Goal: Transaction & Acquisition: Purchase product/service

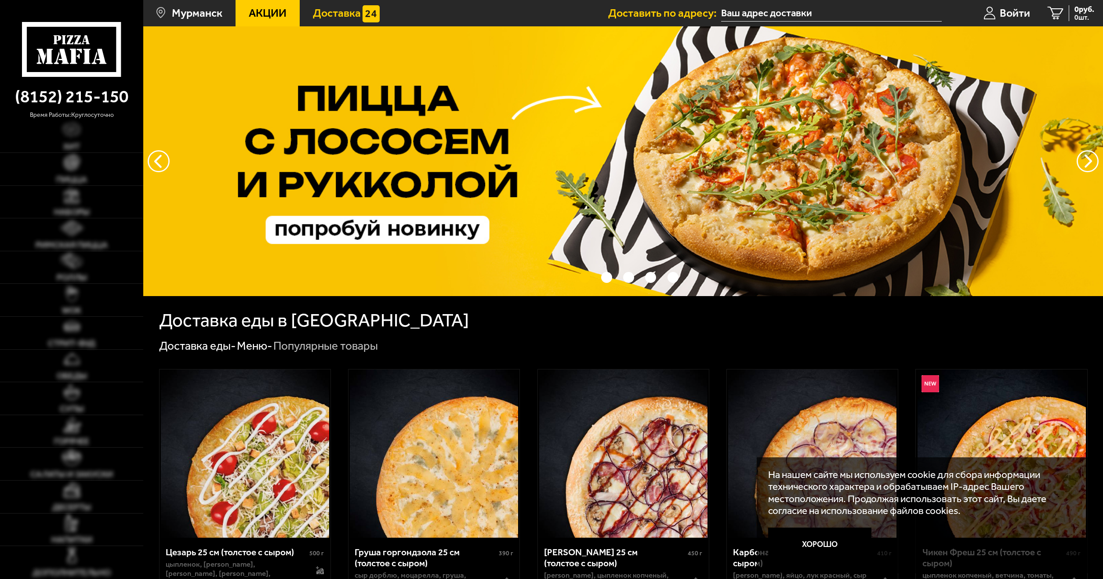
click at [352, 14] on span "Доставка" at bounding box center [337, 12] width 48 height 11
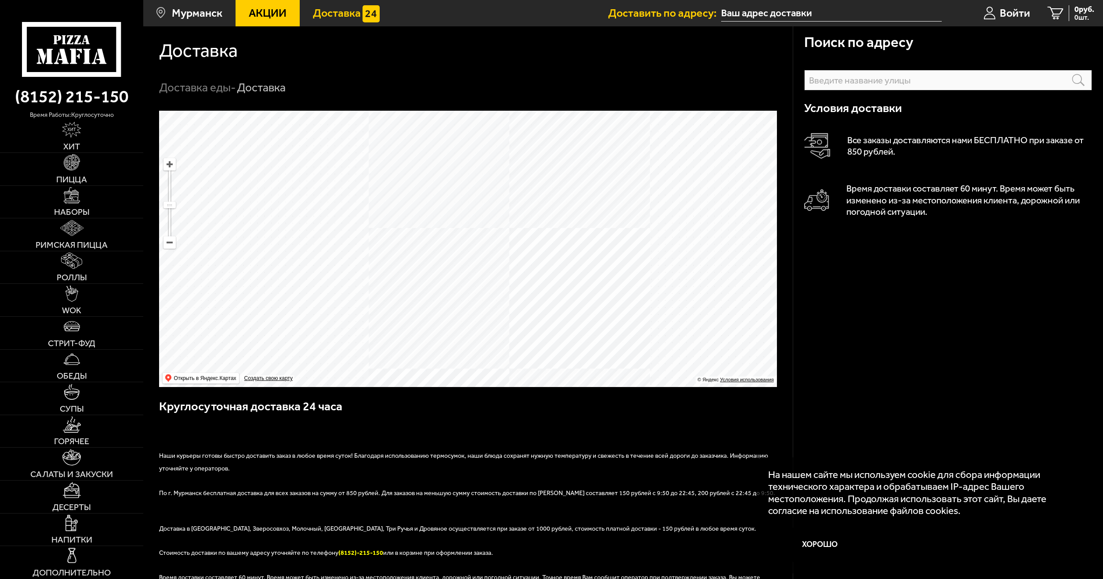
click at [887, 86] on input "text" at bounding box center [948, 80] width 288 height 21
drag, startPoint x: 884, startPoint y: 100, endPoint x: 542, endPoint y: 264, distance: 379.4
drag, startPoint x: 530, startPoint y: 301, endPoint x: 504, endPoint y: 254, distance: 53.1
drag, startPoint x: 530, startPoint y: 206, endPoint x: 590, endPoint y: 312, distance: 121.6
click at [569, 286] on ymaps at bounding box center [468, 249] width 618 height 276
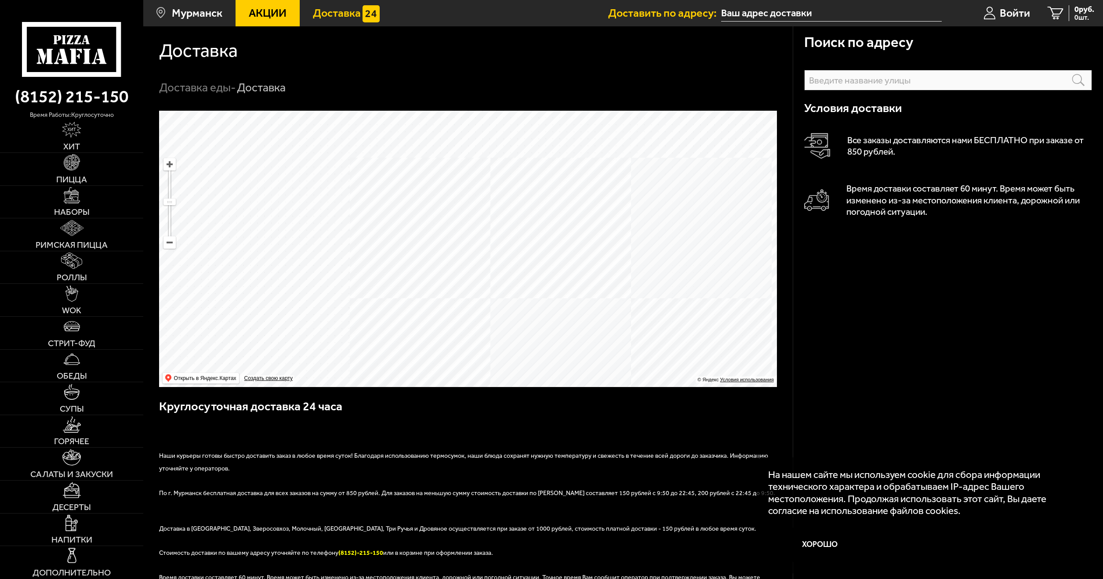
click at [871, 81] on input "text" at bounding box center [948, 80] width 288 height 21
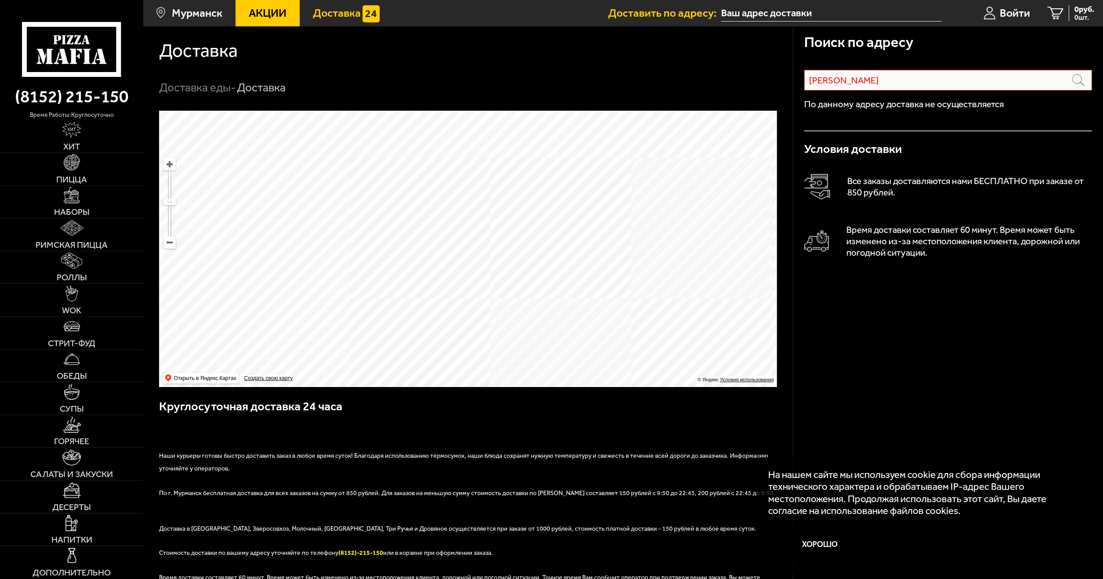
drag, startPoint x: 905, startPoint y: 234, endPoint x: 455, endPoint y: 40, distance: 490.2
click at [635, 74] on div "Доставка Доставка еды - Доставка" at bounding box center [468, 60] width 650 height 69
drag, startPoint x: 635, startPoint y: 74, endPoint x: 648, endPoint y: 577, distance: 503.8
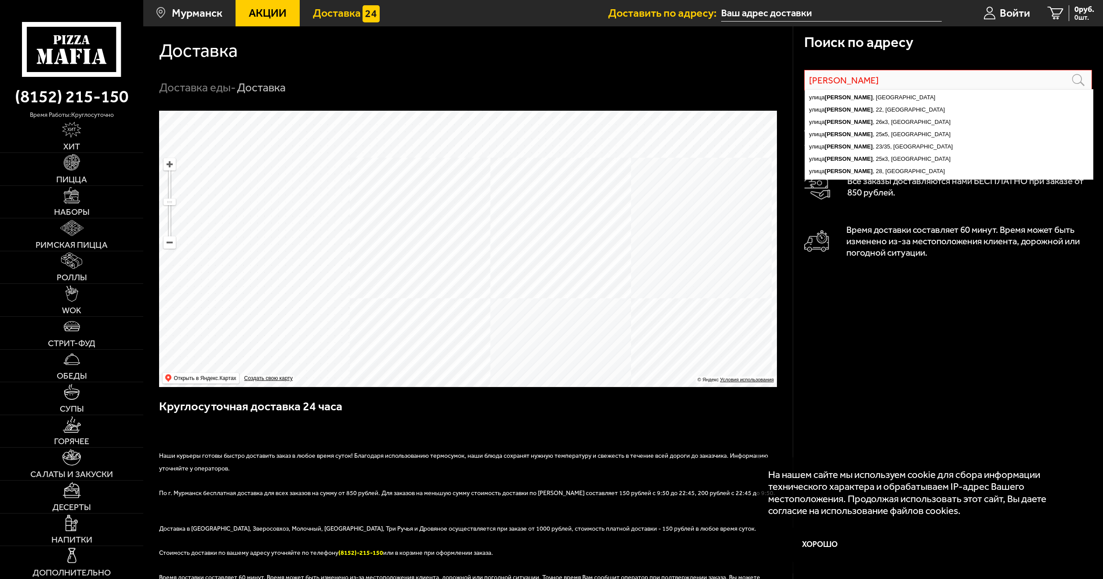
click at [873, 80] on input "Аскольдовцев" at bounding box center [948, 80] width 288 height 21
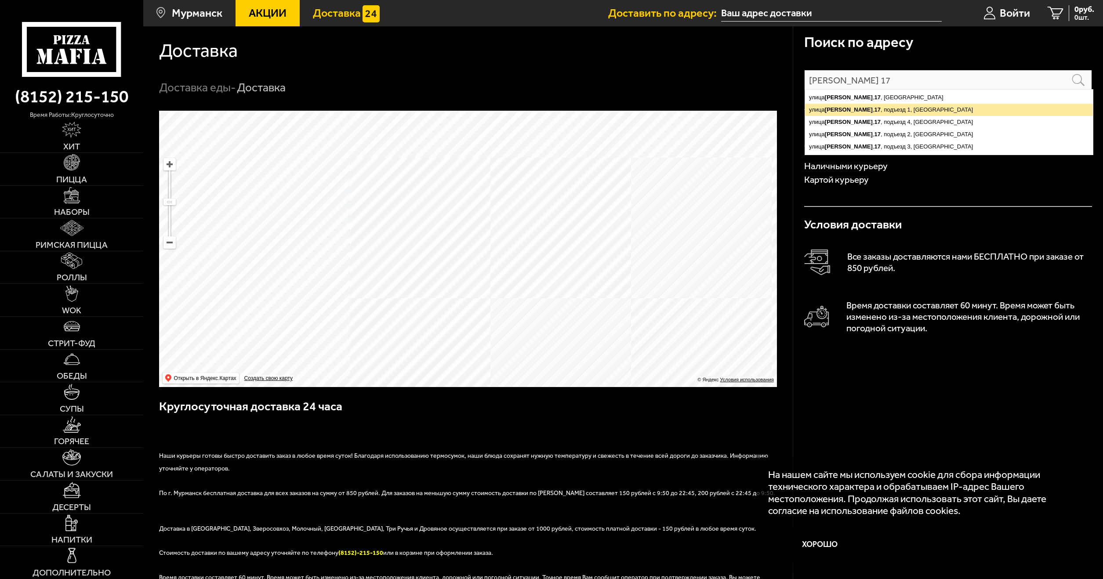
click at [962, 109] on ymaps "улица Аскольдовцев , 17 , подъезд 1, Мурманск" at bounding box center [949, 110] width 288 height 12
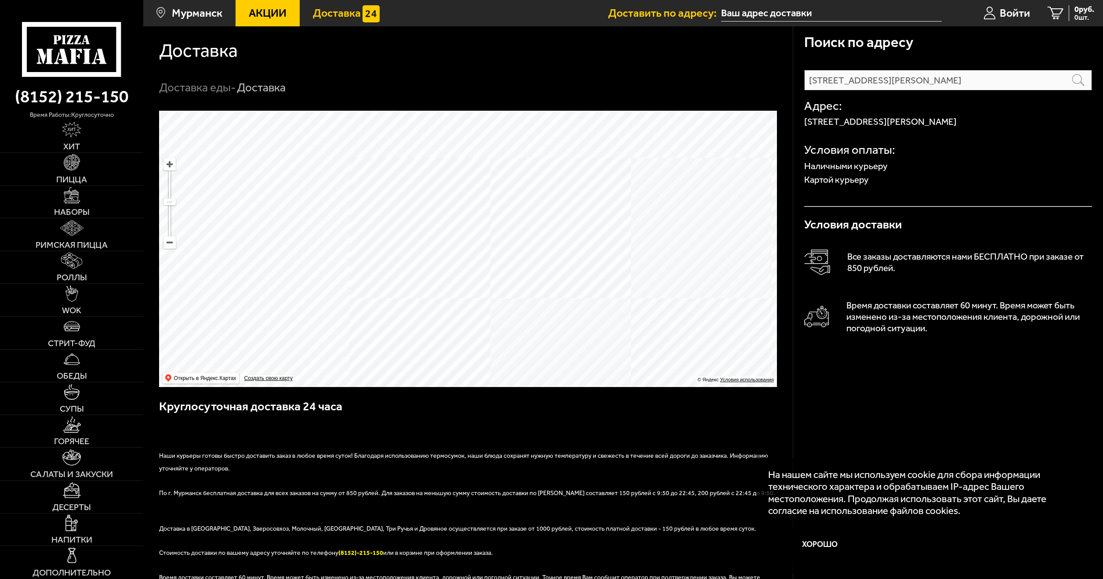
drag, startPoint x: 920, startPoint y: 141, endPoint x: 834, endPoint y: 126, distance: 87.5
click at [861, 166] on p "Наличными курьеру" at bounding box center [948, 166] width 288 height 9
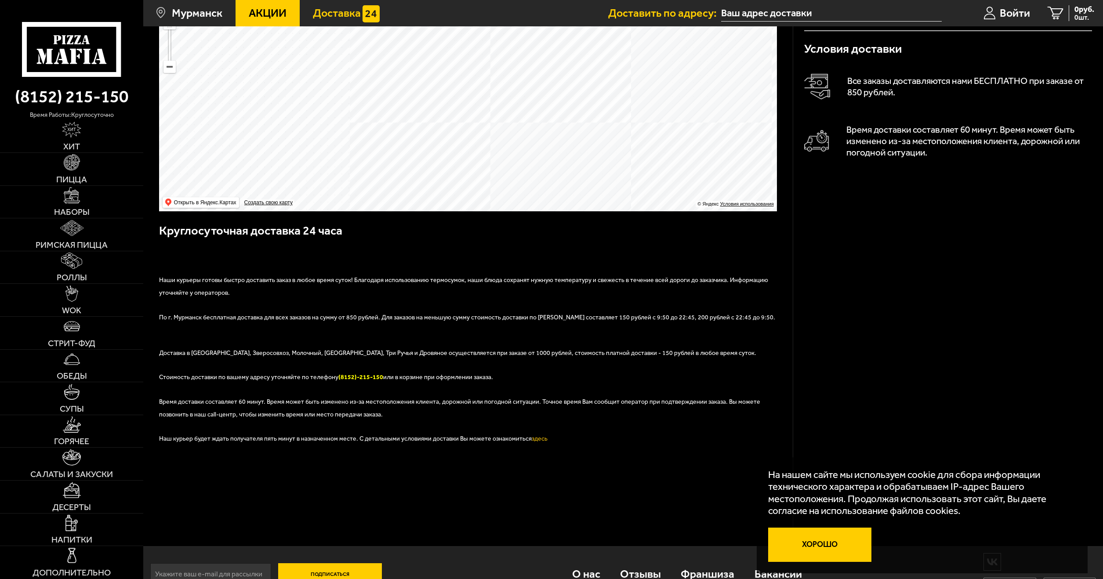
click at [821, 548] on button "Хорошо" at bounding box center [819, 545] width 103 height 34
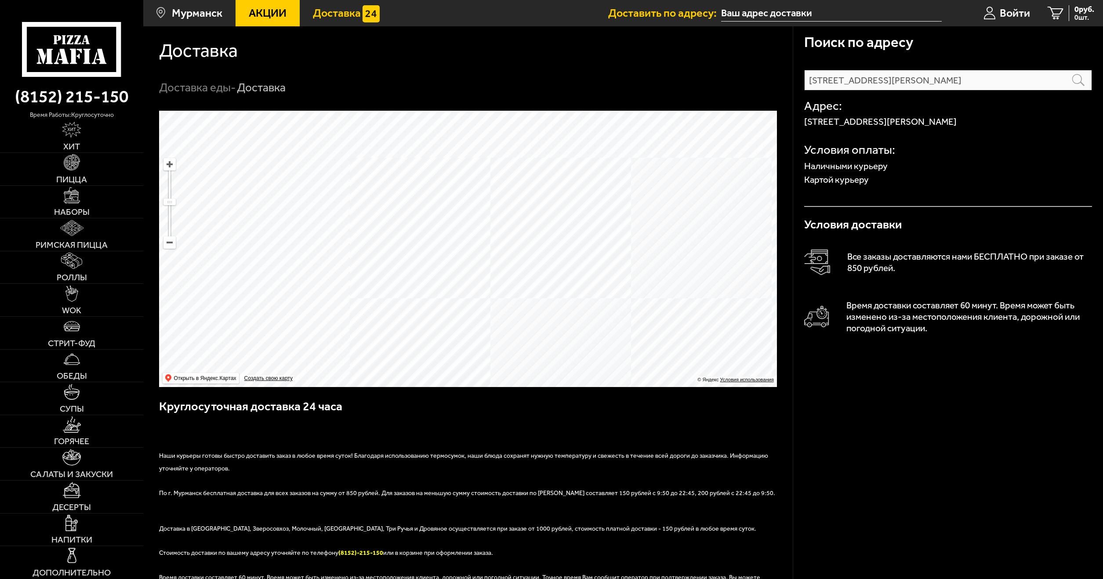
click at [966, 81] on input "улица Аскольдовцев, 17, подъезд 1" at bounding box center [948, 80] width 288 height 21
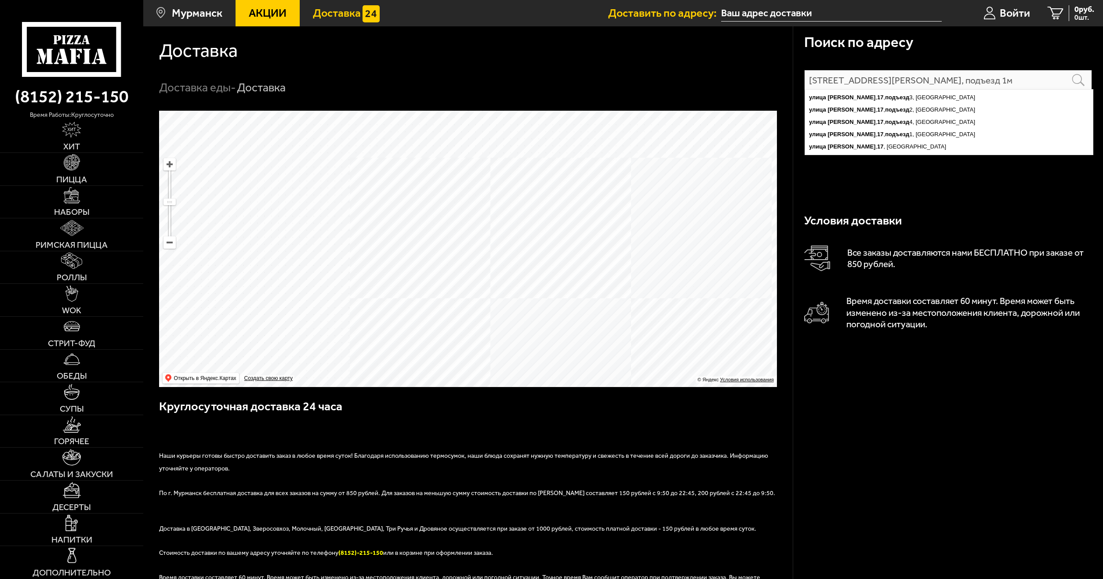
type input "улица Аскольдовцев, 17, подъезд 1"
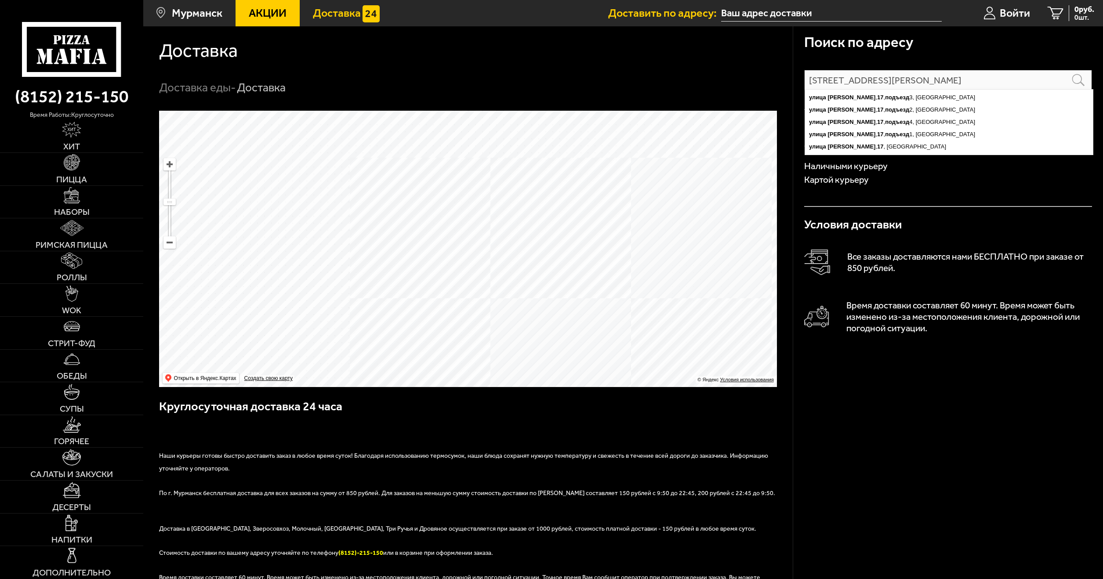
click at [969, 264] on p "Все заказы доставляются нами БЕСПЛАТНО при заказе от 850 рублей." at bounding box center [969, 262] width 245 height 23
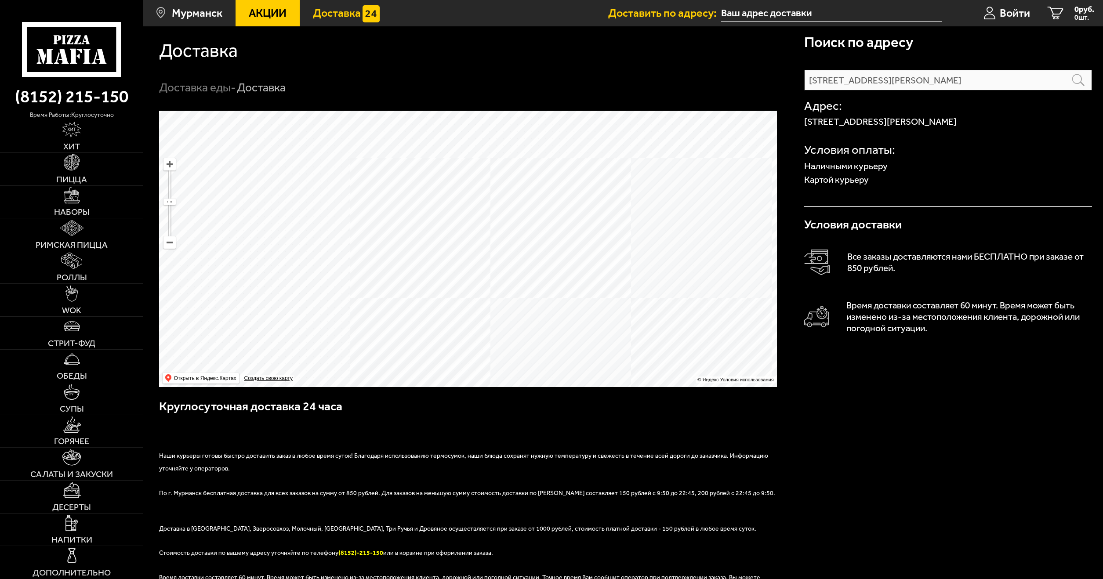
click at [866, 199] on div "Адрес: Россия, Мурманск, улица Аскольдовцев, 17, подъезд 1 Условия оплаты: Нали…" at bounding box center [948, 149] width 288 height 116
drag, startPoint x: 810, startPoint y: 203, endPoint x: 817, endPoint y: 196, distance: 10.6
click at [811, 203] on div "Адрес: Россия, Мурманск, улица Аскольдовцев, 17, подъезд 1 Условия оплаты: Нали…" at bounding box center [948, 149] width 288 height 116
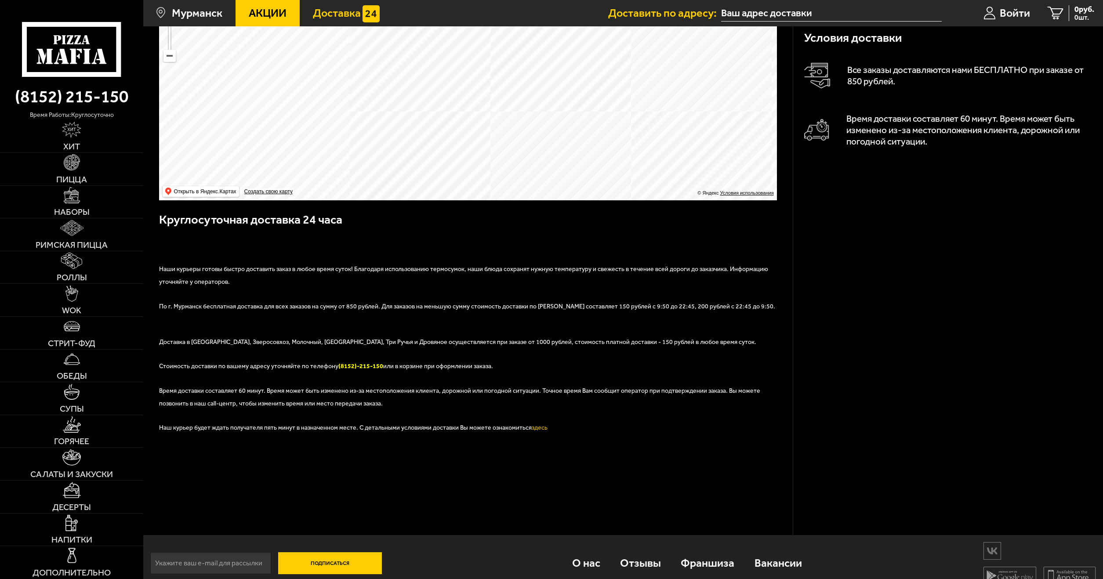
drag, startPoint x: 922, startPoint y: 226, endPoint x: 478, endPoint y: 276, distance: 446.7
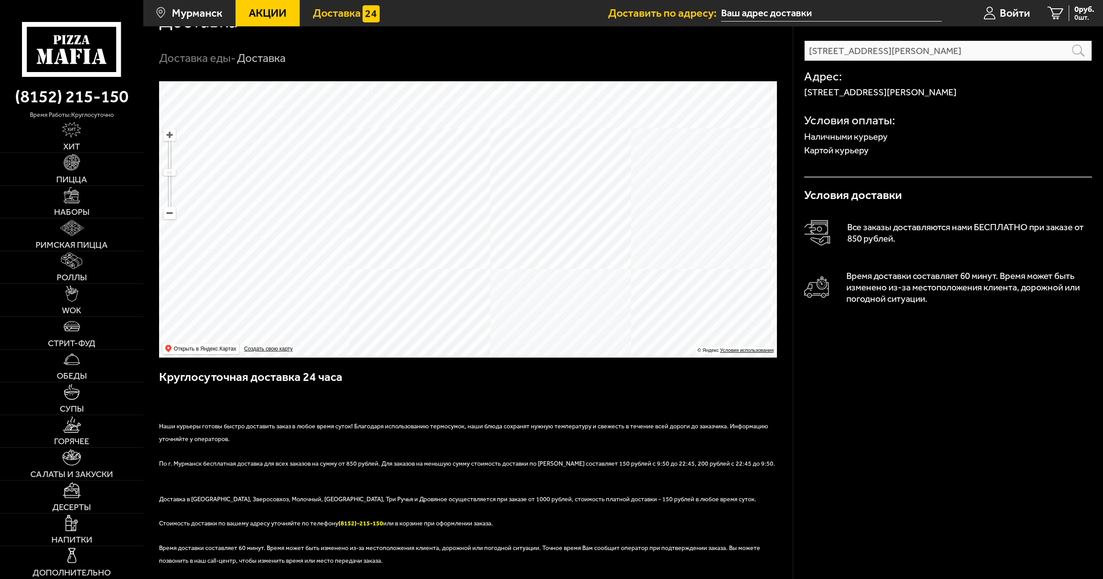
scroll to position [25, 0]
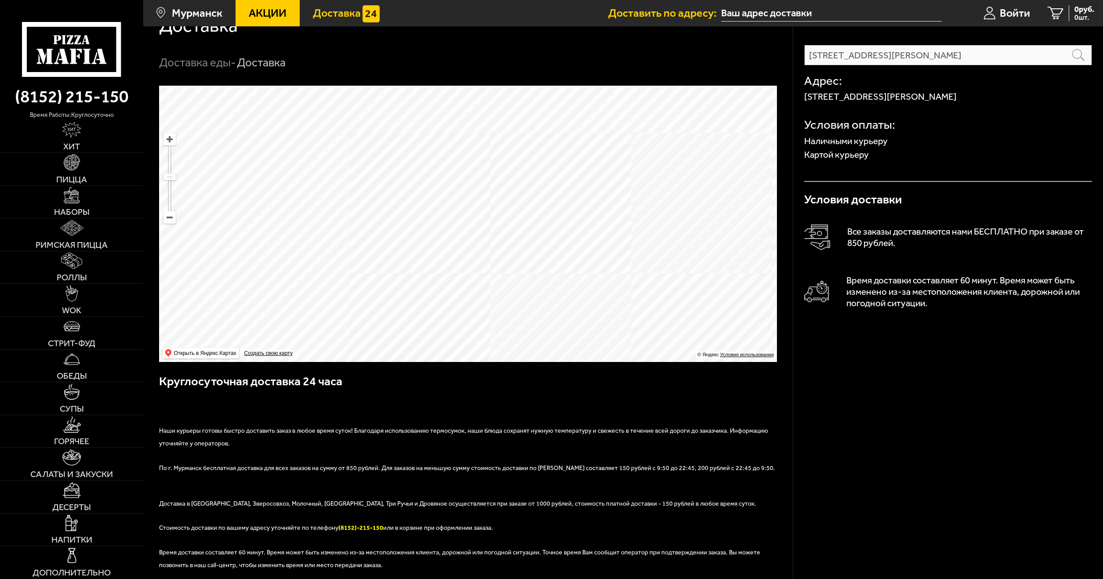
drag, startPoint x: 673, startPoint y: 352, endPoint x: 597, endPoint y: 339, distance: 77.7
drag, startPoint x: 692, startPoint y: 315, endPoint x: 637, endPoint y: 342, distance: 61.5
drag, startPoint x: 839, startPoint y: 394, endPoint x: 856, endPoint y: 293, distance: 102.9
click at [770, 10] on input "text" at bounding box center [831, 13] width 221 height 16
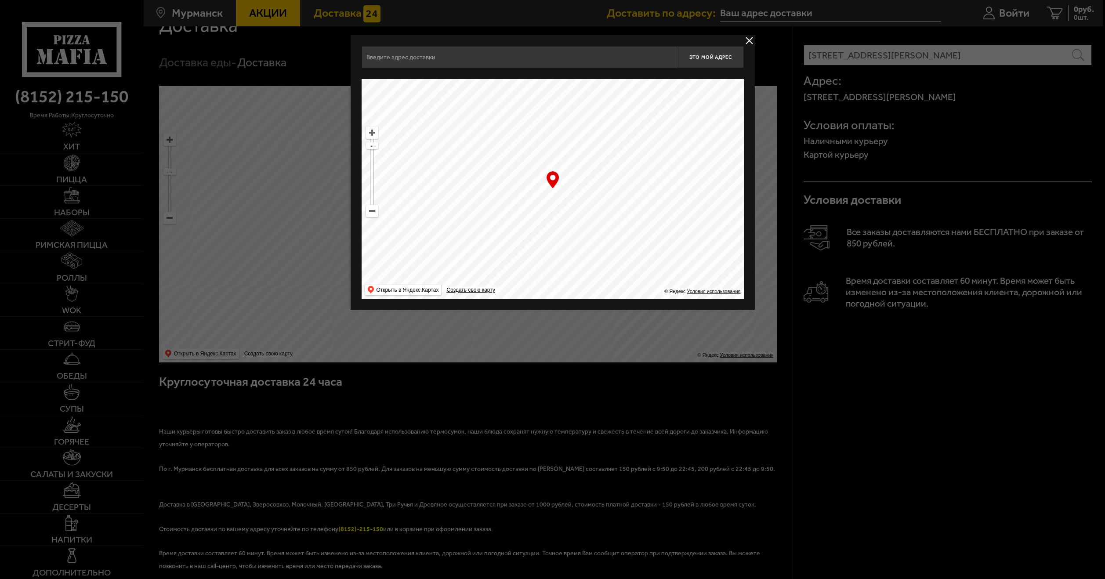
click at [545, 65] on input "text" at bounding box center [520, 57] width 316 height 22
drag, startPoint x: 705, startPoint y: 106, endPoint x: 794, endPoint y: 119, distance: 89.8
click at [504, 61] on input "text" at bounding box center [520, 57] width 316 height 22
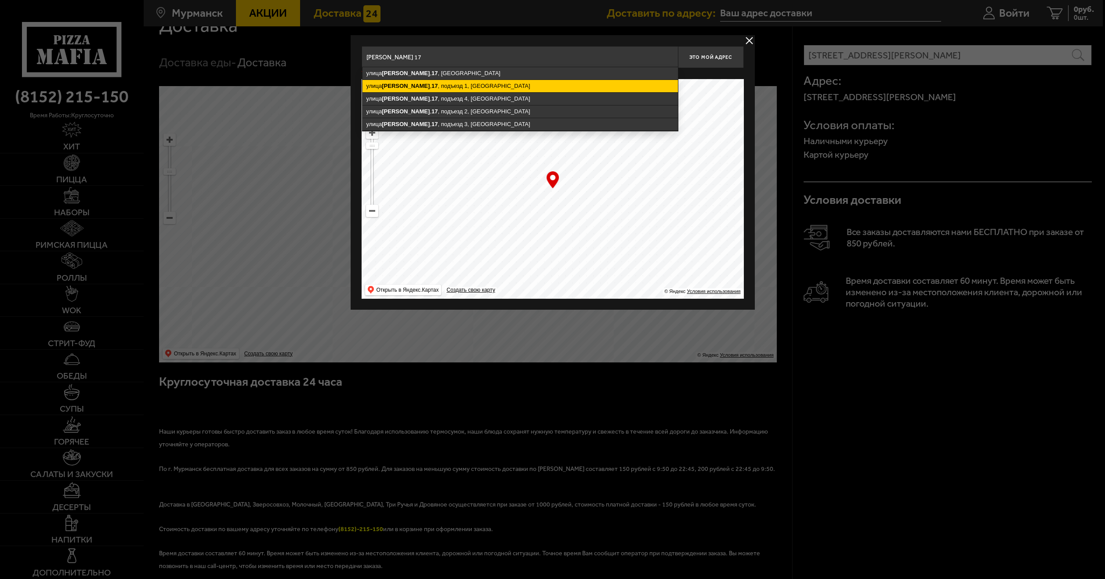
click at [494, 85] on ymaps "улица Аскольдовцев , 17 , подъезд 1, Мурманск" at bounding box center [521, 86] width 316 height 12
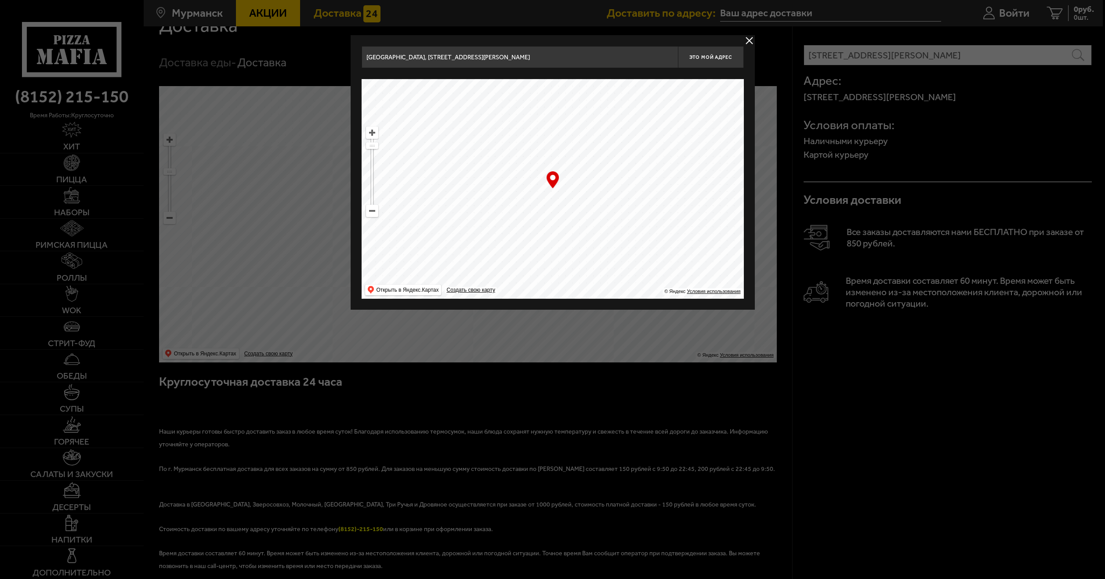
click at [516, 50] on input "Мурманск, улица Аскольдовцев, 17, подъезд 1" at bounding box center [520, 57] width 316 height 22
drag, startPoint x: 540, startPoint y: 53, endPoint x: 491, endPoint y: 61, distance: 49.4
click at [491, 61] on input "Мурманск, улица Аскольдовцев, 17, подъезд 1 квартира 4" at bounding box center [520, 57] width 316 height 22
drag, startPoint x: 557, startPoint y: 188, endPoint x: 550, endPoint y: 187, distance: 6.7
click at [549, 187] on div "… © Яндекс Условия использования Открыть в Яндекс.Картах Создать свою карту" at bounding box center [553, 189] width 382 height 220
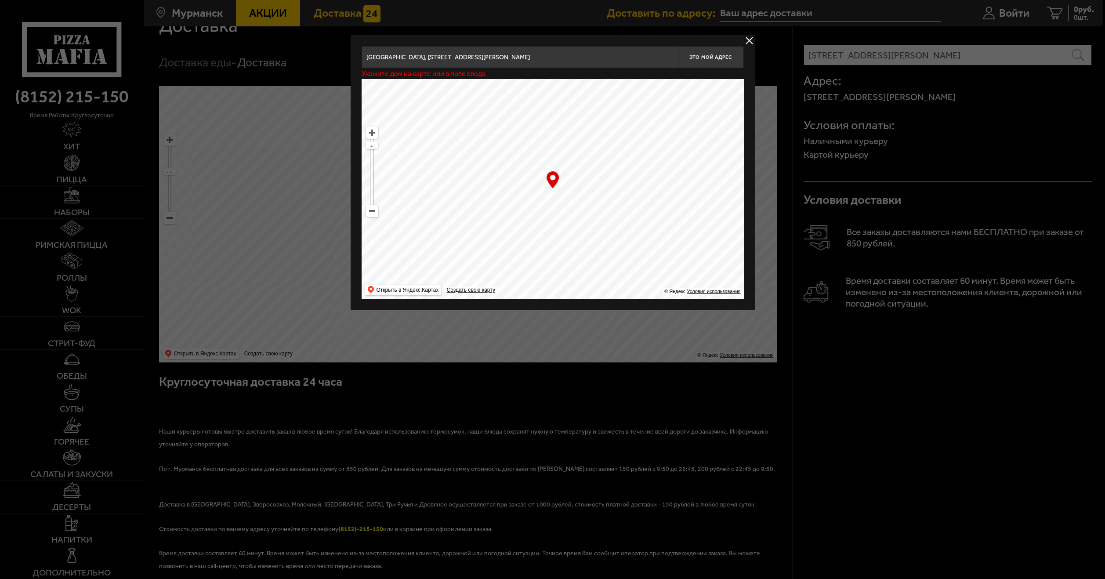
click at [555, 185] on div "… © Яндекс Условия использования Открыть в Яндекс.Картах Создать свою карту" at bounding box center [553, 189] width 382 height 220
click at [553, 185] on div "… © Яндекс Условия использования Открыть в Яндекс.Картах Создать свою карту" at bounding box center [553, 189] width 382 height 220
drag, startPoint x: 503, startPoint y: 123, endPoint x: 376, endPoint y: 150, distance: 129.9
drag, startPoint x: 375, startPoint y: 145, endPoint x: 383, endPoint y: 121, distance: 25.3
click at [378, 121] on ymaps "… © Яндекс Условия использования Открыть в Яндекс.Картах Создать свою карту" at bounding box center [553, 189] width 382 height 220
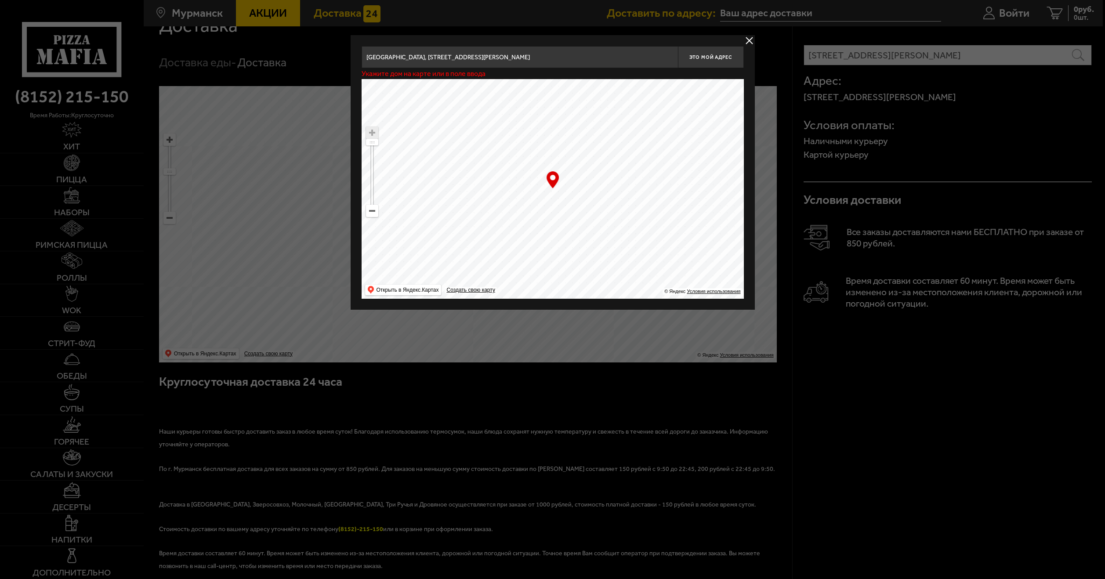
click at [551, 185] on div "… © Яндекс Условия использования Открыть в Яндекс.Картах Создать свою карту" at bounding box center [553, 189] width 382 height 220
click at [557, 182] on div "… © Яндекс Условия использования Открыть в Яндекс.Картах Создать свою карту" at bounding box center [553, 189] width 382 height 220
click at [561, 182] on ymaps at bounding box center [553, 189] width 382 height 220
click at [567, 182] on ymaps at bounding box center [553, 189] width 382 height 220
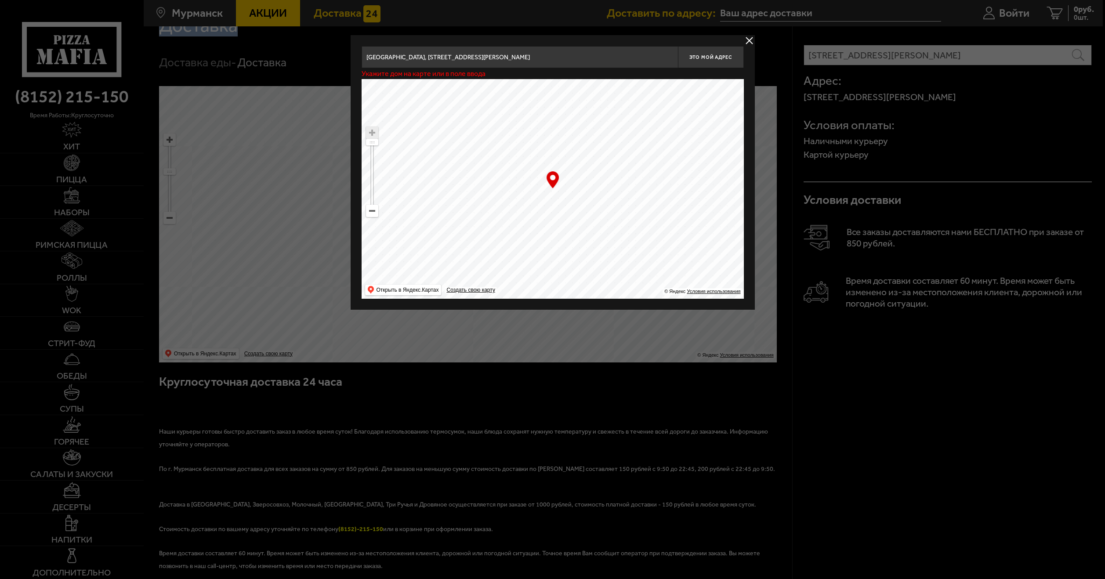
click at [567, 180] on ymaps at bounding box center [553, 189] width 382 height 220
type input "улица Аскольдовцев, 15"
drag, startPoint x: 548, startPoint y: 169, endPoint x: 545, endPoint y: 143, distance: 26.1
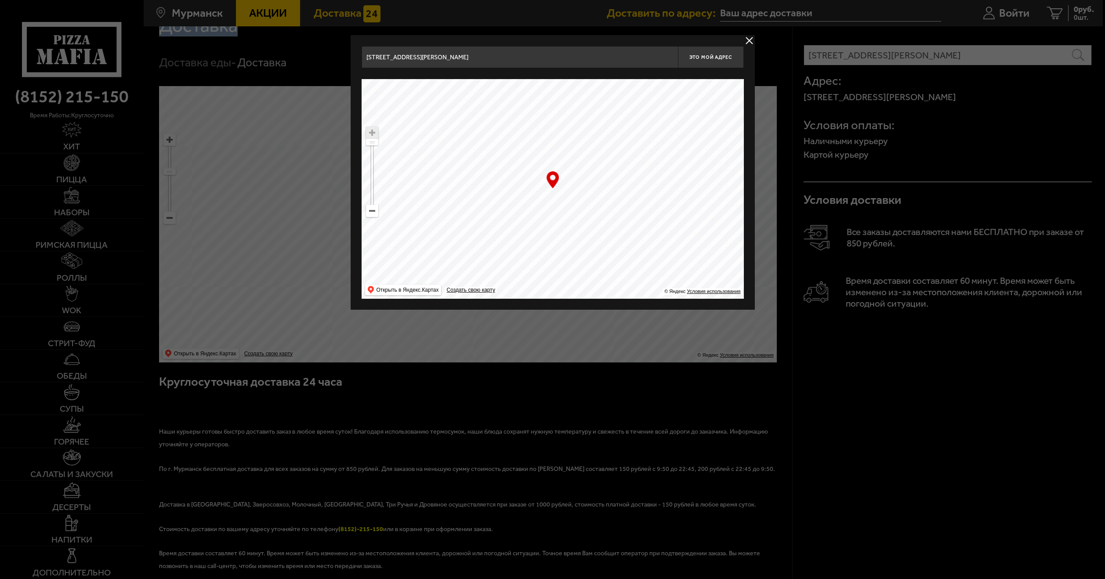
click at [545, 143] on ymaps at bounding box center [553, 189] width 382 height 220
click at [700, 58] on span "Это мой адрес" at bounding box center [711, 57] width 42 height 6
type input "улица Аскольдовцев, 15"
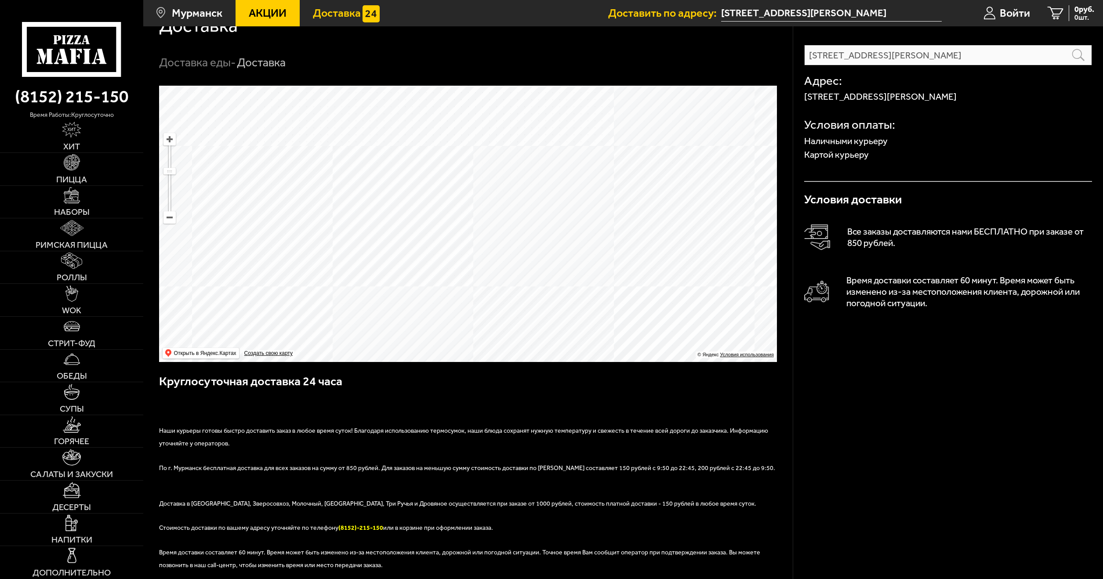
drag, startPoint x: 718, startPoint y: 76, endPoint x: 251, endPoint y: 21, distance: 470.0
click at [95, 205] on link "Наборы" at bounding box center [71, 202] width 143 height 33
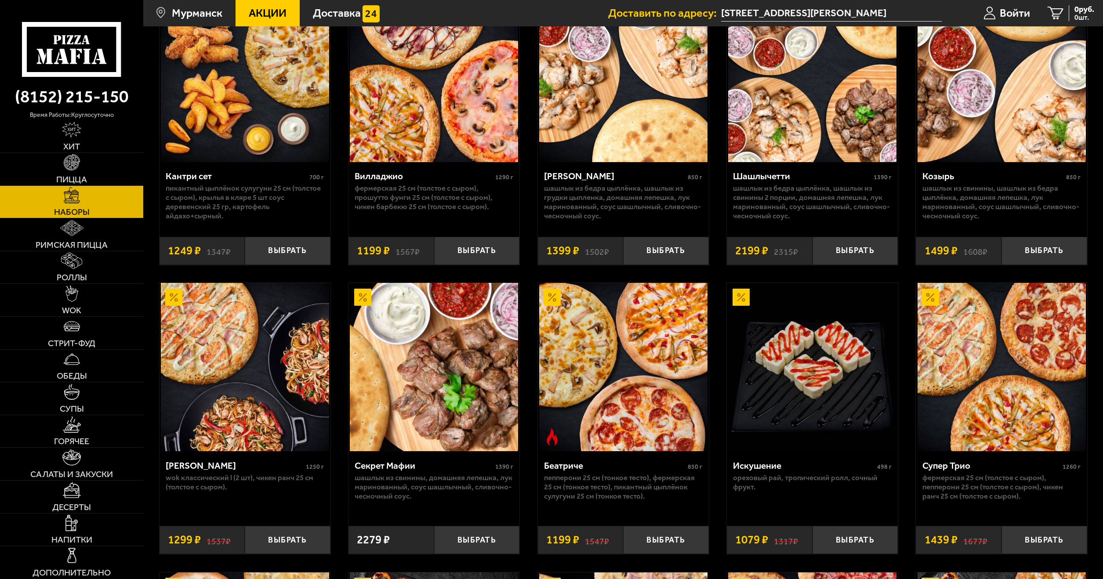
drag, startPoint x: 238, startPoint y: 135, endPoint x: 314, endPoint y: 234, distance: 124.7
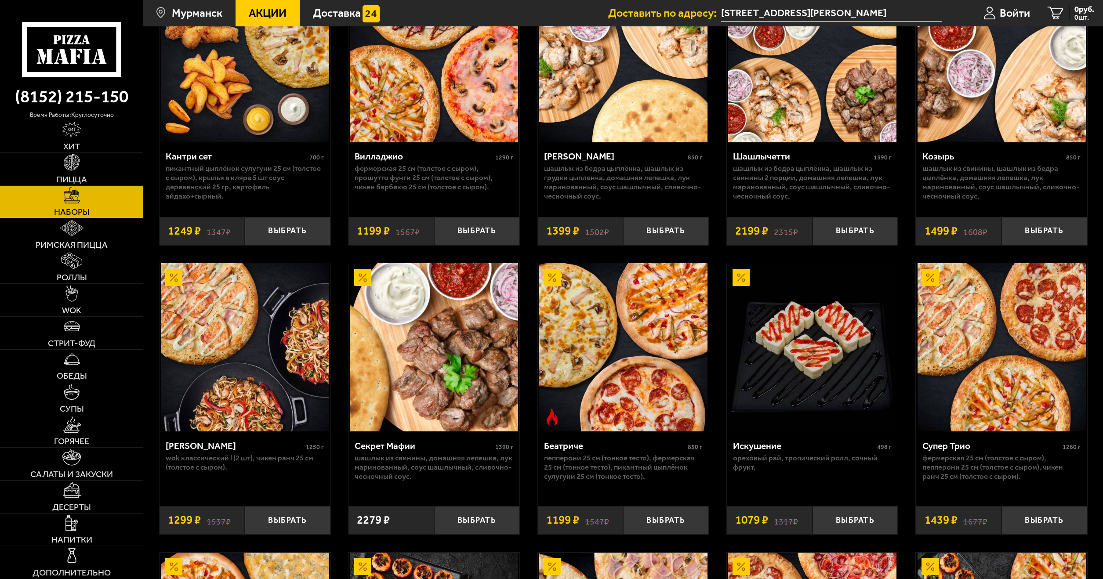
scroll to position [483, 0]
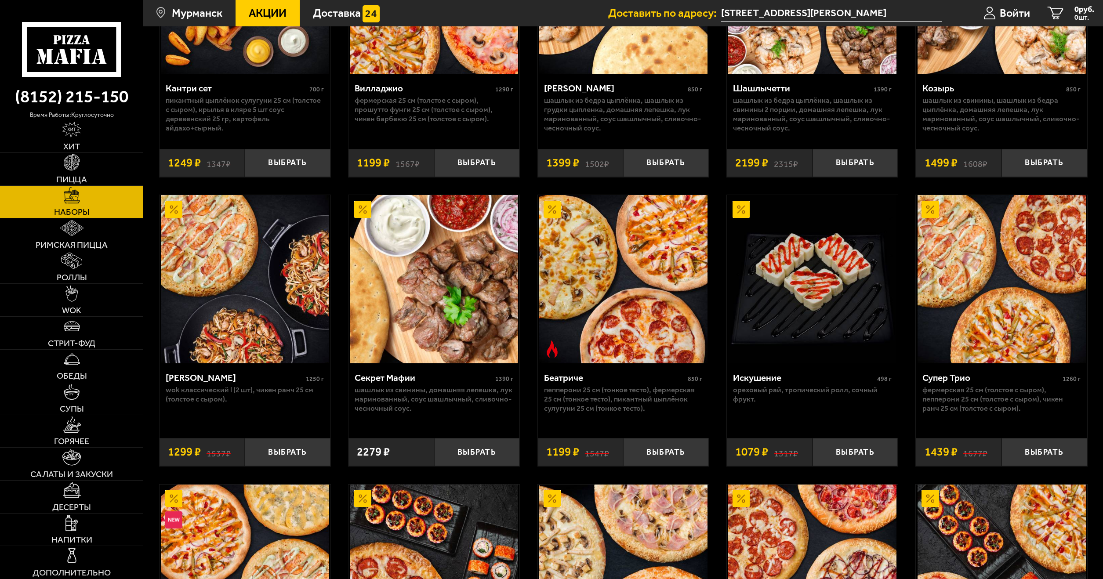
drag, startPoint x: 535, startPoint y: 402, endPoint x: 533, endPoint y: 389, distance: 13.0
click at [466, 457] on button "Выбрать" at bounding box center [477, 452] width 86 height 28
drag, startPoint x: 226, startPoint y: 158, endPoint x: 1037, endPoint y: 11, distance: 824.0
click at [1074, 16] on span "1 шт." at bounding box center [1077, 17] width 33 height 7
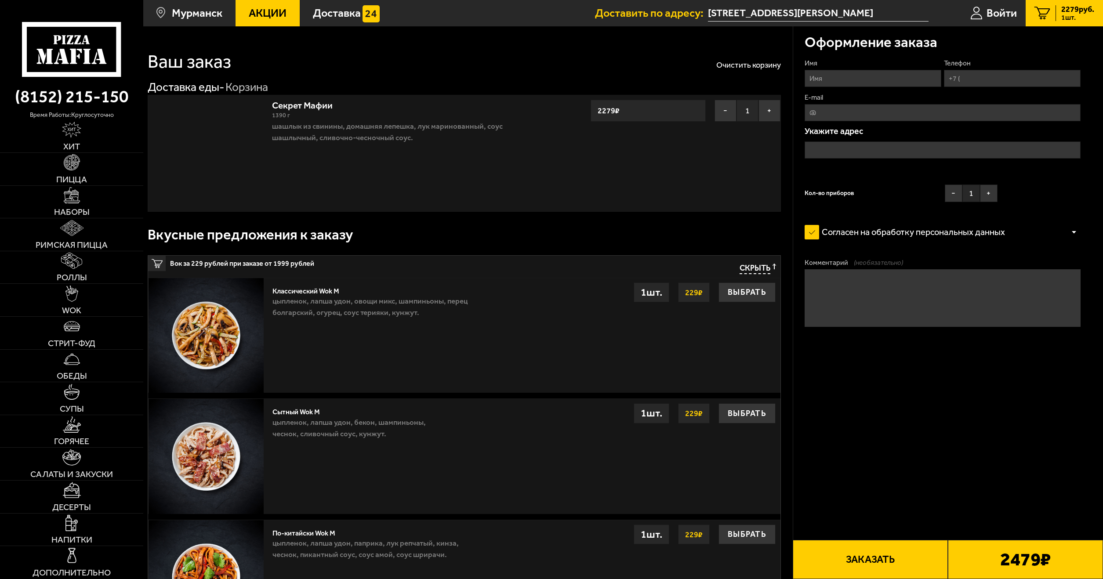
type input "улица Аскольдовцев, 15"
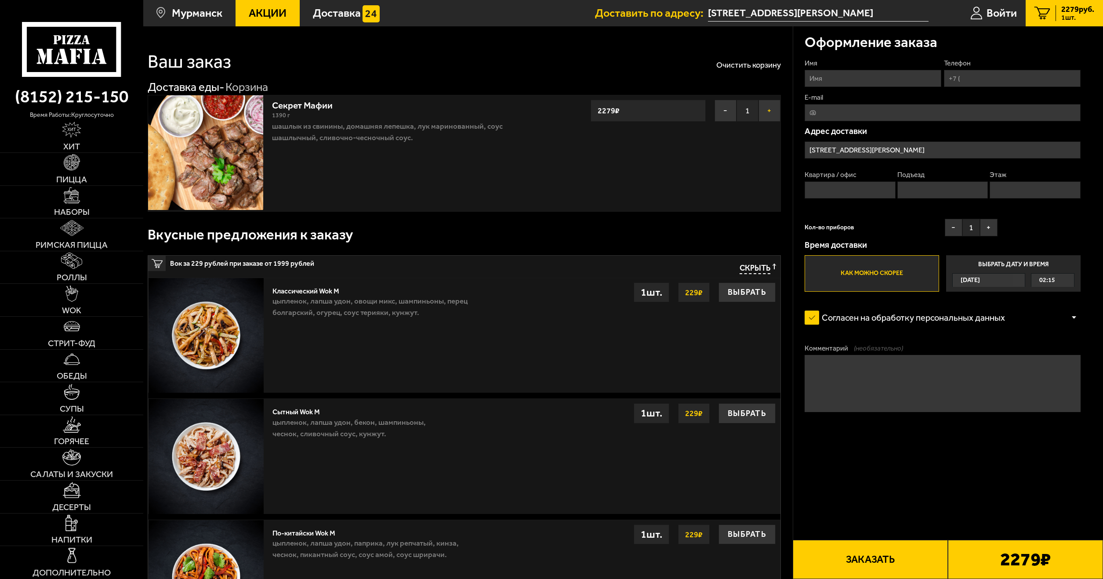
click at [768, 109] on button "+" at bounding box center [770, 111] width 22 height 22
click at [767, 109] on button "+" at bounding box center [770, 111] width 22 height 22
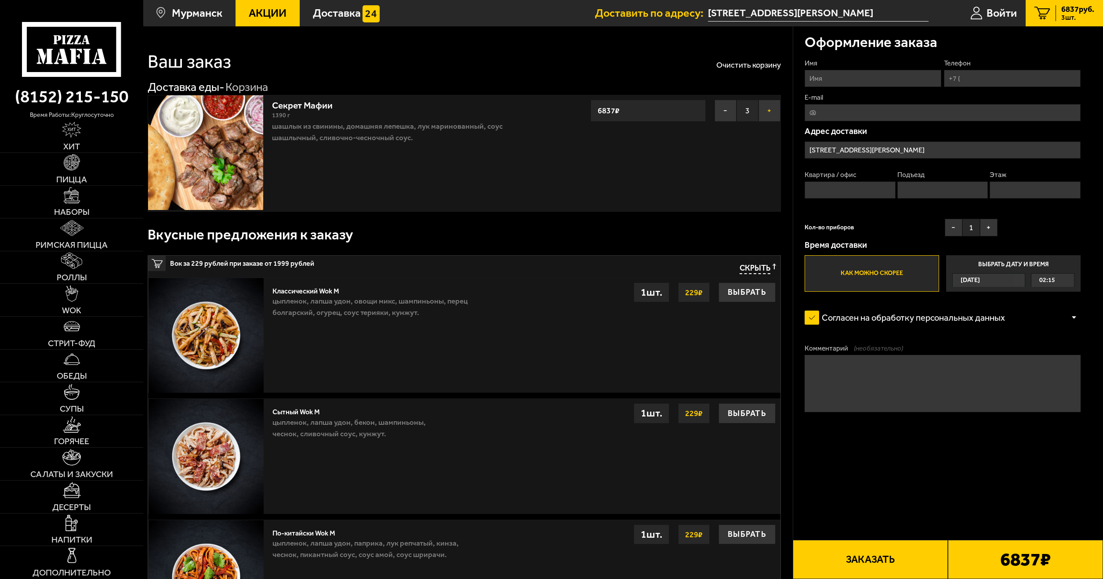
click at [767, 109] on button "+" at bounding box center [770, 111] width 22 height 22
click at [768, 109] on button "+" at bounding box center [770, 111] width 22 height 22
click at [770, 108] on button "+" at bounding box center [770, 111] width 22 height 22
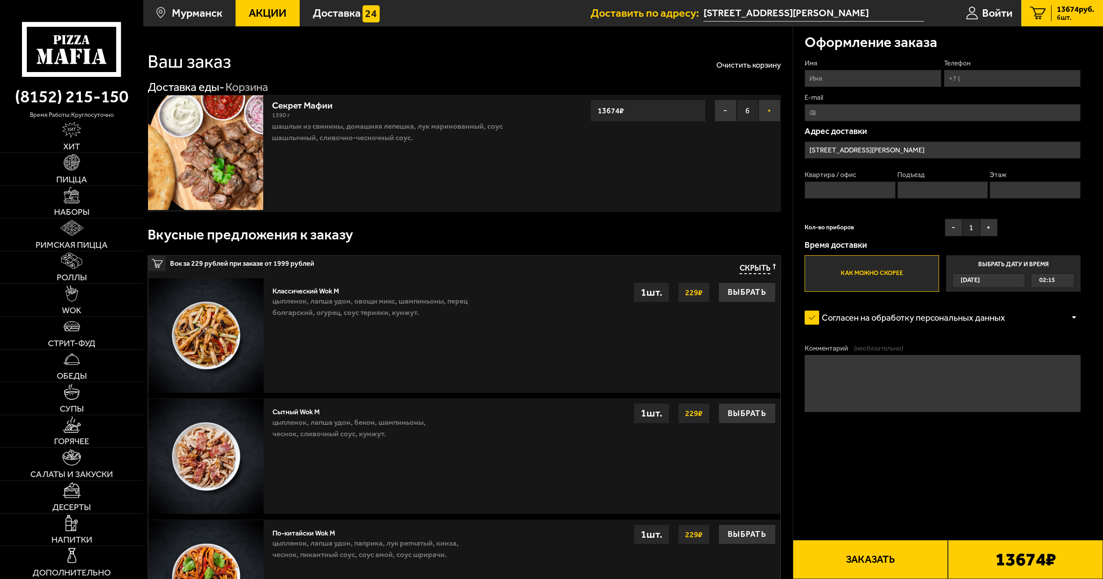
click at [770, 108] on button "+" at bounding box center [770, 111] width 22 height 22
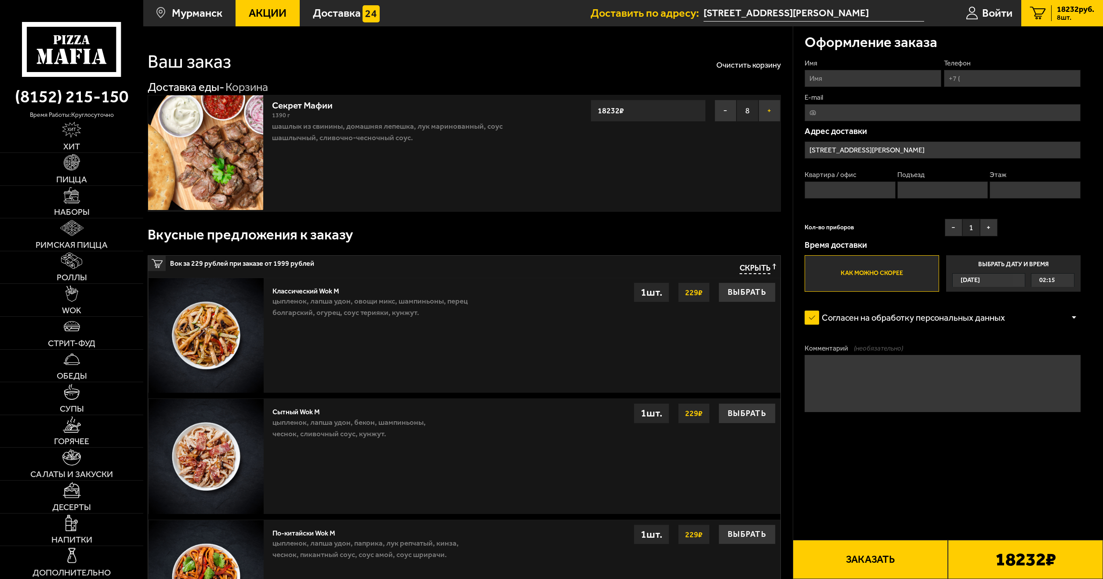
click at [770, 108] on button "+" at bounding box center [770, 111] width 22 height 22
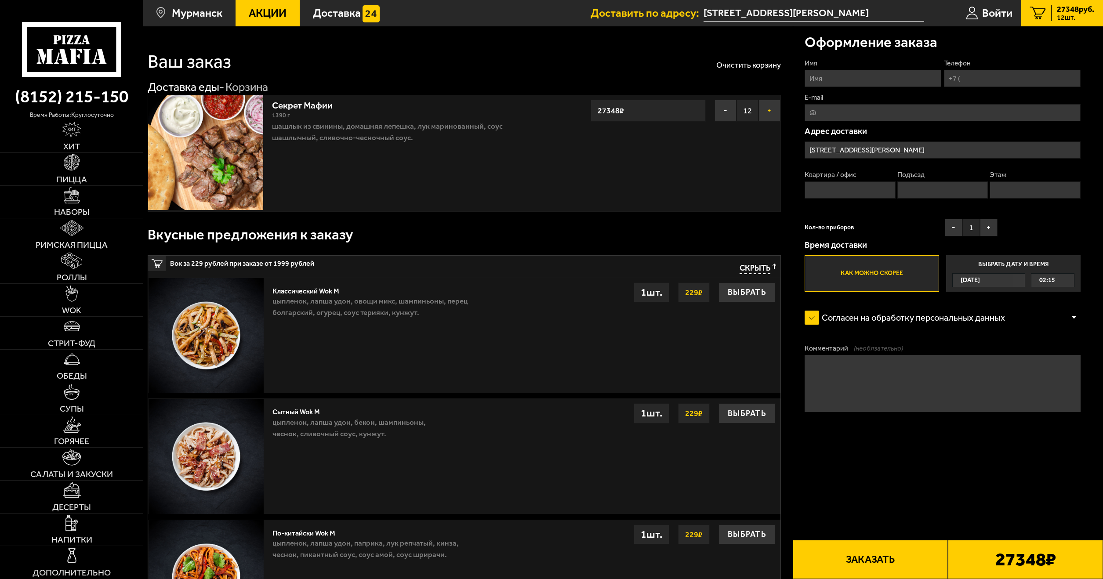
click at [770, 108] on button "+" at bounding box center [770, 111] width 22 height 22
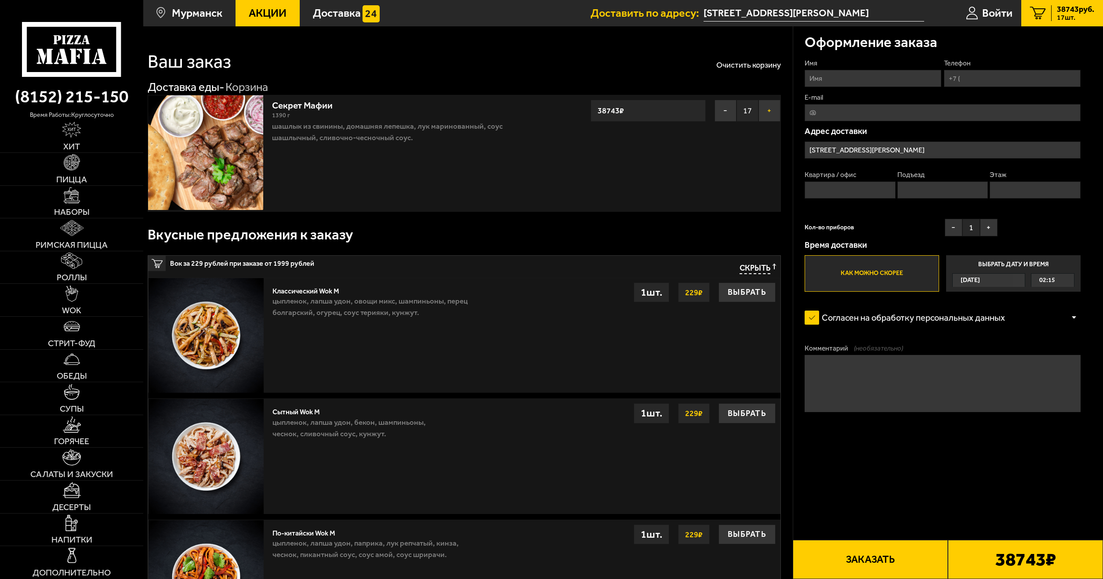
click at [770, 108] on button "+" at bounding box center [770, 111] width 22 height 22
click at [745, 293] on button "Выбрать" at bounding box center [747, 293] width 57 height 20
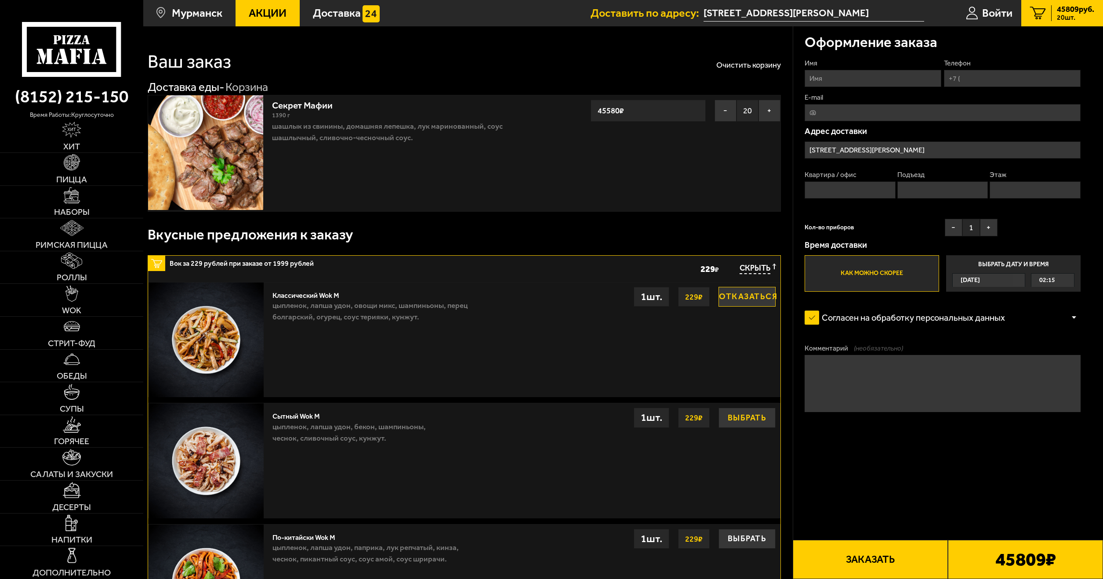
click at [741, 420] on button "Выбрать" at bounding box center [747, 418] width 57 height 20
click at [745, 533] on button "Выбрать" at bounding box center [747, 539] width 57 height 20
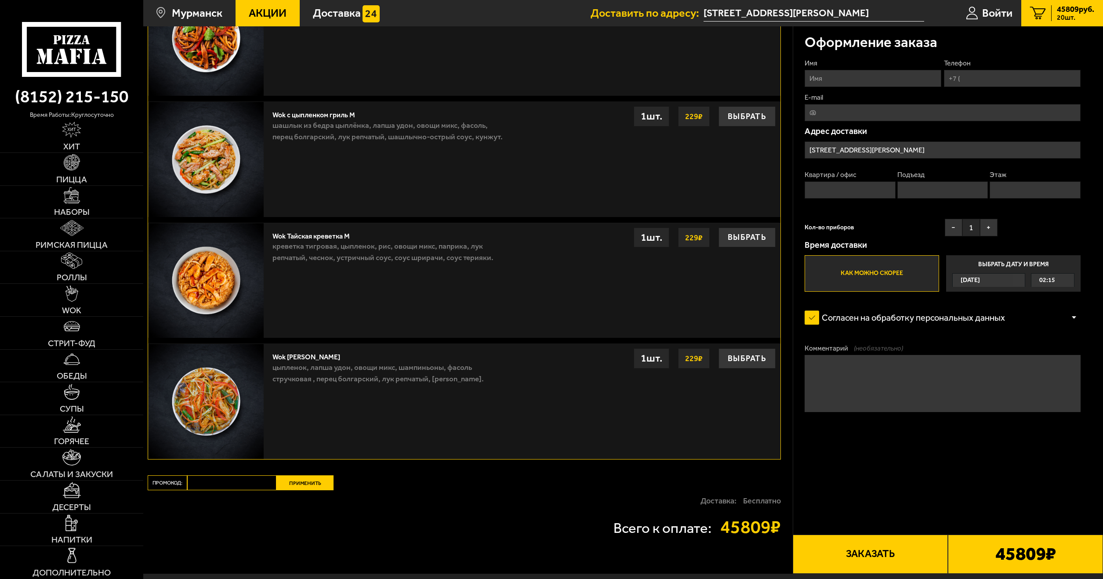
scroll to position [597, 0]
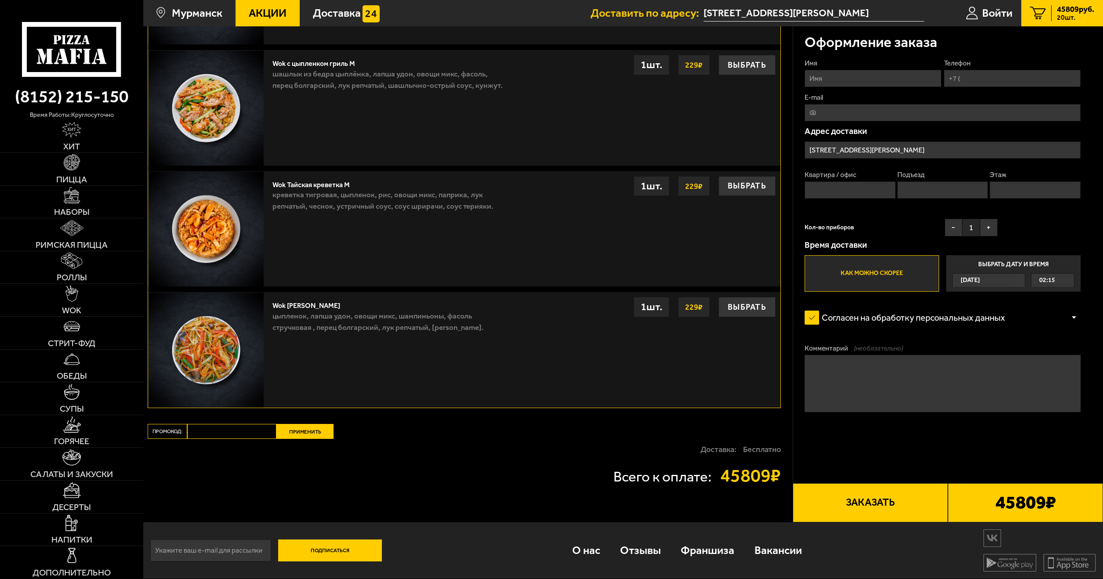
drag, startPoint x: 700, startPoint y: 355, endPoint x: 694, endPoint y: 372, distance: 17.7
drag, startPoint x: 606, startPoint y: 446, endPoint x: 317, endPoint y: 436, distance: 288.9
drag, startPoint x: 339, startPoint y: 457, endPoint x: 792, endPoint y: 503, distance: 455.0
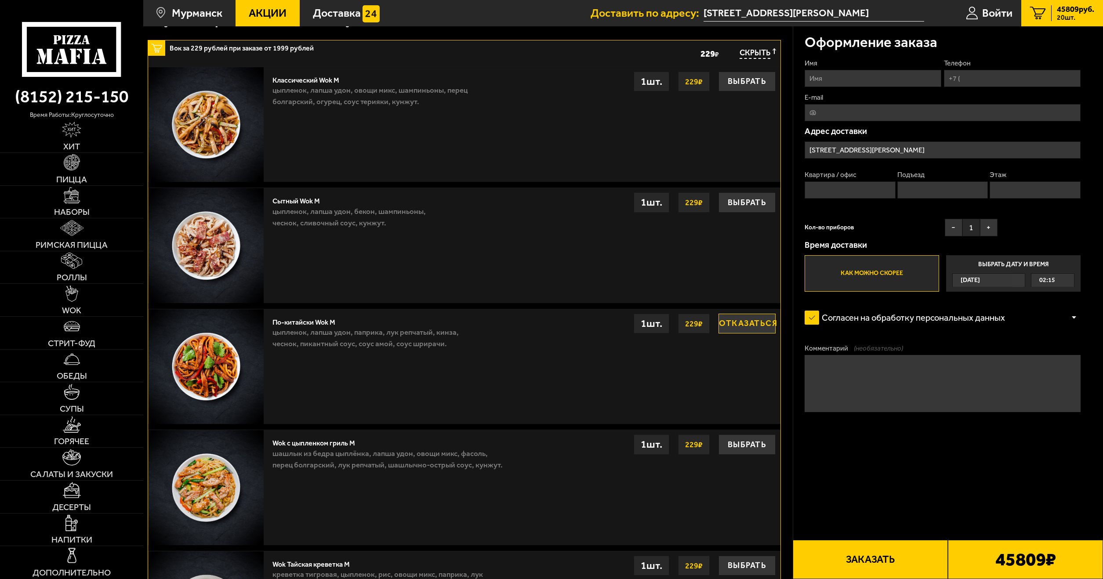
scroll to position [201, 0]
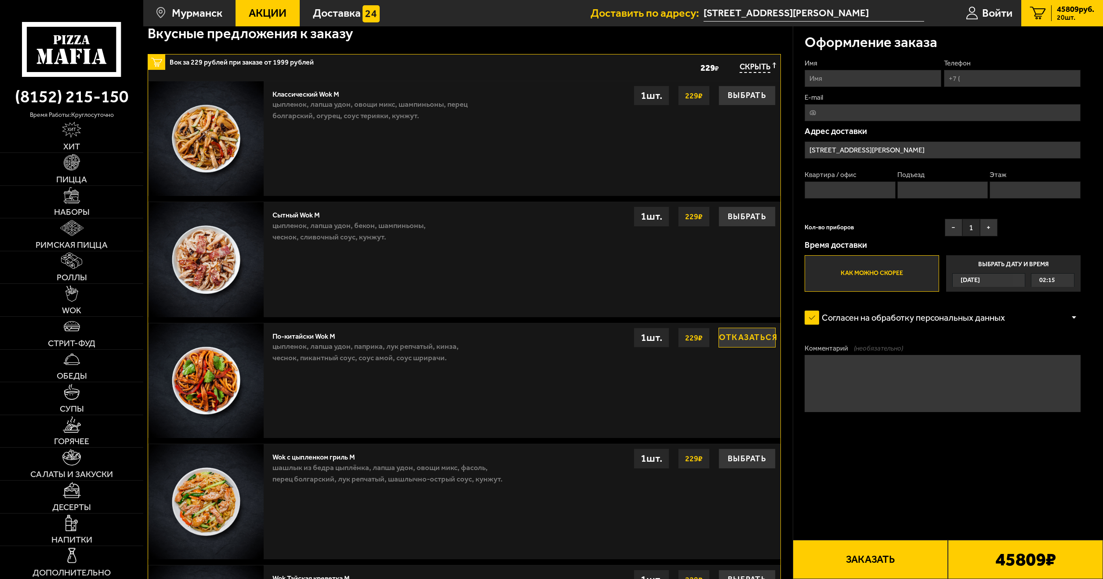
drag, startPoint x: 761, startPoint y: 396, endPoint x: 824, endPoint y: 106, distance: 296.7
drag, startPoint x: 823, startPoint y: 59, endPoint x: 817, endPoint y: 61, distance: 5.6
drag, startPoint x: 824, startPoint y: 63, endPoint x: 840, endPoint y: 73, distance: 18.9
click at [842, 83] on input "Имя" at bounding box center [873, 78] width 137 height 17
type input "[PERSON_NAME]"
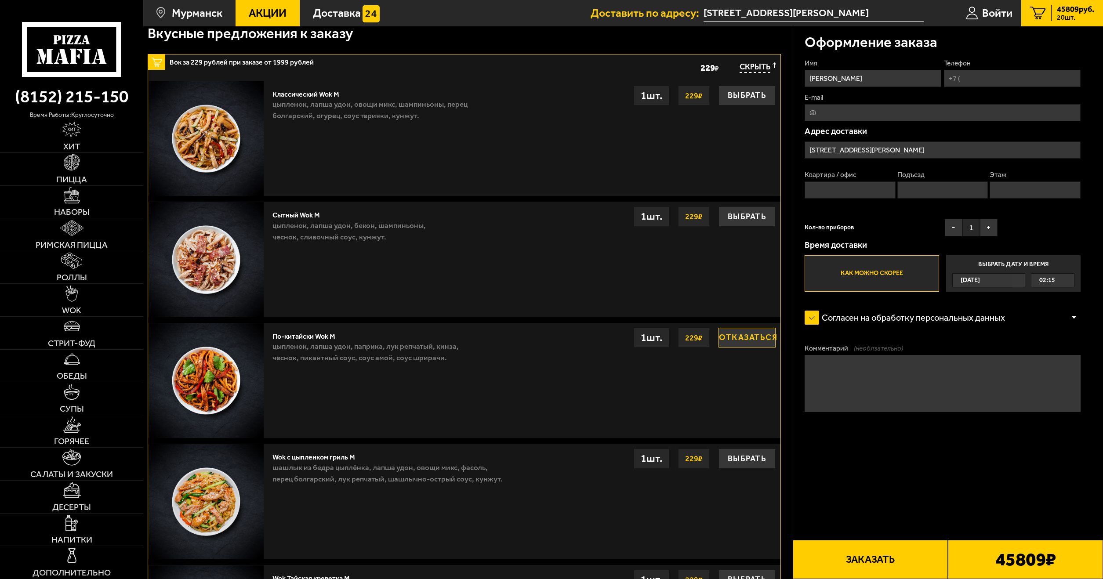
click at [980, 75] on input "Телефон" at bounding box center [1012, 78] width 137 height 17
type input "[PHONE_NUMBER]"
click at [955, 109] on input "E-mail" at bounding box center [943, 112] width 276 height 17
drag, startPoint x: 999, startPoint y: 102, endPoint x: 897, endPoint y: 125, distance: 105.1
click at [884, 106] on input "E-mail" at bounding box center [943, 112] width 276 height 17
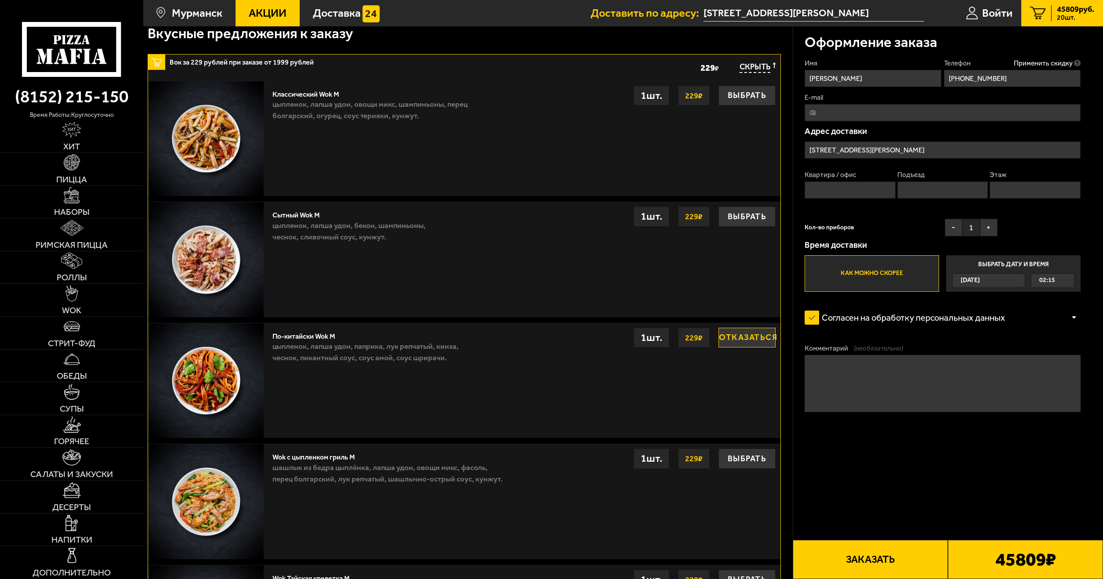
click at [844, 99] on label "E-mail" at bounding box center [943, 98] width 276 height 10
click at [844, 104] on input "E-mail" at bounding box center [943, 112] width 276 height 17
click at [839, 113] on input "E-mail" at bounding box center [943, 112] width 276 height 17
type input "[EMAIL_ADDRESS][DOMAIN_NAME]"
click at [861, 192] on input "Квартира / офис" at bounding box center [850, 190] width 91 height 17
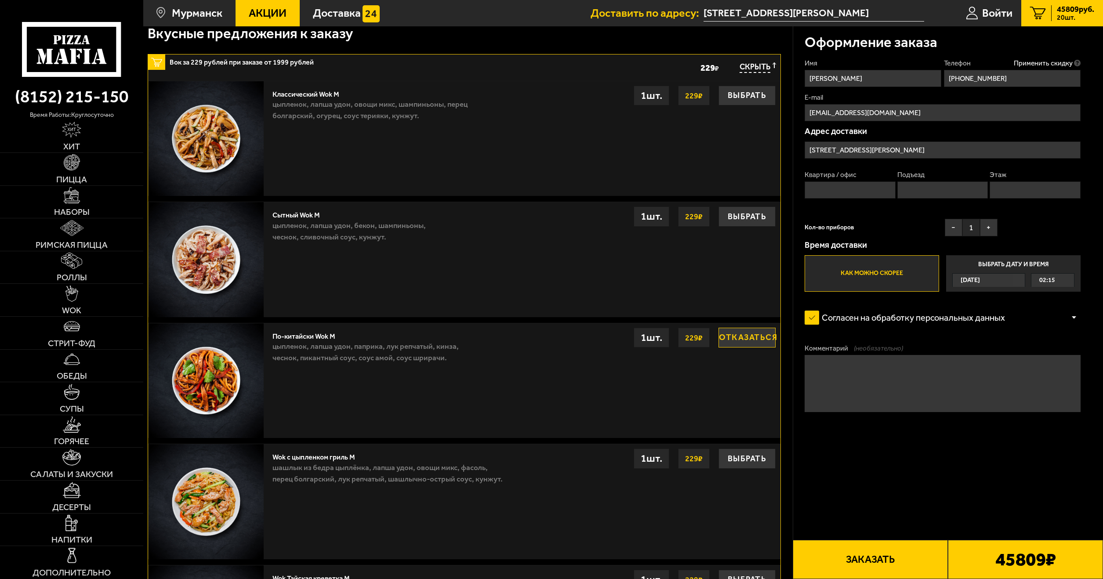
drag, startPoint x: 894, startPoint y: 221, endPoint x: 823, endPoint y: 186, distance: 79.6
click at [821, 185] on input "Квартира / офис" at bounding box center [850, 190] width 91 height 17
type input "4"
drag, startPoint x: 886, startPoint y: 212, endPoint x: 933, endPoint y: 193, distance: 50.3
click at [933, 193] on input "Подъезд" at bounding box center [942, 190] width 91 height 17
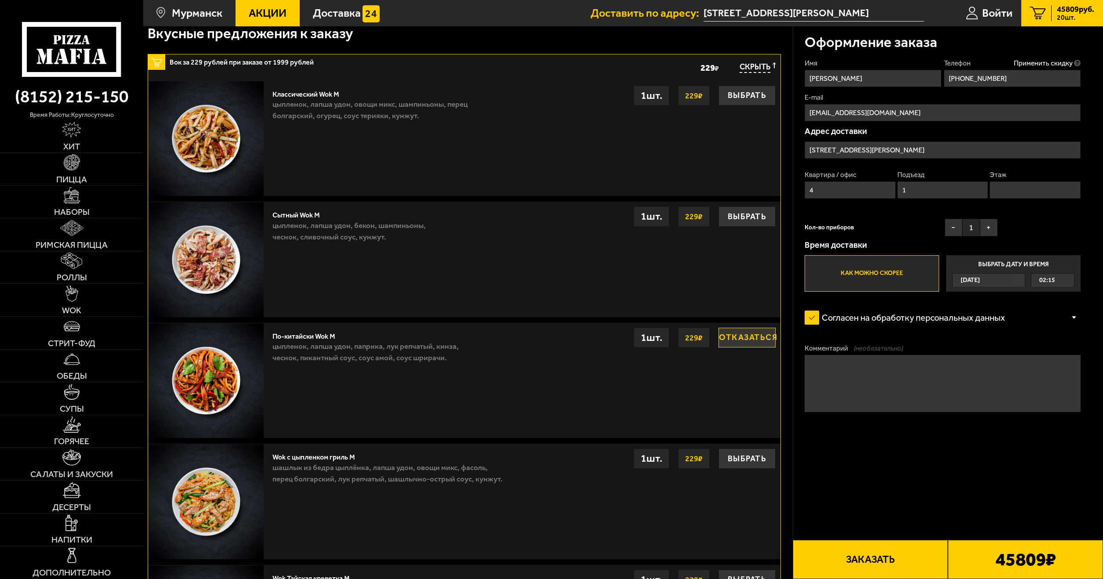
type input "1"
click at [1010, 191] on input "Этаж" at bounding box center [1035, 190] width 91 height 17
type input "2"
drag, startPoint x: 922, startPoint y: 229, endPoint x: 920, endPoint y: 251, distance: 22.1
click at [986, 227] on button "+" at bounding box center [989, 228] width 18 height 18
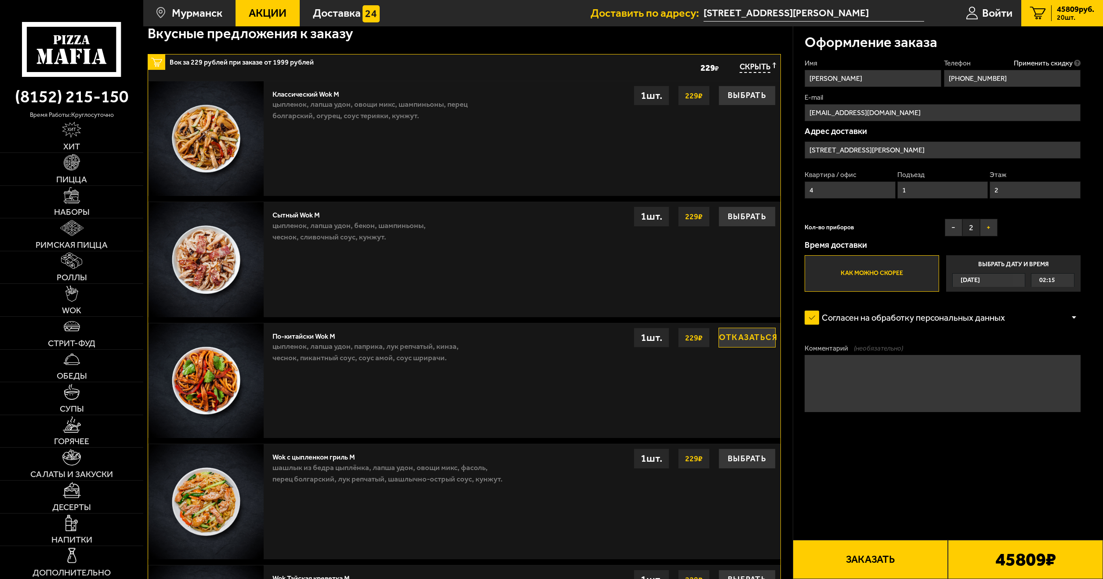
click at [986, 227] on button "+" at bounding box center [989, 228] width 18 height 18
click at [987, 227] on button "+" at bounding box center [989, 228] width 18 height 18
click at [988, 227] on button "+" at bounding box center [989, 228] width 18 height 18
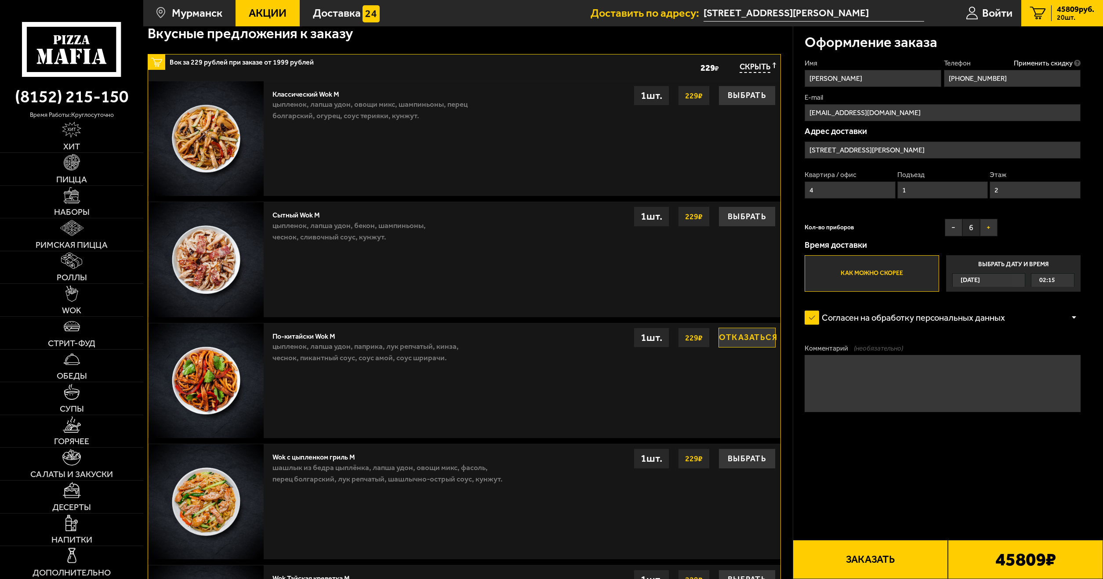
click at [988, 227] on button "+" at bounding box center [989, 228] width 18 height 18
click at [988, 226] on button "+" at bounding box center [989, 228] width 18 height 18
click at [989, 226] on button "+" at bounding box center [989, 228] width 18 height 18
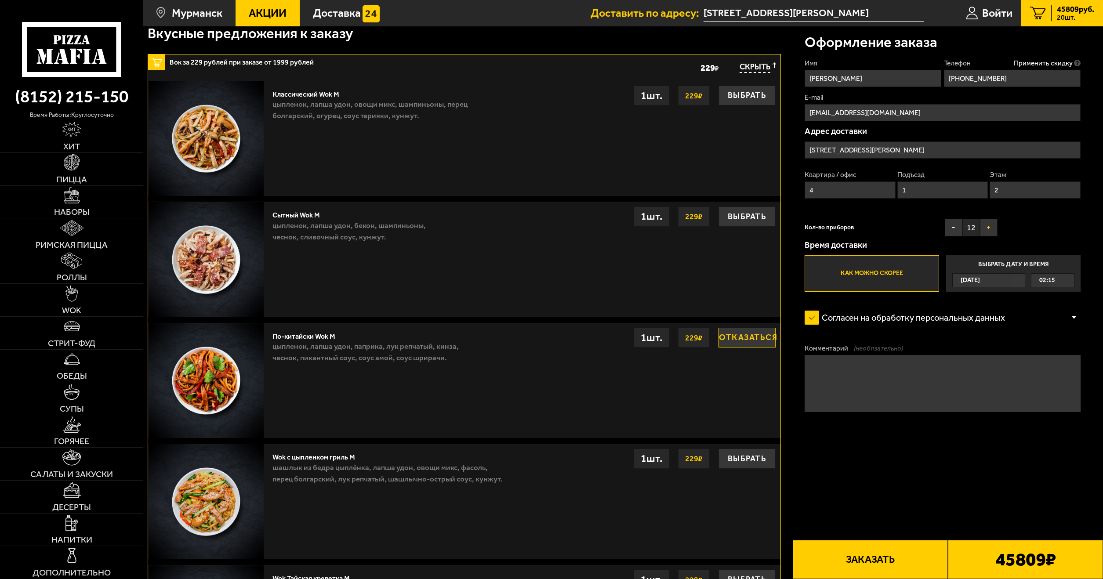
click at [989, 226] on button "+" at bounding box center [989, 228] width 18 height 18
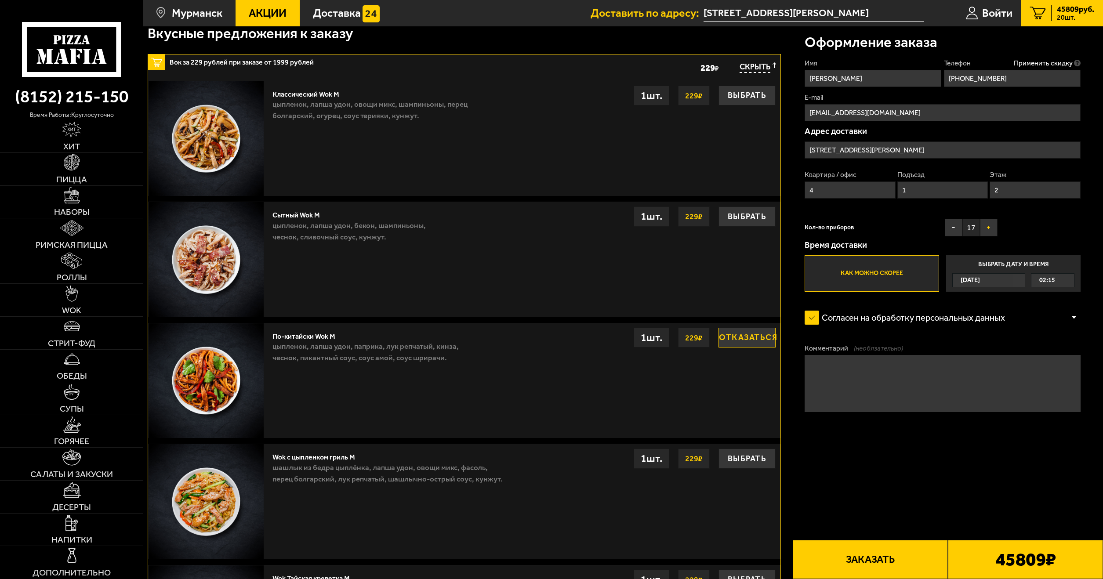
click at [989, 226] on button "+" at bounding box center [989, 228] width 18 height 18
click at [989, 227] on button "+" at bounding box center [989, 228] width 18 height 18
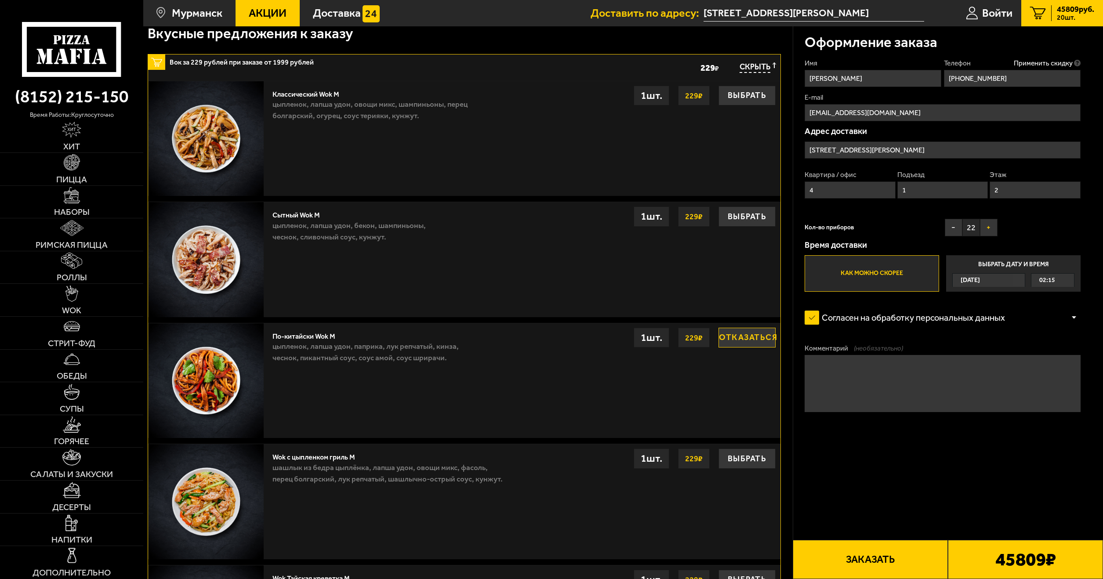
click at [989, 227] on button "+" at bounding box center [989, 228] width 18 height 18
click at [991, 227] on button "+" at bounding box center [989, 228] width 18 height 18
click at [879, 273] on label "Как можно скорее" at bounding box center [872, 273] width 134 height 37
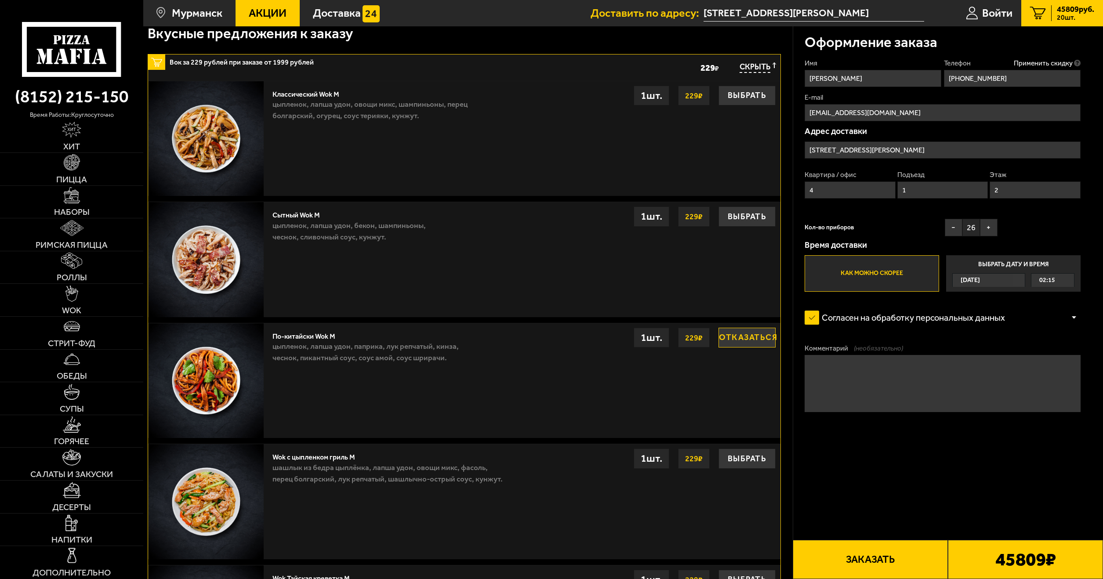
click at [0, 0] on input "Как можно скорее" at bounding box center [0, 0] width 0 height 0
drag, startPoint x: 879, startPoint y: 273, endPoint x: 908, endPoint y: 317, distance: 52.3
click at [815, 319] on label "Согласен на обработку персональных данных" at bounding box center [911, 317] width 212 height 23
click at [0, 0] on input "Согласен на обработку персональных данных" at bounding box center [0, 0] width 0 height 0
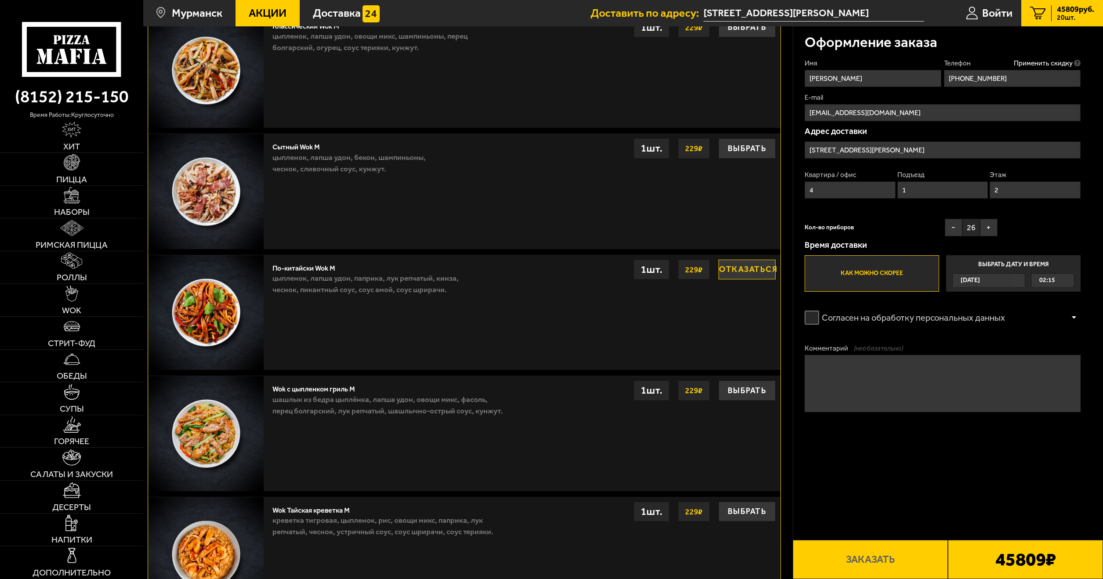
drag, startPoint x: 828, startPoint y: 318, endPoint x: 926, endPoint y: 370, distance: 110.9
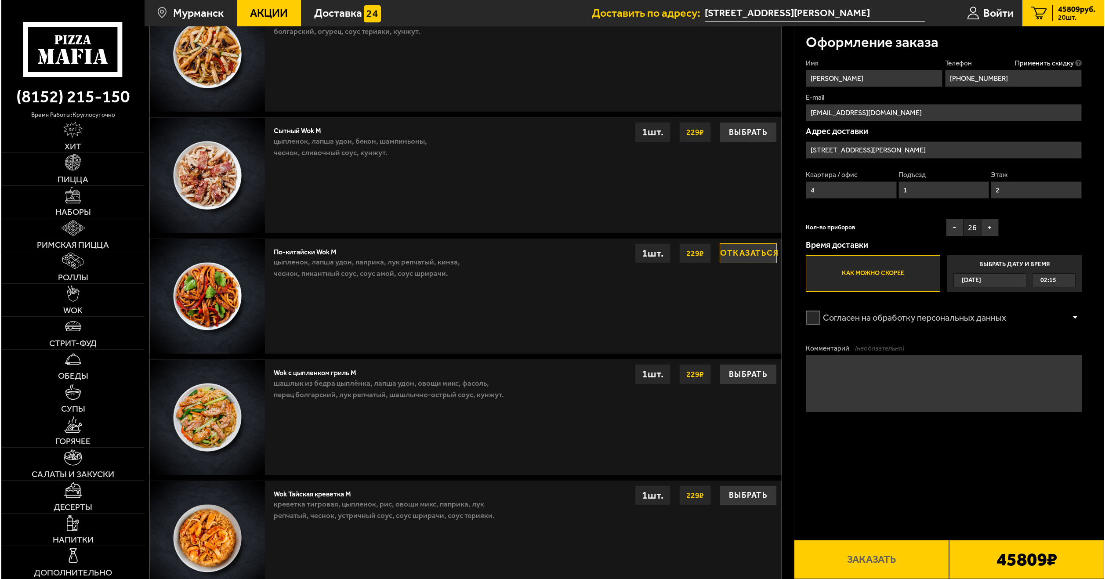
scroll to position [289, 0]
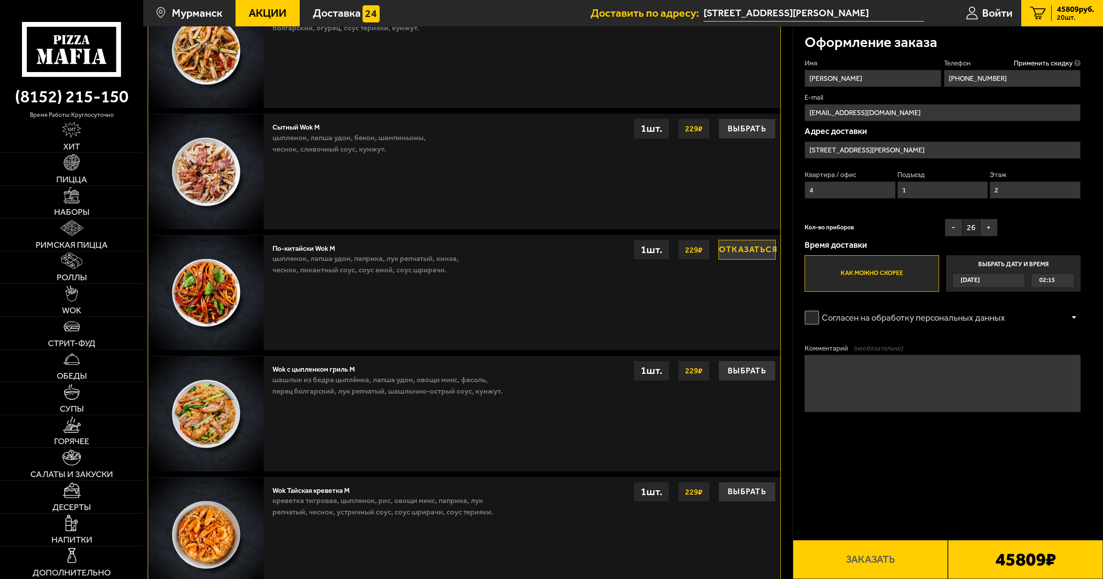
click at [822, 320] on label "Согласен на обработку персональных данных" at bounding box center [911, 317] width 212 height 23
click at [0, 0] on input "Согласен на обработку персональных данных" at bounding box center [0, 0] width 0 height 0
drag, startPoint x: 841, startPoint y: 489, endPoint x: 858, endPoint y: 378, distance: 111.6
click at [872, 559] on button "Заказать" at bounding box center [870, 559] width 155 height 39
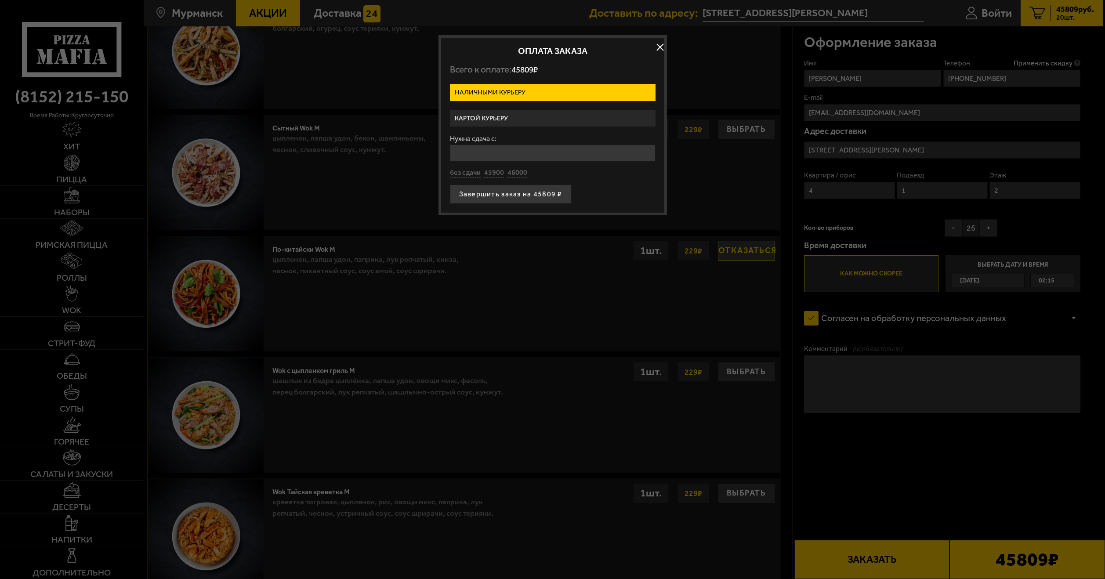
drag, startPoint x: 664, startPoint y: 321, endPoint x: 599, endPoint y: 213, distance: 125.7
click at [515, 171] on button "46000" at bounding box center [518, 173] width 20 height 10
type input "46000"
drag, startPoint x: 693, startPoint y: 185, endPoint x: 657, endPoint y: 170, distance: 38.8
drag, startPoint x: 650, startPoint y: 169, endPoint x: 643, endPoint y: 169, distance: 7.0
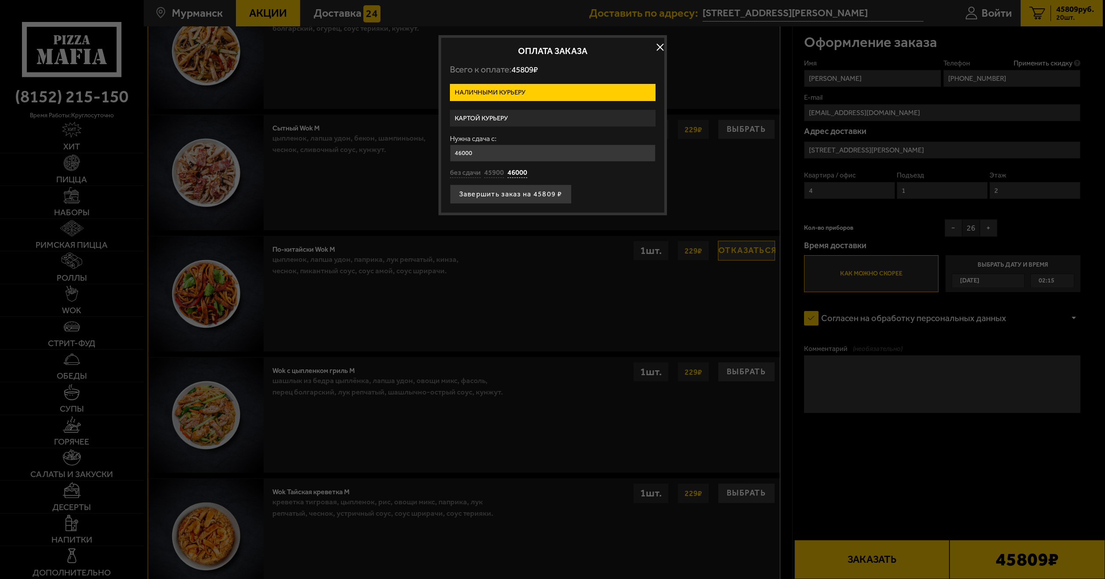
drag, startPoint x: 646, startPoint y: 171, endPoint x: 654, endPoint y: 171, distance: 7.9
drag, startPoint x: 653, startPoint y: 168, endPoint x: 817, endPoint y: 150, distance: 164.9
drag, startPoint x: 840, startPoint y: 171, endPoint x: 843, endPoint y: 176, distance: 5.1
drag, startPoint x: 844, startPoint y: 177, endPoint x: 632, endPoint y: 153, distance: 212.7
drag, startPoint x: 594, startPoint y: 197, endPoint x: 621, endPoint y: 197, distance: 27.2
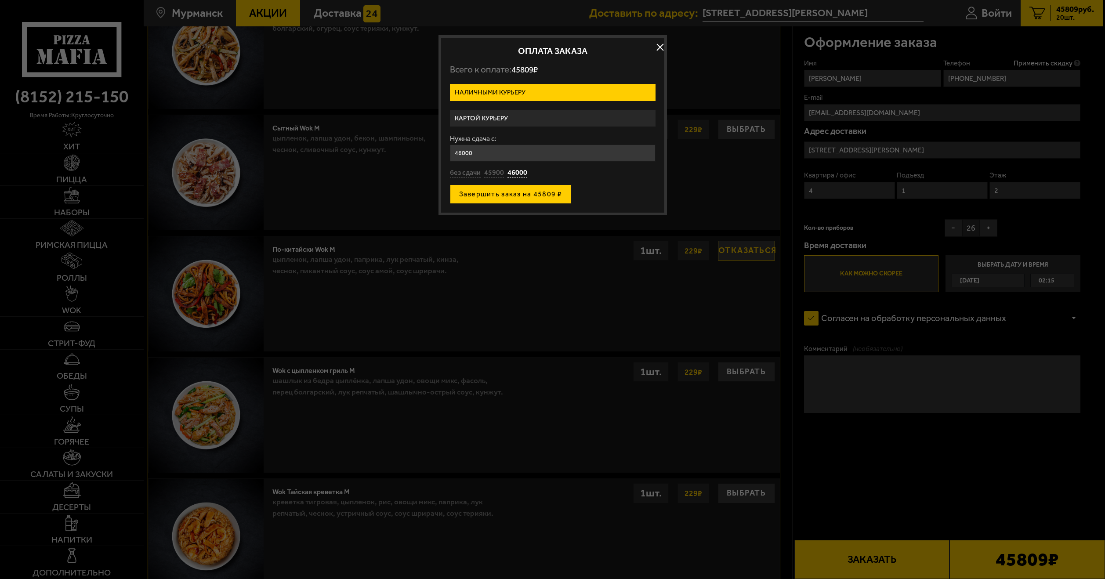
click at [558, 199] on button "Завершить заказ на 45809 ₽" at bounding box center [511, 194] width 122 height 19
click at [541, 197] on div "Завершить заказ на 45809 ₽" at bounding box center [553, 194] width 206 height 19
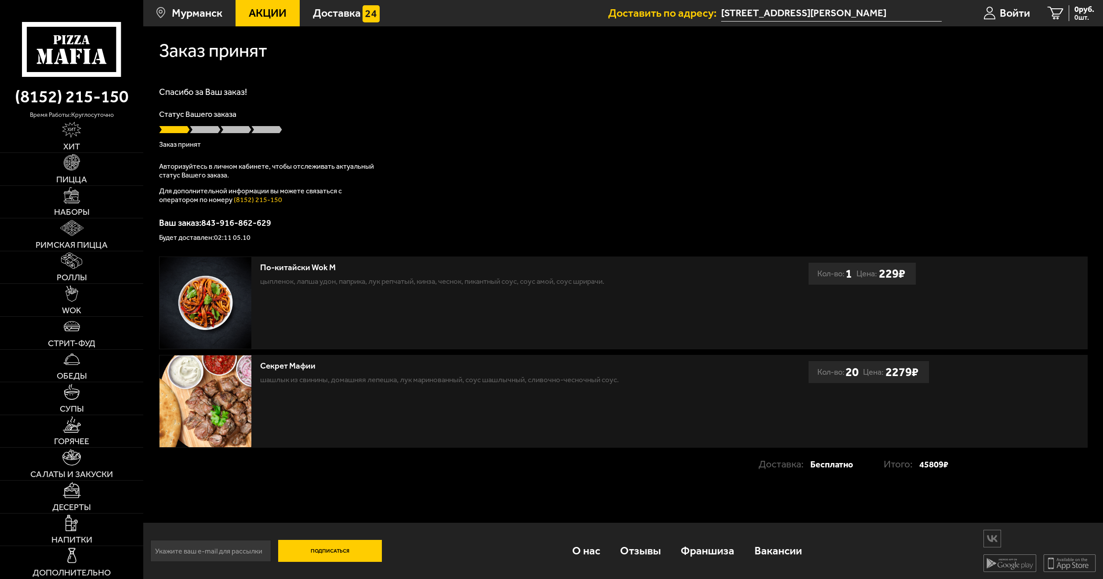
drag, startPoint x: 584, startPoint y: 203, endPoint x: 595, endPoint y: 202, distance: 11.6
drag, startPoint x: 596, startPoint y: 203, endPoint x: 588, endPoint y: 218, distance: 17.1
drag, startPoint x: 576, startPoint y: 229, endPoint x: 714, endPoint y: 240, distance: 138.8
drag, startPoint x: 730, startPoint y: 251, endPoint x: 580, endPoint y: 345, distance: 176.9
drag, startPoint x: 401, startPoint y: 305, endPoint x: 889, endPoint y: 344, distance: 489.8
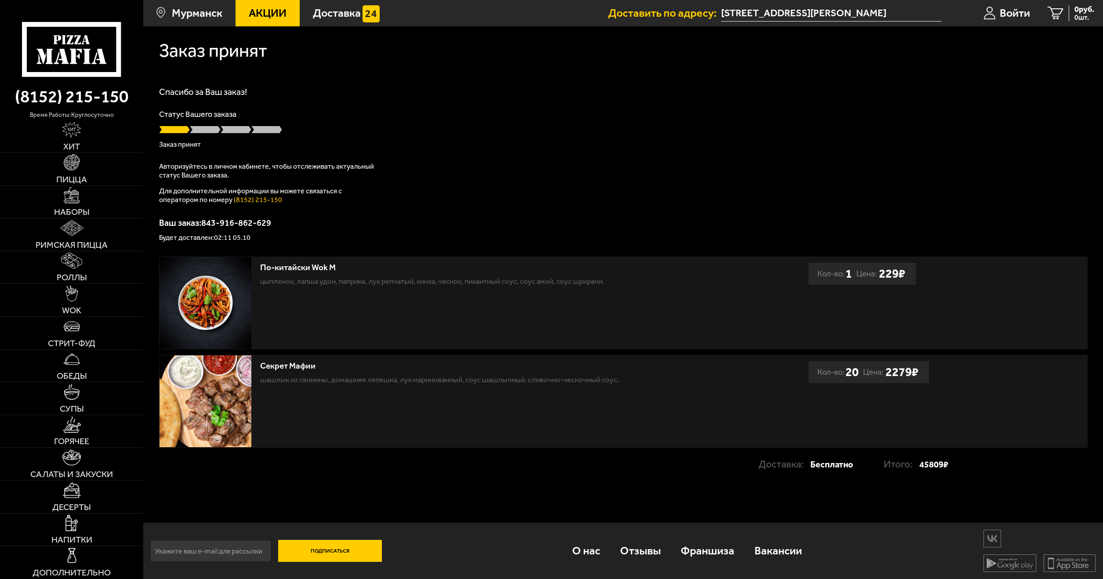
drag, startPoint x: 880, startPoint y: 360, endPoint x: 858, endPoint y: 418, distance: 62.3
click at [1002, 9] on span "Войти" at bounding box center [1015, 12] width 30 height 11
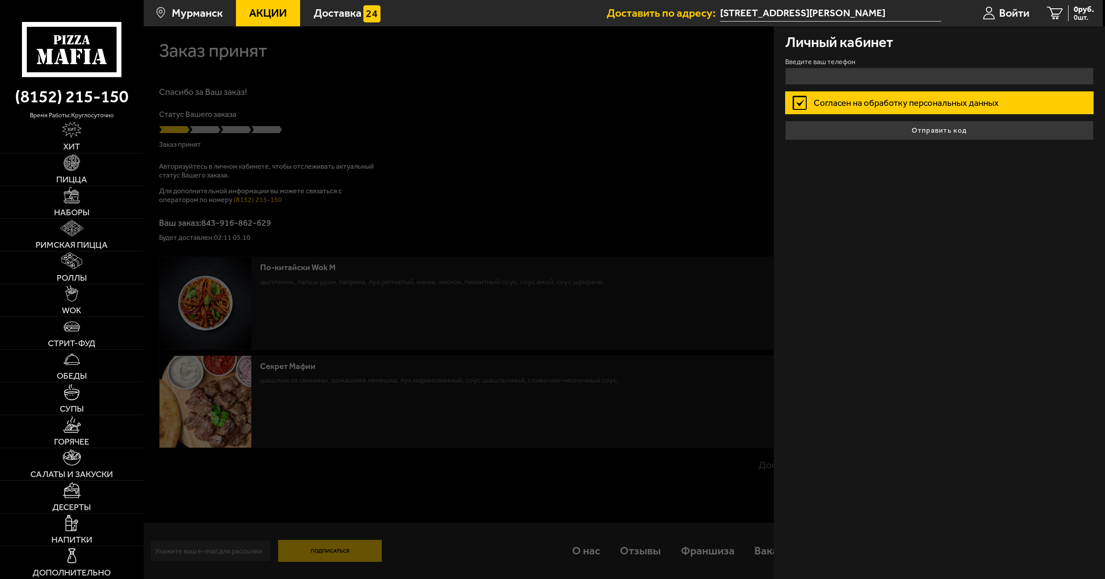
click at [673, 105] on div at bounding box center [696, 315] width 1105 height 579
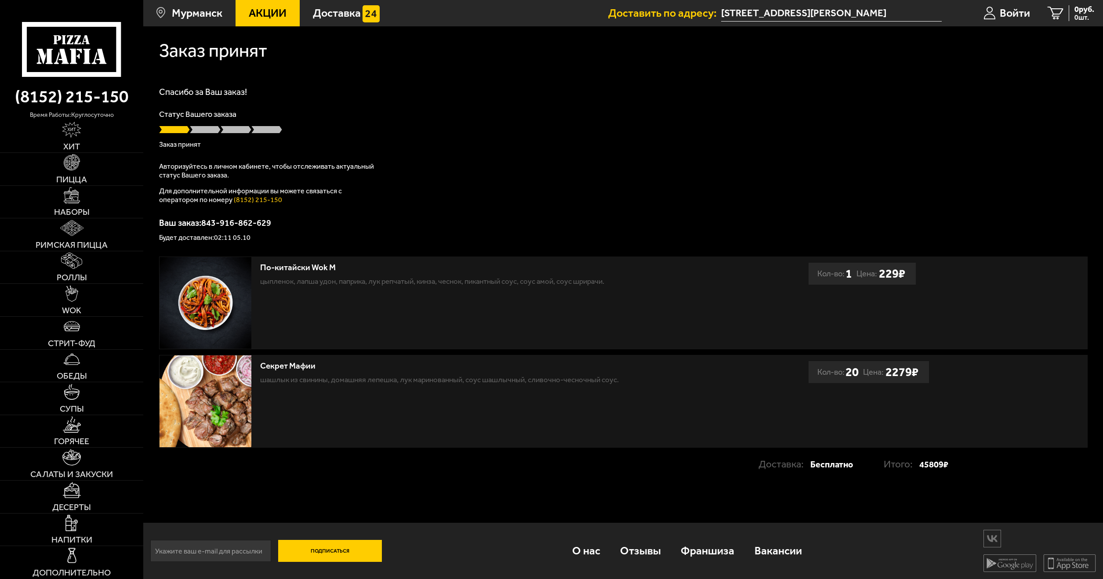
drag, startPoint x: 748, startPoint y: 139, endPoint x: 630, endPoint y: 574, distance: 449.9
drag, startPoint x: 243, startPoint y: 212, endPoint x: 194, endPoint y: 143, distance: 85.0
drag, startPoint x: 185, startPoint y: 145, endPoint x: 154, endPoint y: 143, distance: 31.3
click at [154, 143] on div "Заказ принят Спасибо за Ваш заказ! Статус Вашего заказа Заказ принят Авторизуйт…" at bounding box center [623, 259] width 960 height 467
click at [169, 142] on p "Заказ принят" at bounding box center [623, 144] width 929 height 7
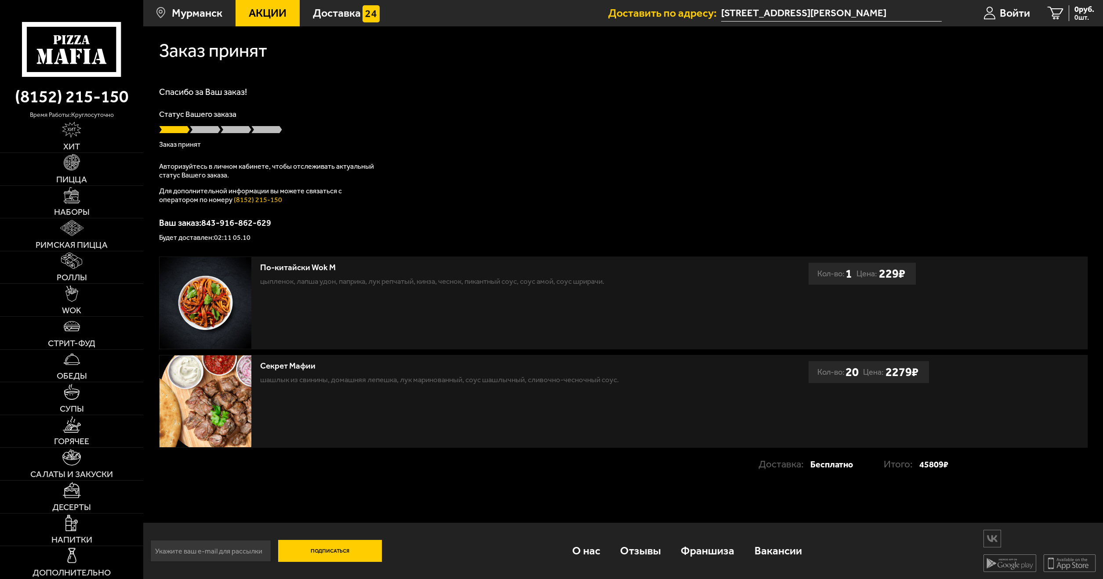
drag, startPoint x: 239, startPoint y: 156, endPoint x: 634, endPoint y: 578, distance: 578.0
drag, startPoint x: 472, startPoint y: 255, endPoint x: 805, endPoint y: 412, distance: 367.6
drag, startPoint x: 852, startPoint y: 375, endPoint x: 809, endPoint y: 381, distance: 43.9
click at [832, 381] on div "Кол-во: 20" at bounding box center [837, 372] width 41 height 22
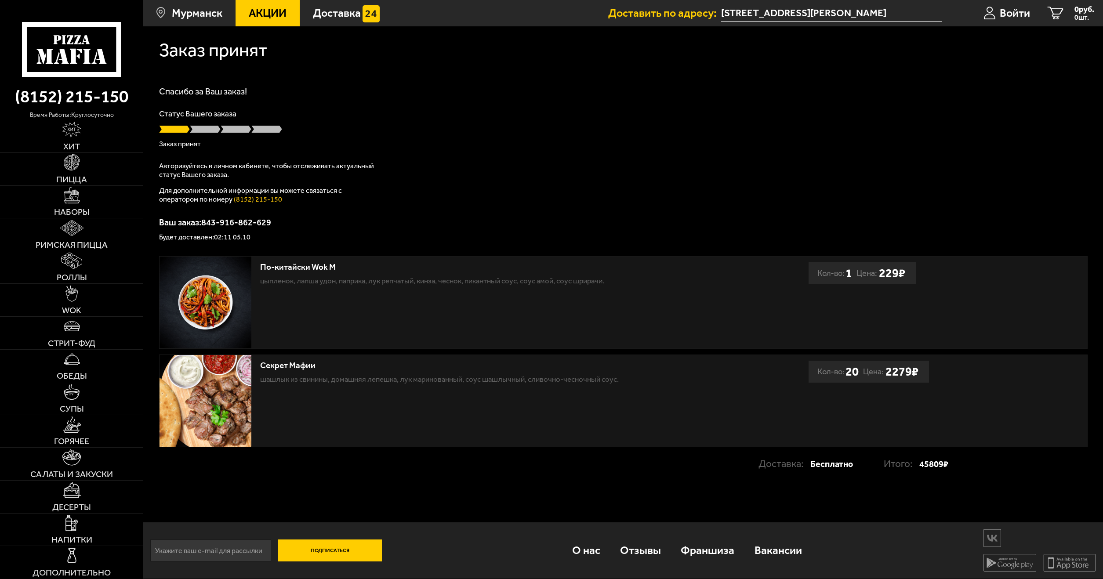
click at [290, 363] on div "Секрет Мафии" at bounding box center [477, 366] width 435 height 10
drag, startPoint x: 309, startPoint y: 392, endPoint x: 480, endPoint y: 380, distance: 172.2
drag, startPoint x: 345, startPoint y: 9, endPoint x: 341, endPoint y: -31, distance: 40.2
click at [341, 0] on html "(8152) 215-150 время работы: круглосуточно Хит Пицца Наборы Римская пицца Роллы…" at bounding box center [551, 290] width 1103 height 580
drag, startPoint x: 843, startPoint y: 14, endPoint x: 693, endPoint y: 18, distance: 150.4
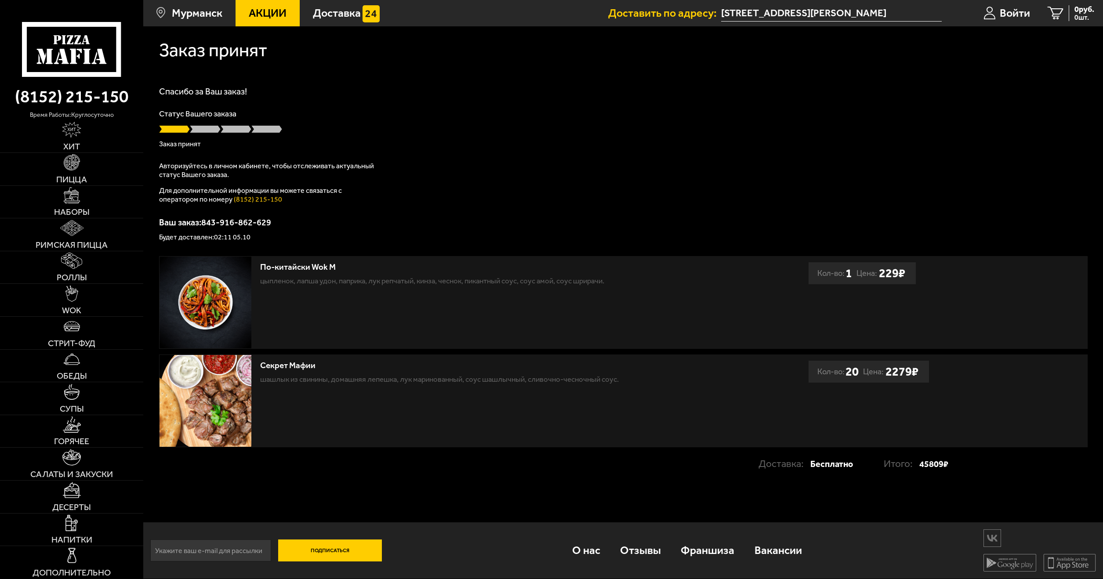
click at [693, 18] on li "Доставить по адресу: улица Аскольдовцев, 15" at bounding box center [775, 13] width 334 height 26
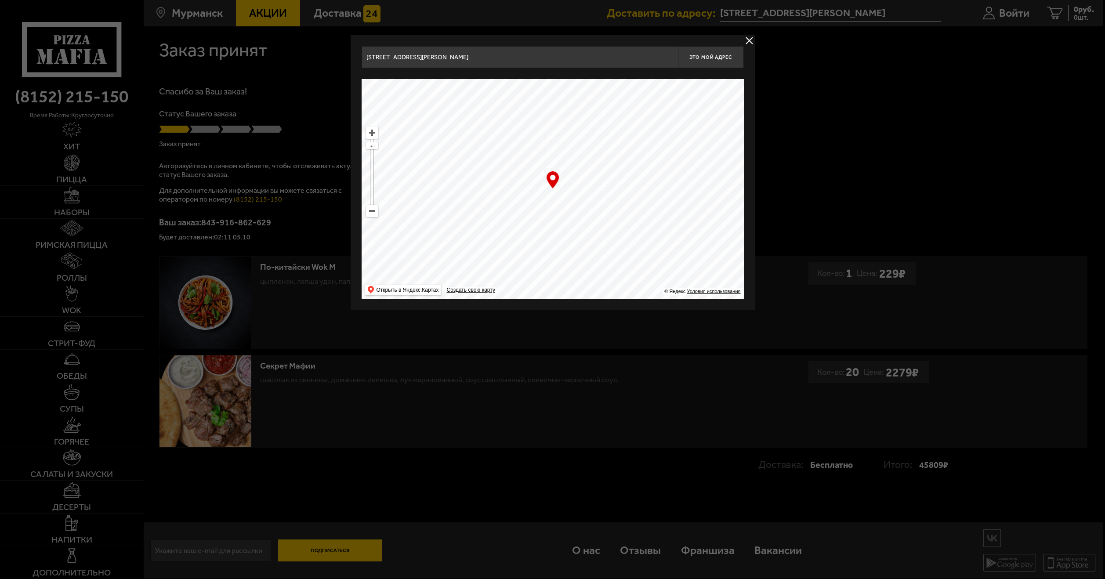
drag, startPoint x: 532, startPoint y: 64, endPoint x: 349, endPoint y: 60, distance: 183.3
click at [349, 60] on main "Мурманск Все Акции Доставка Личный кабинет Акции Доставка Доставить по адресу: …" at bounding box center [623, 289] width 960 height 579
drag, startPoint x: 662, startPoint y: 120, endPoint x: 584, endPoint y: 198, distance: 110.9
click at [584, 198] on ymaps at bounding box center [553, 189] width 382 height 220
drag, startPoint x: 698, startPoint y: 121, endPoint x: 675, endPoint y: 128, distance: 24.8
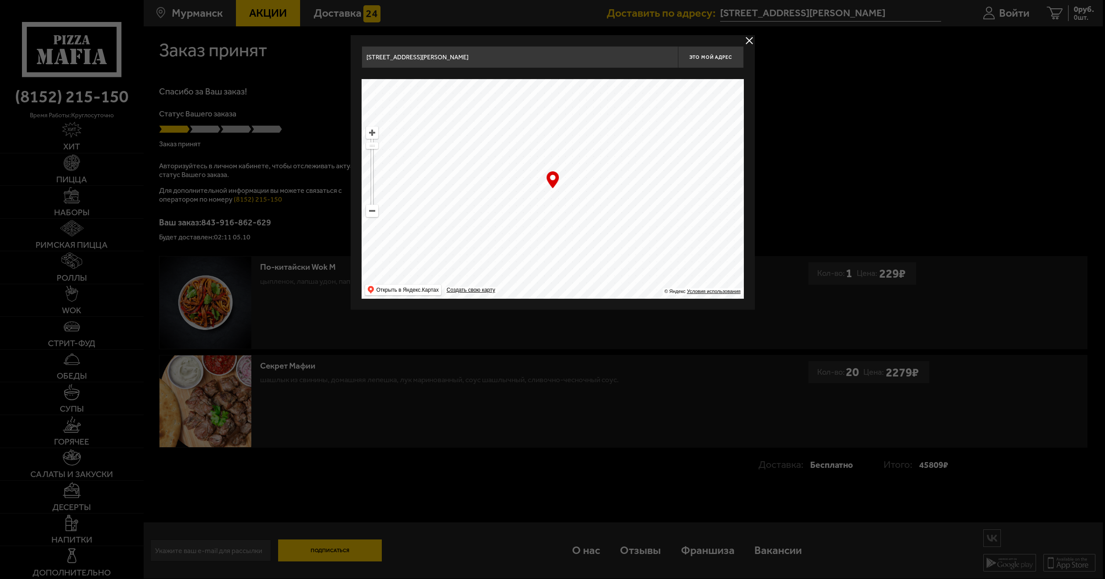
click at [675, 128] on ymaps at bounding box center [553, 189] width 382 height 220
drag, startPoint x: 593, startPoint y: 172, endPoint x: 583, endPoint y: 178, distance: 11.5
click at [583, 178] on ymaps at bounding box center [553, 189] width 382 height 220
drag, startPoint x: 594, startPoint y: 153, endPoint x: 610, endPoint y: 147, distance: 17.5
type input "[STREET_ADDRESS][PERSON_NAME]"
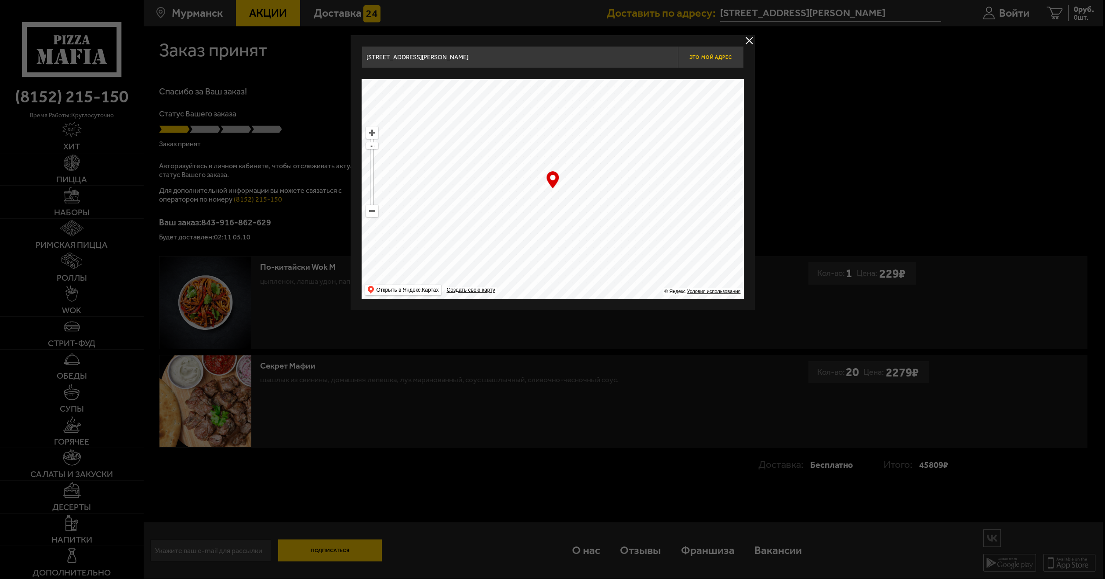
click at [701, 55] on span "Это мой адрес" at bounding box center [711, 57] width 42 height 6
type input "[STREET_ADDRESS][PERSON_NAME]"
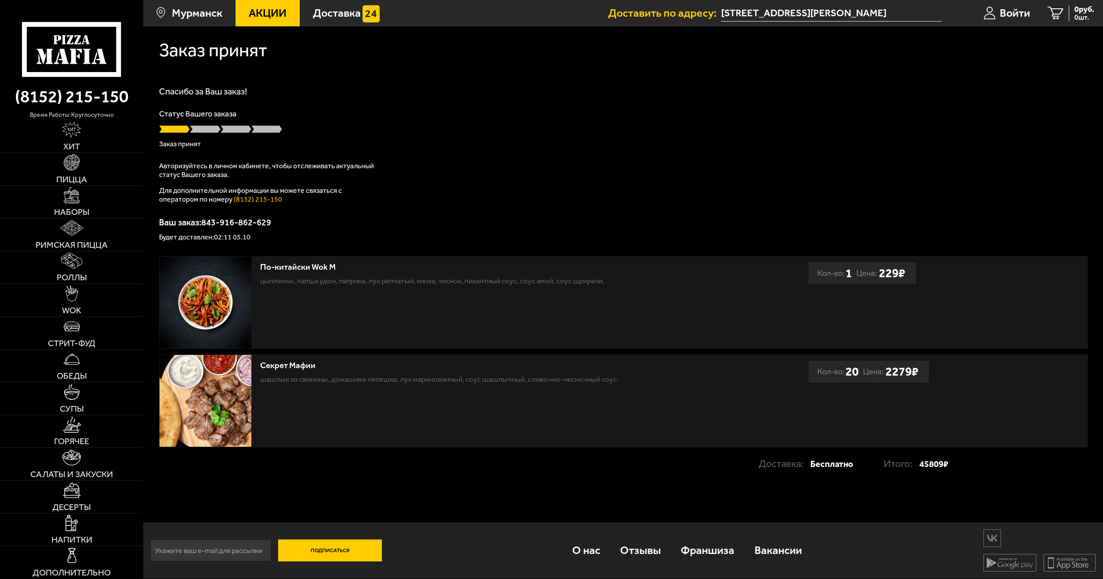
drag, startPoint x: 634, startPoint y: 125, endPoint x: 213, endPoint y: 140, distance: 421.3
click at [359, 114] on p "Статус Вашего заказа" at bounding box center [623, 114] width 929 height 8
drag, startPoint x: 592, startPoint y: 578, endPoint x: 599, endPoint y: 591, distance: 14.2
click at [599, 579] on html "(8152) 215-150 время работы: круглосуточно Хит Пицца Наборы Римская пицца Роллы…" at bounding box center [551, 290] width 1103 height 580
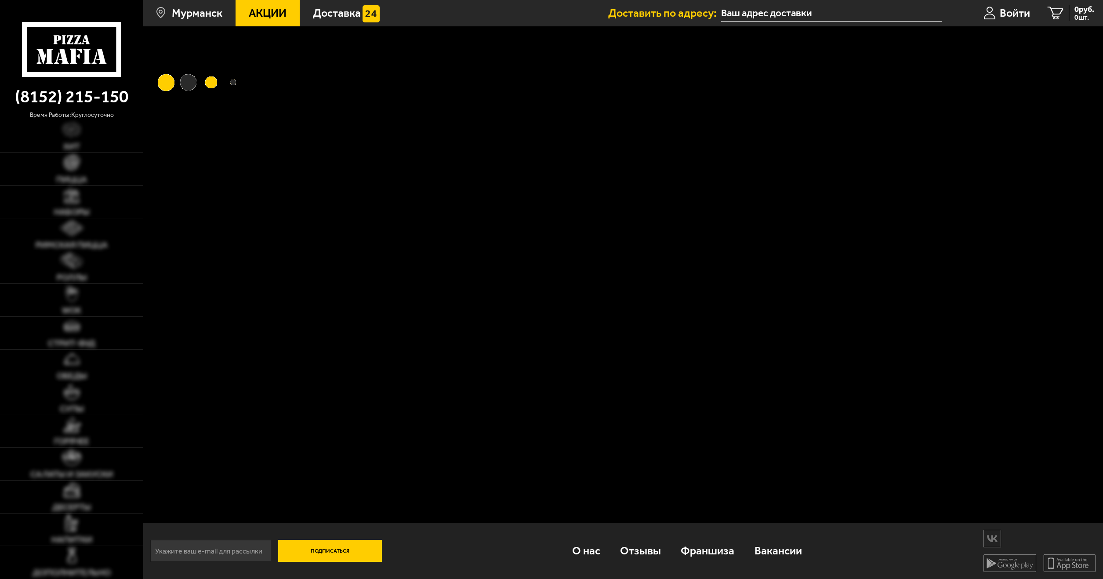
type input "[STREET_ADDRESS][PERSON_NAME]"
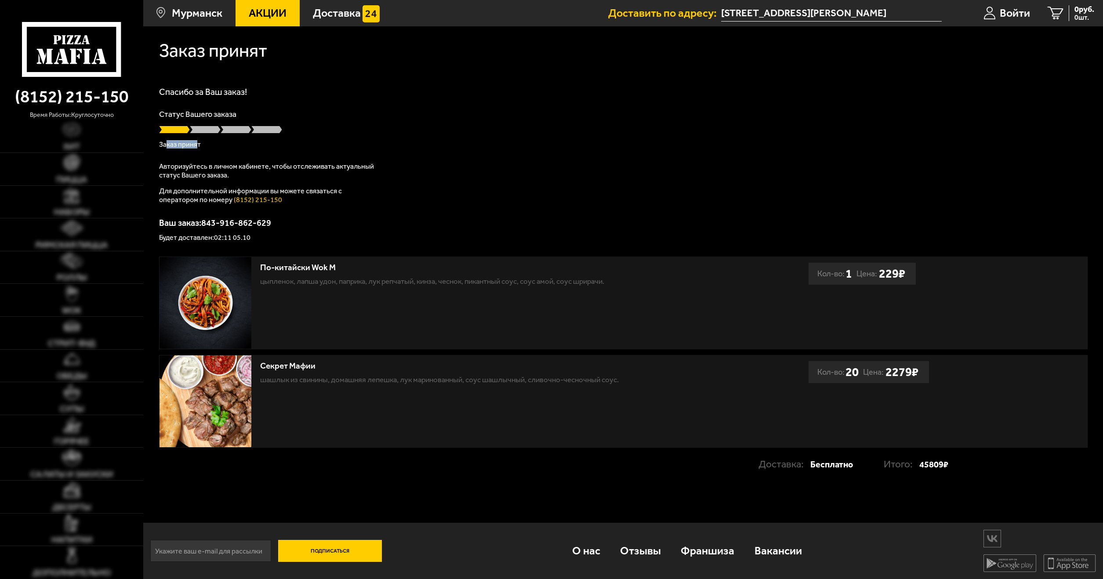
drag, startPoint x: 165, startPoint y: 142, endPoint x: 197, endPoint y: 148, distance: 32.5
click at [197, 148] on p "Заказ принят" at bounding box center [623, 144] width 929 height 7
click at [222, 144] on p "Заказ принят" at bounding box center [623, 144] width 929 height 7
drag, startPoint x: 182, startPoint y: 145, endPoint x: 186, endPoint y: 146, distance: 4.5
drag, startPoint x: 171, startPoint y: 245, endPoint x: 818, endPoint y: 320, distance: 650.8
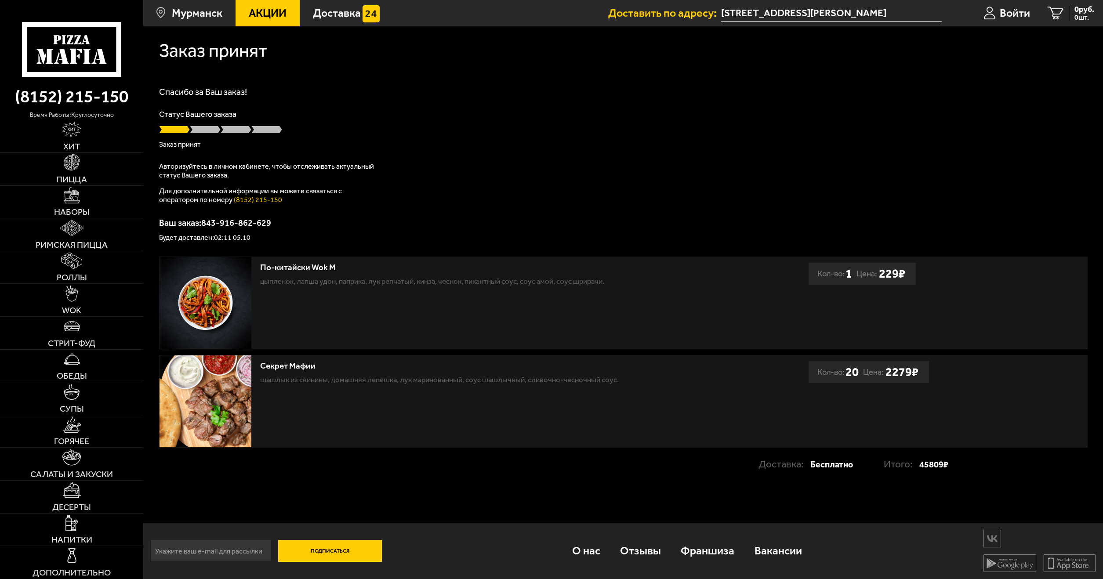
scroll to position [0, 0]
drag, startPoint x: 667, startPoint y: 356, endPoint x: 826, endPoint y: 368, distance: 160.0
drag, startPoint x: 861, startPoint y: 472, endPoint x: 272, endPoint y: 284, distance: 617.9
drag, startPoint x: 621, startPoint y: 376, endPoint x: 552, endPoint y: 390, distance: 70.3
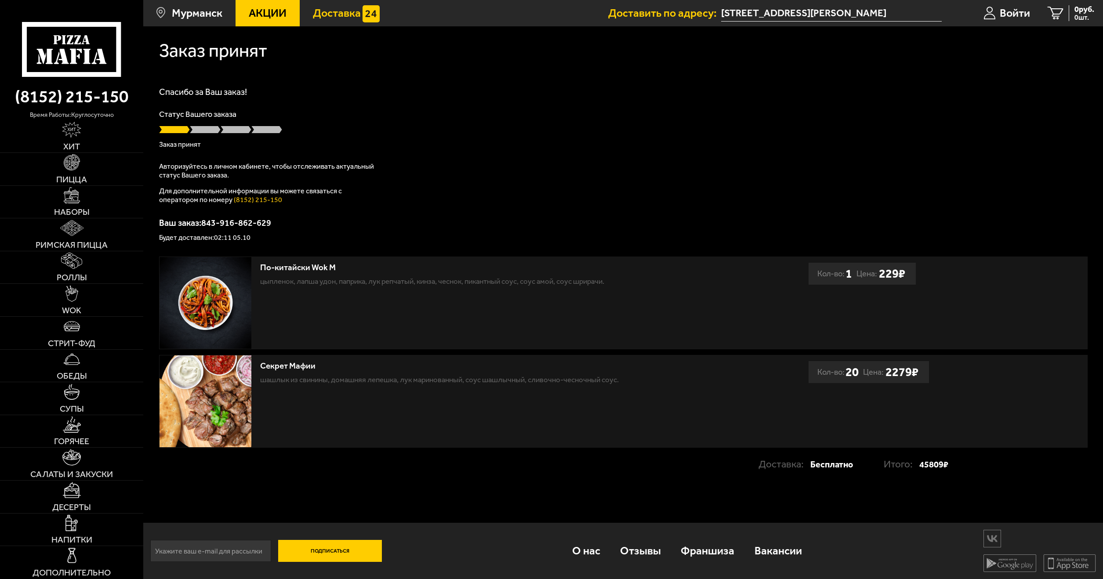
click at [348, 4] on link "Доставка" at bounding box center [346, 13] width 93 height 26
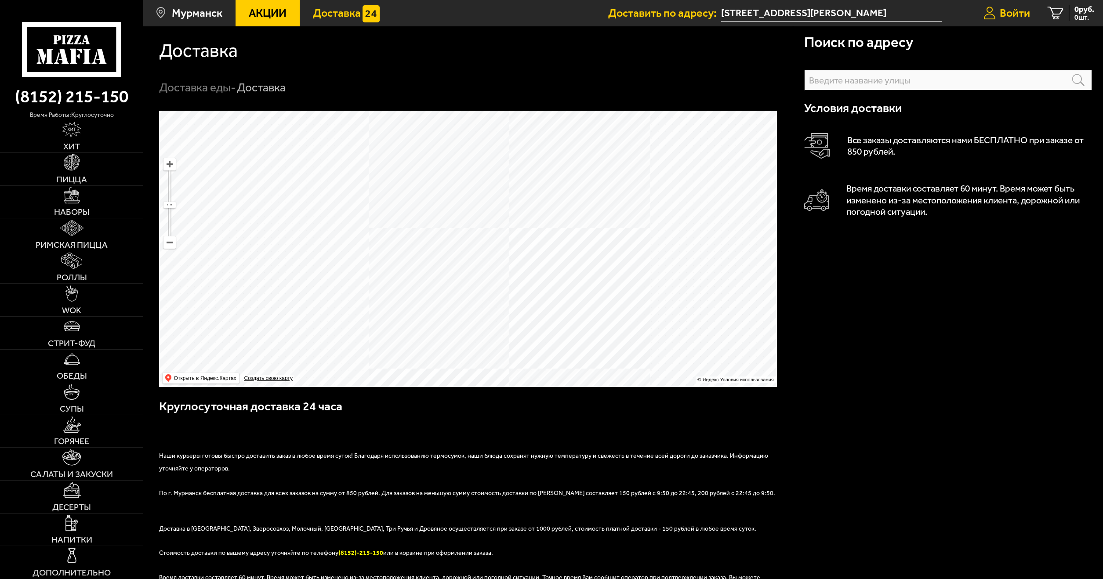
drag, startPoint x: 452, startPoint y: 131, endPoint x: 1036, endPoint y: 9, distance: 596.5
click at [1026, 13] on span "Войти" at bounding box center [1015, 12] width 30 height 11
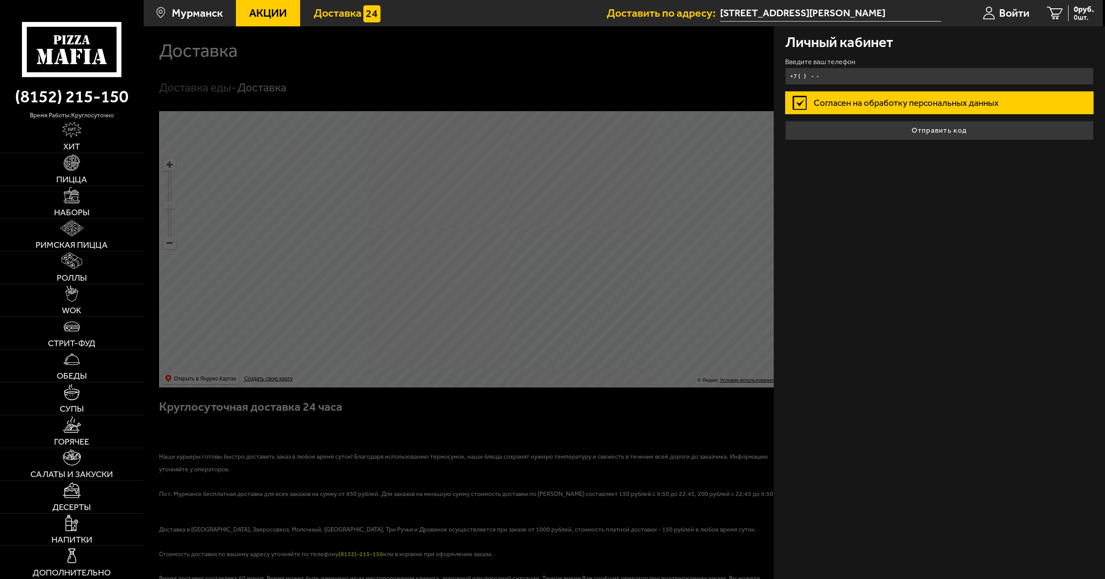
click at [836, 77] on input "+7 ( ) - -" at bounding box center [939, 76] width 309 height 17
type input "[PHONE_NUMBER]"
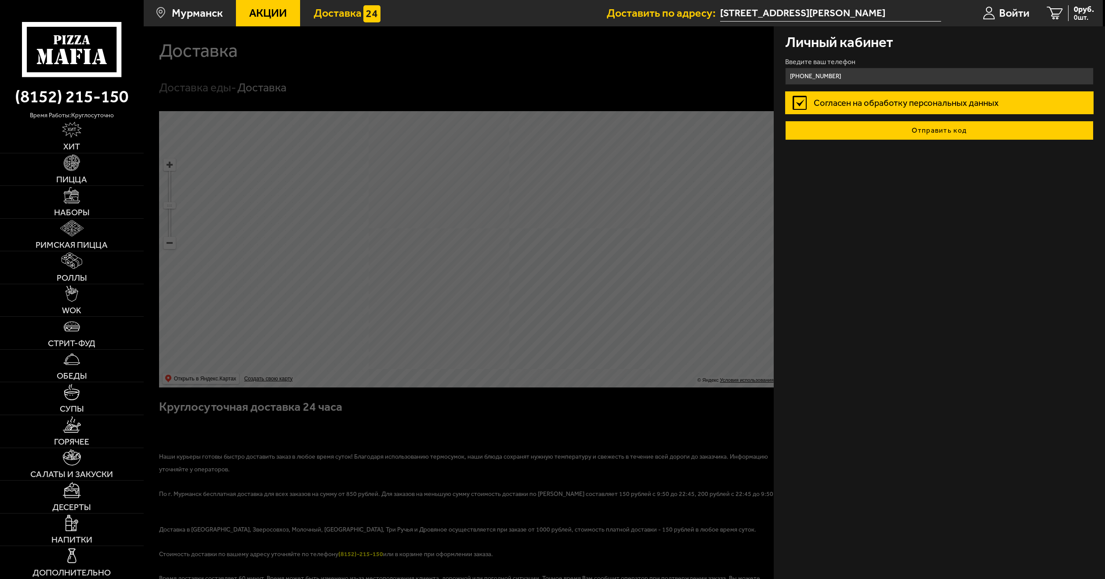
click at [864, 128] on button "Отправить код" at bounding box center [939, 130] width 309 height 19
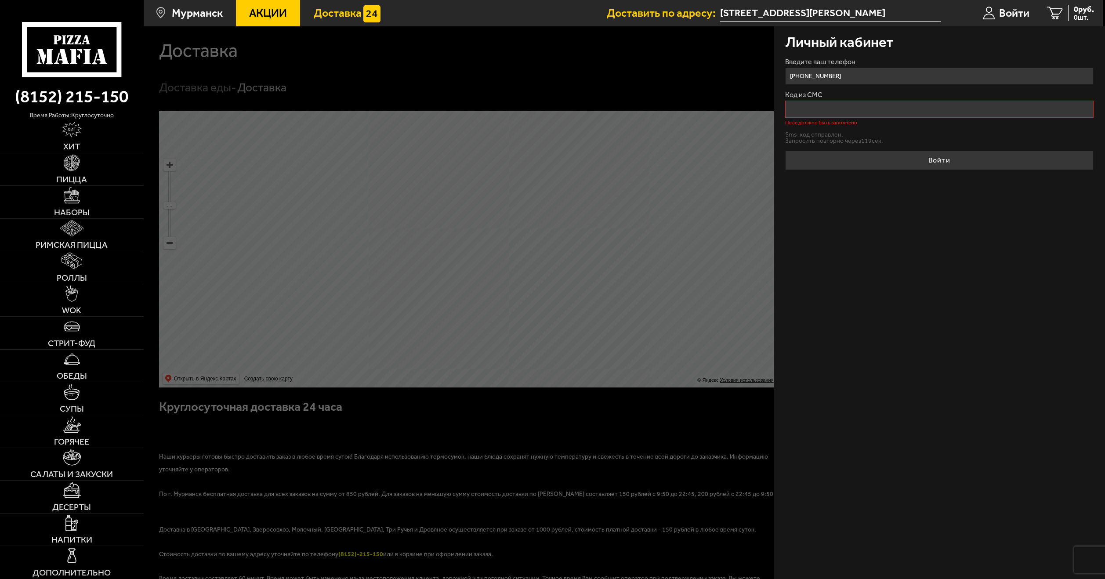
drag, startPoint x: 651, startPoint y: 47, endPoint x: 635, endPoint y: 50, distance: 16.9
click at [651, 48] on div at bounding box center [696, 315] width 1105 height 579
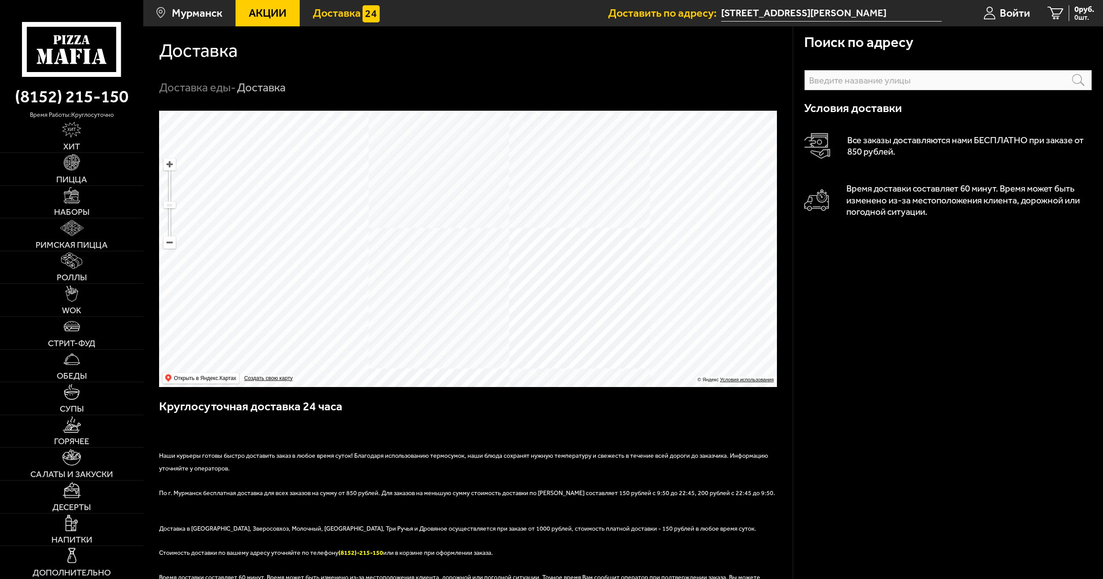
click at [344, 15] on span "Доставка" at bounding box center [337, 12] width 48 height 11
click at [203, 15] on span "Мурманск" at bounding box center [197, 12] width 51 height 11
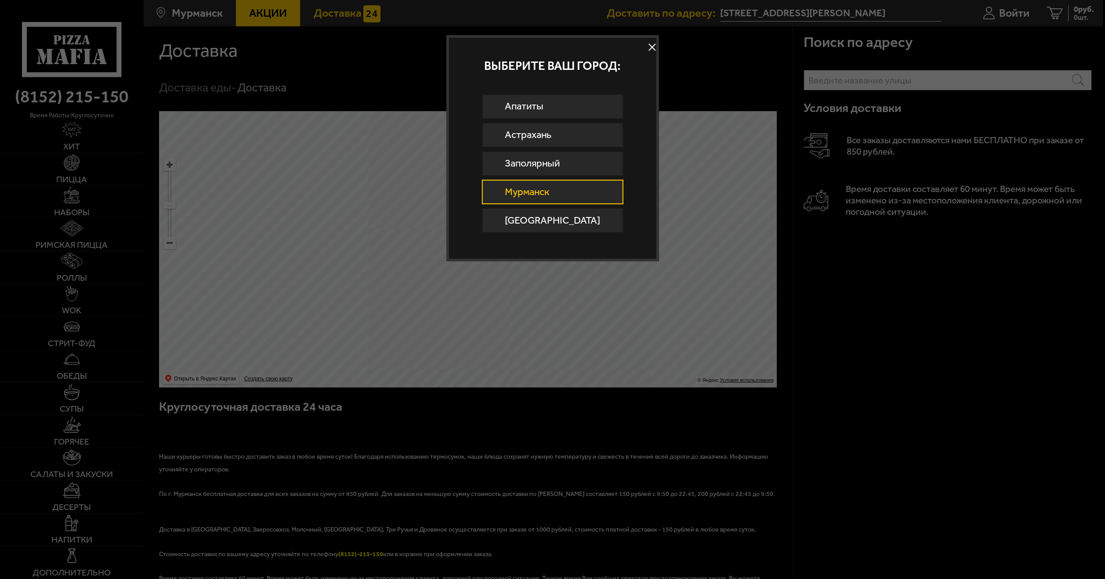
click at [646, 46] on button at bounding box center [652, 47] width 13 height 13
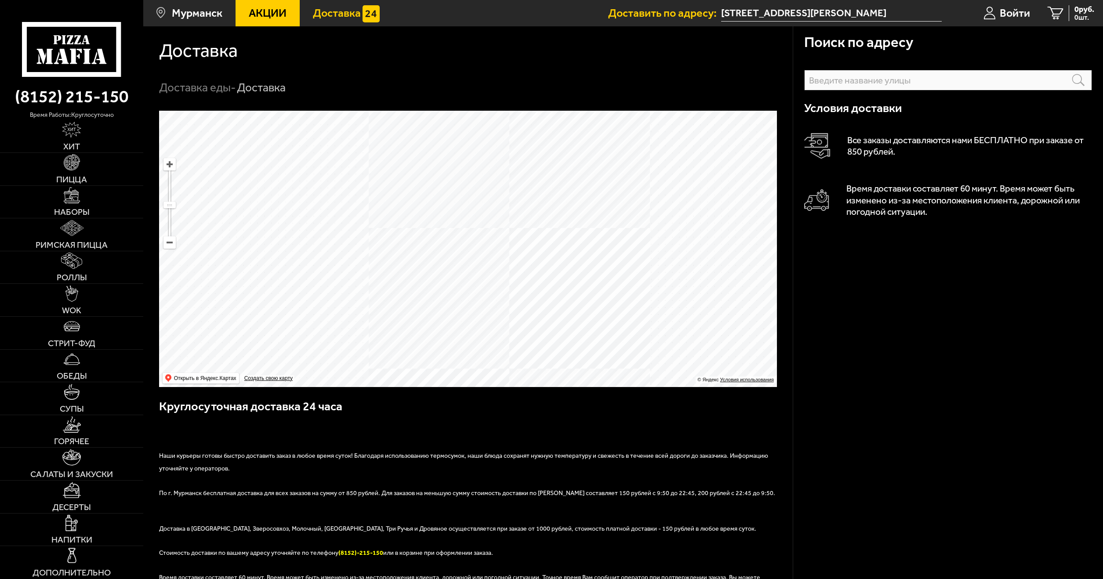
click at [79, 40] on use at bounding box center [77, 39] width 7 height 9
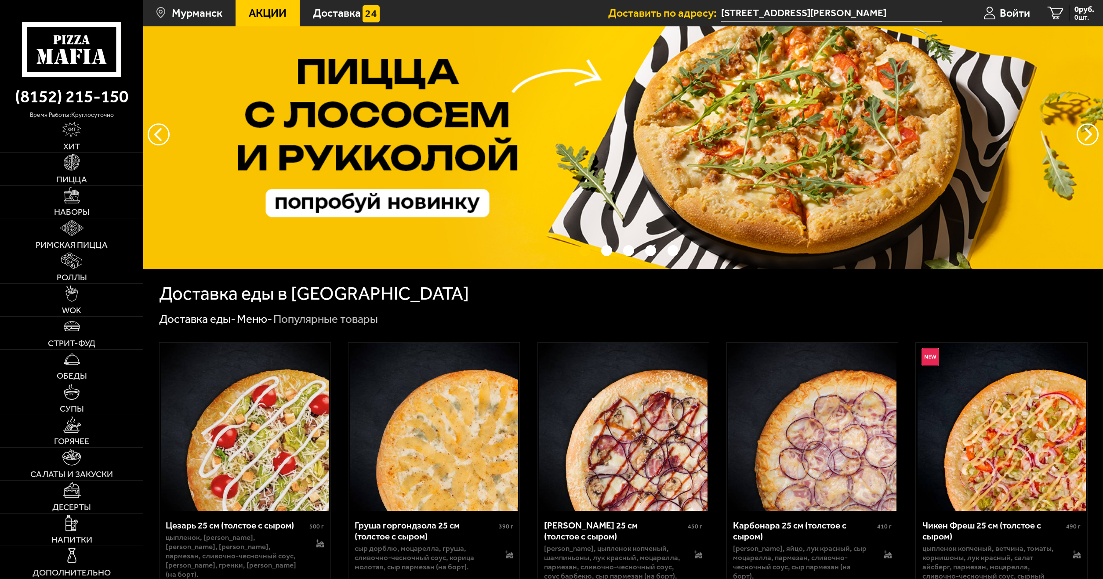
scroll to position [132, 0]
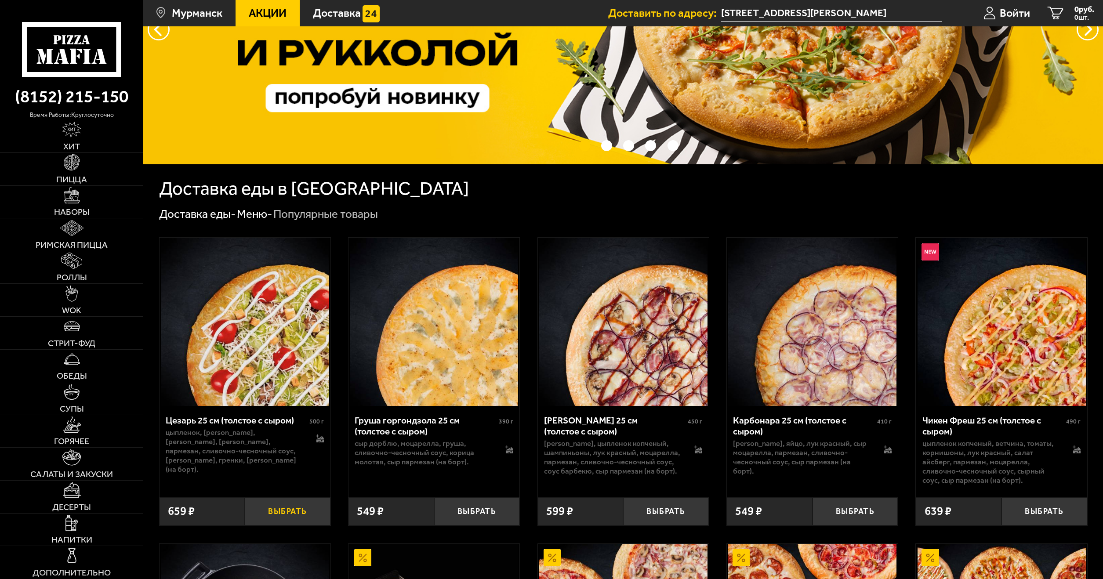
drag, startPoint x: 967, startPoint y: 58, endPoint x: 306, endPoint y: 519, distance: 805.4
click at [305, 517] on button "Выбрать" at bounding box center [288, 512] width 86 height 28
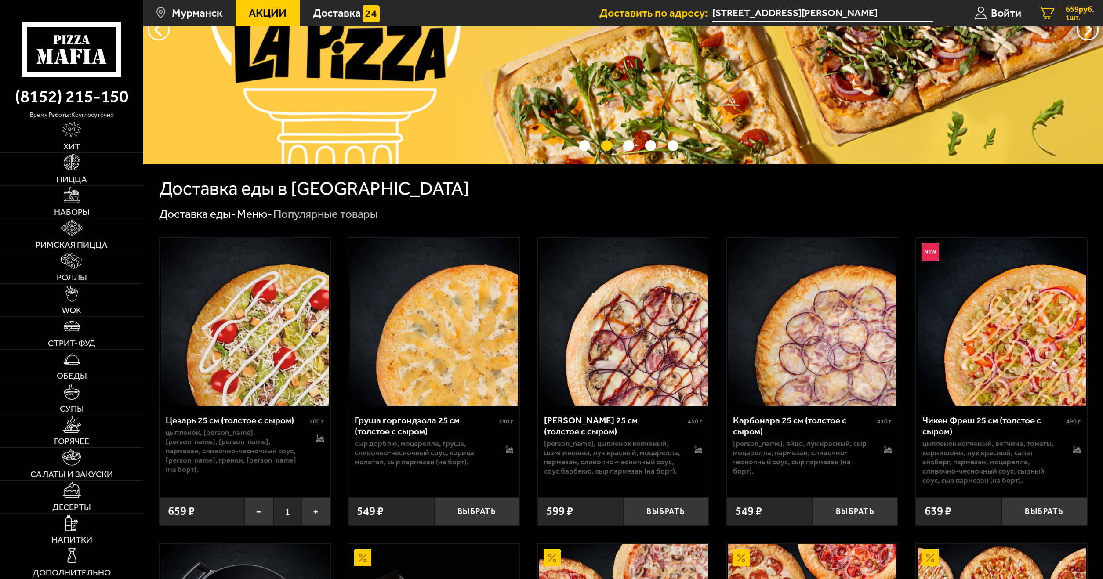
drag, startPoint x: 365, startPoint y: 33, endPoint x: 1046, endPoint y: 5, distance: 680.9
click at [1053, 7] on link "1 659 руб. 1 шт." at bounding box center [1066, 13] width 73 height 26
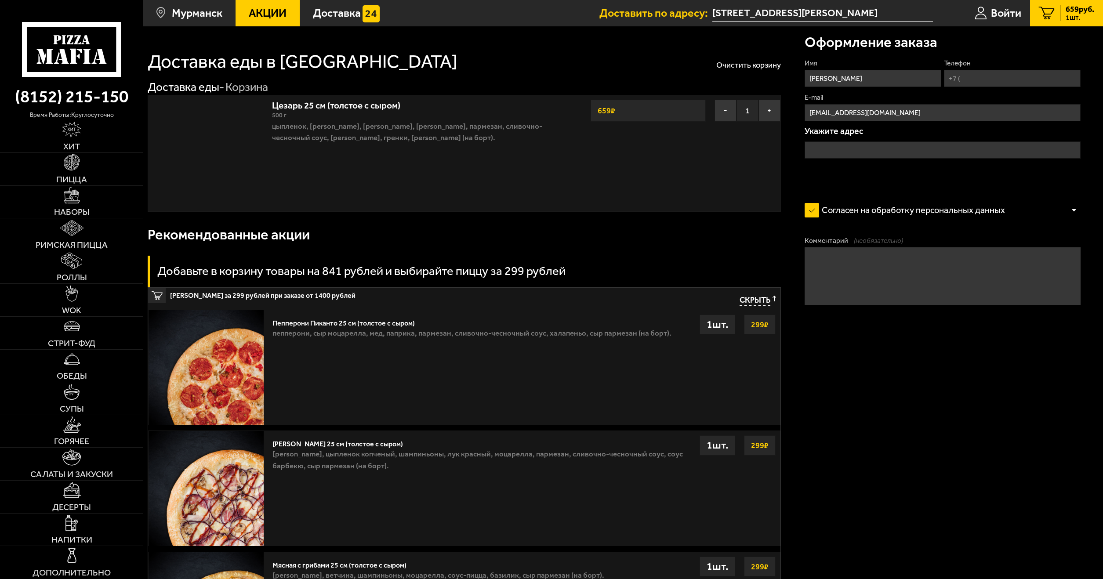
type input "[STREET_ADDRESS][PERSON_NAME]"
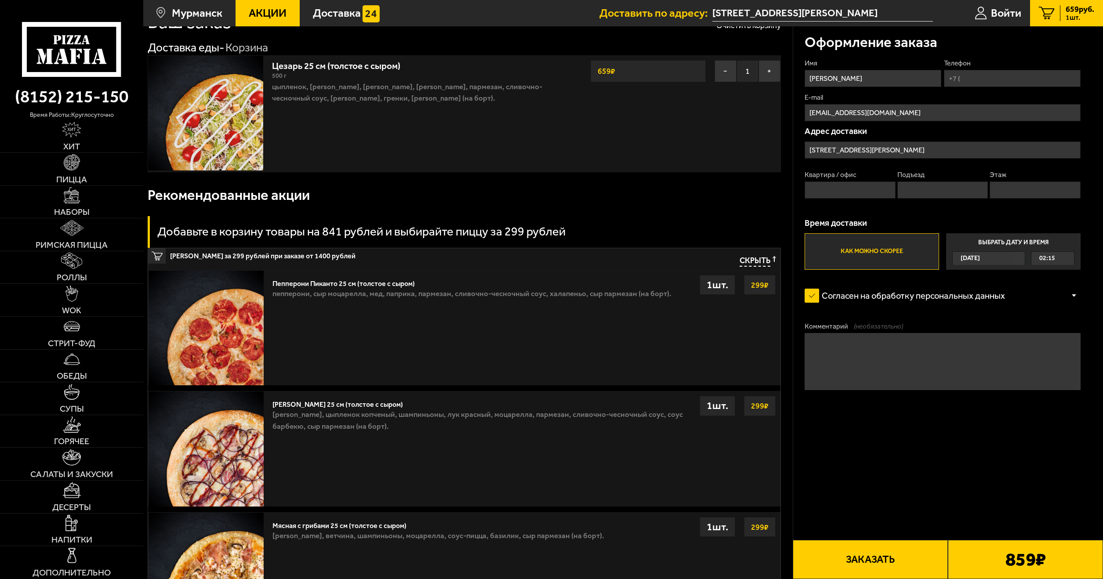
scroll to position [44, 0]
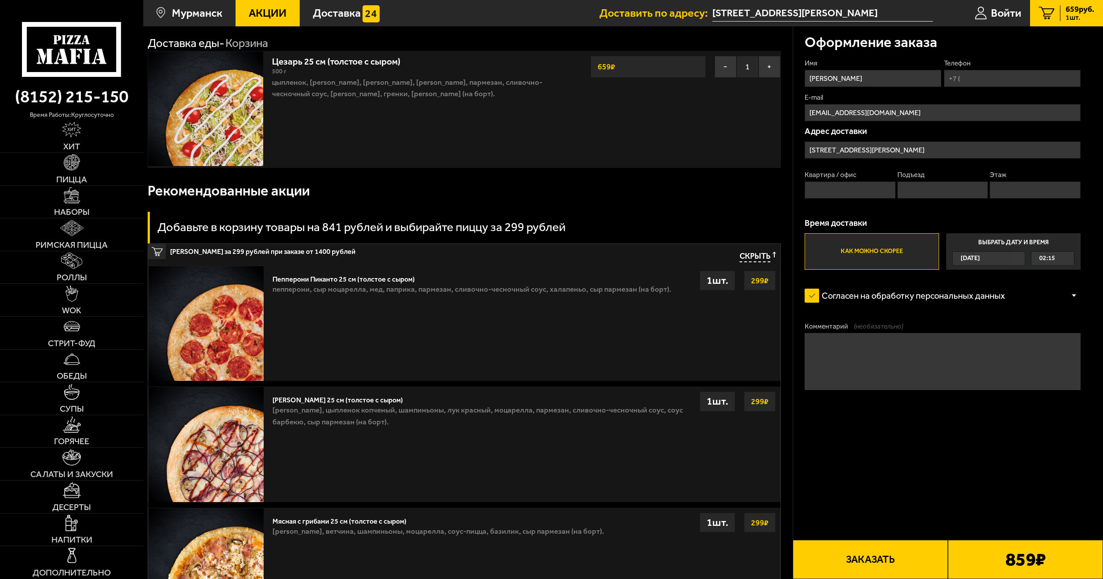
click at [993, 79] on input "Телефон" at bounding box center [1012, 78] width 137 height 17
type input "[PHONE_NUMBER]"
drag, startPoint x: 635, startPoint y: 238, endPoint x: 648, endPoint y: 237, distance: 13.3
drag, startPoint x: 647, startPoint y: 237, endPoint x: 582, endPoint y: 214, distance: 69.1
drag, startPoint x: 598, startPoint y: 216, endPoint x: 1002, endPoint y: 78, distance: 426.8
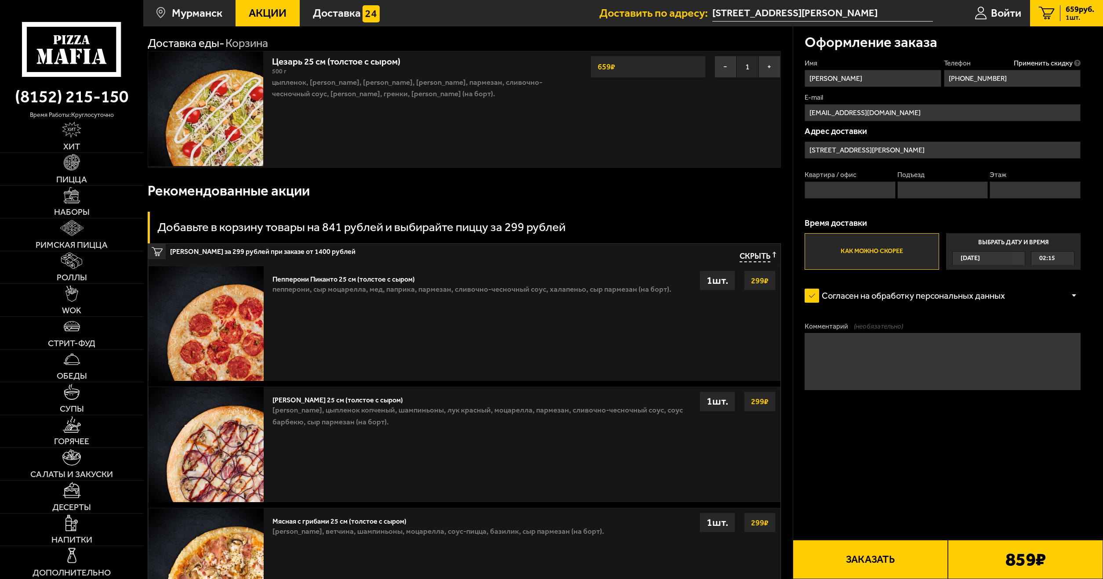
drag, startPoint x: 1001, startPoint y: 82, endPoint x: 864, endPoint y: 557, distance: 494.6
click at [864, 557] on button "Заказать" at bounding box center [870, 559] width 155 height 39
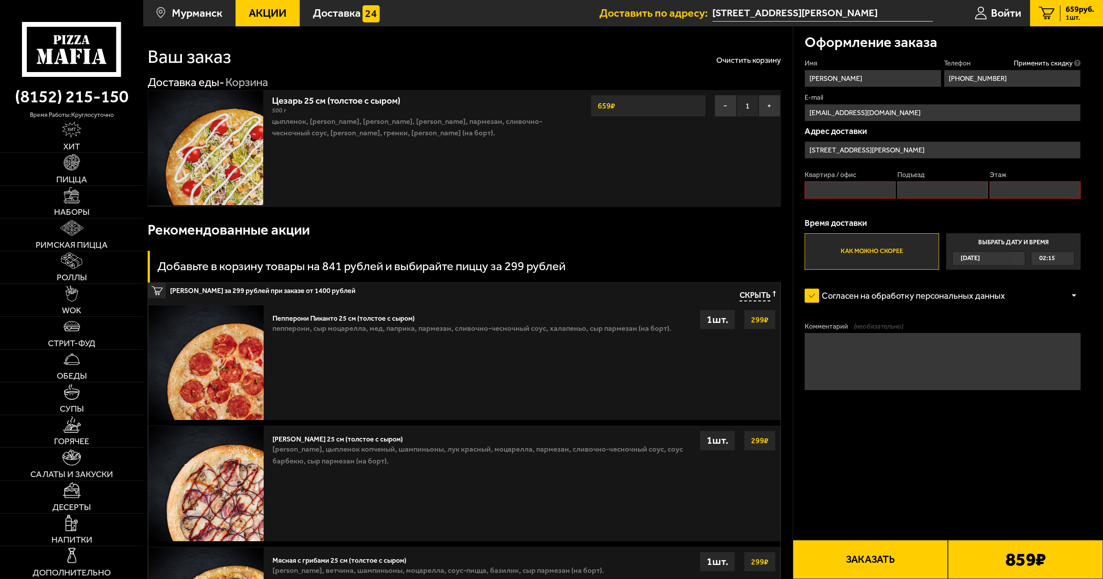
scroll to position [0, 0]
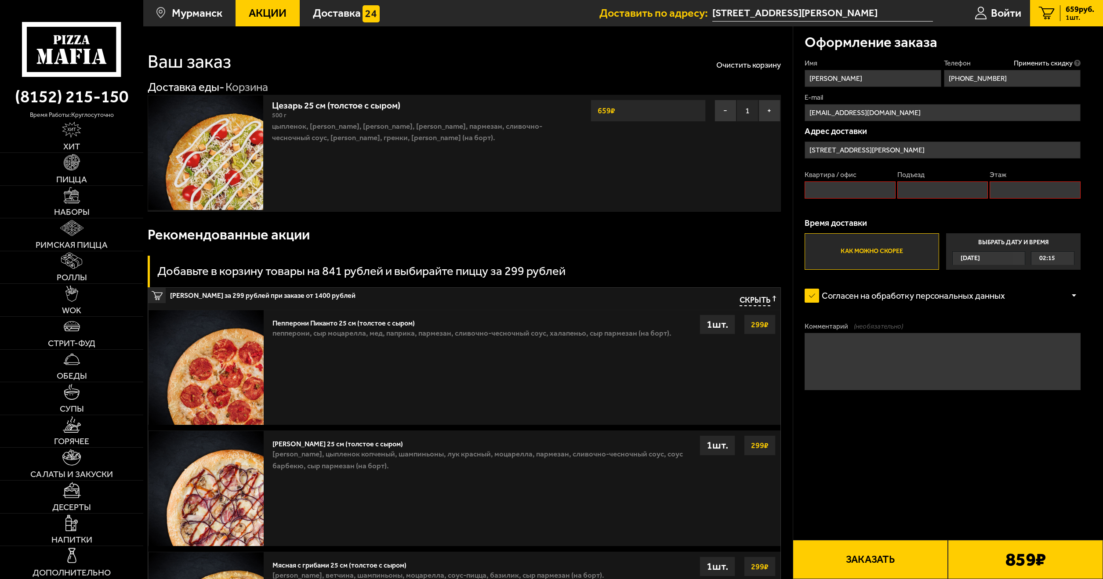
click at [859, 193] on input "Квартира / офис" at bounding box center [850, 190] width 91 height 17
type input "4"
click at [894, 196] on input "4" at bounding box center [850, 190] width 91 height 17
click at [924, 197] on input "Подъезд" at bounding box center [942, 190] width 91 height 17
type input "1"
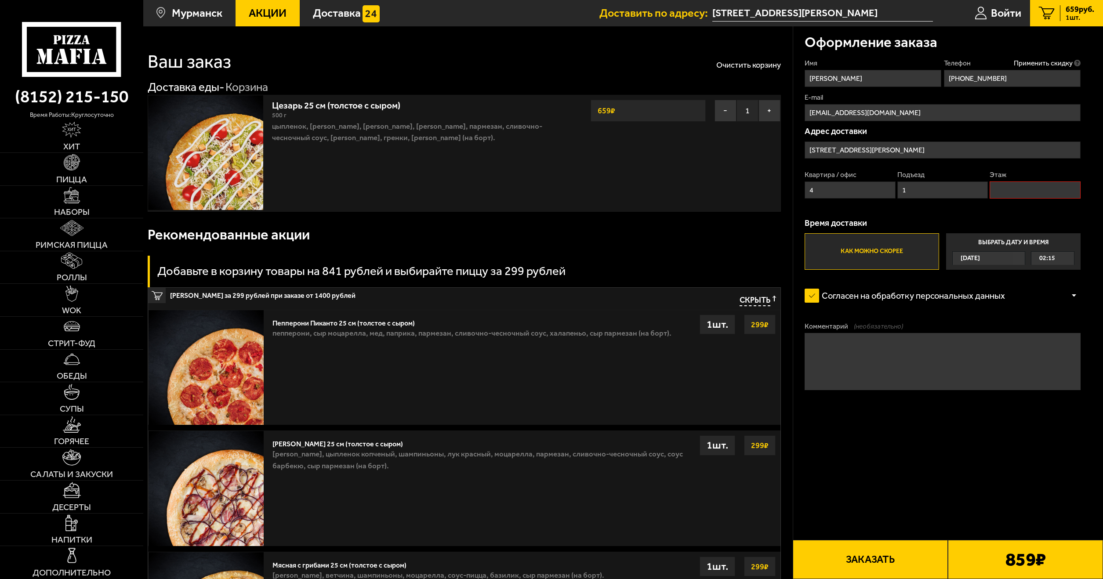
click at [1017, 192] on input "Этаж" at bounding box center [1035, 190] width 91 height 17
type input "2"
click at [913, 552] on button "Заказать" at bounding box center [870, 559] width 155 height 39
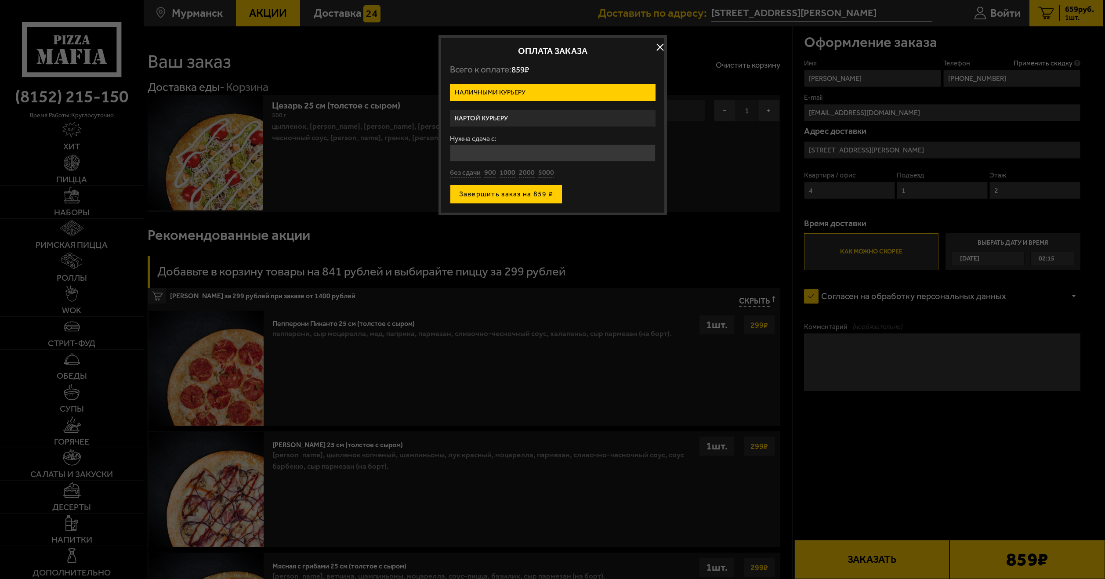
drag, startPoint x: 926, startPoint y: 486, endPoint x: 523, endPoint y: 189, distance: 500.7
click at [549, 174] on button "5000" at bounding box center [546, 173] width 16 height 10
type input "5000"
click at [548, 186] on button "Завершить заказ на 859 ₽" at bounding box center [506, 194] width 113 height 19
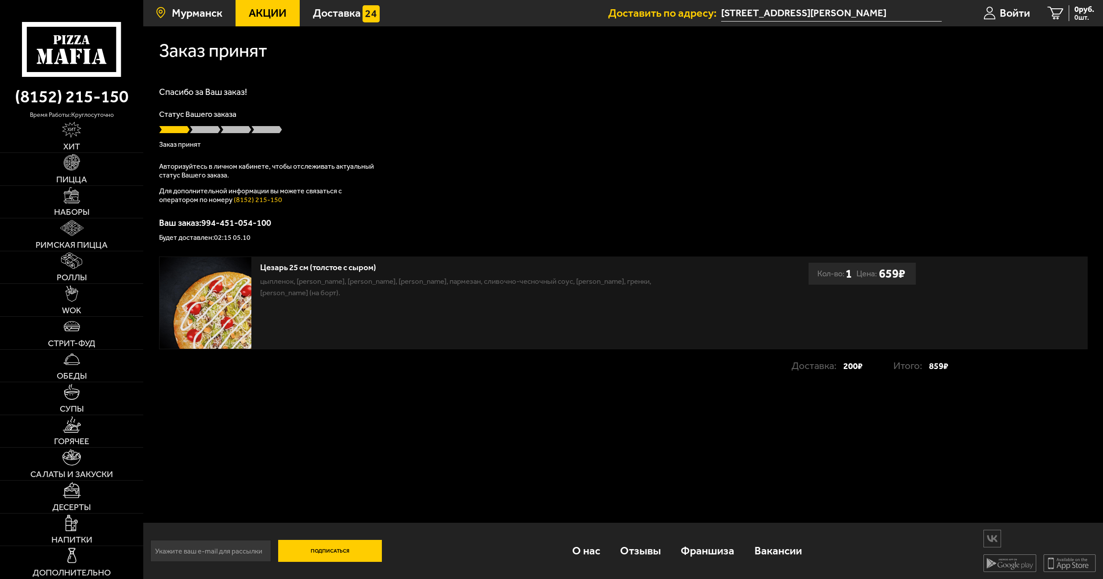
drag, startPoint x: 244, startPoint y: 31, endPoint x: 234, endPoint y: 11, distance: 22.6
click at [188, 12] on span "Мурманск" at bounding box center [197, 12] width 51 height 11
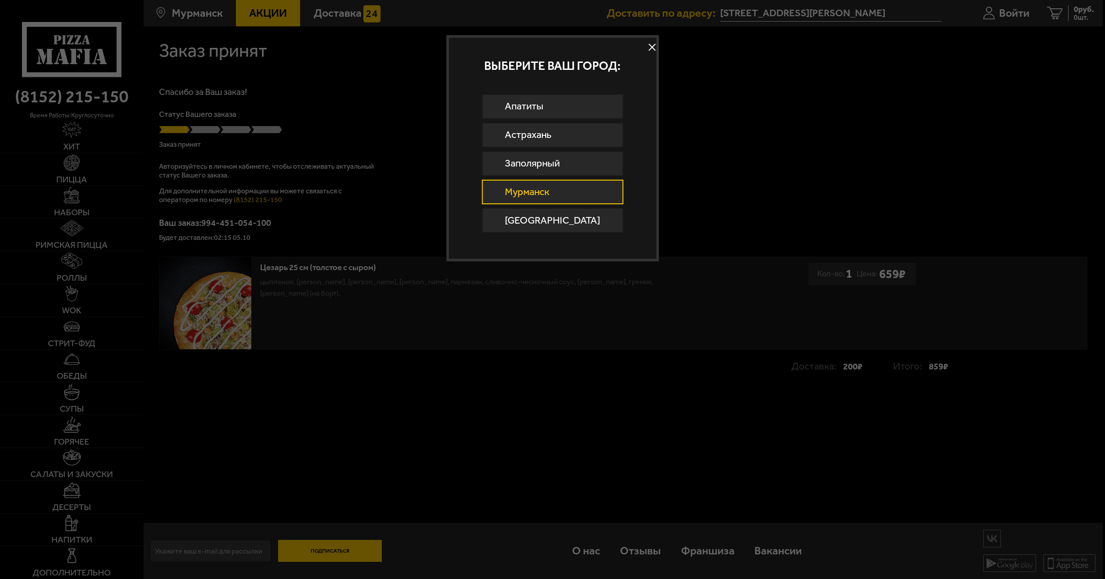
click at [646, 44] on button at bounding box center [652, 47] width 13 height 13
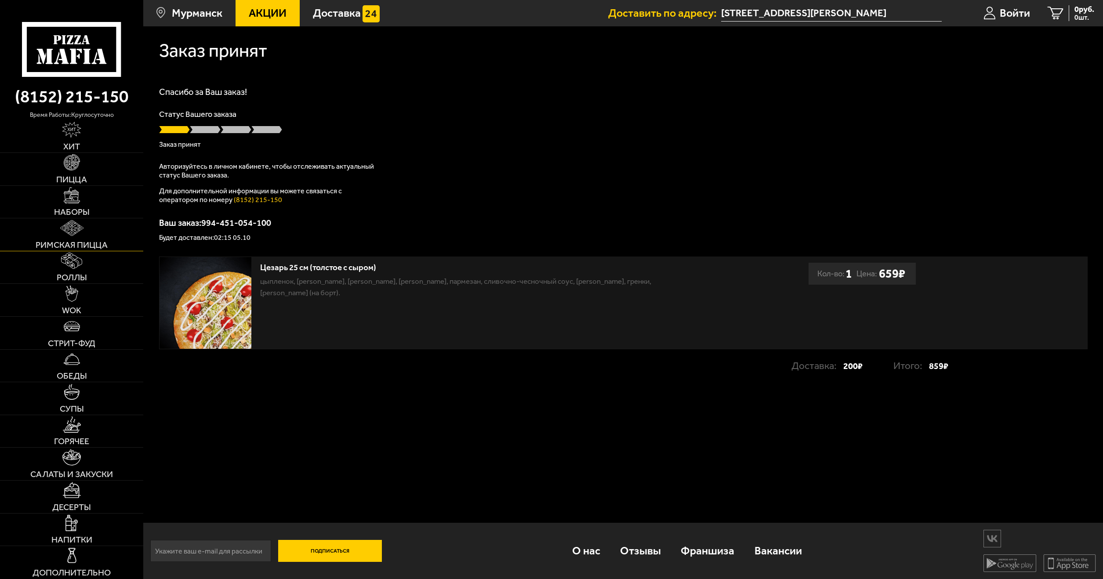
click at [68, 229] on img at bounding box center [71, 228] width 23 height 16
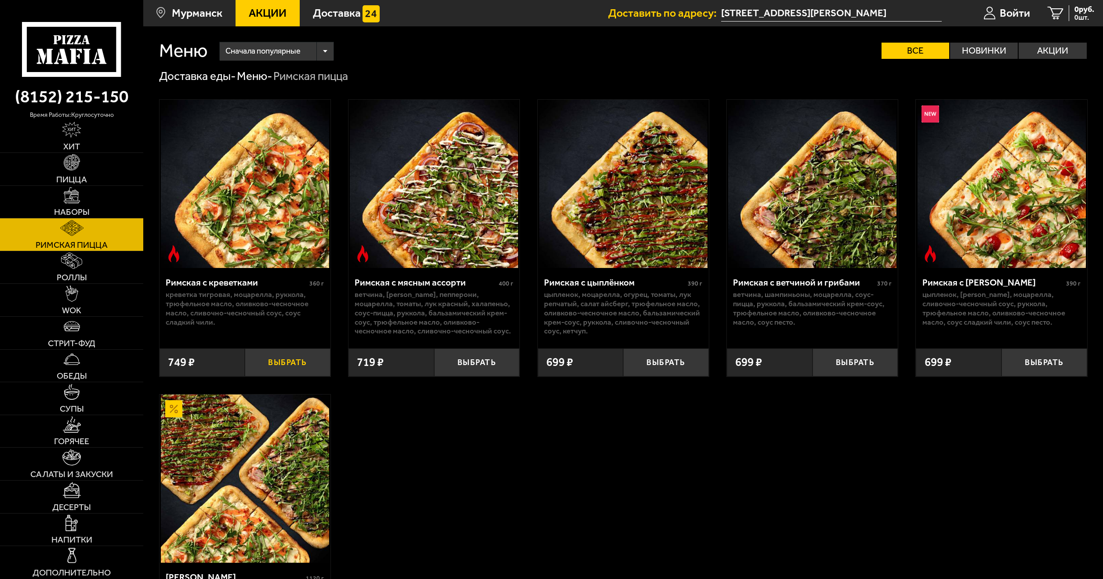
click at [279, 369] on button "Выбрать" at bounding box center [288, 363] width 86 height 28
click at [1071, 18] on span "1 шт." at bounding box center [1080, 17] width 29 height 7
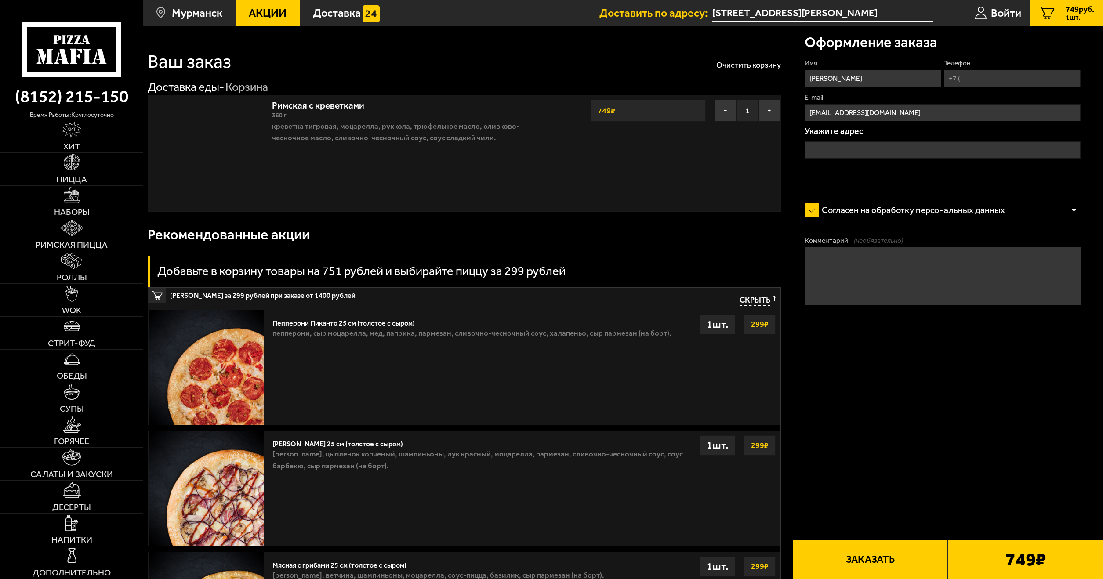
type input "[STREET_ADDRESS][PERSON_NAME]"
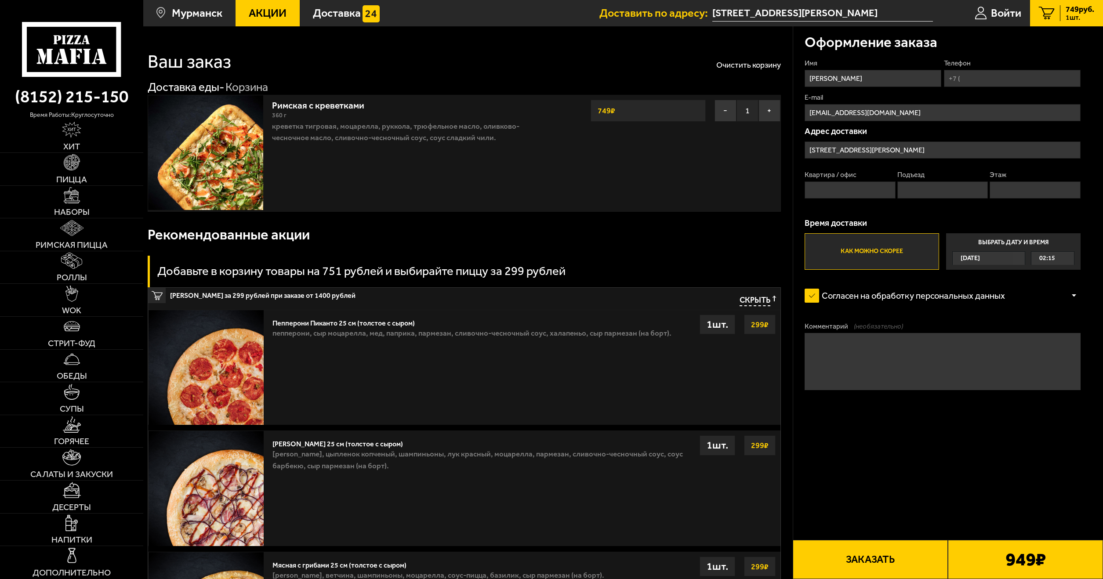
drag, startPoint x: 906, startPoint y: 80, endPoint x: 905, endPoint y: 145, distance: 65.5
click at [980, 82] on input "Телефон" at bounding box center [1012, 78] width 137 height 17
type input "[PHONE_NUMBER]"
click at [851, 197] on input "Квартира / офис" at bounding box center [850, 190] width 91 height 17
type input "41"
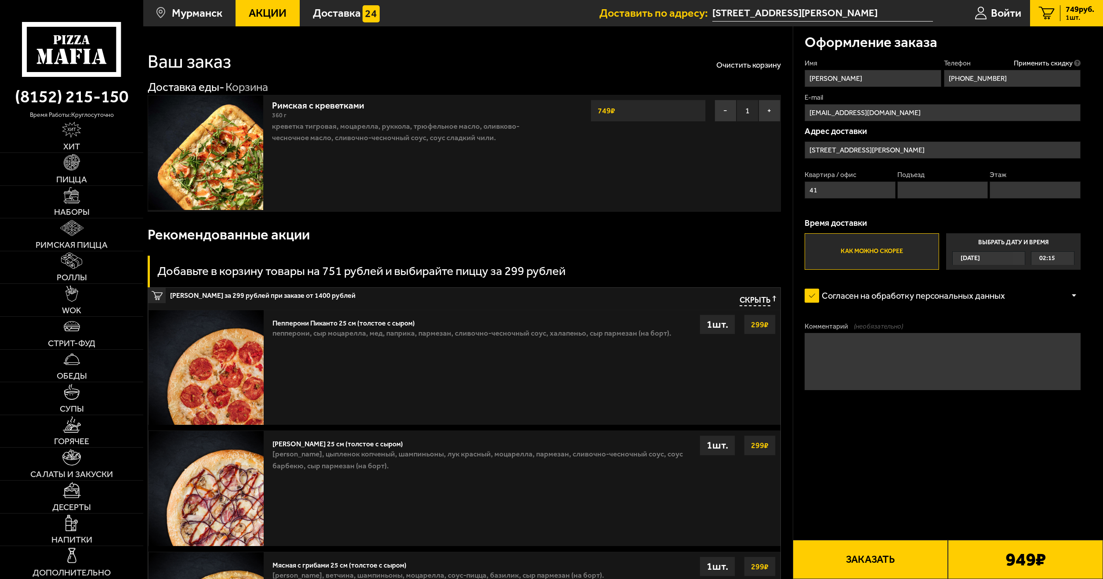
click button "Выбрать способ оплаты" at bounding box center [0, 0] width 0 height 0
click at [940, 195] on input "Подъезд" at bounding box center [942, 190] width 91 height 17
type input "1"
click at [1024, 193] on input "Этаж" at bounding box center [1035, 190] width 91 height 17
type input "2"
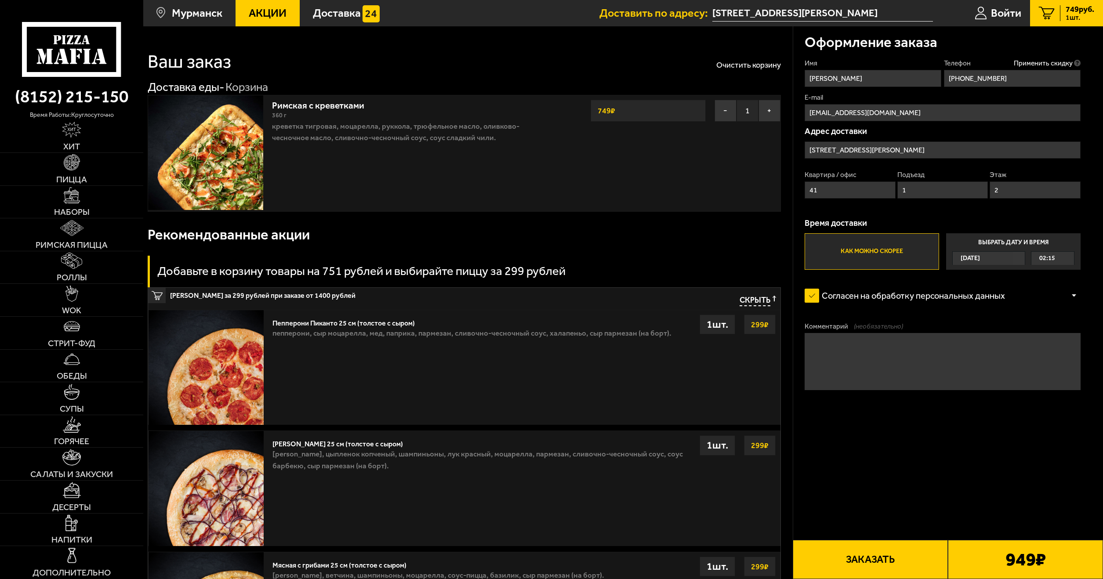
drag, startPoint x: 874, startPoint y: 326, endPoint x: 995, endPoint y: 512, distance: 222.3
click at [899, 558] on button "Заказать" at bounding box center [870, 559] width 155 height 39
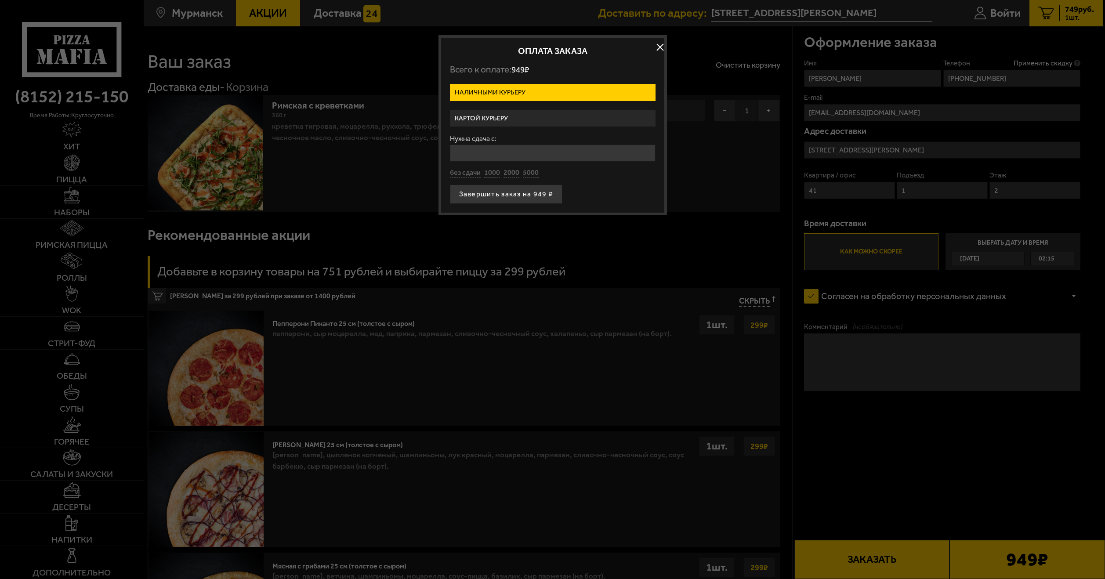
click at [537, 174] on div "без сдачи 1000 2000 5000" at bounding box center [553, 173] width 206 height 10
click at [523, 174] on button "5000" at bounding box center [531, 173] width 16 height 10
type input "5000"
click at [529, 192] on button "Завершить заказ на 949 ₽" at bounding box center [506, 194] width 113 height 19
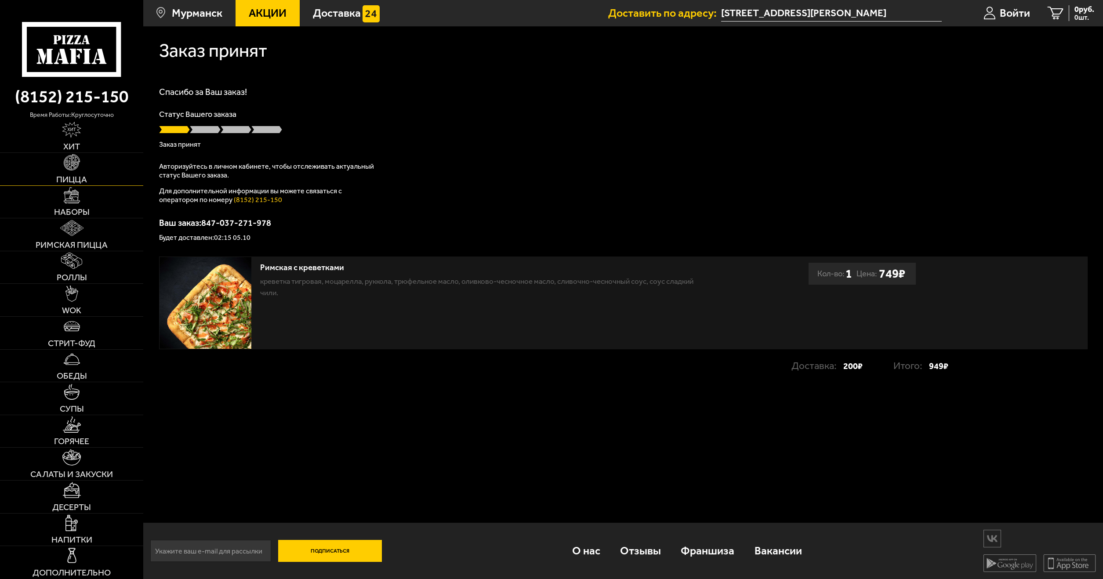
click at [76, 176] on span "Пицца" at bounding box center [71, 179] width 31 height 9
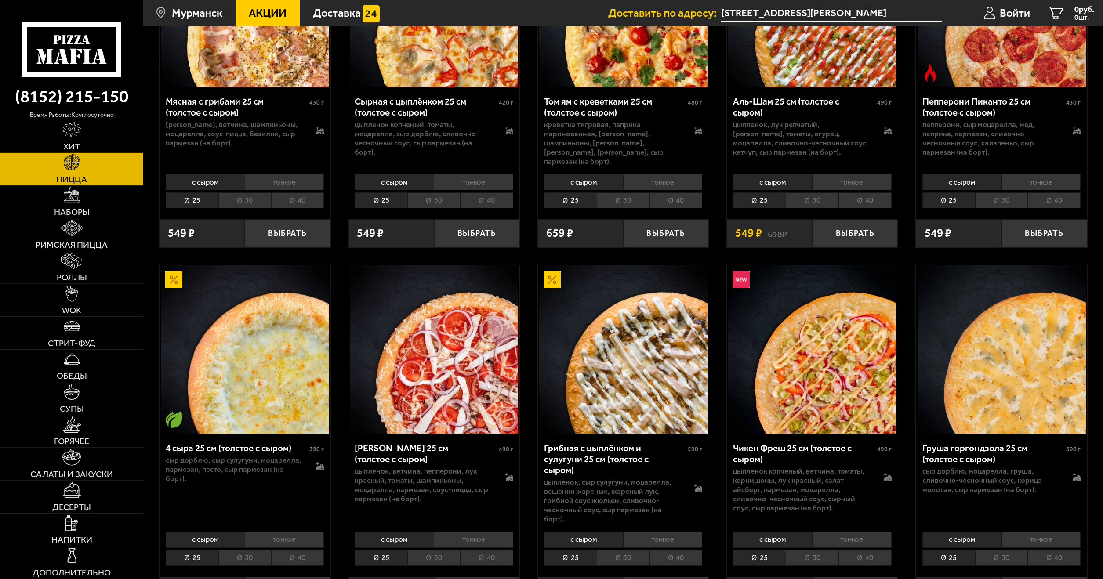
drag, startPoint x: 321, startPoint y: 219, endPoint x: 556, endPoint y: 356, distance: 272.0
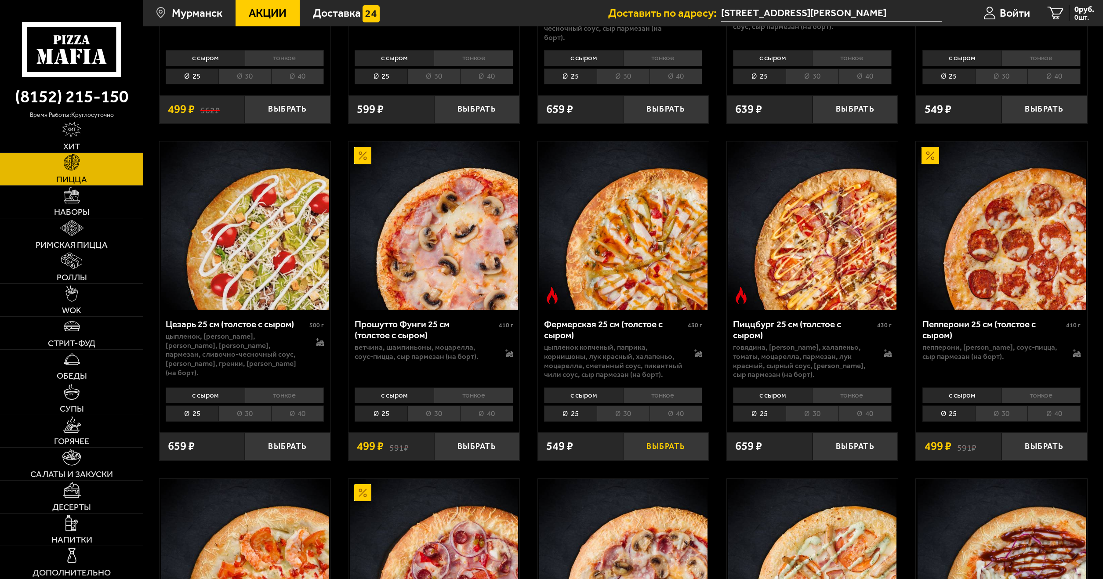
scroll to position [1011, 0]
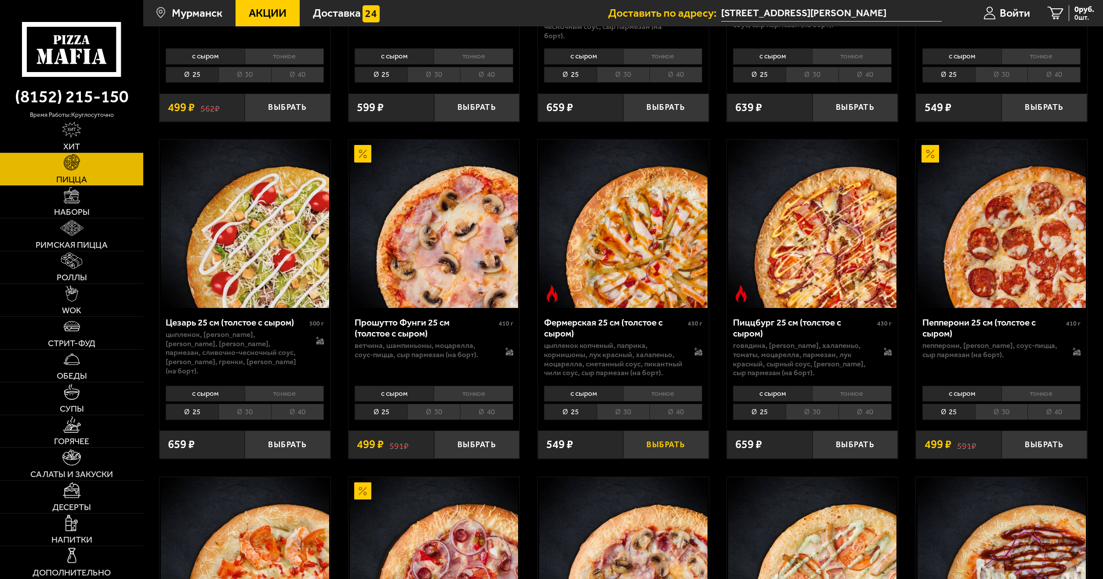
click at [676, 431] on button "Выбрать" at bounding box center [666, 445] width 86 height 28
click at [1070, 15] on span "1 шт." at bounding box center [1080, 17] width 29 height 7
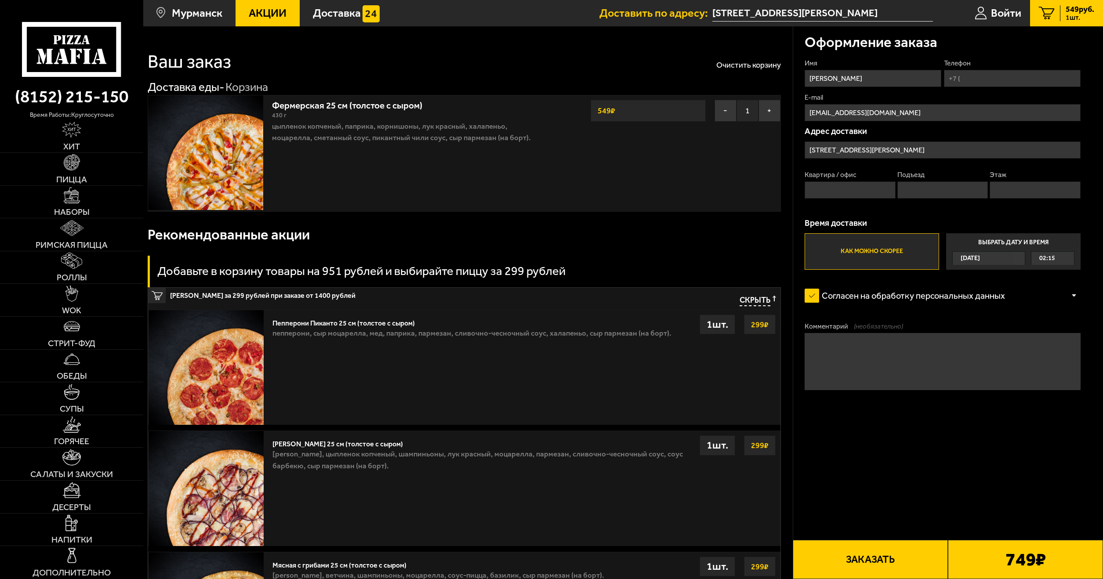
click at [975, 79] on input "Телефон" at bounding box center [1012, 78] width 137 height 17
type input "[PHONE_NUMBER]"
click at [853, 193] on input "Квартира / офис" at bounding box center [850, 190] width 91 height 17
type input "1"
click at [969, 189] on input "Подъезд" at bounding box center [942, 190] width 91 height 17
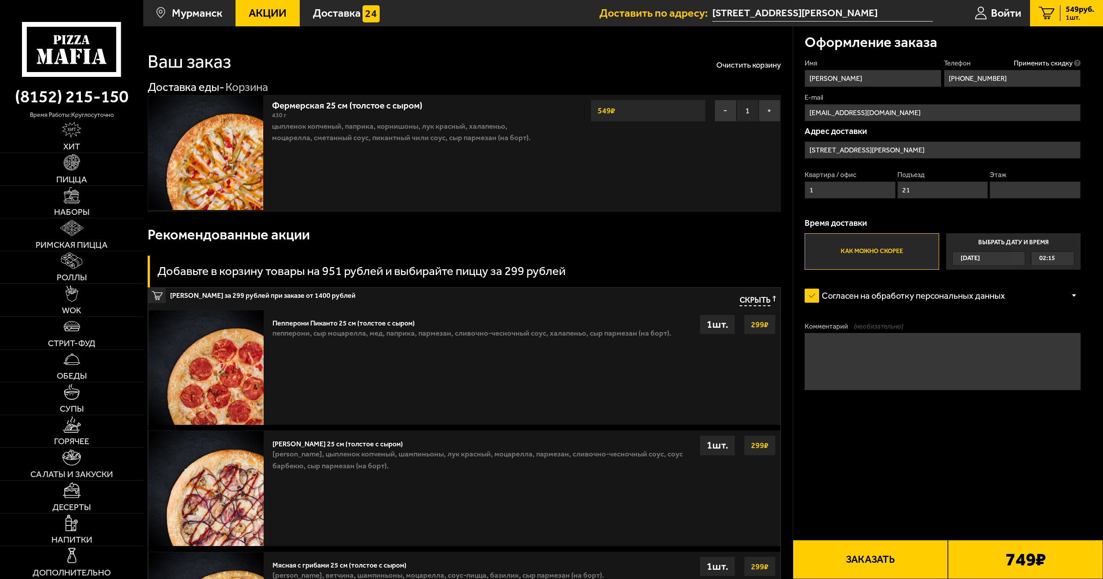
type input "21"
click at [1019, 190] on input "Этаж" at bounding box center [1035, 190] width 91 height 17
type input "23"
click at [856, 552] on button "Заказать" at bounding box center [870, 559] width 155 height 39
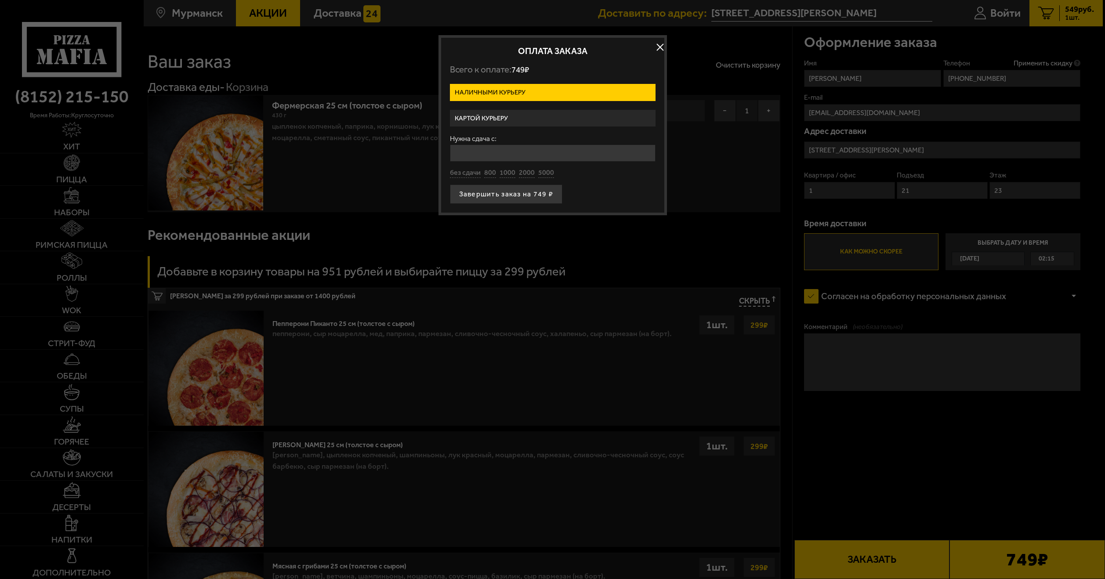
drag, startPoint x: 569, startPoint y: 201, endPoint x: 548, endPoint y: 179, distance: 30.8
click at [542, 173] on button "5000" at bounding box center [546, 173] width 16 height 10
type input "5000"
click at [544, 191] on button "Завершить заказ на 749 ₽" at bounding box center [506, 194] width 113 height 19
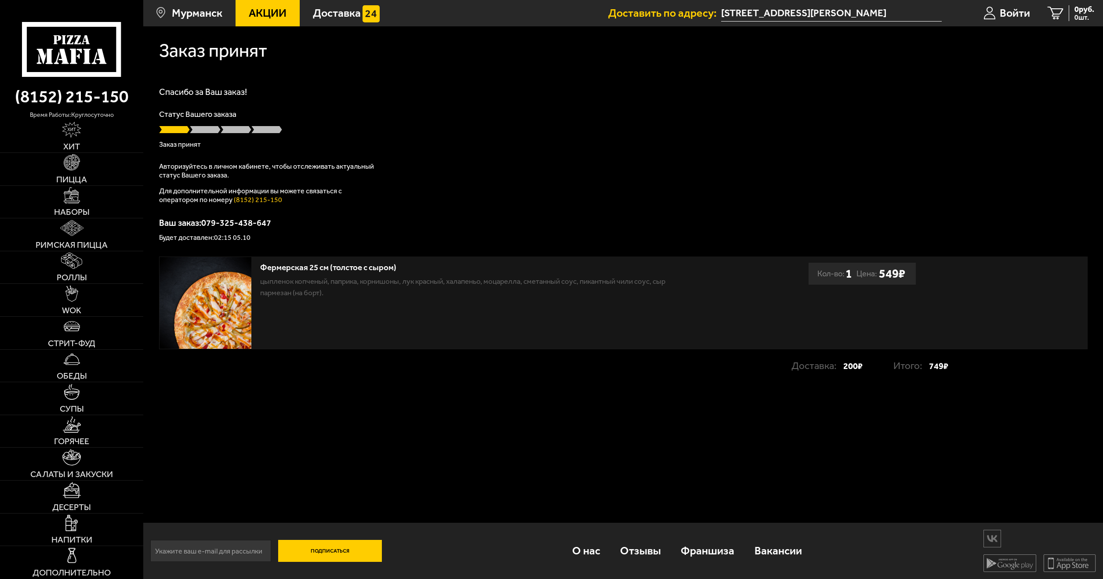
drag, startPoint x: 607, startPoint y: 194, endPoint x: 82, endPoint y: 58, distance: 542.5
click at [82, 58] on icon at bounding box center [71, 49] width 99 height 55
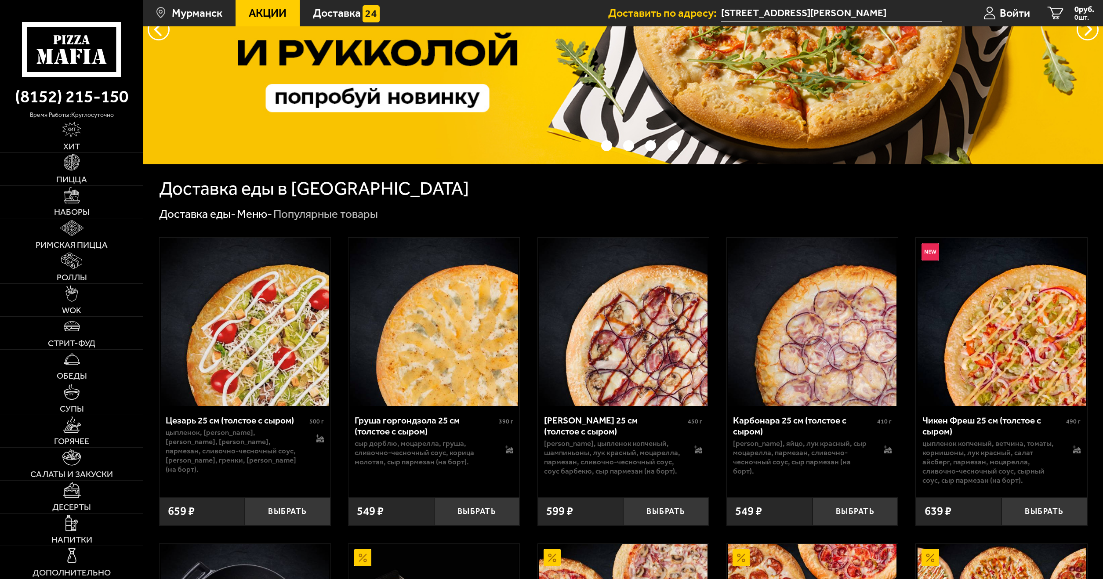
drag, startPoint x: 151, startPoint y: 78, endPoint x: 474, endPoint y: 304, distance: 393.8
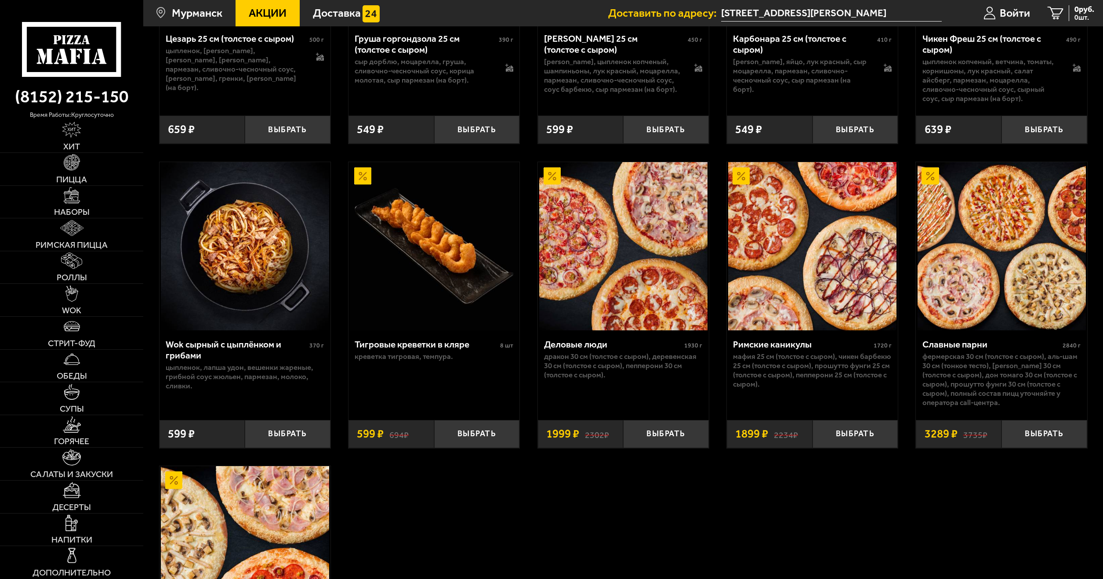
scroll to position [527, 0]
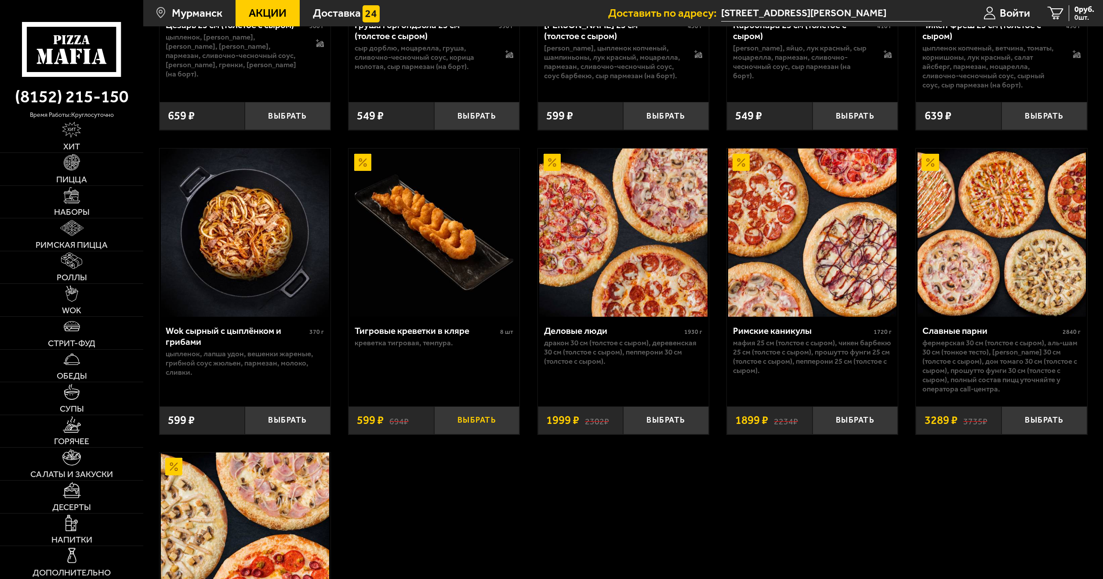
click at [471, 421] on button "Выбрать" at bounding box center [477, 421] width 86 height 28
drag, startPoint x: 655, startPoint y: 366, endPoint x: 462, endPoint y: 347, distance: 193.8
click at [1069, 7] on span "599 руб." at bounding box center [1080, 9] width 29 height 8
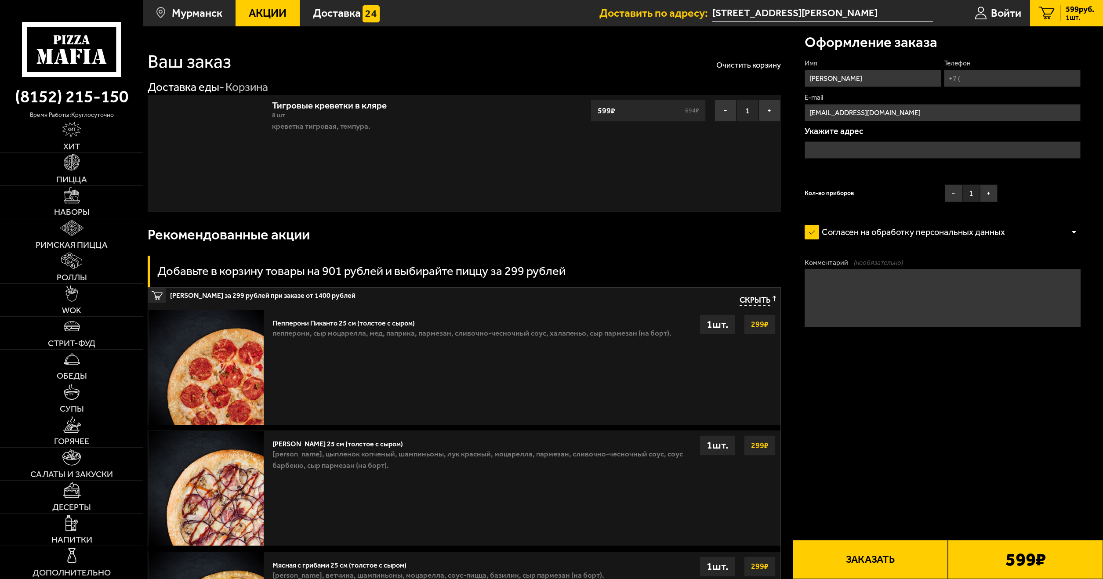
type input "[STREET_ADDRESS][PERSON_NAME]"
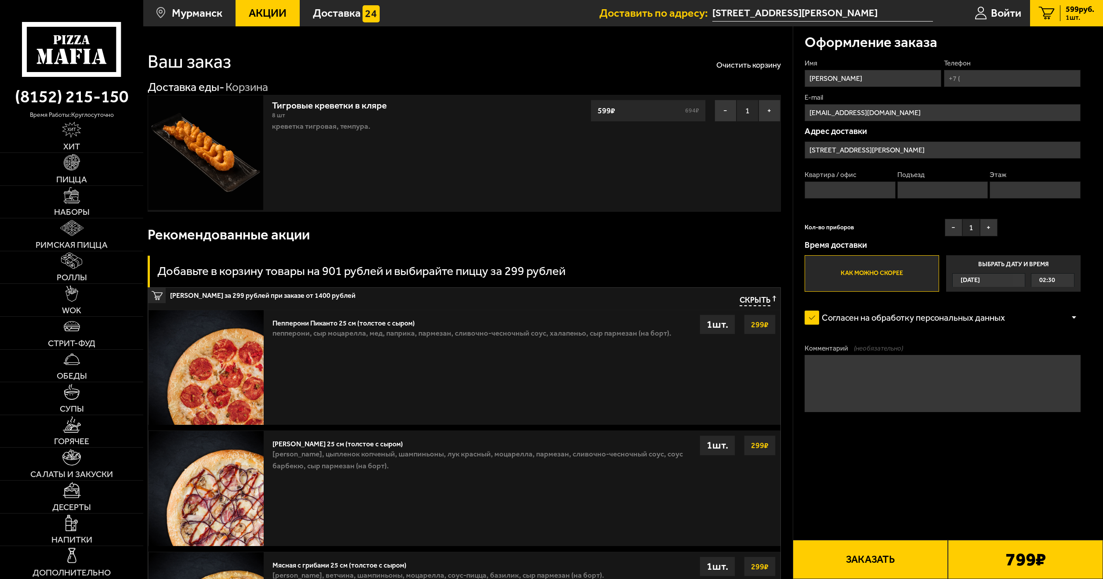
click at [1016, 76] on input "Телефон" at bounding box center [1012, 78] width 137 height 17
click at [842, 193] on input "Квартира / офис" at bounding box center [850, 190] width 91 height 17
type input "12"
drag, startPoint x: 930, startPoint y: 186, endPoint x: 937, endPoint y: 188, distance: 7.8
click at [931, 186] on input "Подъезд" at bounding box center [942, 190] width 91 height 17
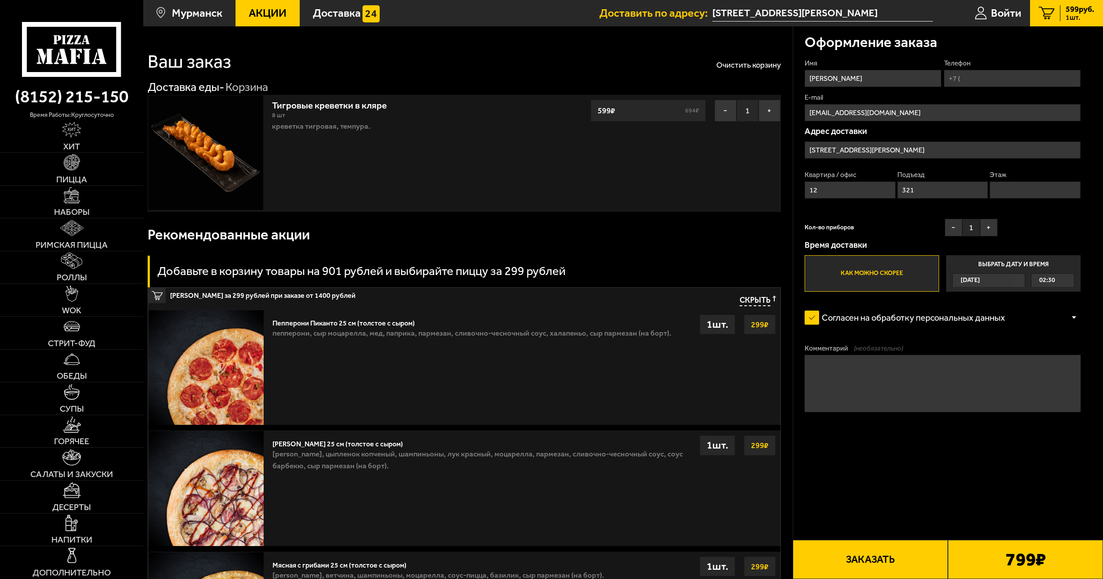
type input "321"
click at [1034, 196] on input "Этаж" at bounding box center [1035, 190] width 91 height 17
type input "213"
click at [918, 560] on button "Заказать" at bounding box center [870, 559] width 155 height 39
click at [998, 68] on fieldset "Телефон" at bounding box center [1012, 72] width 137 height 29
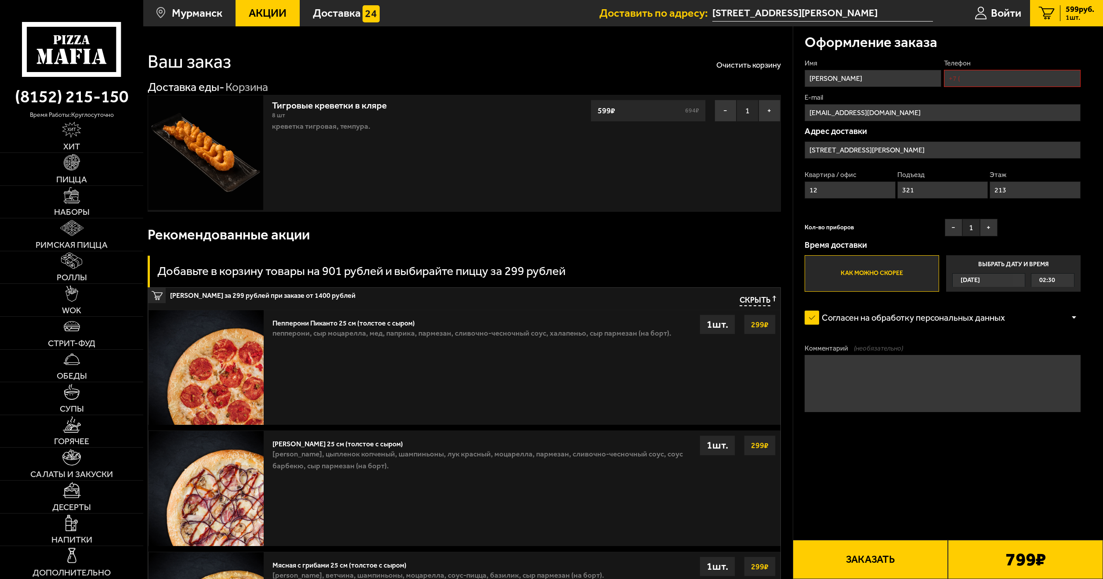
click at [984, 82] on input "Телефон" at bounding box center [1012, 78] width 137 height 17
type input "[PHONE_NUMBER]"
click at [856, 544] on button "Заказать" at bounding box center [870, 559] width 155 height 39
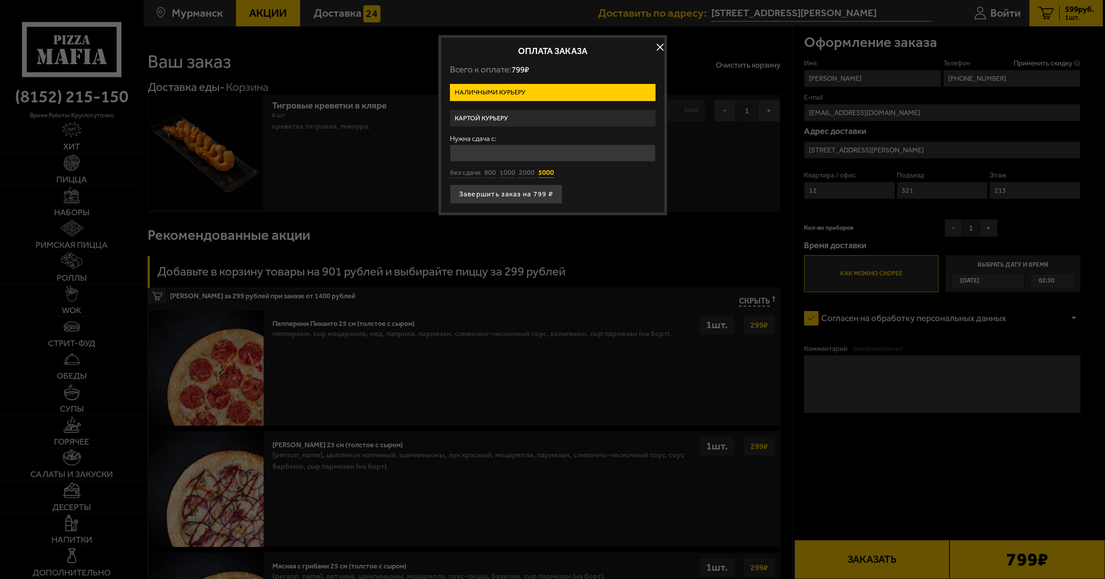
click at [546, 173] on button "5000" at bounding box center [546, 173] width 16 height 10
type input "5000"
click at [532, 194] on button "Завершить заказ на 799 ₽" at bounding box center [506, 194] width 113 height 19
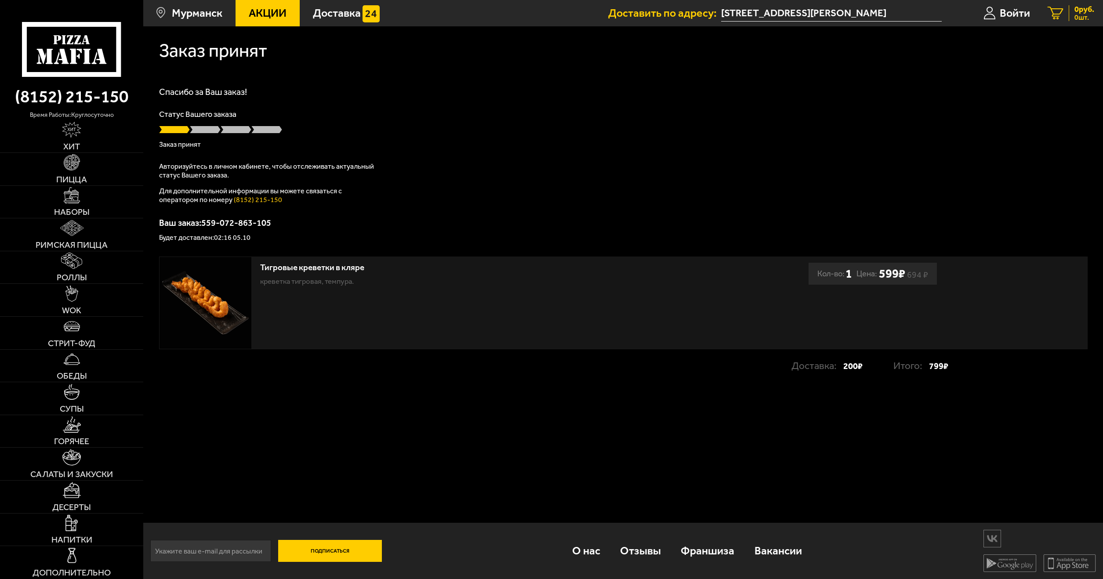
click at [1063, 13] on link "0 руб. 0 шт." at bounding box center [1071, 13] width 64 height 26
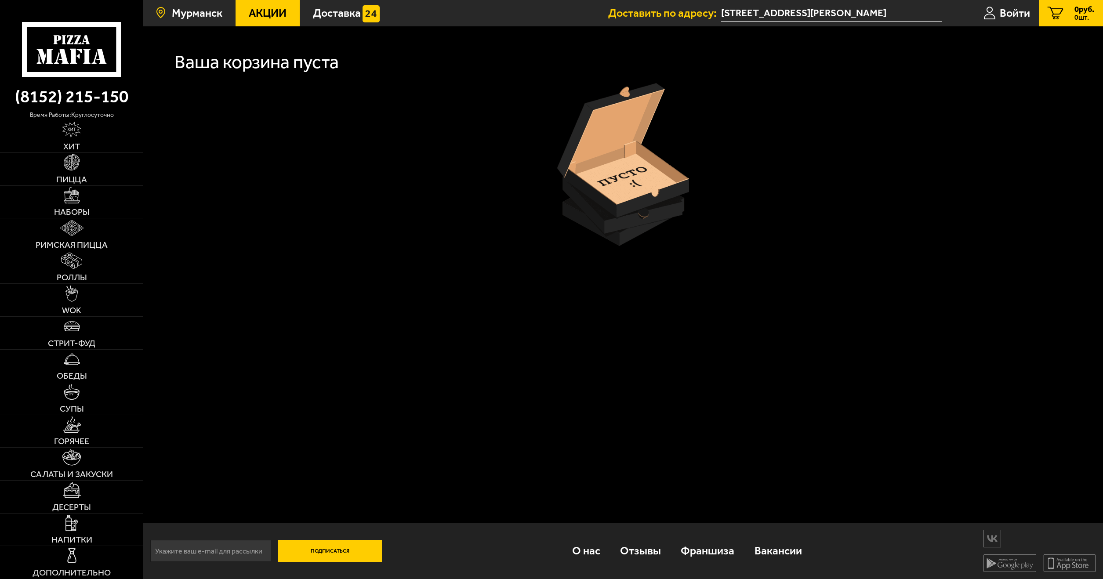
click at [203, 17] on span "Мурманск" at bounding box center [197, 12] width 51 height 11
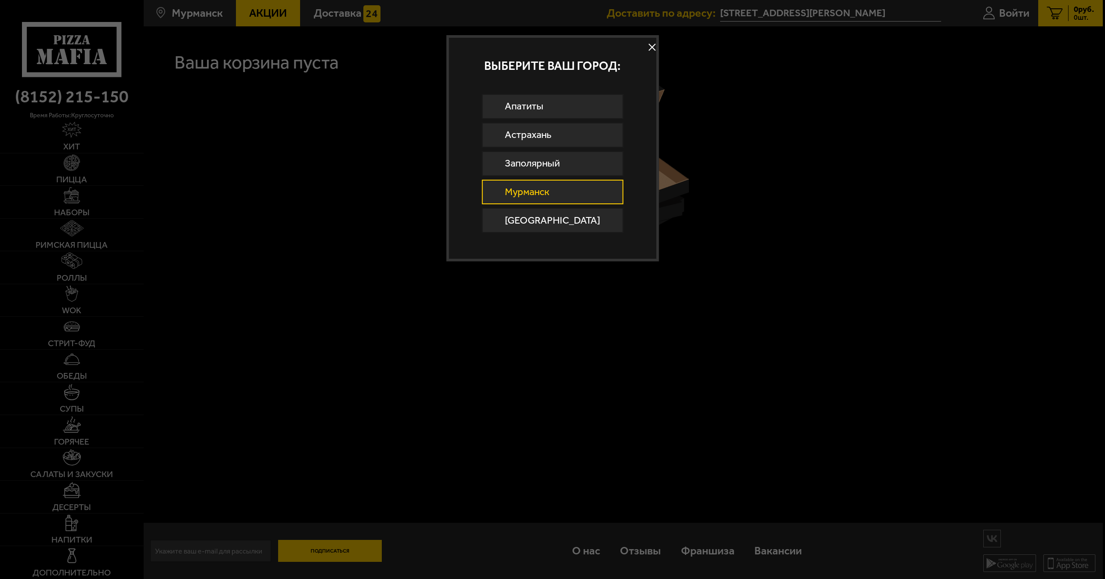
click at [647, 51] on button at bounding box center [652, 47] width 13 height 13
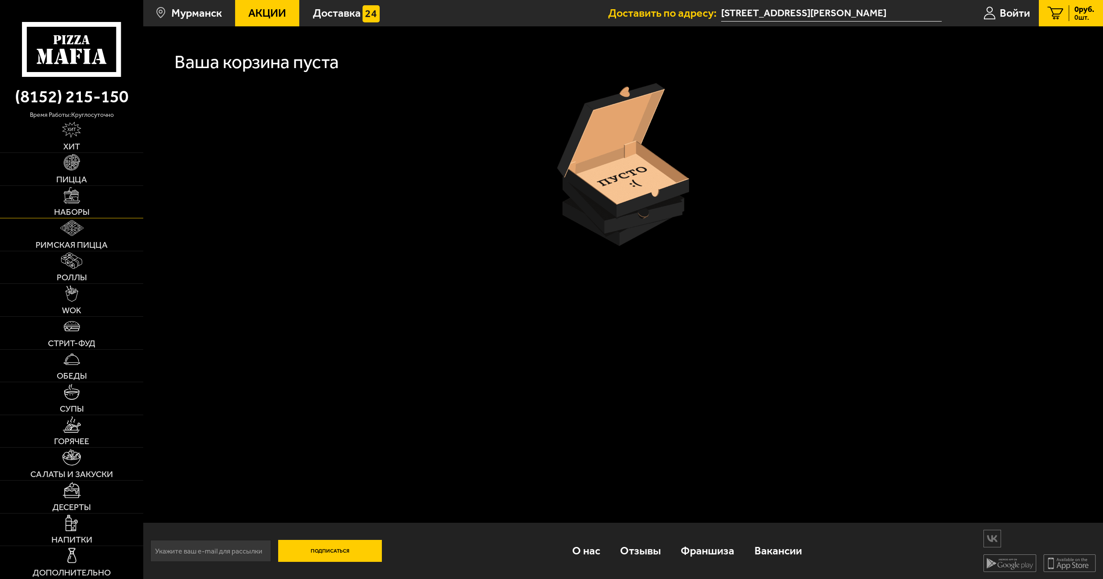
click at [58, 193] on link "Наборы" at bounding box center [71, 202] width 143 height 33
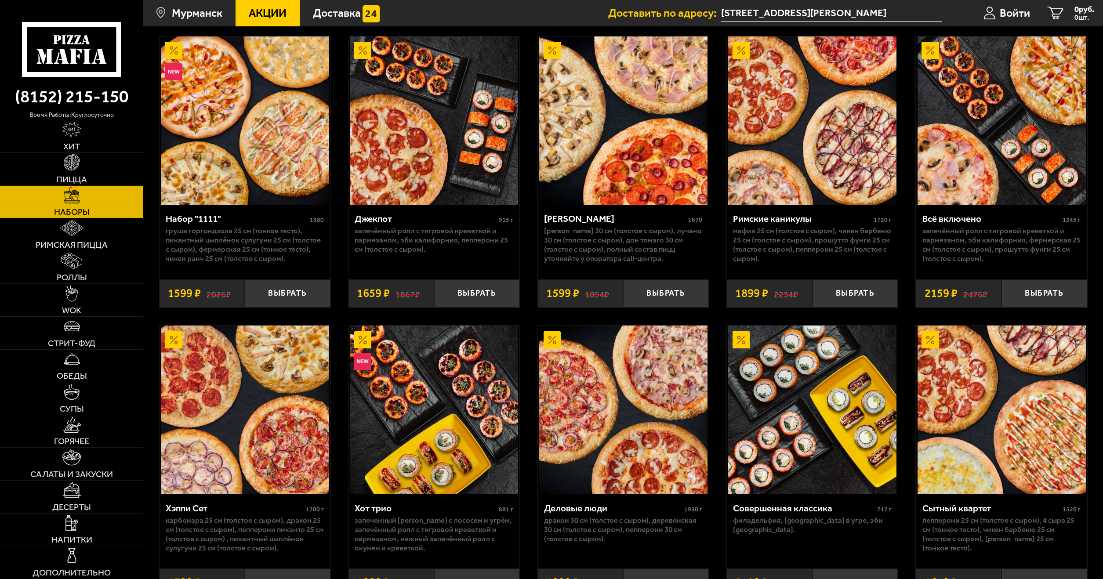
scroll to position [1011, 0]
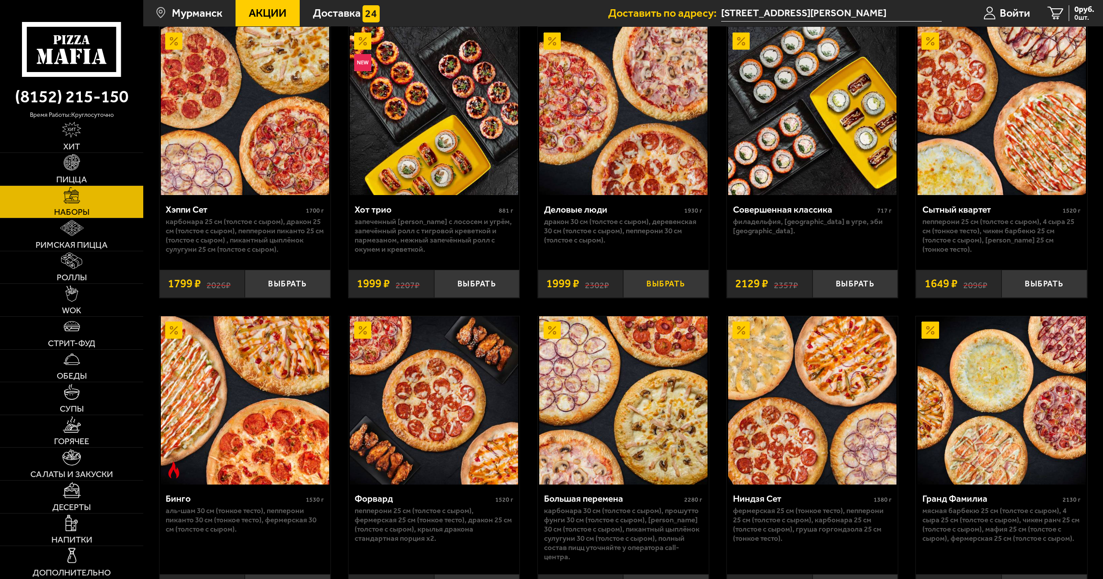
drag, startPoint x: 820, startPoint y: 269, endPoint x: 637, endPoint y: 294, distance: 184.1
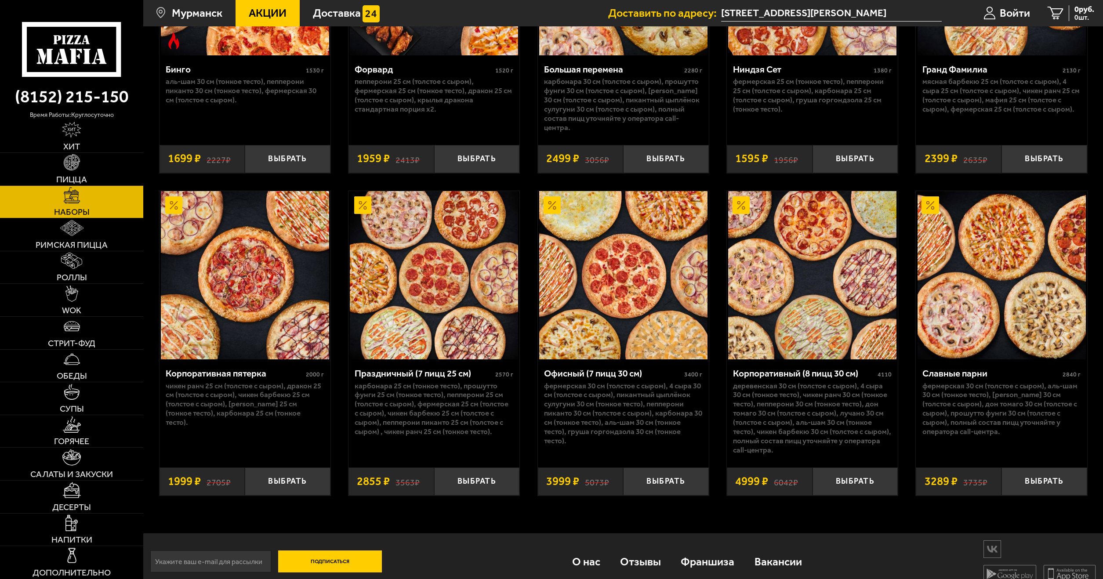
scroll to position [1675, 0]
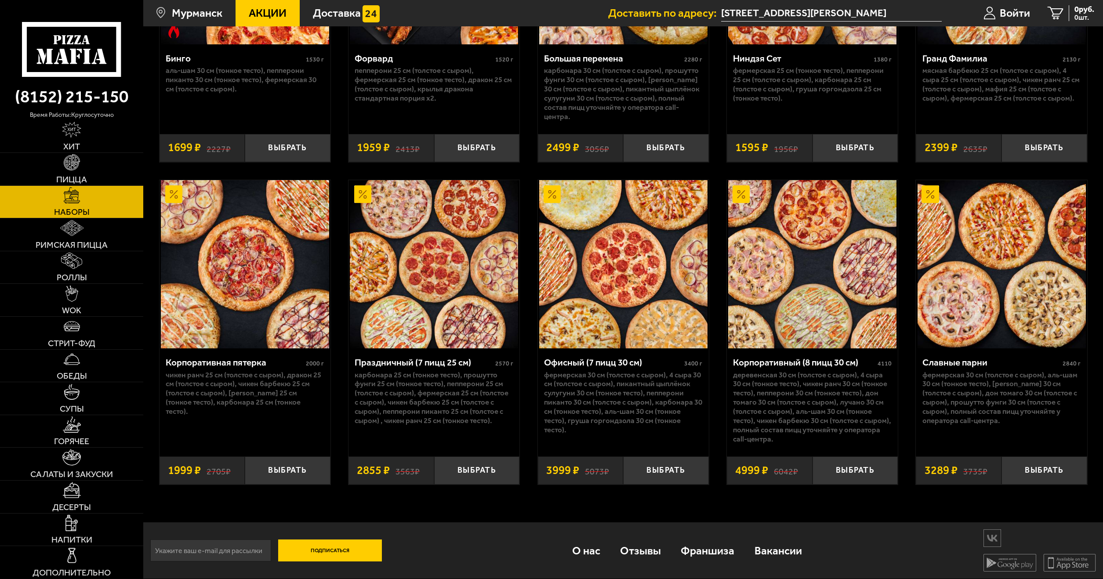
drag, startPoint x: 634, startPoint y: 295, endPoint x: 669, endPoint y: 350, distance: 65.0
drag, startPoint x: 715, startPoint y: 402, endPoint x: 820, endPoint y: 478, distance: 129.0
click at [859, 474] on button "Выбрать" at bounding box center [856, 471] width 86 height 28
click at [883, 472] on button "+" at bounding box center [883, 471] width 29 height 28
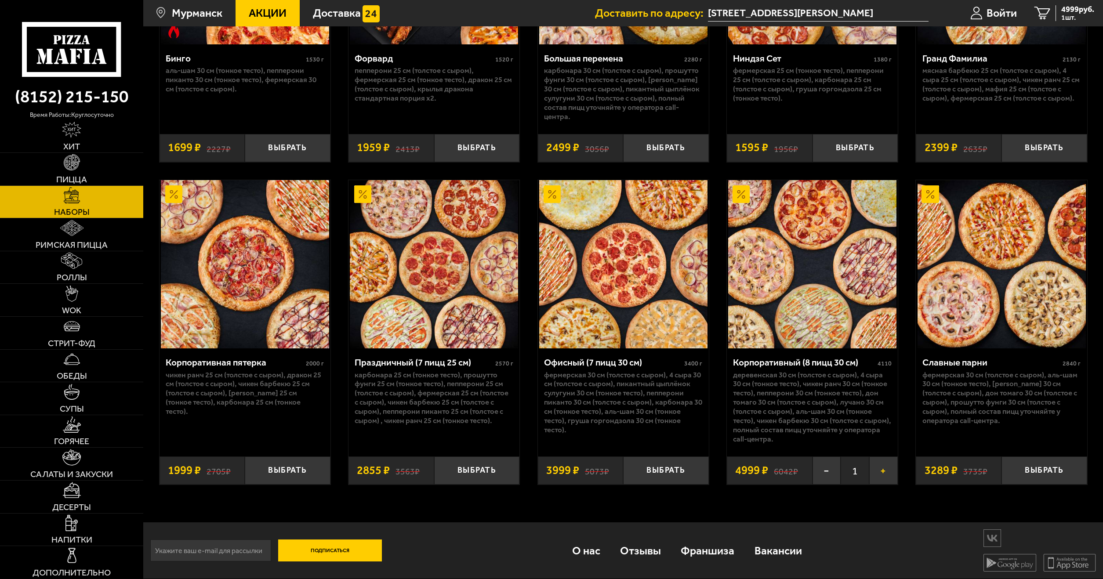
click at [882, 471] on button "+" at bounding box center [883, 471] width 29 height 28
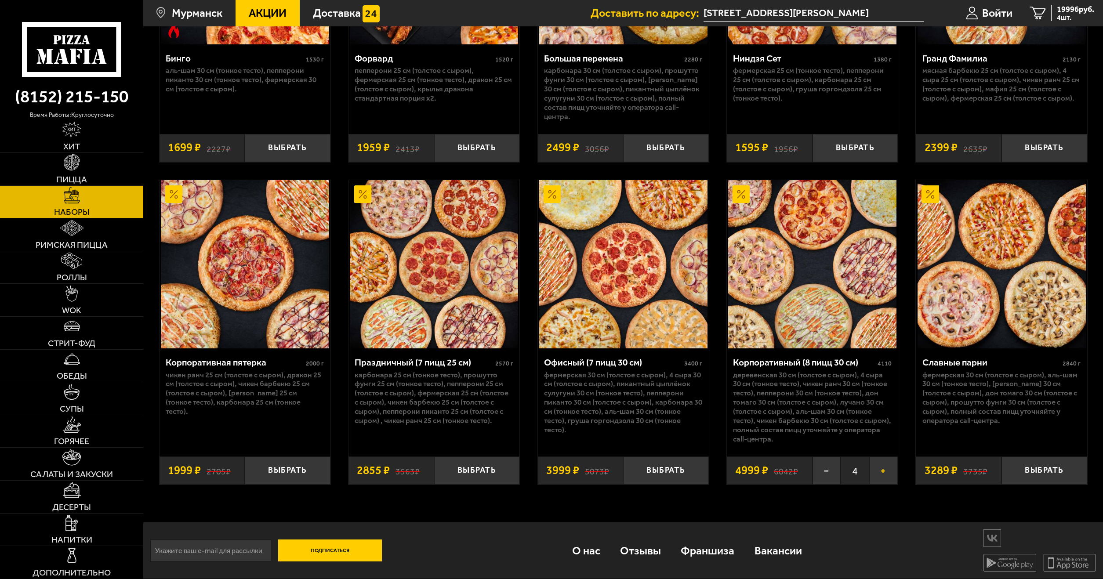
click at [882, 471] on button "+" at bounding box center [883, 471] width 29 height 28
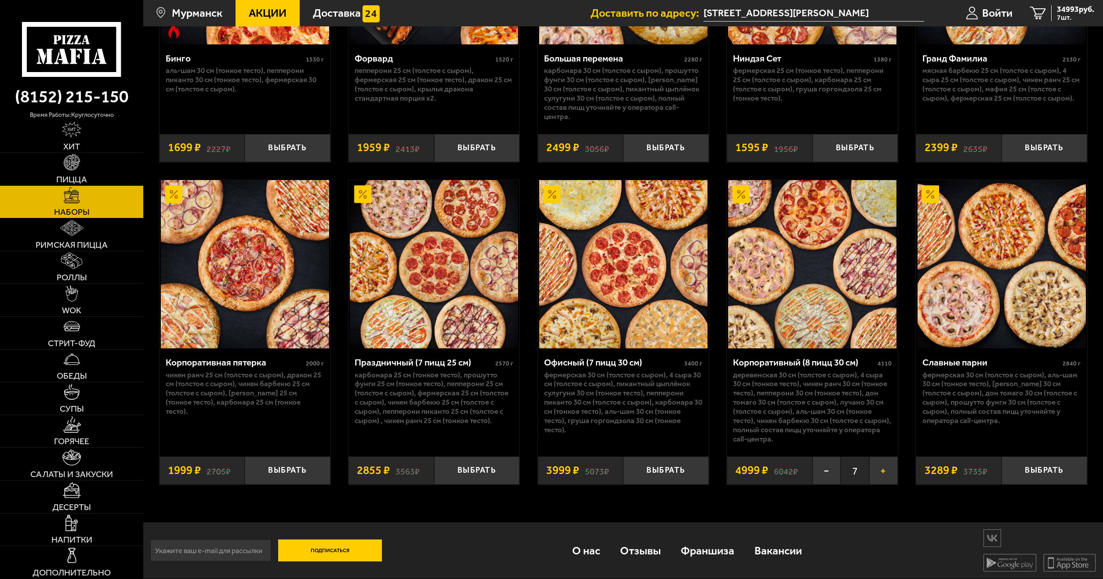
click at [882, 471] on button "+" at bounding box center [883, 471] width 29 height 28
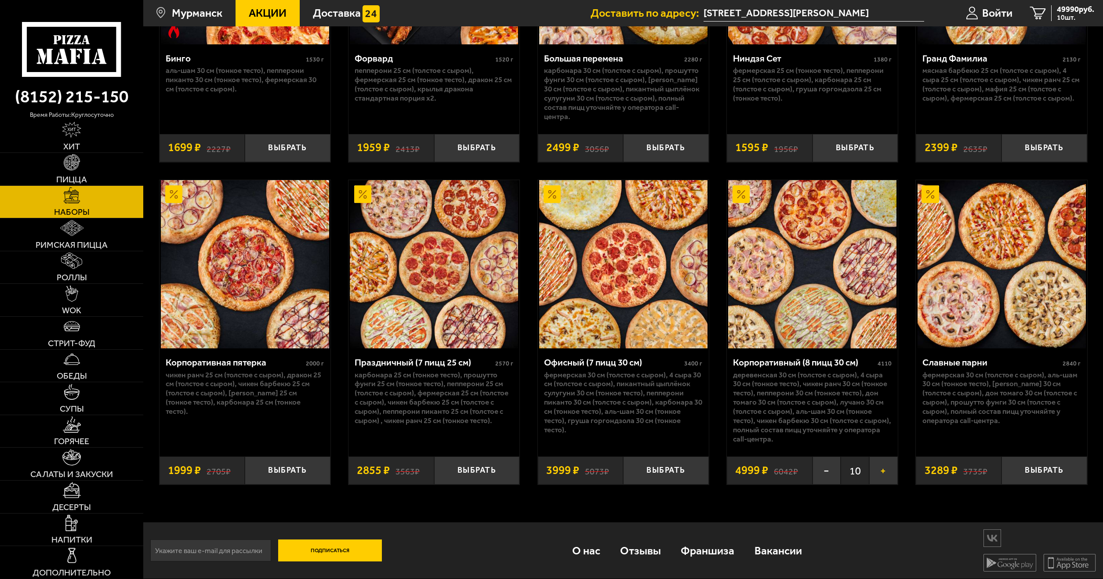
click at [882, 471] on button "+" at bounding box center [883, 471] width 29 height 28
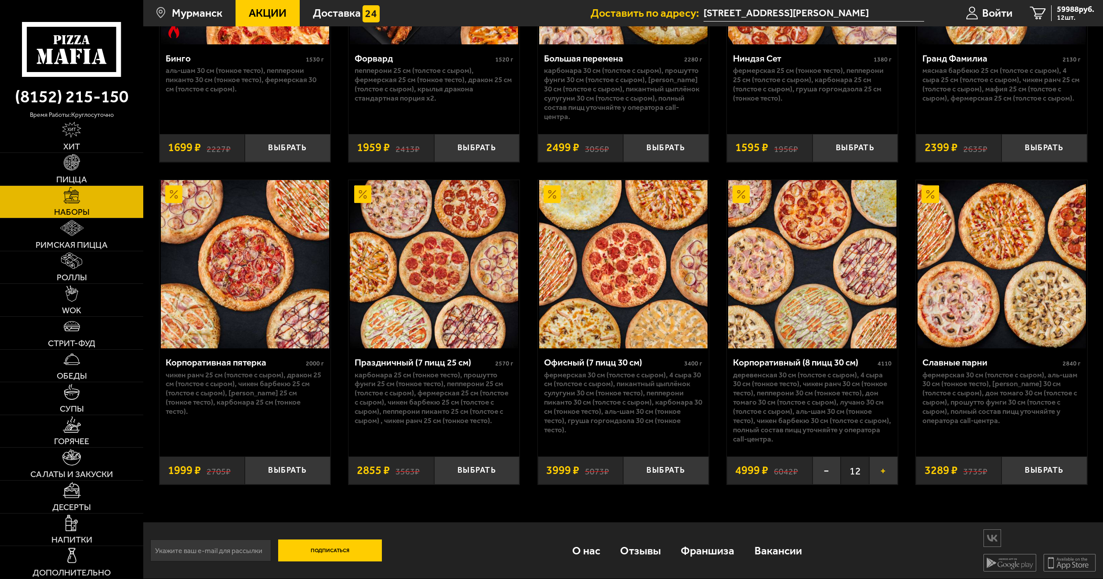
click at [882, 471] on button "+" at bounding box center [883, 471] width 29 height 28
click at [875, 469] on button "+" at bounding box center [883, 471] width 29 height 28
click at [878, 470] on button "+" at bounding box center [883, 471] width 29 height 28
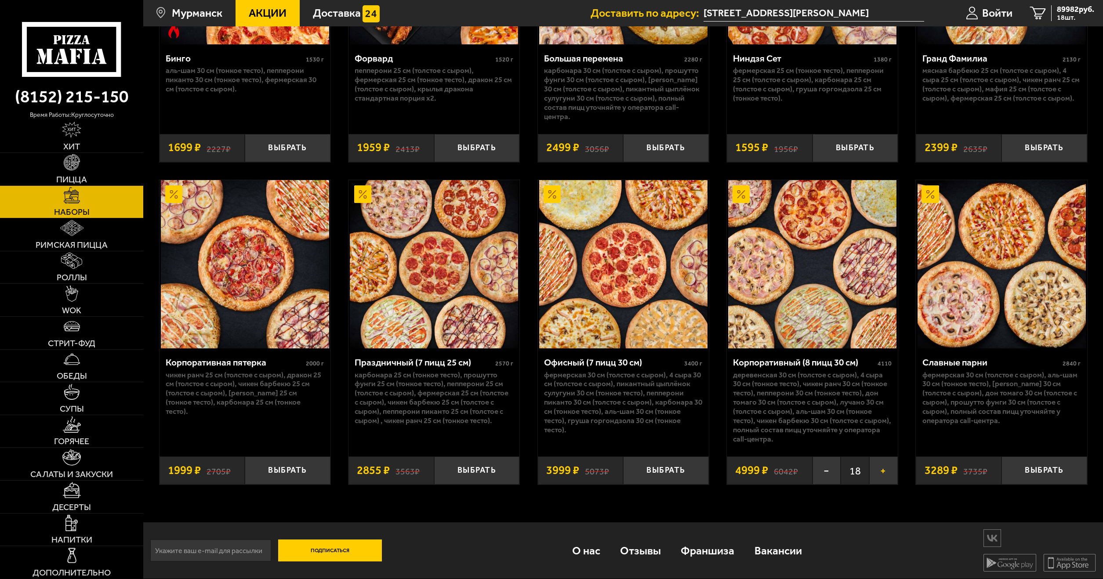
click at [878, 470] on button "+" at bounding box center [883, 471] width 29 height 28
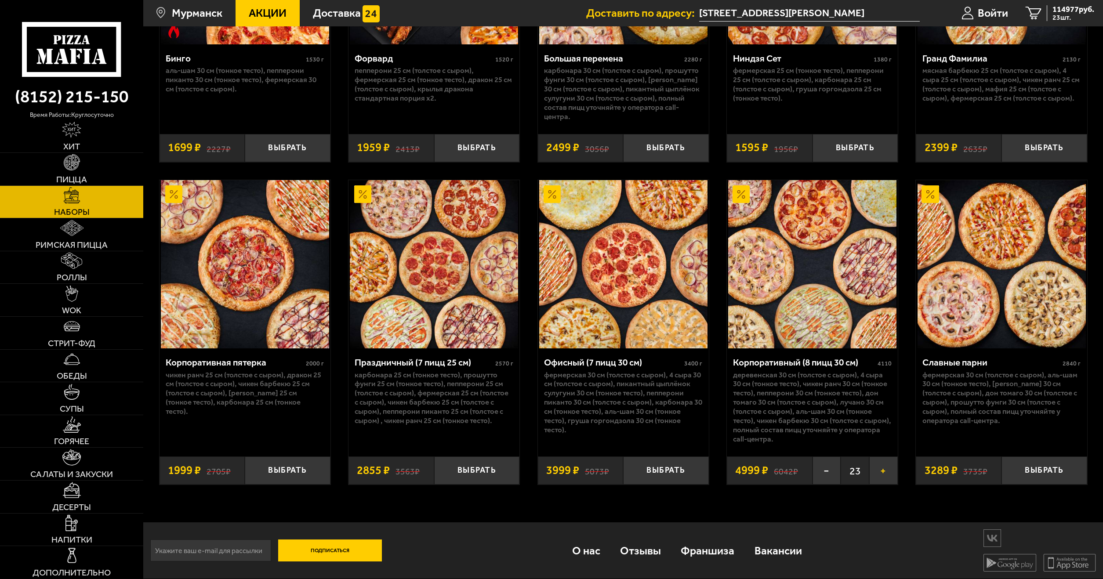
click at [878, 470] on button "+" at bounding box center [883, 471] width 29 height 28
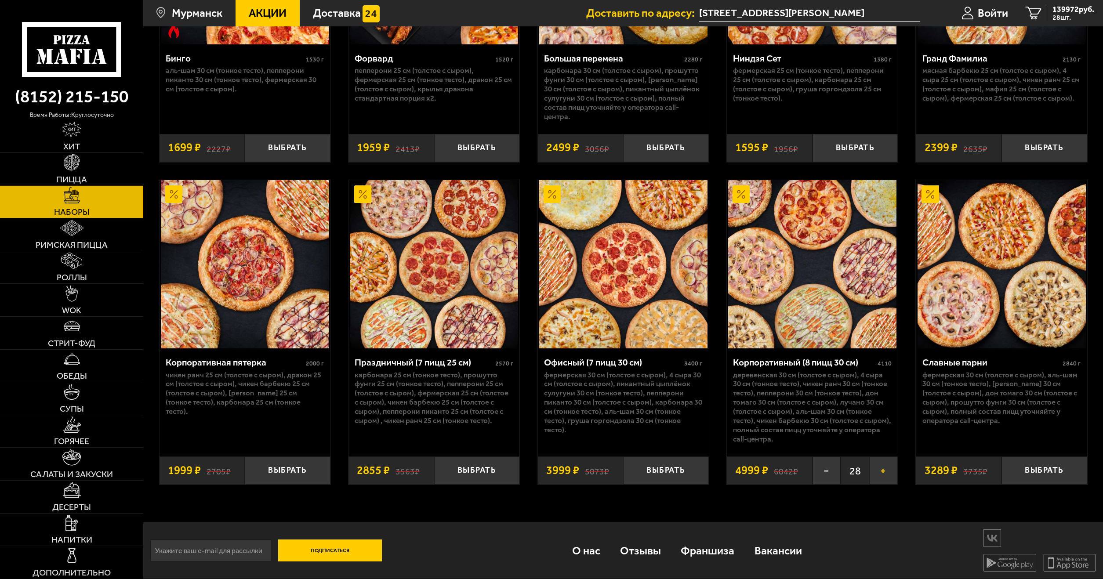
click at [878, 470] on button "+" at bounding box center [883, 471] width 29 height 28
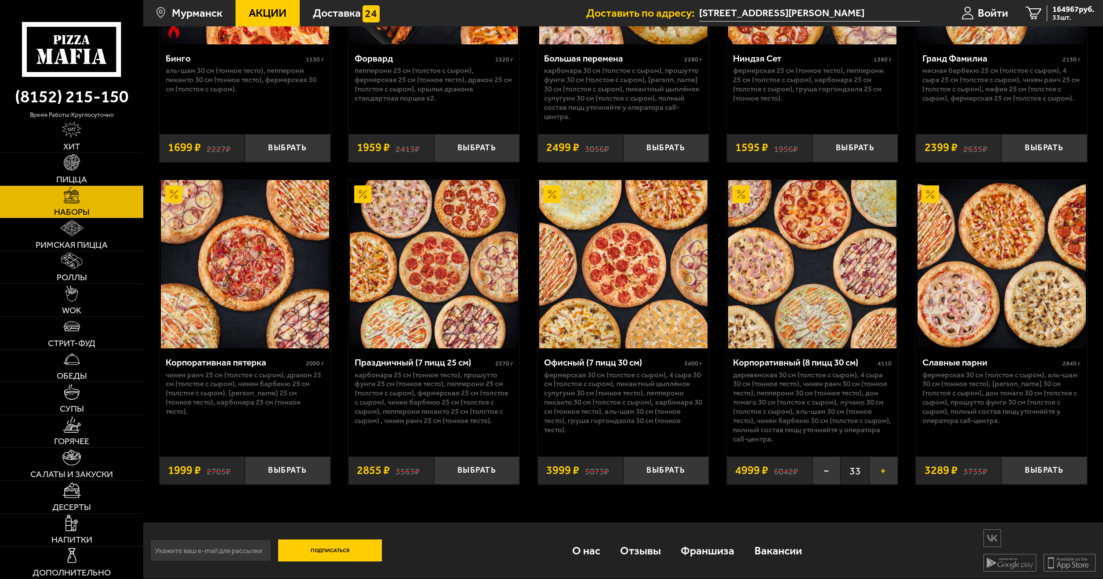
click at [878, 470] on button "+" at bounding box center [883, 471] width 29 height 28
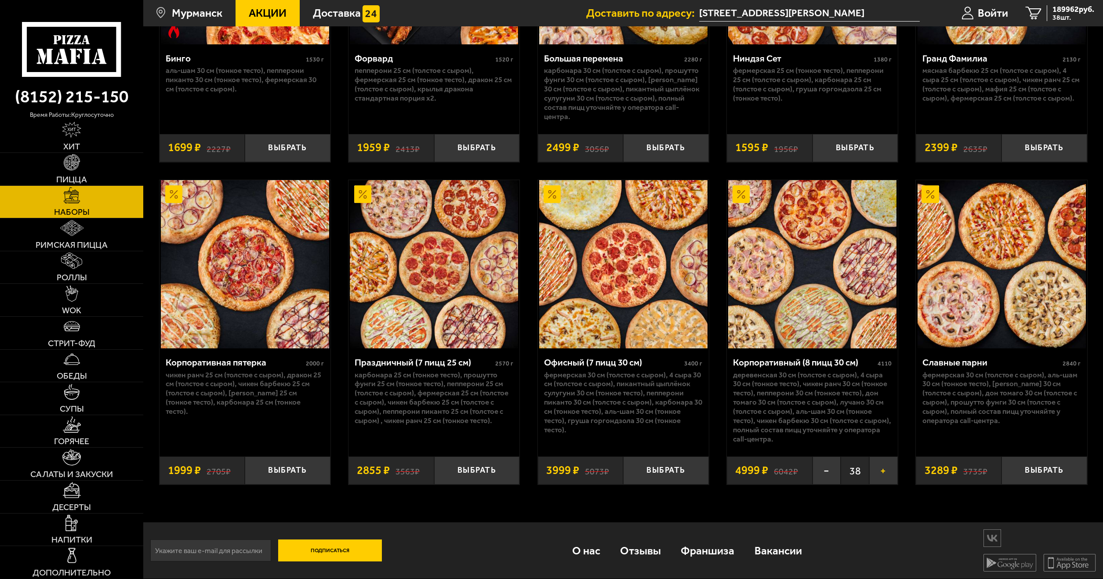
click at [878, 470] on button "+" at bounding box center [883, 471] width 29 height 28
click at [1041, 465] on button "Выбрать" at bounding box center [1045, 471] width 86 height 28
click at [1079, 473] on button "+" at bounding box center [1073, 471] width 29 height 28
click at [1078, 474] on button "+" at bounding box center [1073, 471] width 29 height 28
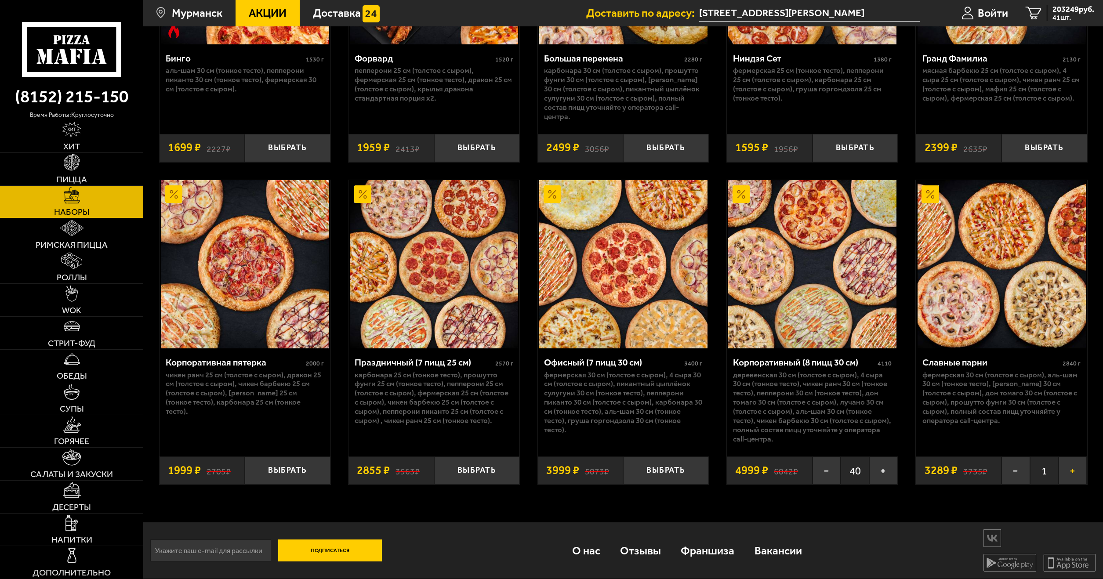
click at [1078, 474] on button "+" at bounding box center [1073, 471] width 29 height 28
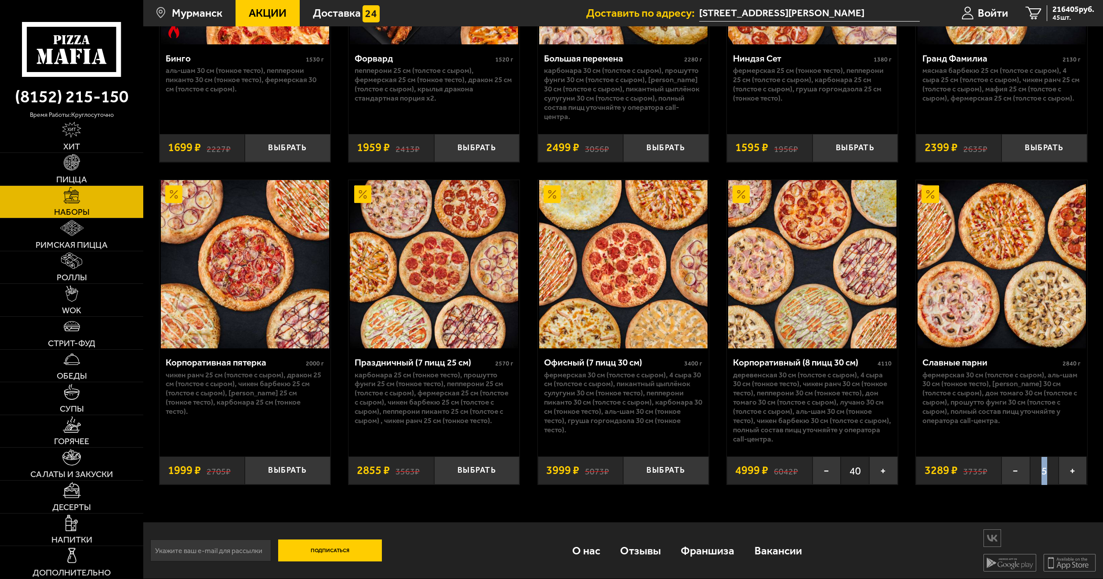
drag, startPoint x: 1048, startPoint y: 473, endPoint x: 1042, endPoint y: 474, distance: 6.2
click at [1042, 474] on span "5" at bounding box center [1044, 471] width 29 height 28
click at [1065, 476] on button "+" at bounding box center [1073, 471] width 29 height 28
click at [1066, 476] on button "+" at bounding box center [1073, 471] width 29 height 28
click at [1071, 475] on button "+" at bounding box center [1073, 471] width 29 height 28
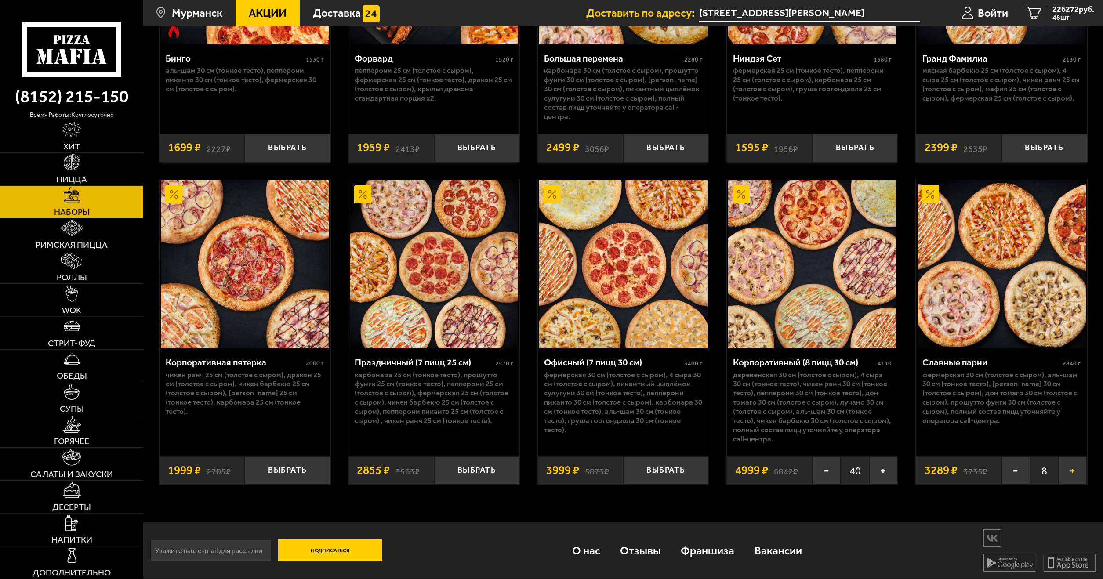
click at [1071, 475] on button "+" at bounding box center [1073, 471] width 29 height 28
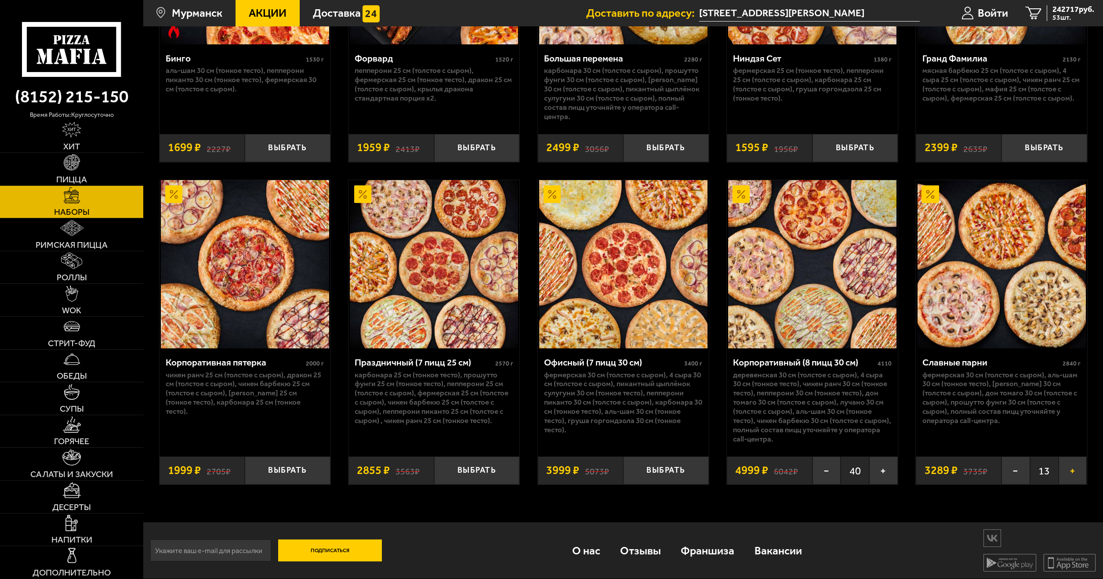
click at [1071, 475] on button "+" at bounding box center [1073, 471] width 29 height 28
click at [1070, 20] on span "56 шт." at bounding box center [1074, 17] width 42 height 7
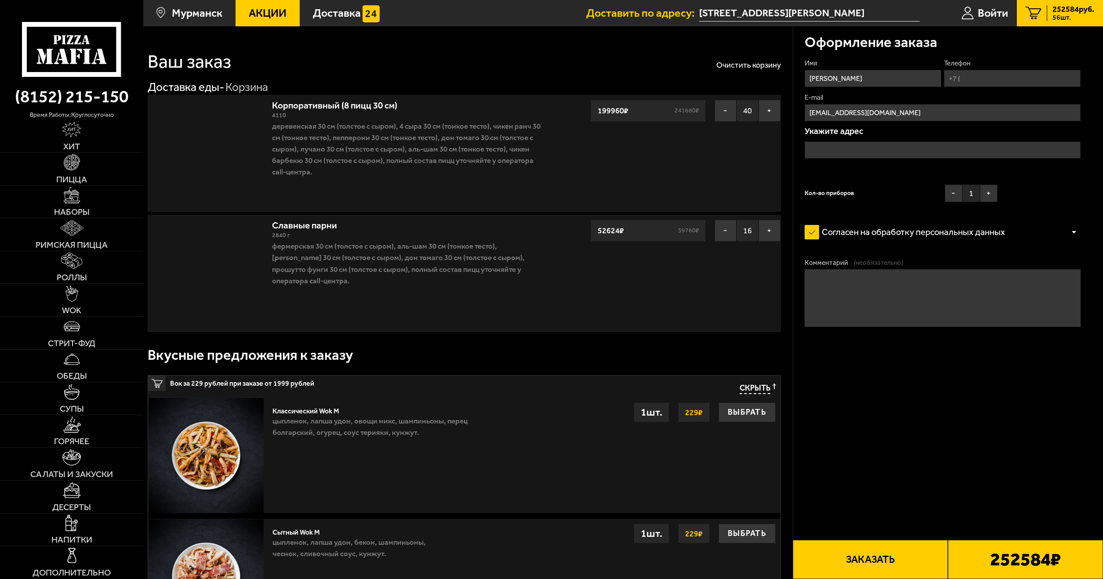
type input "[STREET_ADDRESS][PERSON_NAME]"
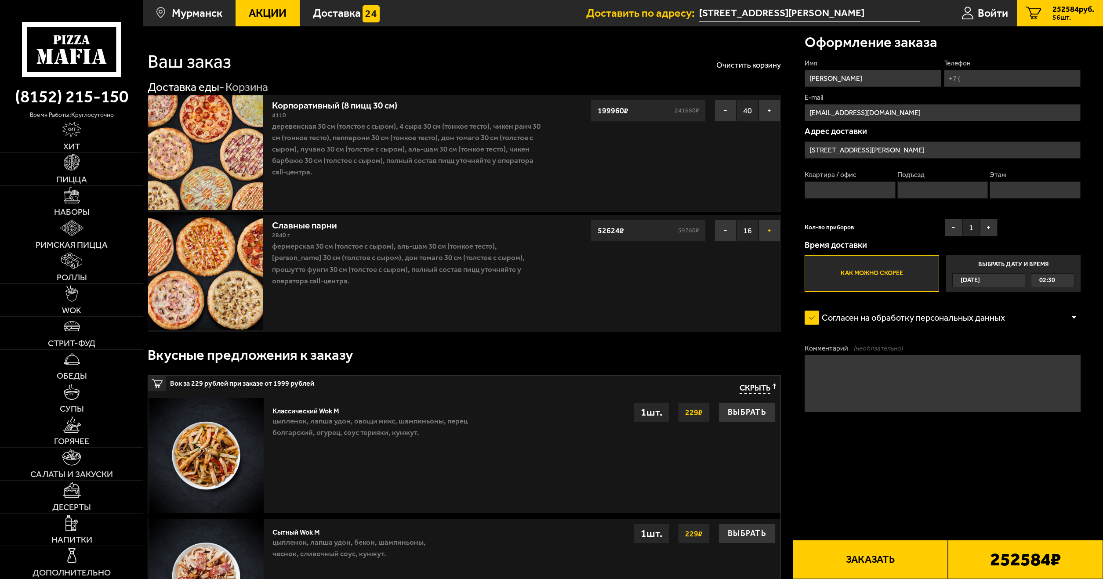
click at [763, 229] on button "+" at bounding box center [770, 231] width 22 height 22
click at [763, 232] on button "+" at bounding box center [770, 231] width 22 height 22
click at [764, 232] on button "+" at bounding box center [770, 231] width 22 height 22
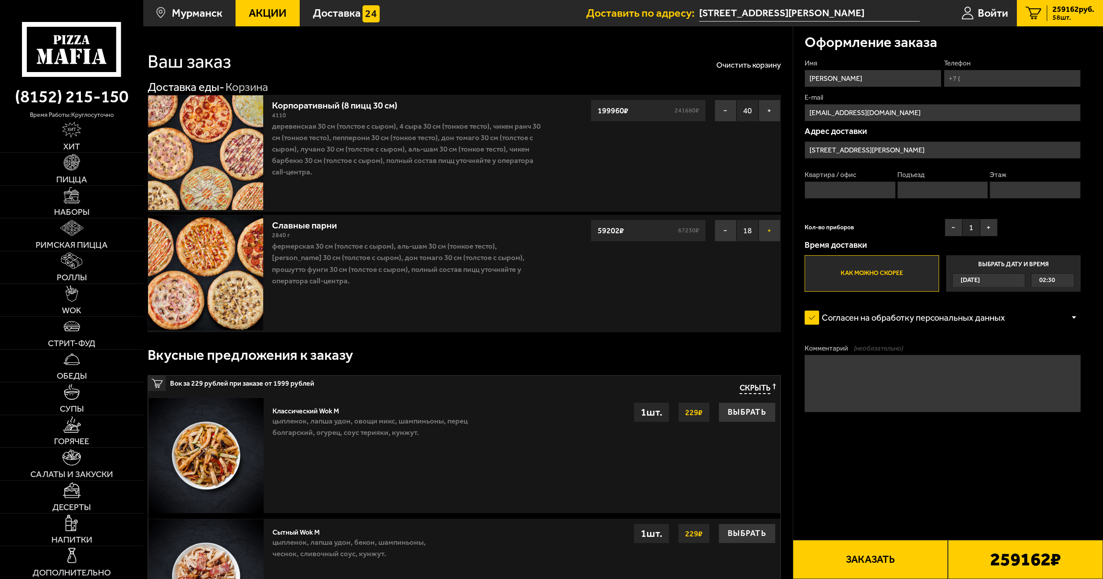
click at [764, 232] on button "+" at bounding box center [770, 231] width 22 height 22
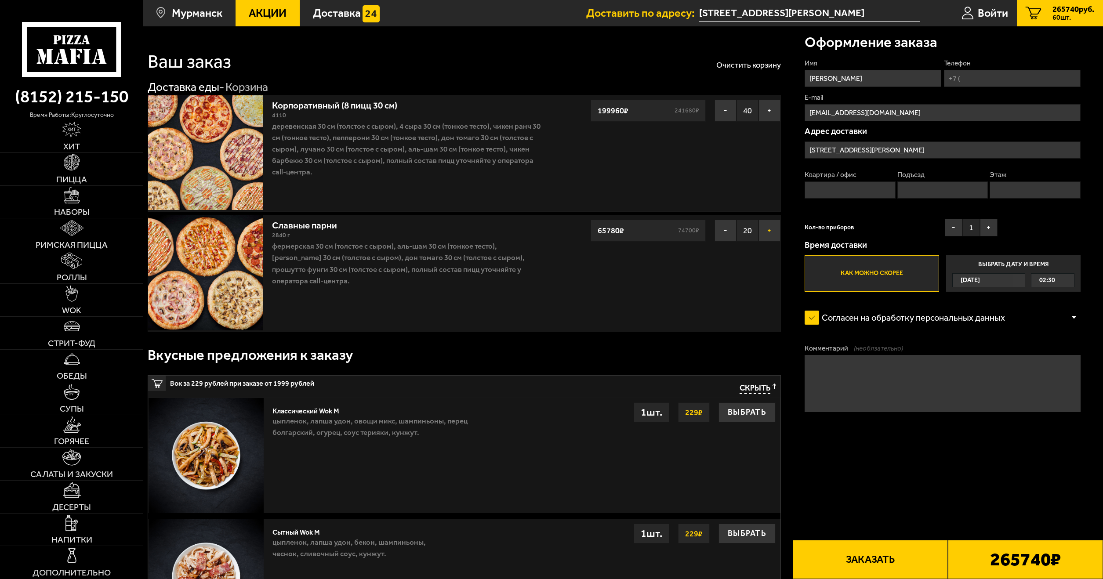
click at [764, 232] on button "+" at bounding box center [770, 231] width 22 height 22
click at [766, 232] on button "+" at bounding box center [770, 231] width 22 height 22
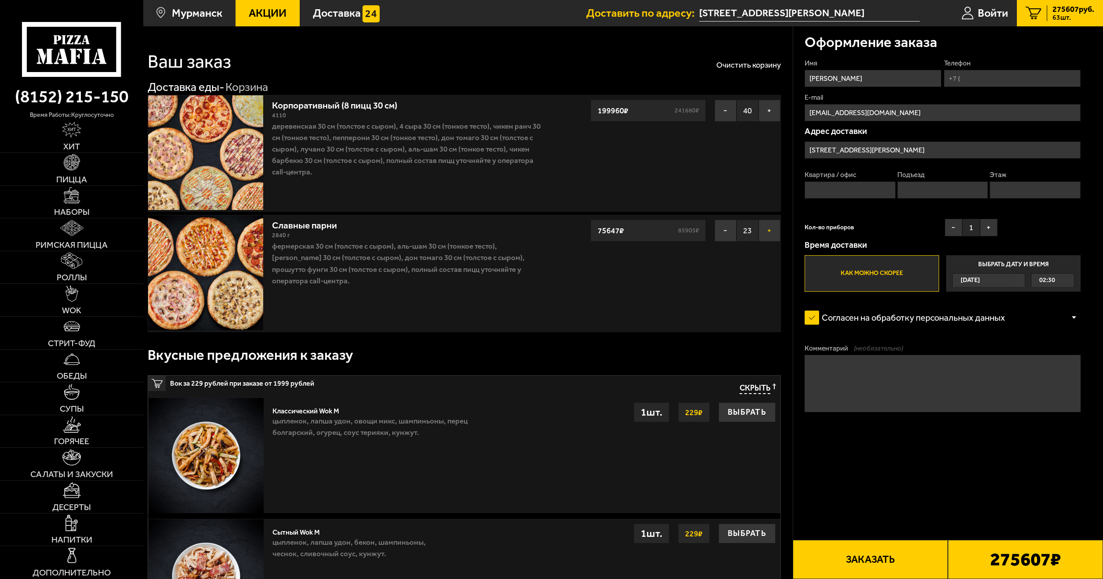
click at [767, 233] on button "+" at bounding box center [770, 231] width 22 height 22
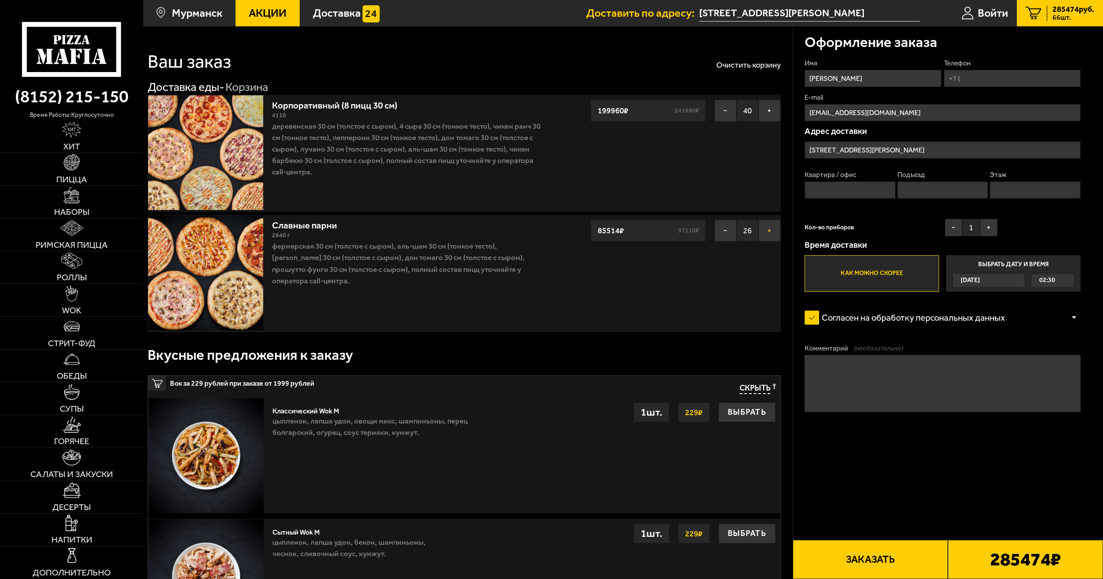
click at [767, 233] on button "+" at bounding box center [770, 231] width 22 height 22
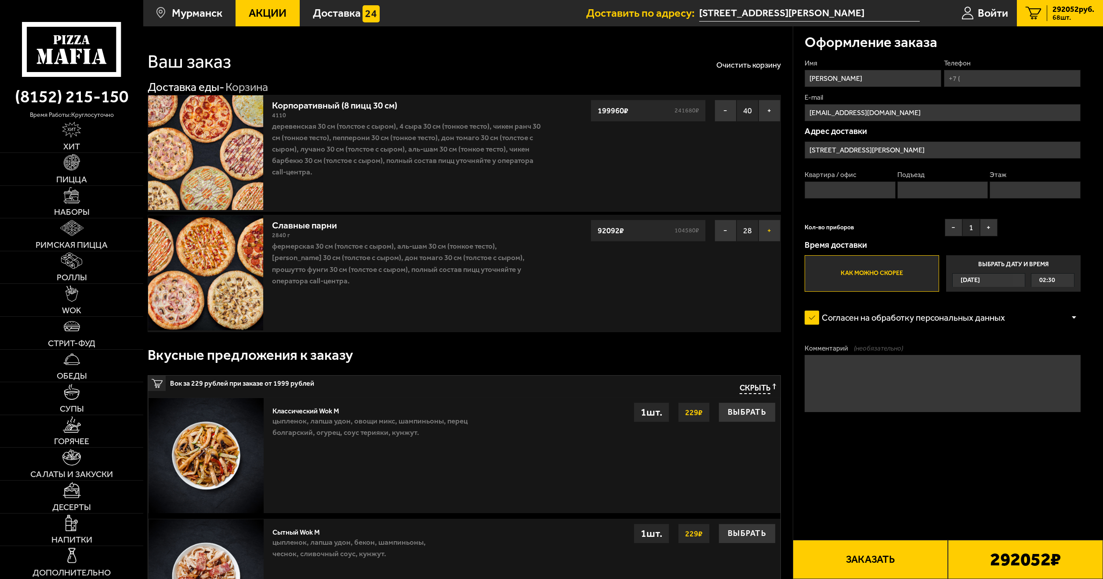
click at [767, 233] on button "+" at bounding box center [770, 231] width 22 height 22
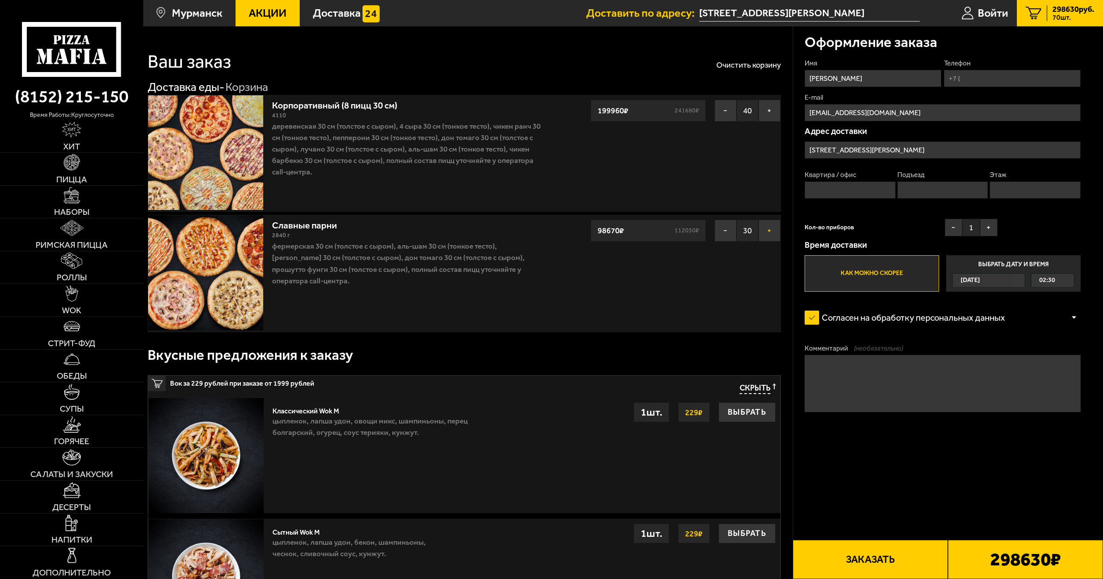
click at [767, 233] on button "+" at bounding box center [770, 231] width 22 height 22
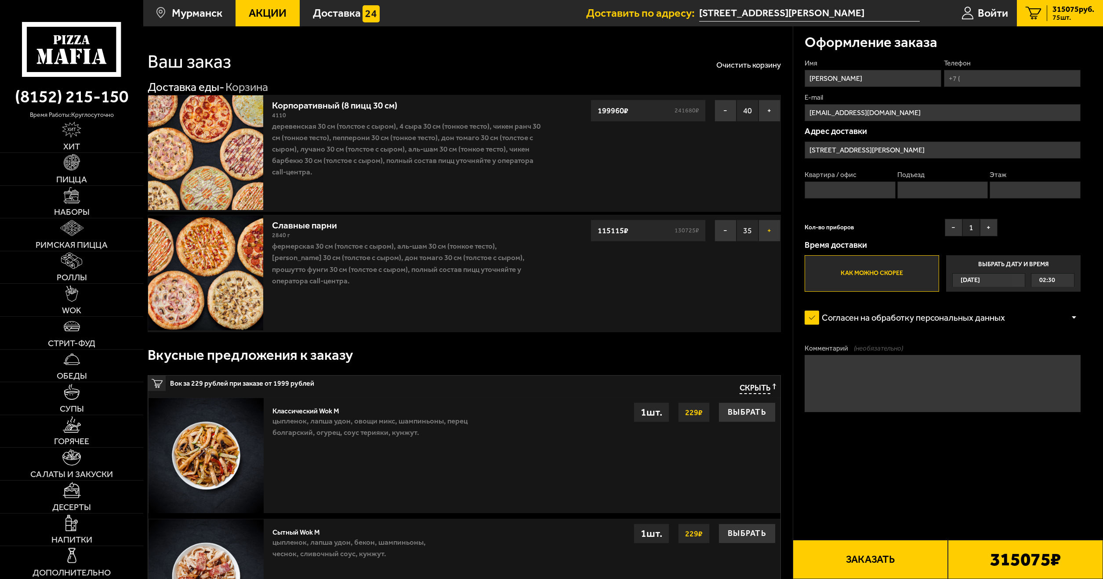
click at [767, 233] on button "+" at bounding box center [770, 231] width 22 height 22
drag, startPoint x: 691, startPoint y: 232, endPoint x: 676, endPoint y: 108, distance: 125.8
click at [273, 16] on span "Акции" at bounding box center [268, 12] width 38 height 11
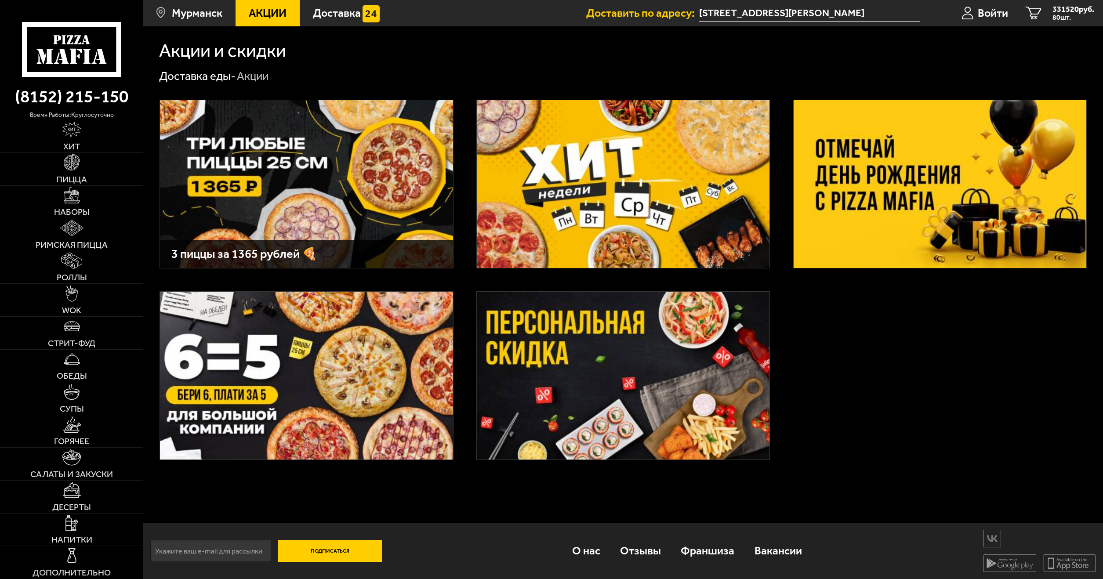
scroll to position [0, 0]
drag, startPoint x: 81, startPoint y: 201, endPoint x: 87, endPoint y: 157, distance: 43.9
click at [85, 145] on link "Хит" at bounding box center [71, 136] width 143 height 33
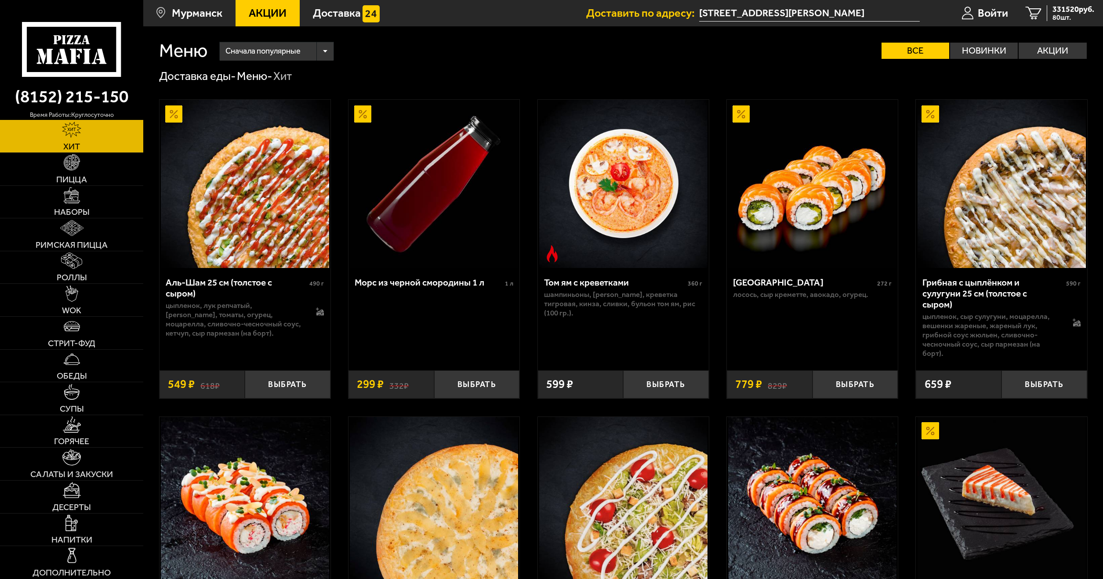
drag, startPoint x: 309, startPoint y: 197, endPoint x: 431, endPoint y: 303, distance: 161.1
click at [466, 370] on button "Выбрать" at bounding box center [477, 384] width 86 height 28
drag, startPoint x: 1084, startPoint y: 9, endPoint x: 1061, endPoint y: 26, distance: 28.3
click at [1084, 9] on span "331819 руб." at bounding box center [1074, 9] width 42 height 8
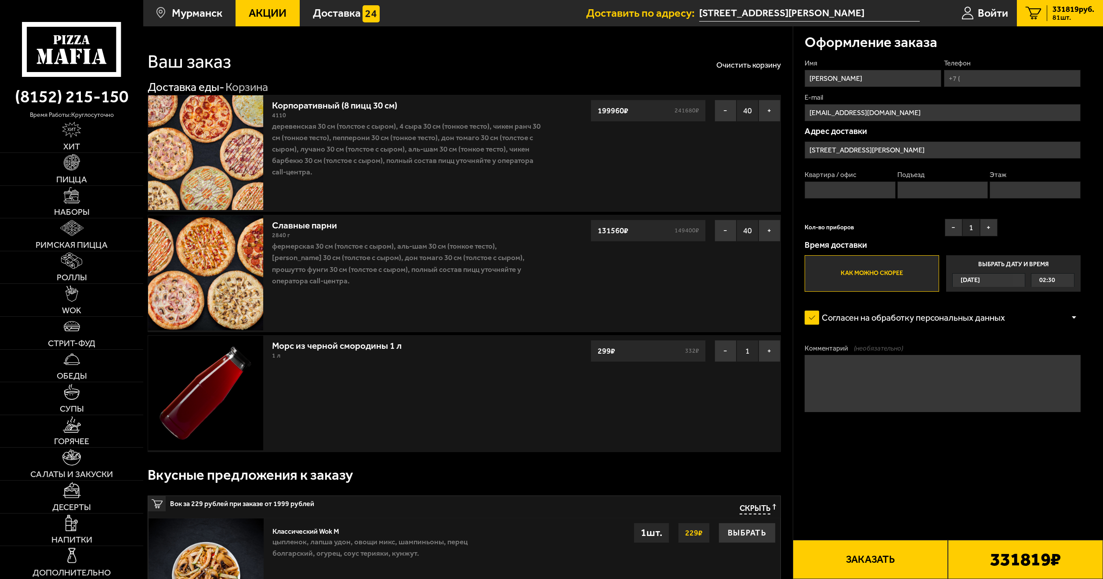
drag, startPoint x: 620, startPoint y: 310, endPoint x: 741, endPoint y: 367, distance: 134.1
click at [770, 355] on button "+" at bounding box center [770, 351] width 22 height 22
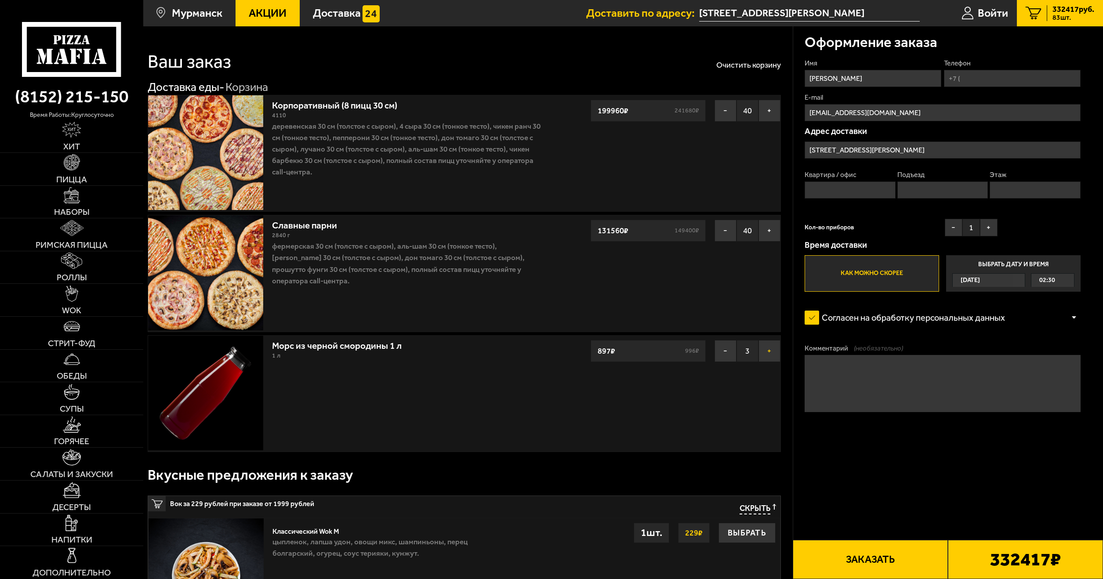
click at [770, 355] on button "+" at bounding box center [770, 351] width 22 height 22
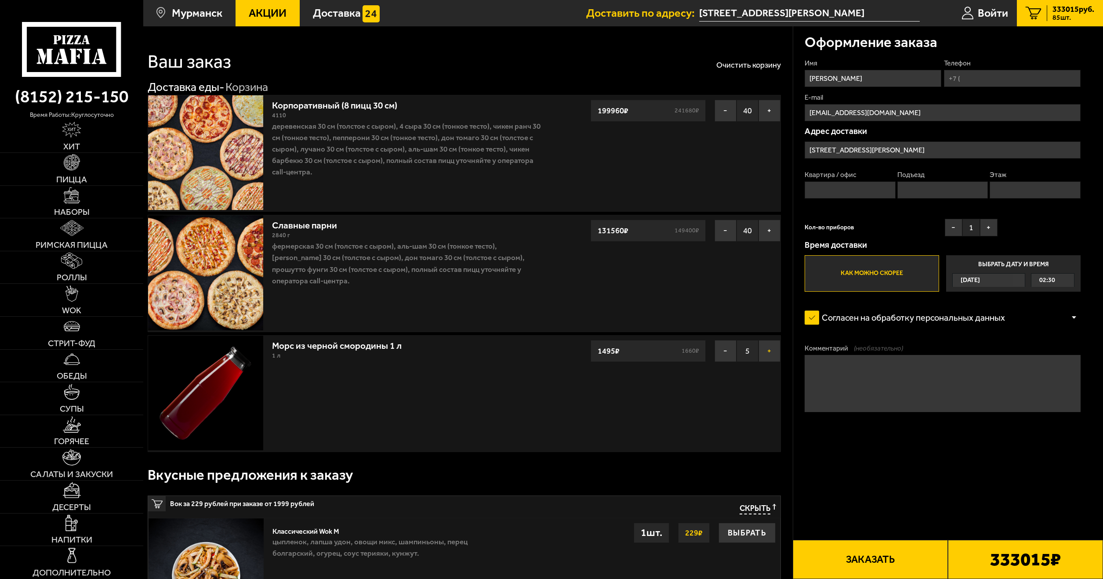
click at [770, 355] on button "+" at bounding box center [770, 351] width 22 height 22
drag, startPoint x: 512, startPoint y: 496, endPoint x: 491, endPoint y: 578, distance: 84.6
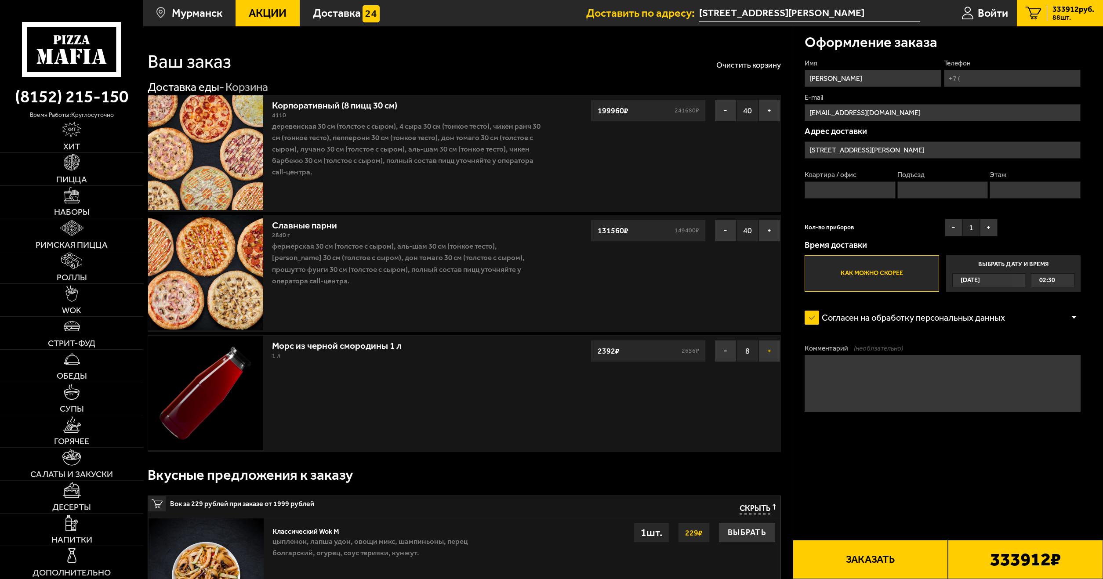
drag, startPoint x: 421, startPoint y: 38, endPoint x: 771, endPoint y: 359, distance: 474.1
click at [769, 358] on button "+" at bounding box center [770, 351] width 22 height 22
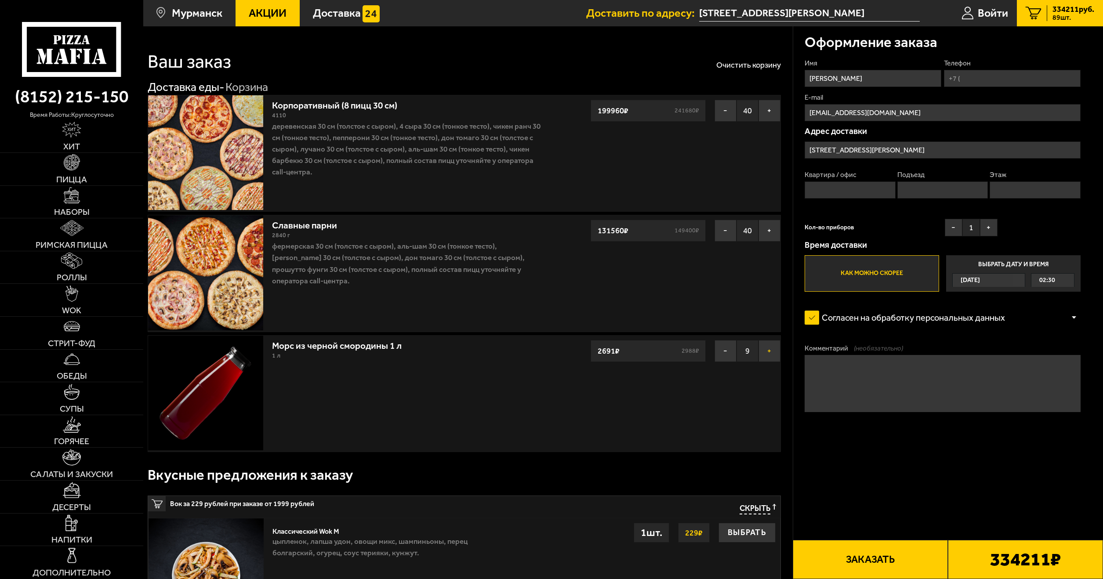
click at [769, 358] on button "+" at bounding box center [770, 351] width 22 height 22
click at [770, 358] on button "+" at bounding box center [770, 351] width 22 height 22
click at [772, 360] on button "+" at bounding box center [770, 351] width 22 height 22
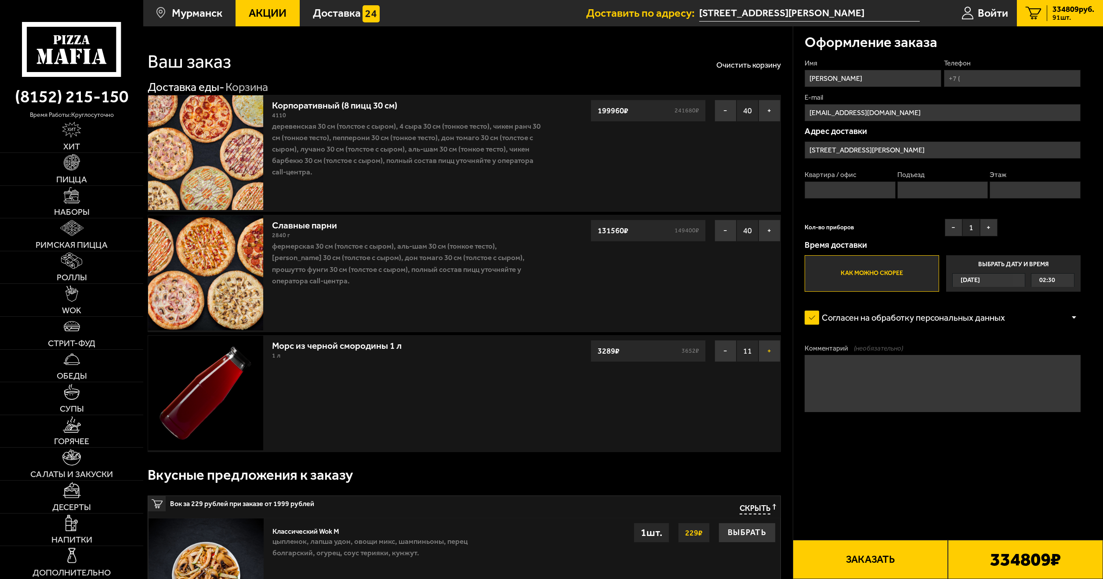
click at [770, 360] on button "+" at bounding box center [770, 351] width 22 height 22
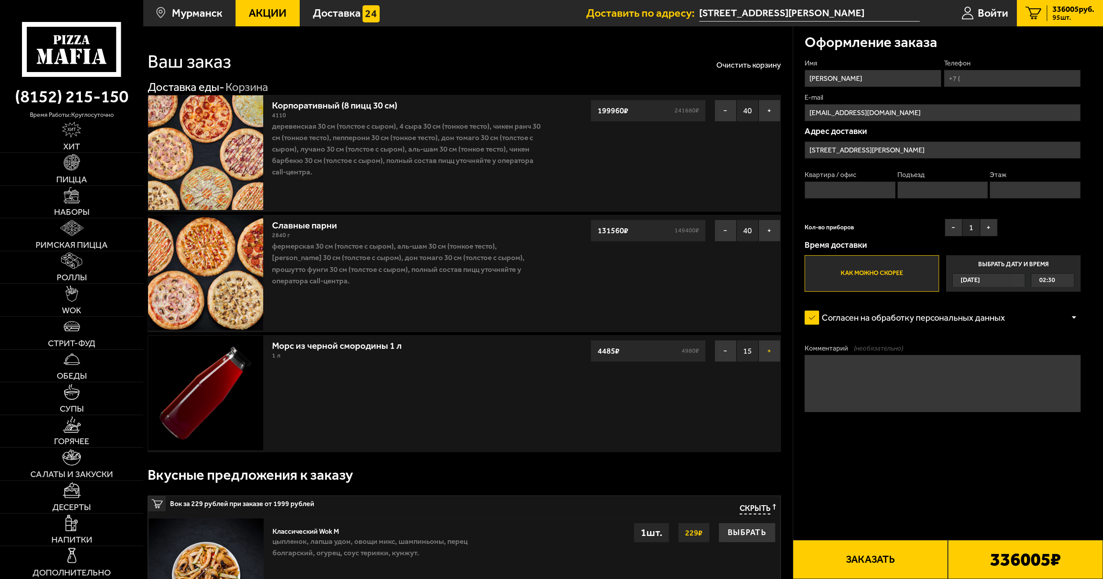
click at [770, 360] on button "+" at bounding box center [770, 351] width 22 height 22
click at [771, 360] on button "+" at bounding box center [770, 351] width 22 height 22
click at [771, 361] on button "+" at bounding box center [770, 351] width 22 height 22
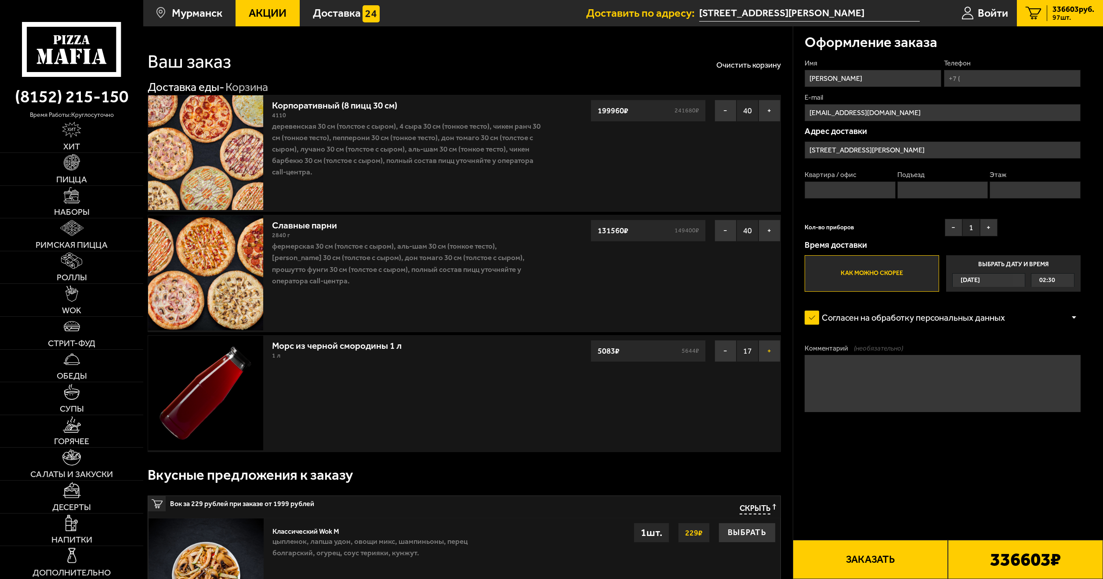
click at [771, 361] on button "+" at bounding box center [770, 351] width 22 height 22
click at [773, 356] on button "+" at bounding box center [770, 351] width 22 height 22
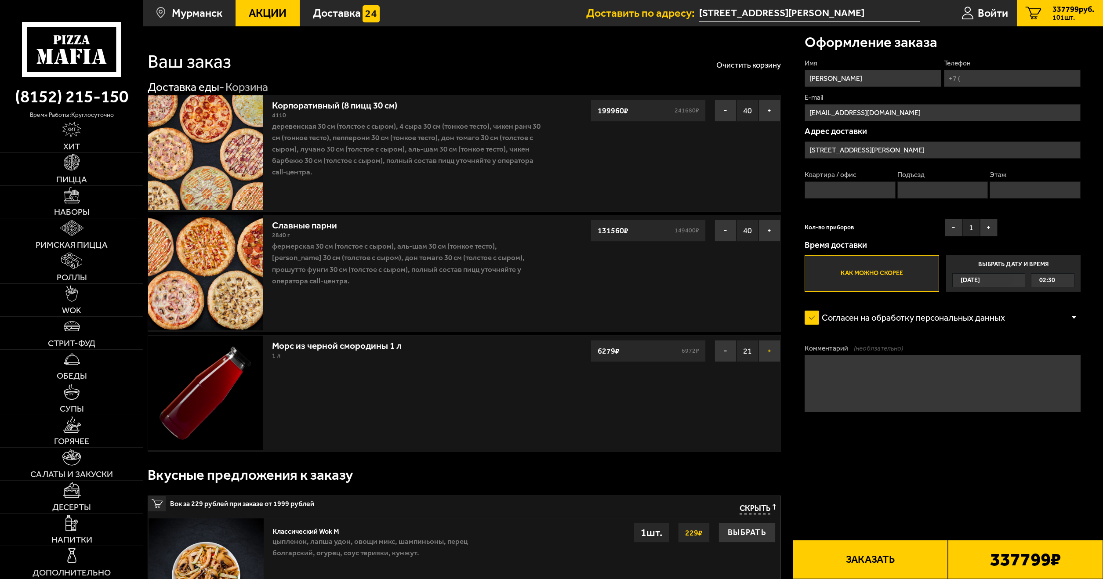
drag, startPoint x: 773, startPoint y: 356, endPoint x: 764, endPoint y: 352, distance: 9.9
click at [770, 356] on button "+" at bounding box center [770, 351] width 22 height 22
click at [764, 352] on button "+" at bounding box center [770, 351] width 22 height 22
click at [763, 352] on button "+" at bounding box center [770, 351] width 22 height 22
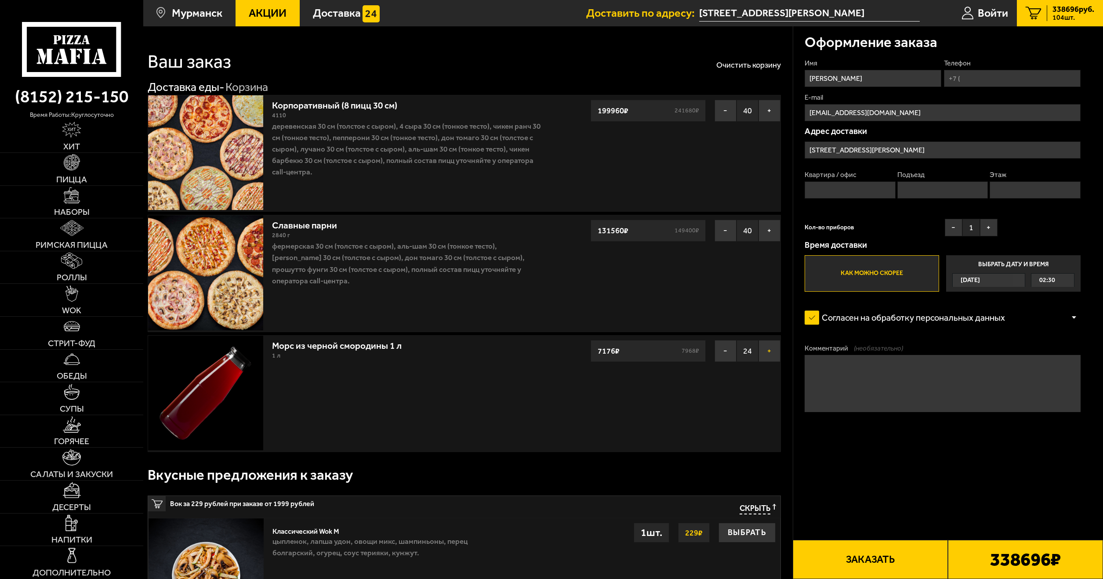
click at [763, 352] on button "+" at bounding box center [770, 351] width 22 height 22
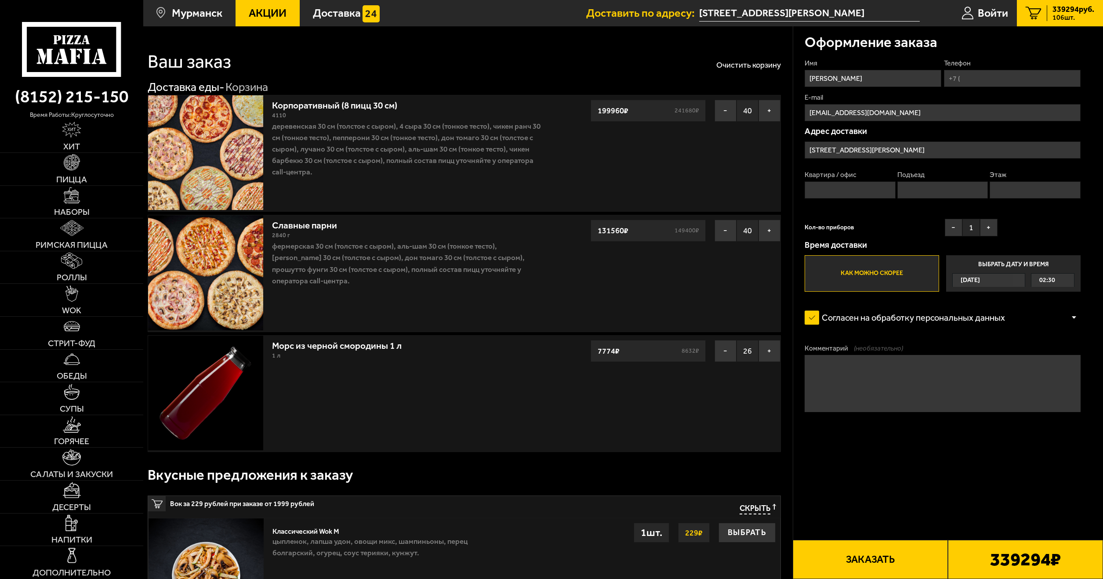
drag, startPoint x: 763, startPoint y: 352, endPoint x: 539, endPoint y: 65, distance: 364.8
click at [763, 347] on button "+" at bounding box center [770, 351] width 22 height 22
click at [765, 354] on button "+" at bounding box center [770, 351] width 22 height 22
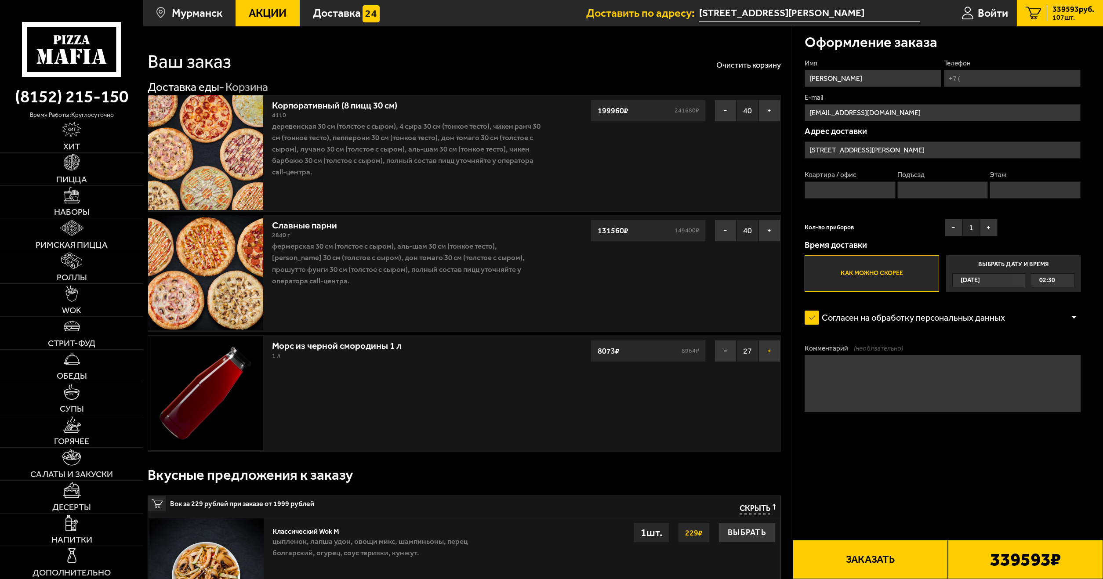
click at [765, 354] on button "+" at bounding box center [770, 351] width 22 height 22
click at [766, 354] on button "+" at bounding box center [770, 351] width 22 height 22
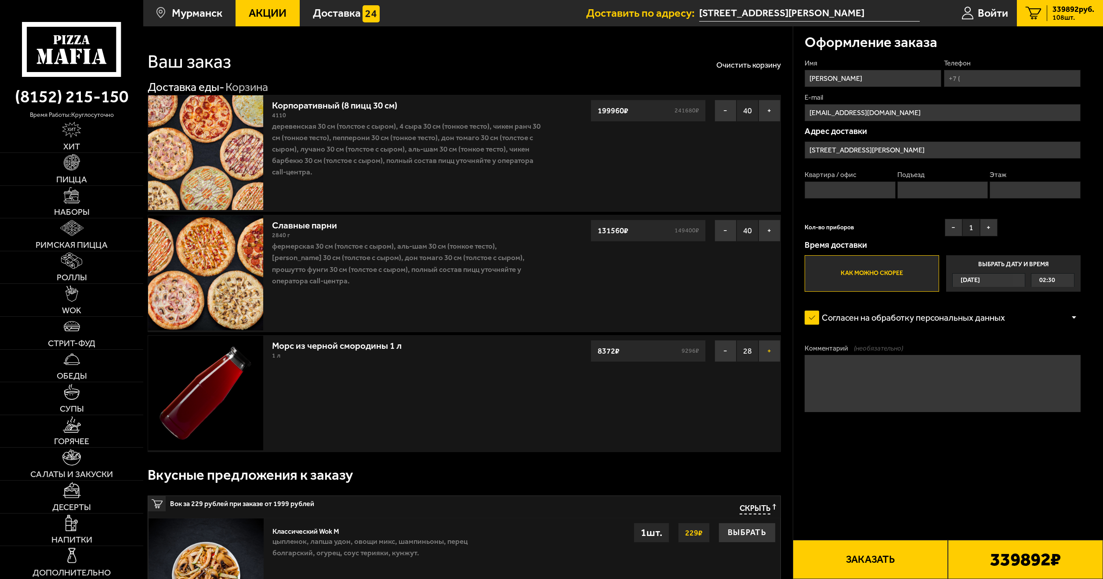
click at [766, 354] on button "+" at bounding box center [770, 351] width 22 height 22
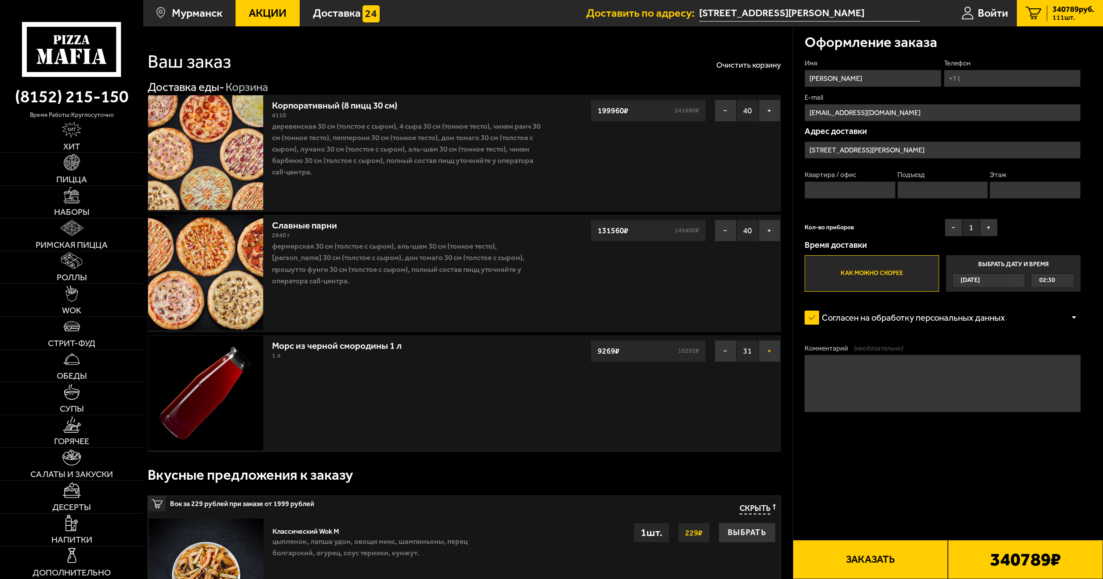
click at [766, 354] on button "+" at bounding box center [770, 351] width 22 height 22
click at [767, 354] on button "+" at bounding box center [770, 351] width 22 height 22
click at [759, 352] on button "+" at bounding box center [770, 351] width 22 height 22
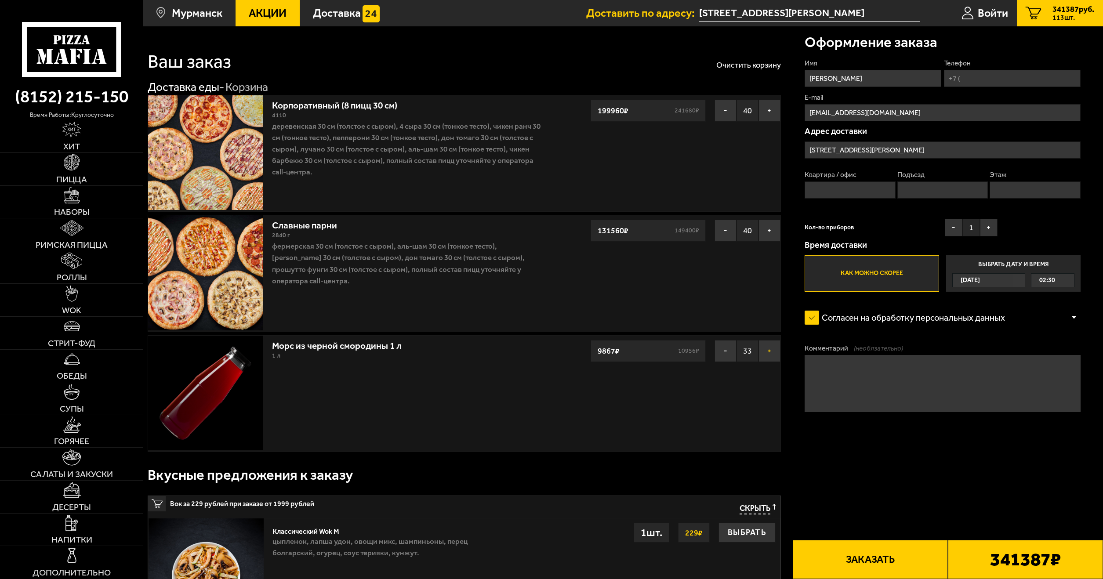
click at [759, 352] on button "+" at bounding box center [770, 351] width 22 height 22
click at [772, 349] on button "+" at bounding box center [770, 351] width 22 height 22
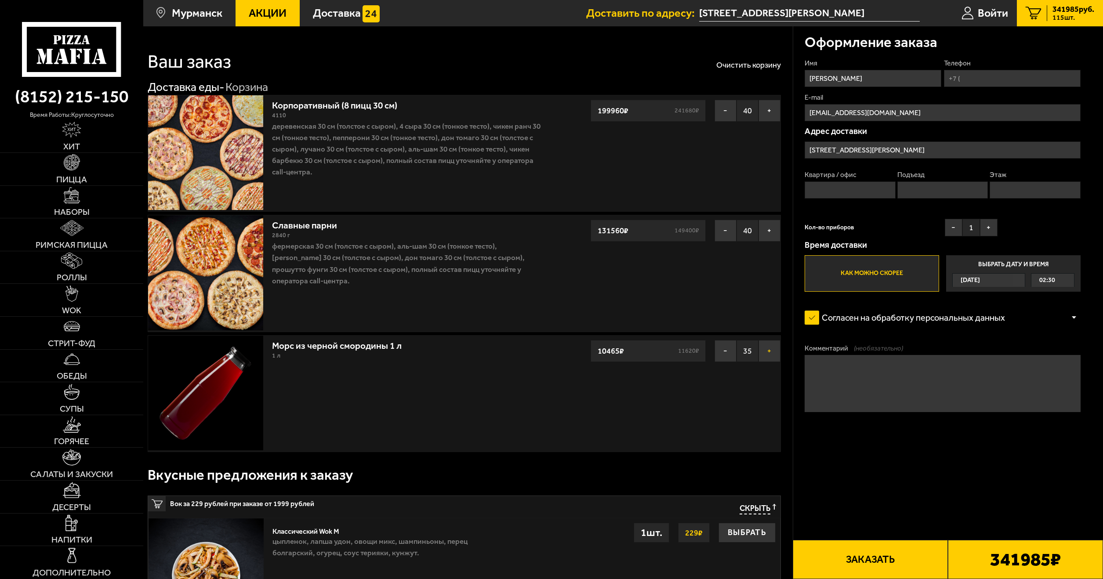
click at [772, 349] on button "+" at bounding box center [770, 351] width 22 height 22
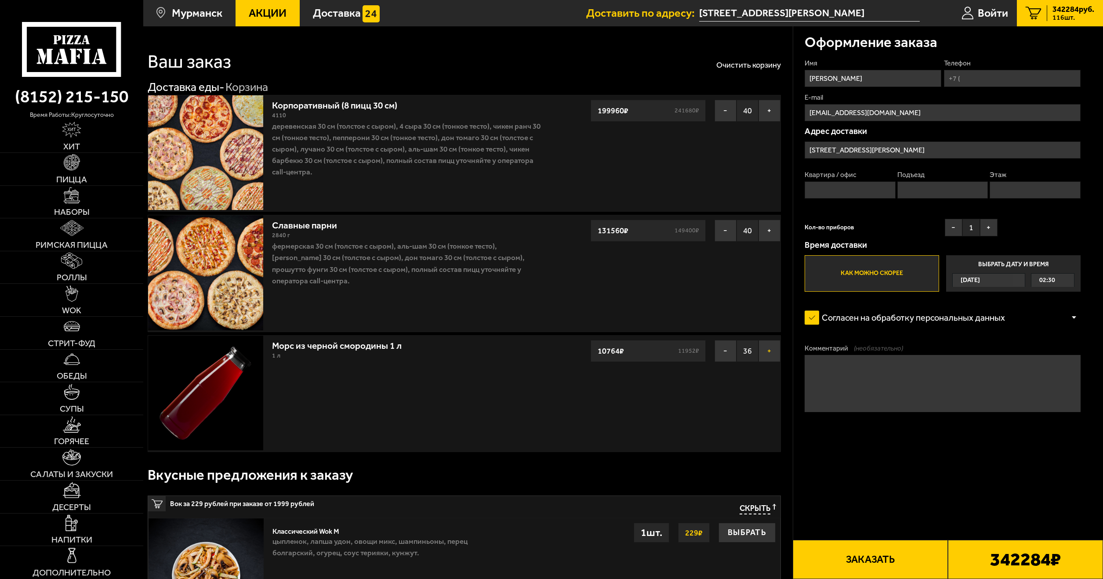
click at [772, 349] on button "+" at bounding box center [770, 351] width 22 height 22
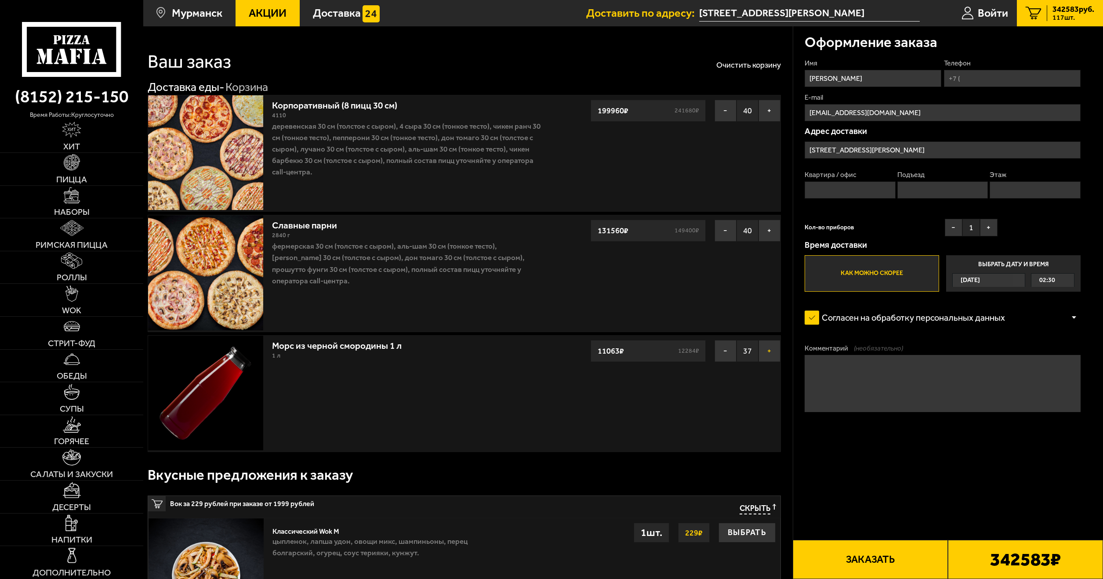
click at [772, 349] on button "+" at bounding box center [770, 351] width 22 height 22
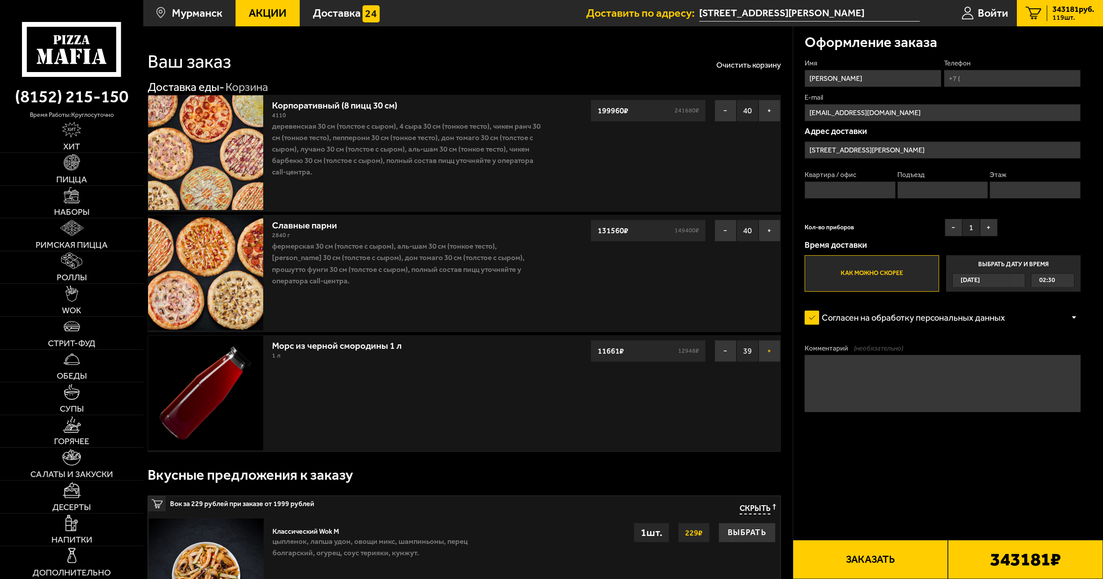
click at [772, 349] on button "+" at bounding box center [770, 351] width 22 height 22
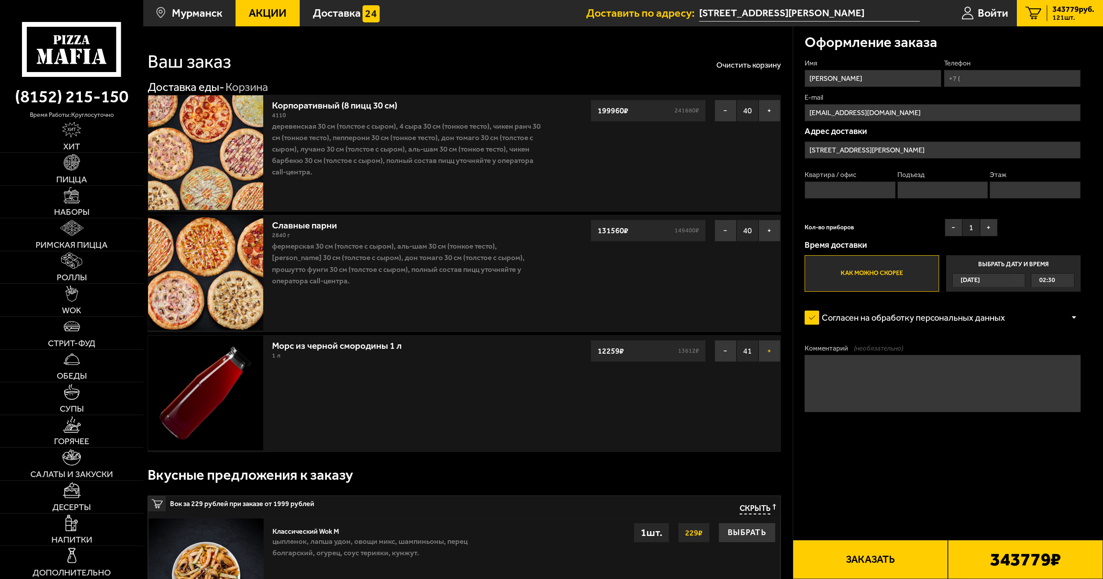
click at [772, 349] on button "+" at bounding box center [770, 351] width 22 height 22
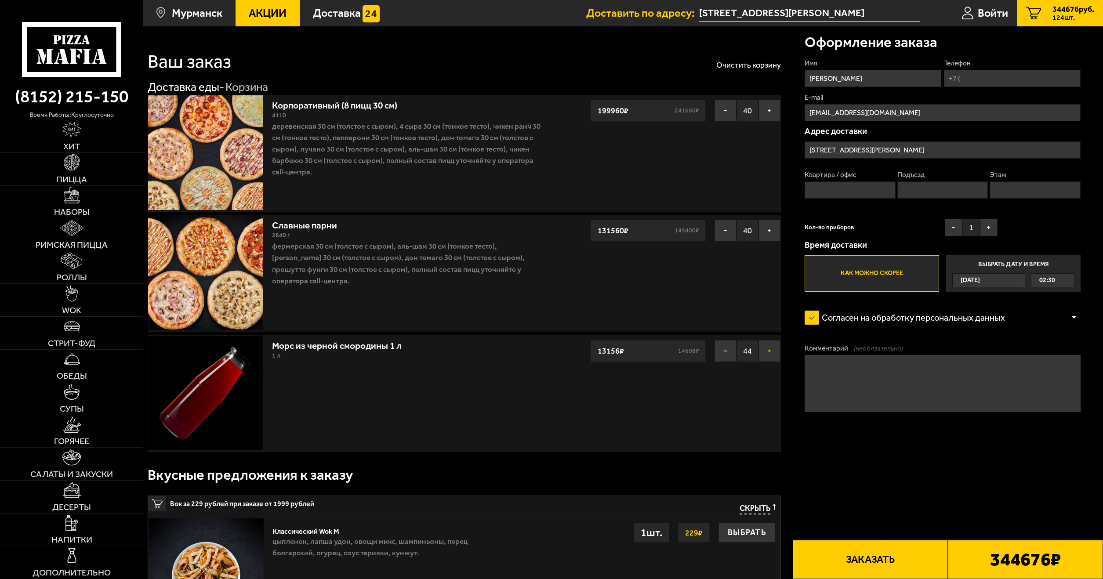
click at [772, 349] on button "+" at bounding box center [770, 351] width 22 height 22
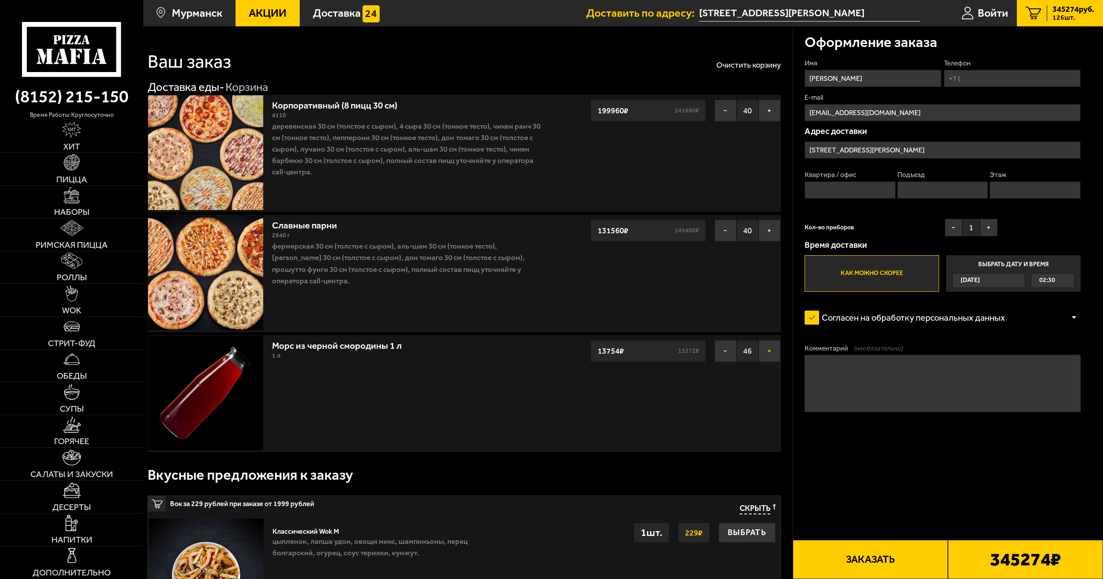
click at [772, 349] on button "+" at bounding box center [770, 351] width 22 height 22
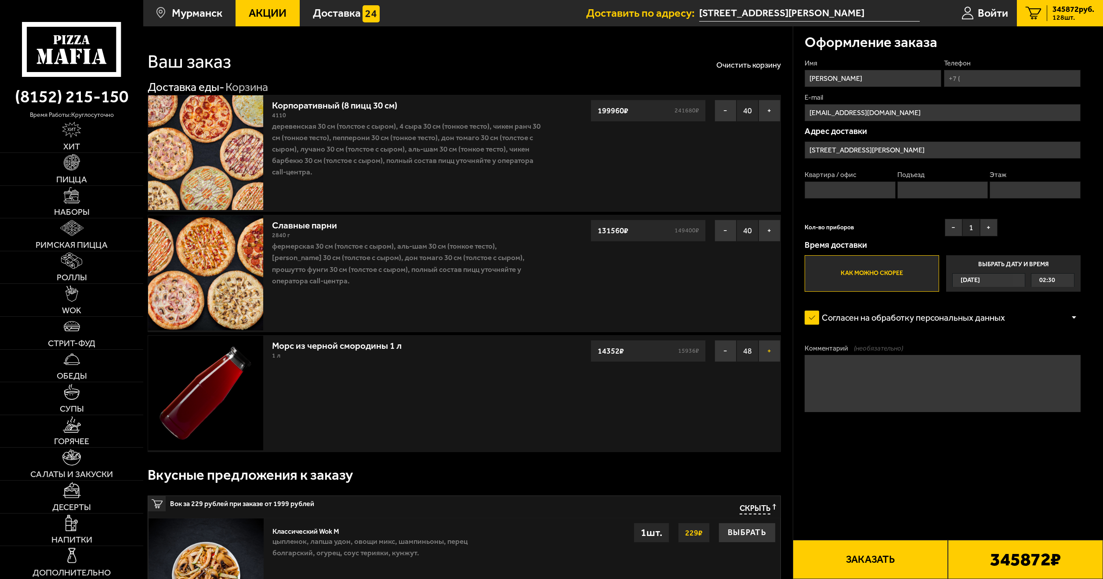
click at [772, 349] on button "+" at bounding box center [770, 351] width 22 height 22
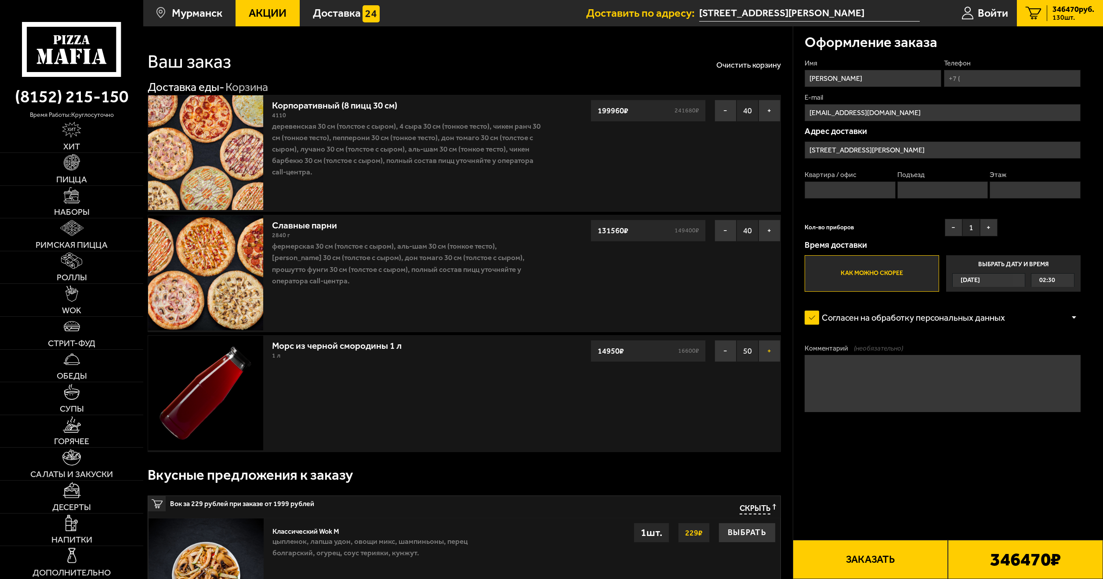
click at [772, 349] on button "+" at bounding box center [770, 351] width 22 height 22
click at [773, 357] on button "+" at bounding box center [770, 351] width 22 height 22
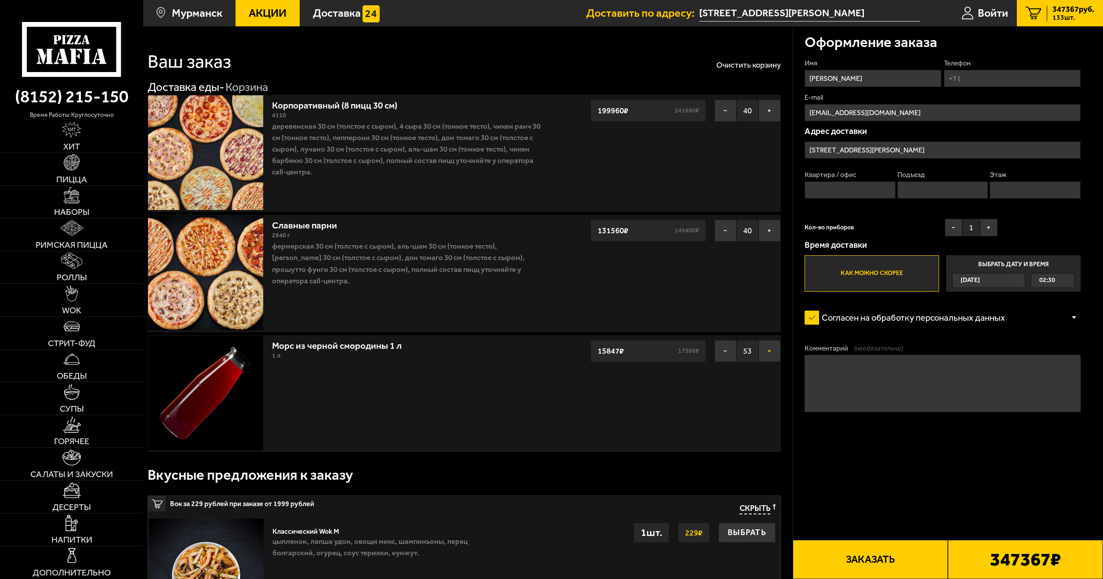
click at [773, 357] on button "+" at bounding box center [770, 351] width 22 height 22
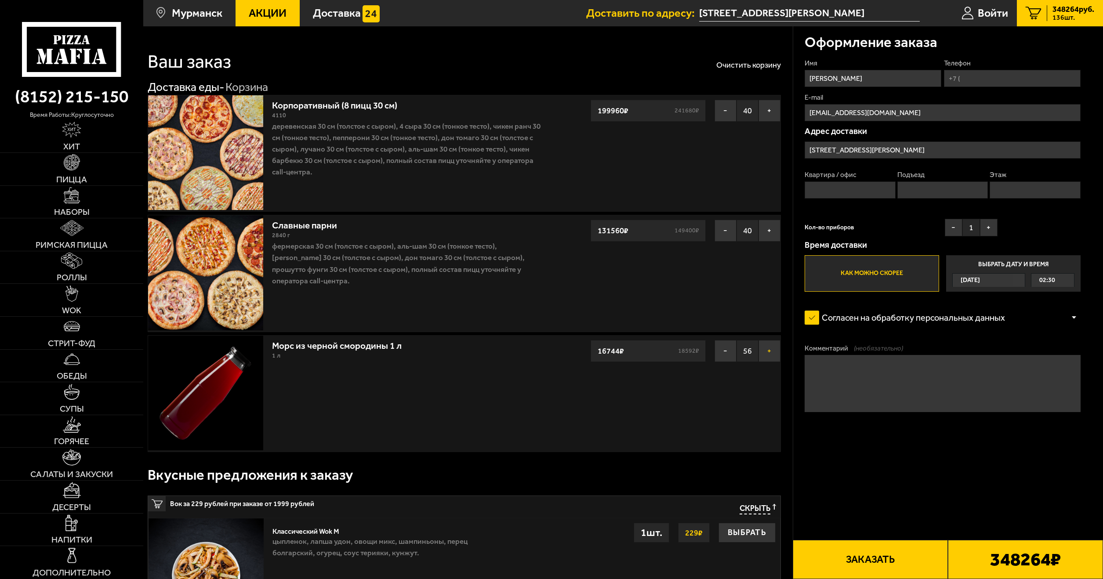
click at [773, 357] on button "+" at bounding box center [770, 351] width 22 height 22
click at [719, 355] on button "−" at bounding box center [726, 351] width 22 height 22
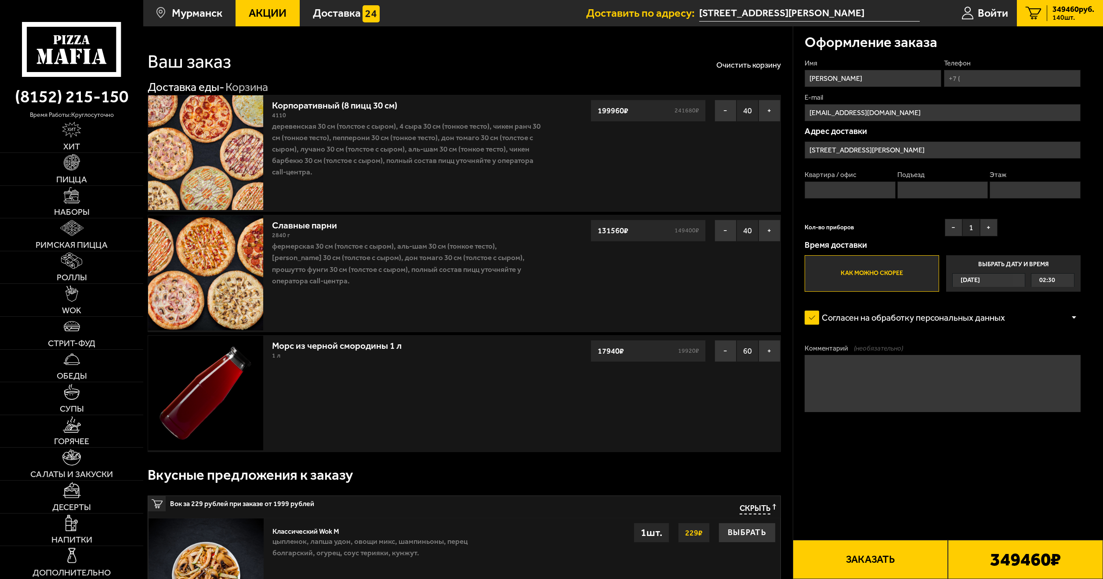
drag, startPoint x: 539, startPoint y: 370, endPoint x: 219, endPoint y: 27, distance: 469.3
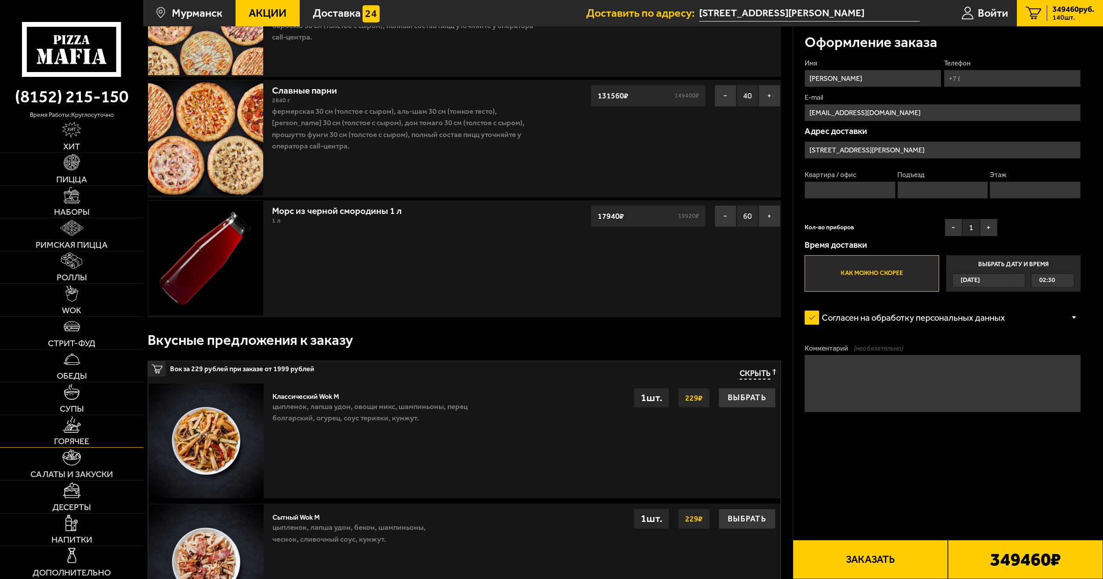
scroll to position [176, 0]
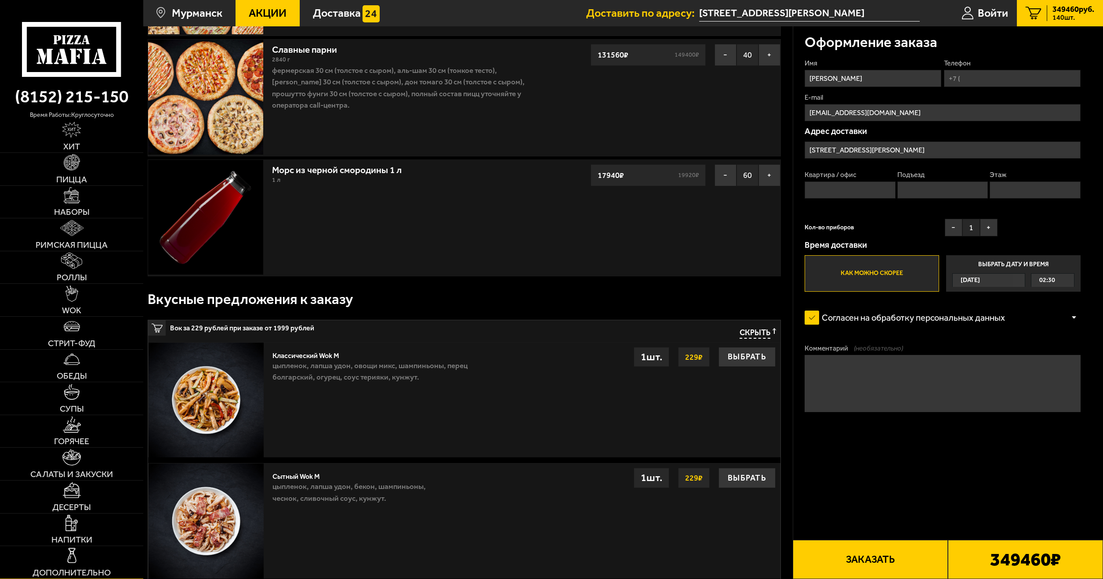
drag, startPoint x: 94, startPoint y: 514, endPoint x: 88, endPoint y: 561, distance: 47.4
click at [72, 555] on img at bounding box center [72, 556] width 16 height 16
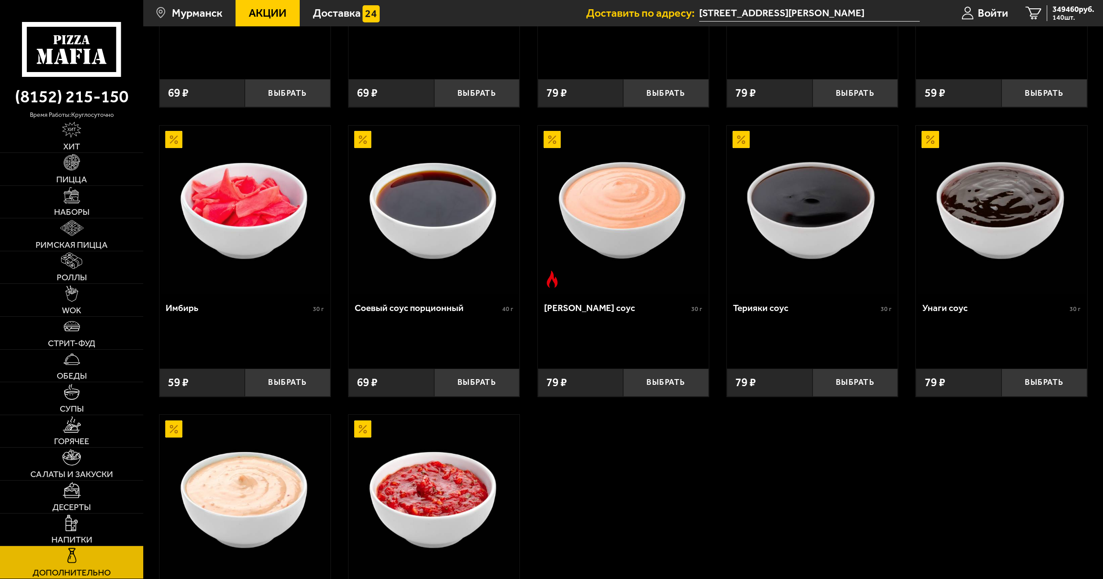
drag, startPoint x: 325, startPoint y: 467, endPoint x: 534, endPoint y: 388, distance: 223.2
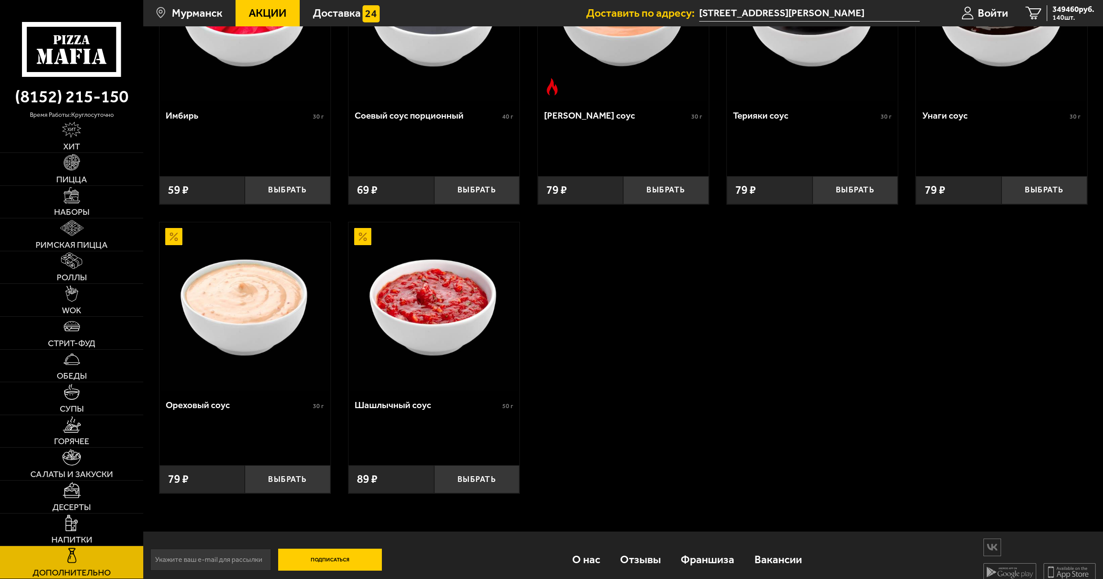
scroll to position [467, 0]
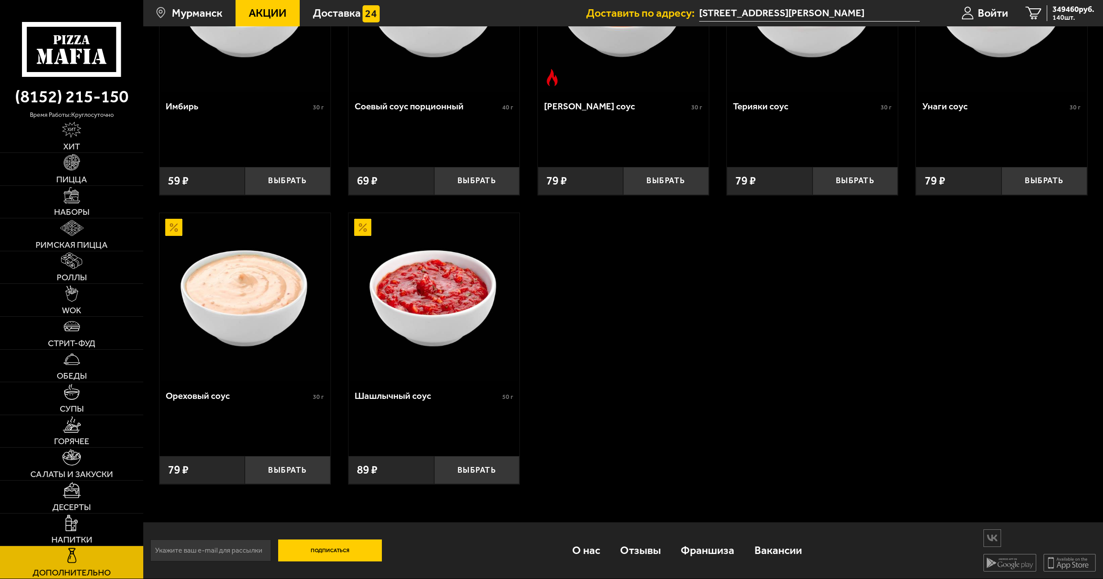
drag, startPoint x: 706, startPoint y: 383, endPoint x: 634, endPoint y: 401, distance: 74.7
click at [460, 476] on button "Выбрать" at bounding box center [477, 470] width 86 height 28
click at [499, 473] on button "+" at bounding box center [505, 470] width 29 height 28
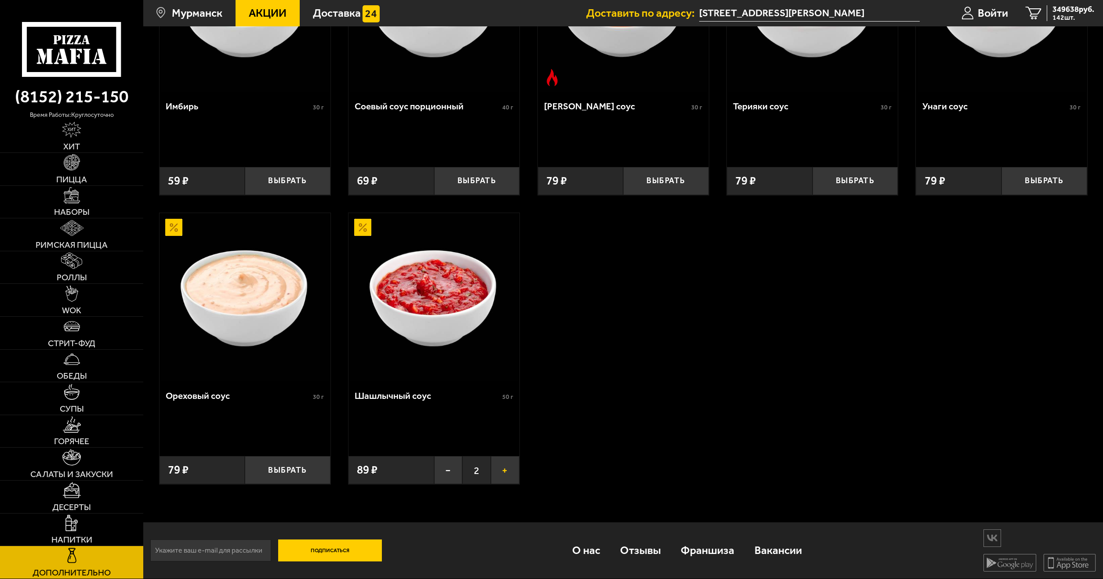
click at [499, 473] on button "+" at bounding box center [505, 470] width 29 height 28
click at [500, 473] on button "+" at bounding box center [505, 470] width 29 height 28
click at [501, 473] on button "+" at bounding box center [505, 470] width 29 height 28
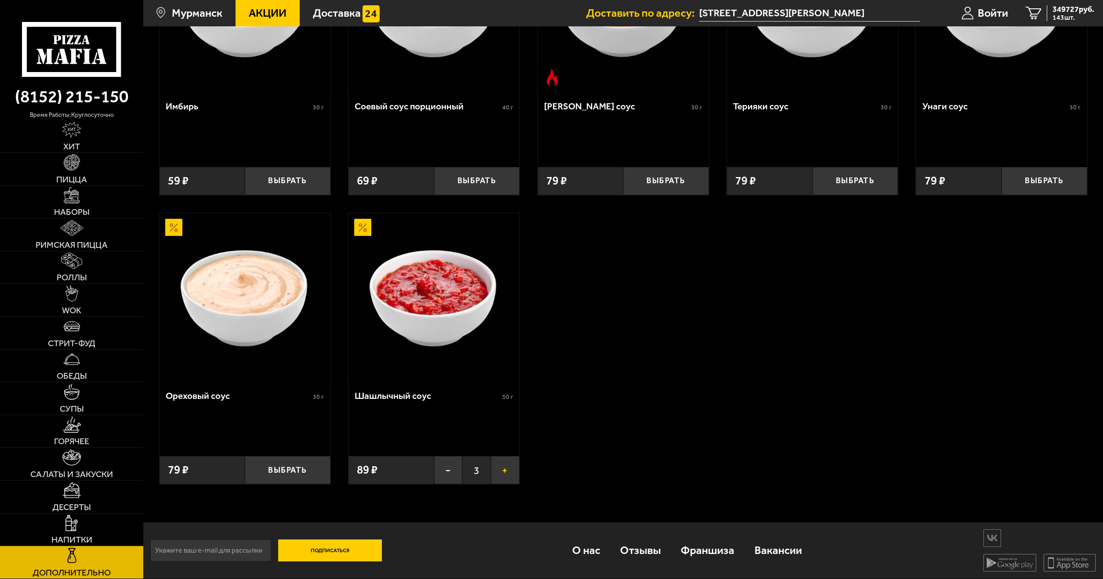
click at [501, 473] on button "+" at bounding box center [505, 470] width 29 height 28
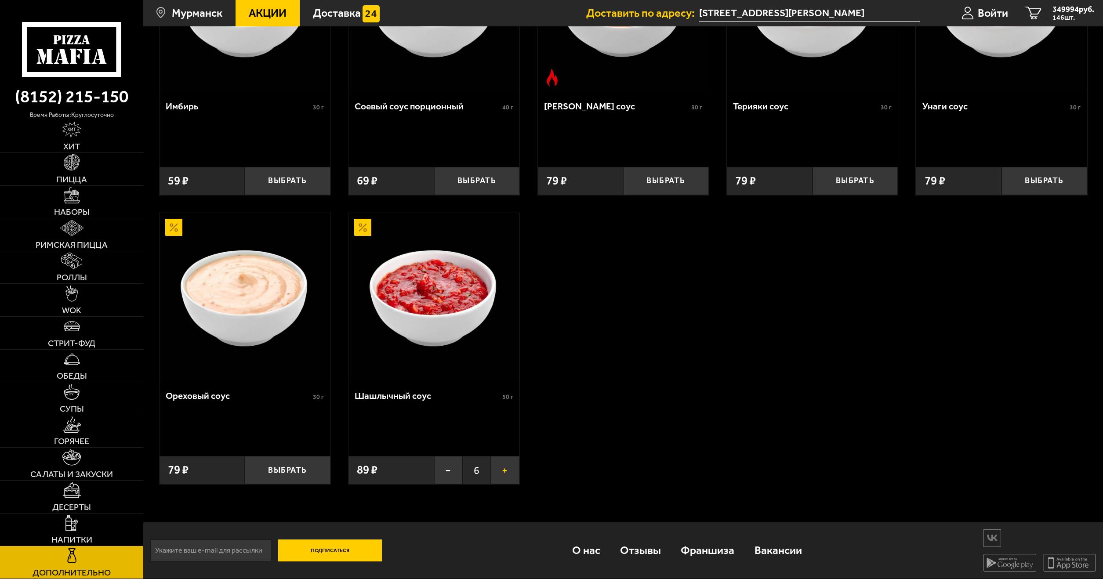
click at [501, 473] on button "+" at bounding box center [505, 470] width 29 height 28
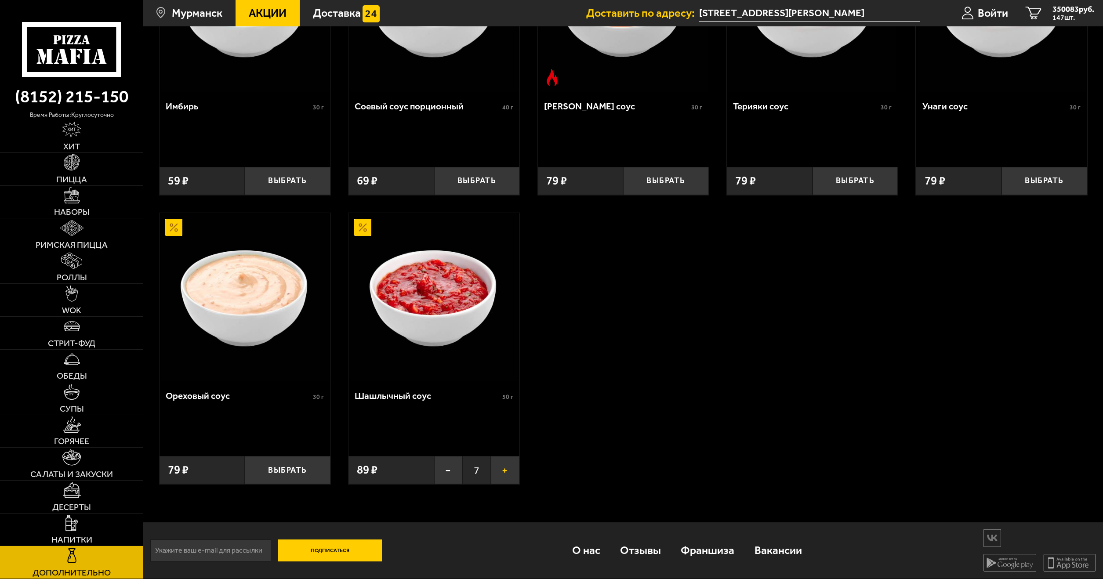
click at [501, 473] on button "+" at bounding box center [505, 470] width 29 height 28
click at [505, 472] on button "+" at bounding box center [505, 470] width 29 height 28
click at [501, 472] on button "+" at bounding box center [505, 470] width 29 height 28
click at [503, 474] on button "+" at bounding box center [505, 470] width 29 height 28
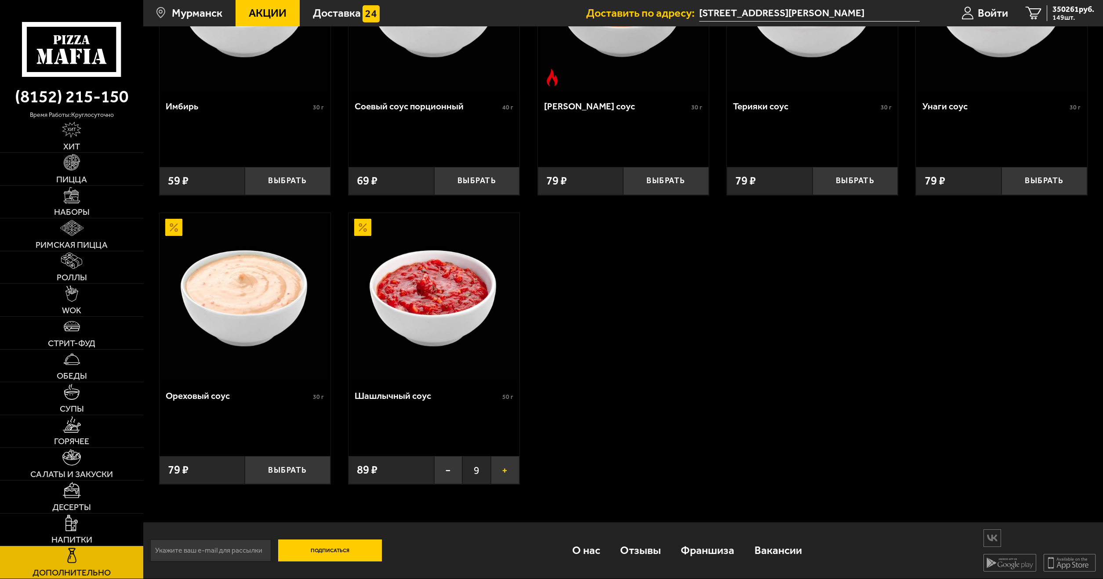
click at [503, 473] on button "+" at bounding box center [505, 470] width 29 height 28
click at [504, 476] on button "+" at bounding box center [505, 470] width 29 height 28
drag, startPoint x: 501, startPoint y: 472, endPoint x: 510, endPoint y: 473, distance: 8.8
click at [501, 473] on button "+" at bounding box center [505, 470] width 29 height 28
click at [508, 471] on button "+" at bounding box center [505, 470] width 29 height 28
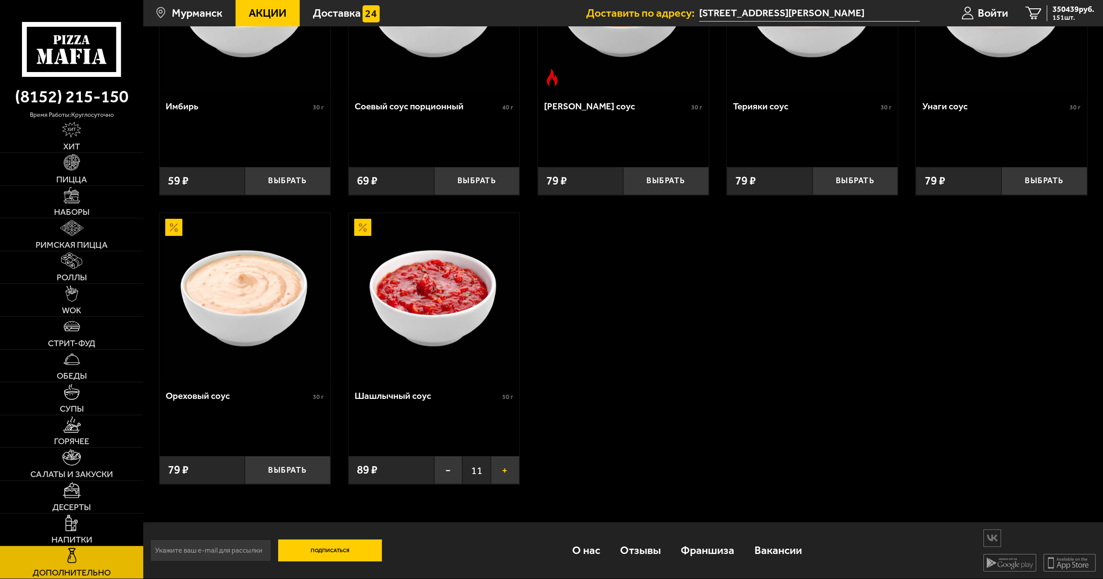
click at [505, 474] on button "+" at bounding box center [505, 470] width 29 height 28
click at [509, 470] on button "+" at bounding box center [505, 470] width 29 height 28
click at [512, 480] on button "+" at bounding box center [505, 470] width 29 height 28
click at [508, 473] on button "+" at bounding box center [505, 470] width 29 height 28
click at [512, 473] on button "+" at bounding box center [505, 470] width 29 height 28
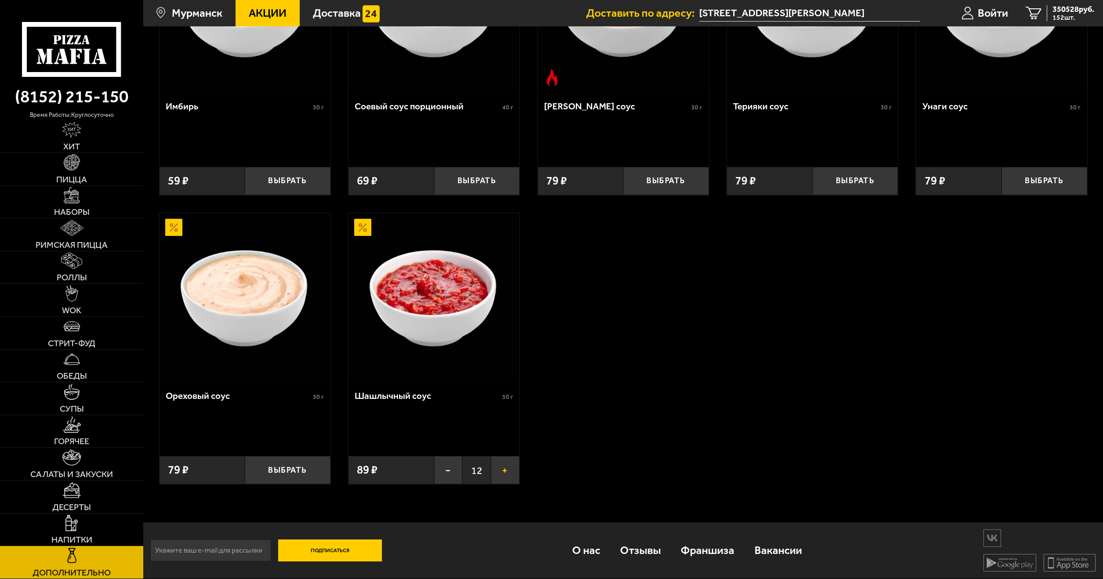
click at [508, 475] on button "+" at bounding box center [505, 470] width 29 height 28
click at [513, 468] on button "+" at bounding box center [505, 470] width 29 height 28
click at [508, 477] on button "+" at bounding box center [505, 470] width 29 height 28
click at [508, 468] on button "+" at bounding box center [505, 470] width 29 height 28
click at [515, 480] on button "+" at bounding box center [505, 470] width 29 height 28
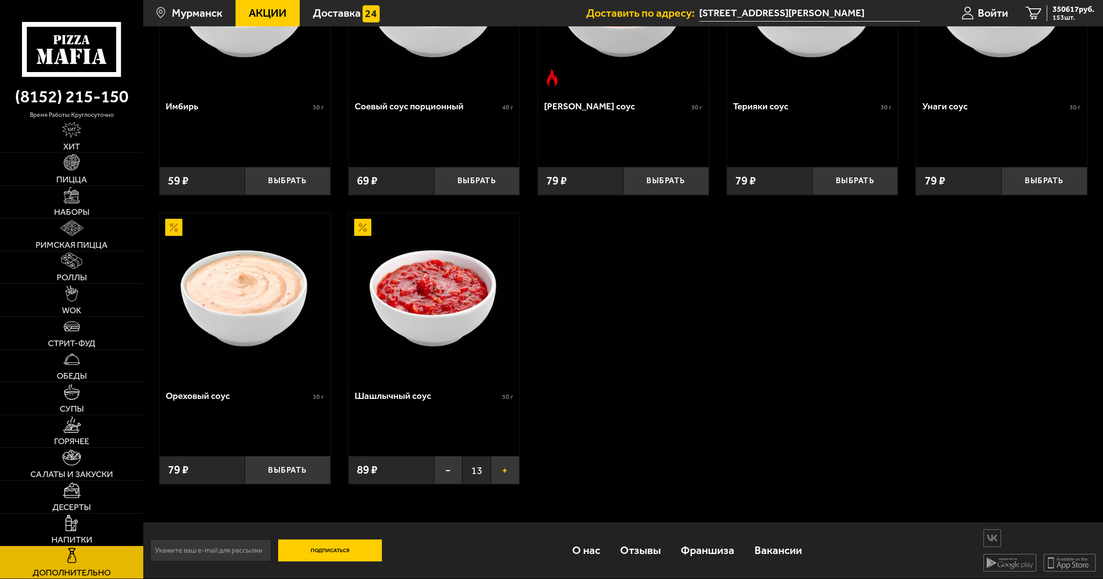
click at [503, 470] on button "+" at bounding box center [505, 470] width 29 height 28
click at [511, 476] on button "+" at bounding box center [505, 470] width 29 height 28
click at [506, 471] on button "+" at bounding box center [505, 470] width 29 height 28
click at [513, 472] on button "+" at bounding box center [505, 470] width 29 height 28
click at [508, 478] on button "+" at bounding box center [505, 470] width 29 height 28
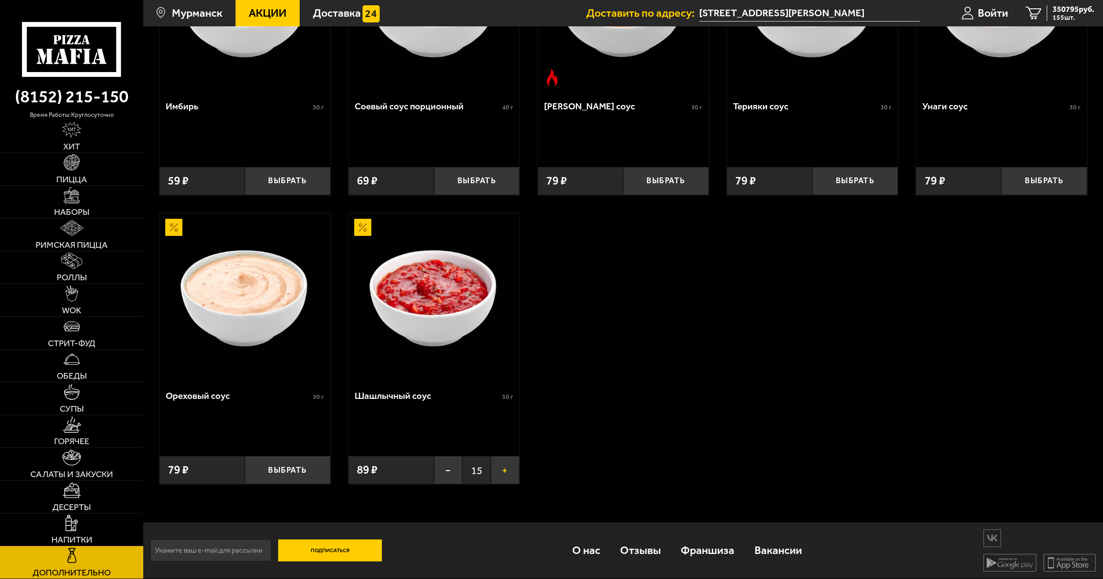
click at [504, 466] on button "+" at bounding box center [505, 470] width 29 height 28
click at [511, 476] on button "+" at bounding box center [505, 470] width 29 height 28
click at [506, 467] on button "+" at bounding box center [505, 470] width 29 height 28
click at [509, 470] on button "+" at bounding box center [505, 470] width 29 height 28
click at [504, 476] on button "+" at bounding box center [505, 470] width 29 height 28
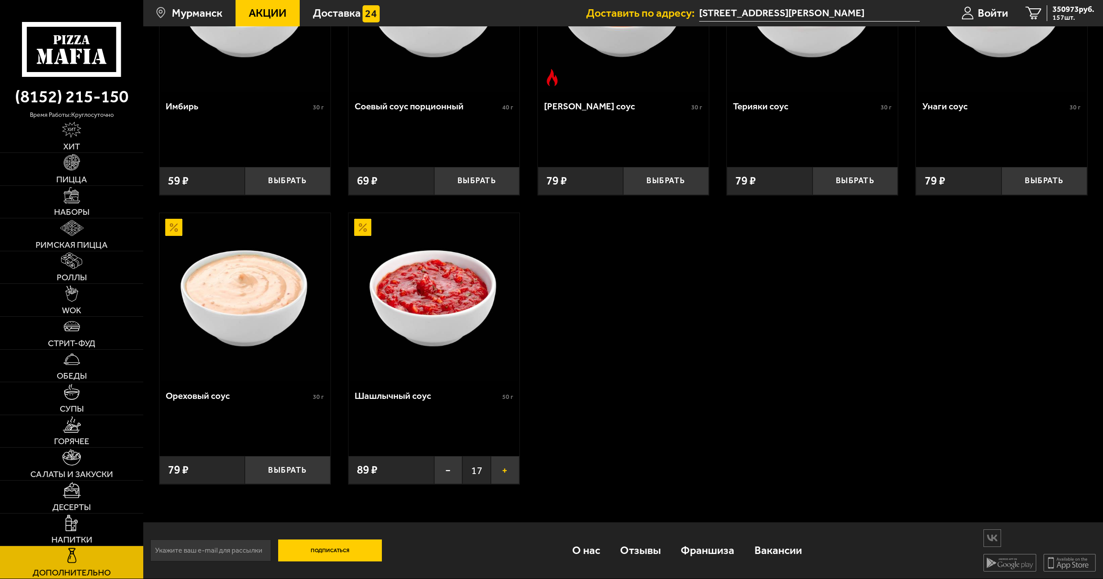
click at [509, 473] on button "+" at bounding box center [505, 470] width 29 height 28
click at [511, 473] on button "+" at bounding box center [505, 470] width 29 height 28
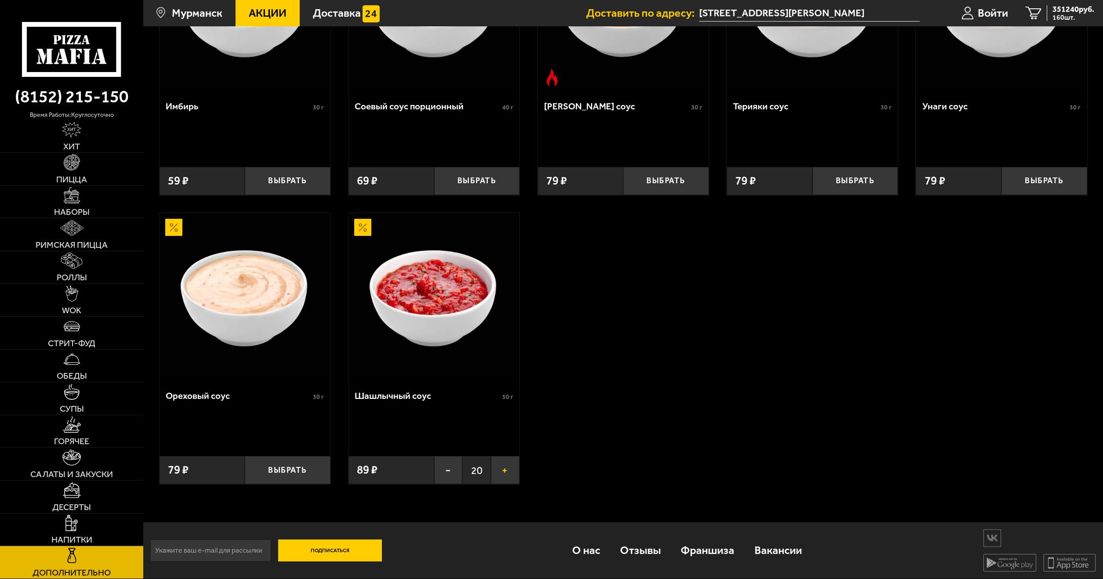
click at [510, 475] on button "+" at bounding box center [505, 470] width 29 height 28
click at [526, 475] on div "Соус Деликатес 30 г Выбрать 69 ₽ Соус Нежный 30 г Выбрать 69 ₽ Лук маринованный…" at bounding box center [623, 60] width 960 height 882
click at [502, 469] on button "+" at bounding box center [505, 470] width 29 height 28
click at [509, 470] on button "+" at bounding box center [505, 470] width 29 height 28
click at [494, 469] on button "+" at bounding box center [505, 470] width 29 height 28
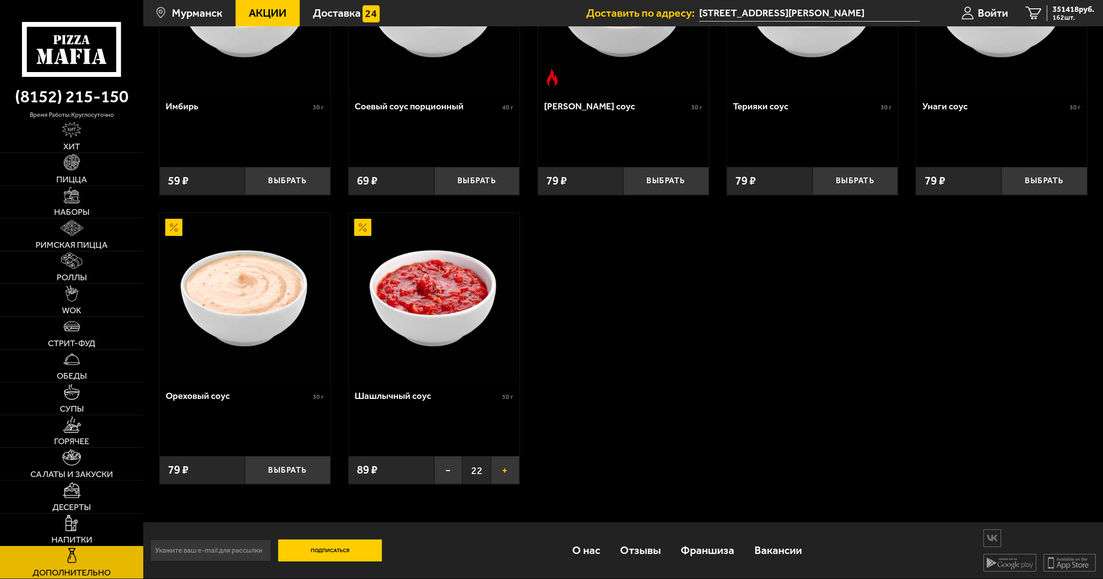
click at [506, 471] on button "+" at bounding box center [505, 470] width 29 height 28
click at [498, 470] on button "+" at bounding box center [505, 470] width 29 height 28
drag, startPoint x: 520, startPoint y: 469, endPoint x: 512, endPoint y: 468, distance: 7.6
click at [520, 469] on div "Соус Деликатес 30 г Выбрать 69 ₽ Соус Нежный 30 г Выбрать 69 ₽ Лук маринованный…" at bounding box center [623, 60] width 960 height 882
click at [512, 468] on button "+" at bounding box center [505, 470] width 29 height 28
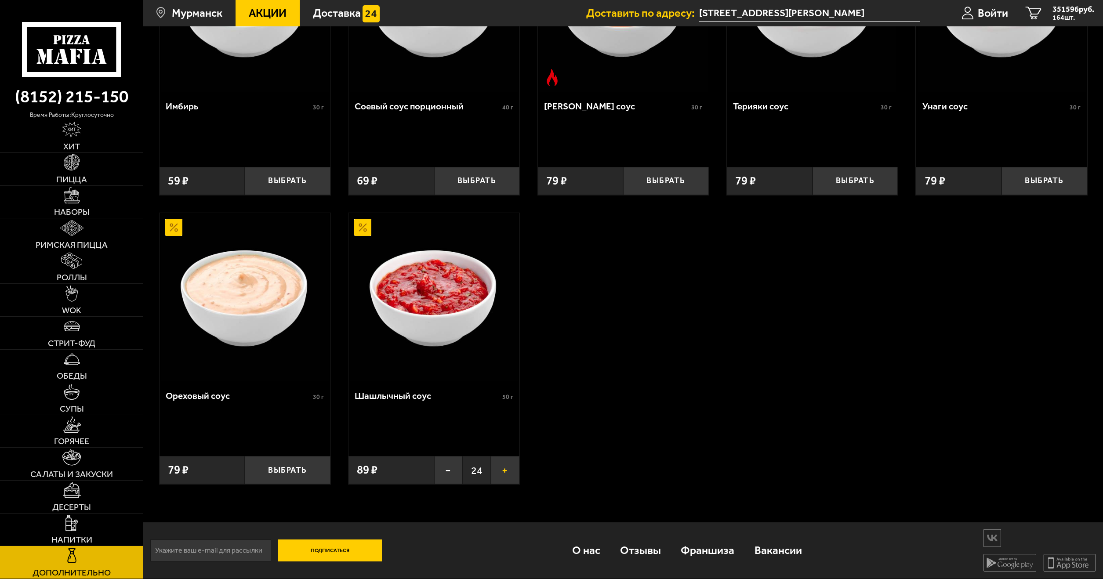
click at [509, 468] on button "+" at bounding box center [505, 470] width 29 height 28
click at [510, 468] on button "+" at bounding box center [505, 470] width 29 height 28
click at [503, 471] on button "+" at bounding box center [505, 470] width 29 height 28
click at [505, 468] on button "+" at bounding box center [505, 470] width 29 height 28
click at [508, 472] on button "+" at bounding box center [505, 470] width 29 height 28
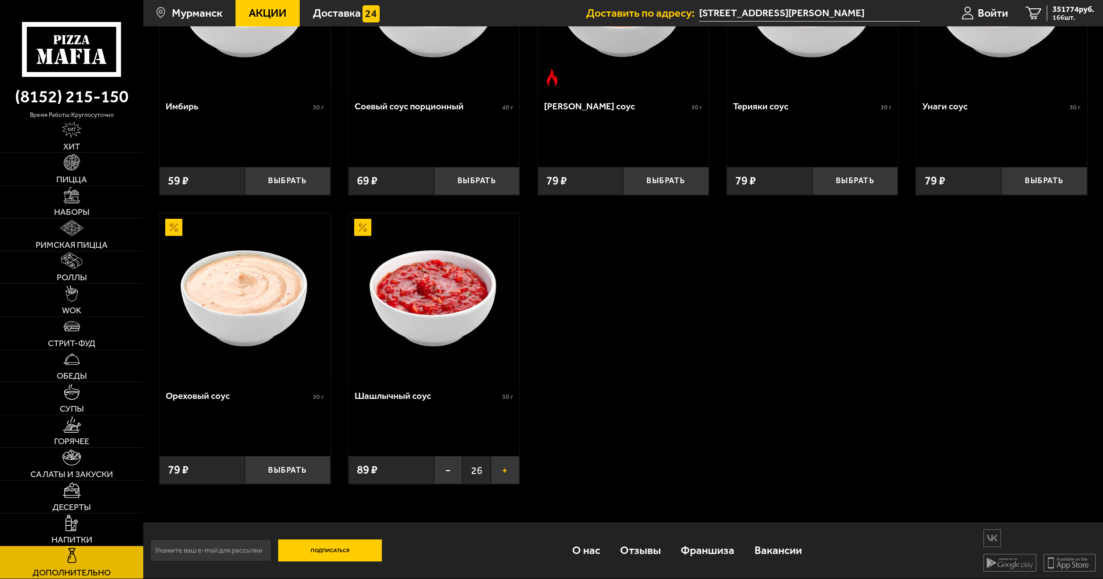
click at [498, 467] on button "+" at bounding box center [505, 470] width 29 height 28
drag, startPoint x: 501, startPoint y: 472, endPoint x: 499, endPoint y: 468, distance: 4.5
click at [501, 472] on button "+" at bounding box center [505, 470] width 29 height 28
click at [499, 468] on button "+" at bounding box center [505, 470] width 29 height 28
click at [502, 472] on button "+" at bounding box center [505, 470] width 29 height 28
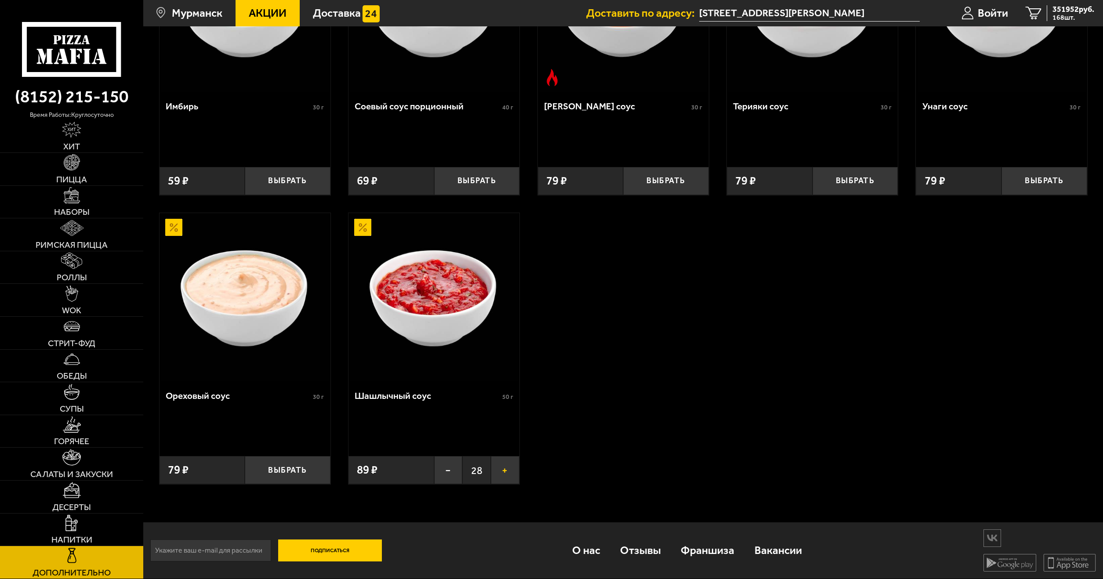
click at [496, 470] on button "+" at bounding box center [505, 470] width 29 height 28
click at [513, 470] on button "+" at bounding box center [505, 470] width 29 height 28
click at [504, 467] on button "+" at bounding box center [505, 470] width 29 height 28
click at [514, 471] on button "+" at bounding box center [505, 470] width 29 height 28
click at [505, 467] on button "+" at bounding box center [505, 470] width 29 height 28
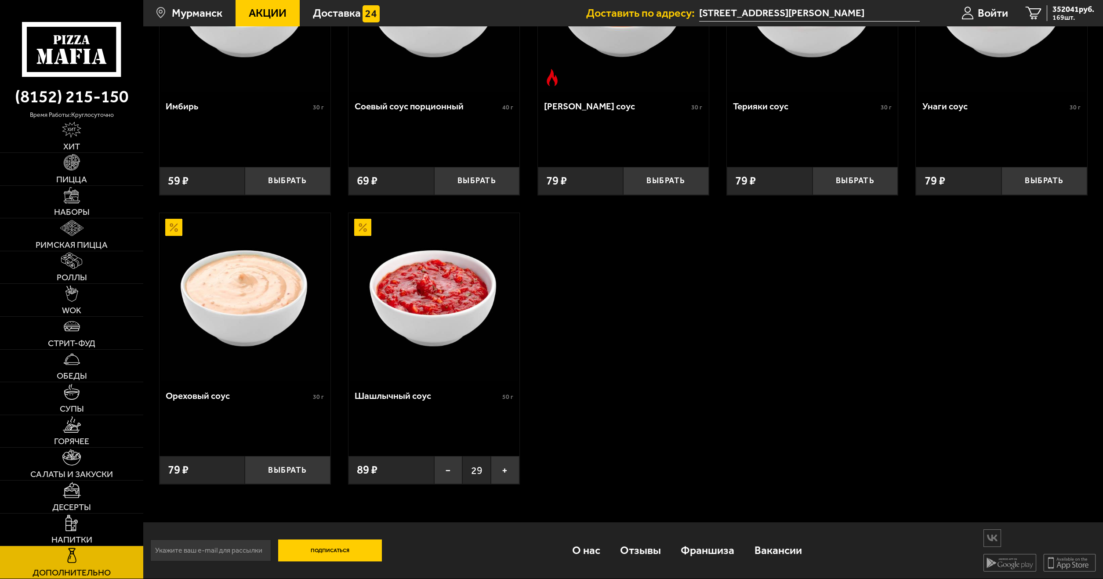
click at [519, 469] on button "+" at bounding box center [505, 470] width 29 height 28
click at [508, 468] on button "+" at bounding box center [505, 470] width 29 height 28
click at [514, 472] on button "+" at bounding box center [505, 470] width 29 height 28
click at [512, 469] on button "+" at bounding box center [505, 470] width 29 height 28
drag, startPoint x: 519, startPoint y: 472, endPoint x: 508, endPoint y: 465, distance: 13.9
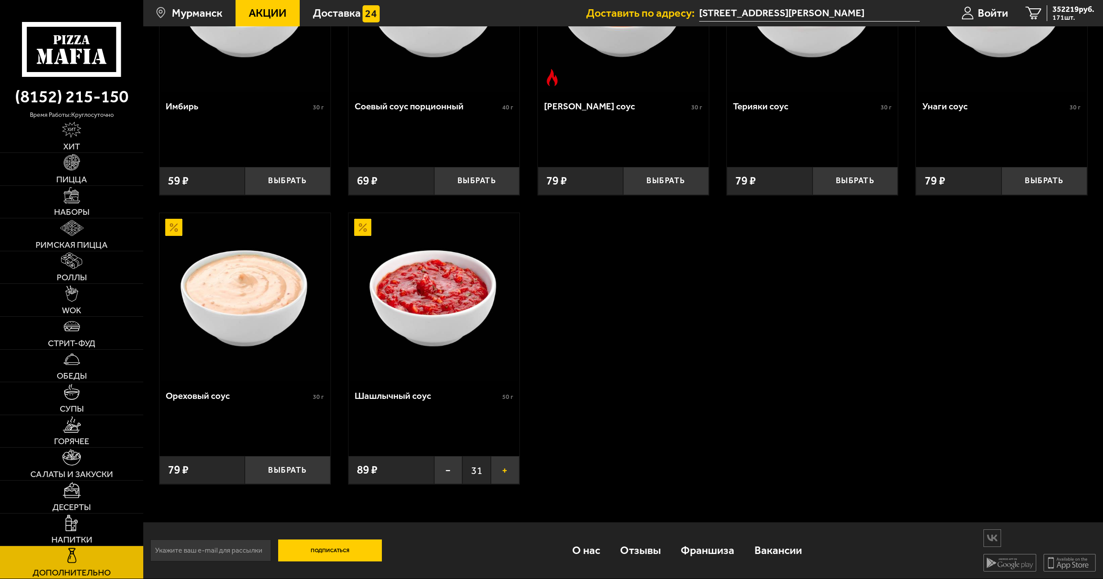
click at [521, 472] on div "Соус Деликатес 30 г Выбрать 69 ₽ Соус Нежный 30 г Выбрать 69 ₽ Лук маринованный…" at bounding box center [623, 60] width 960 height 882
click at [508, 465] on button "+" at bounding box center [505, 470] width 29 height 28
click at [513, 471] on button "+" at bounding box center [505, 470] width 29 height 28
click at [508, 465] on button "+" at bounding box center [505, 470] width 29 height 28
click at [511, 475] on button "+" at bounding box center [505, 470] width 29 height 28
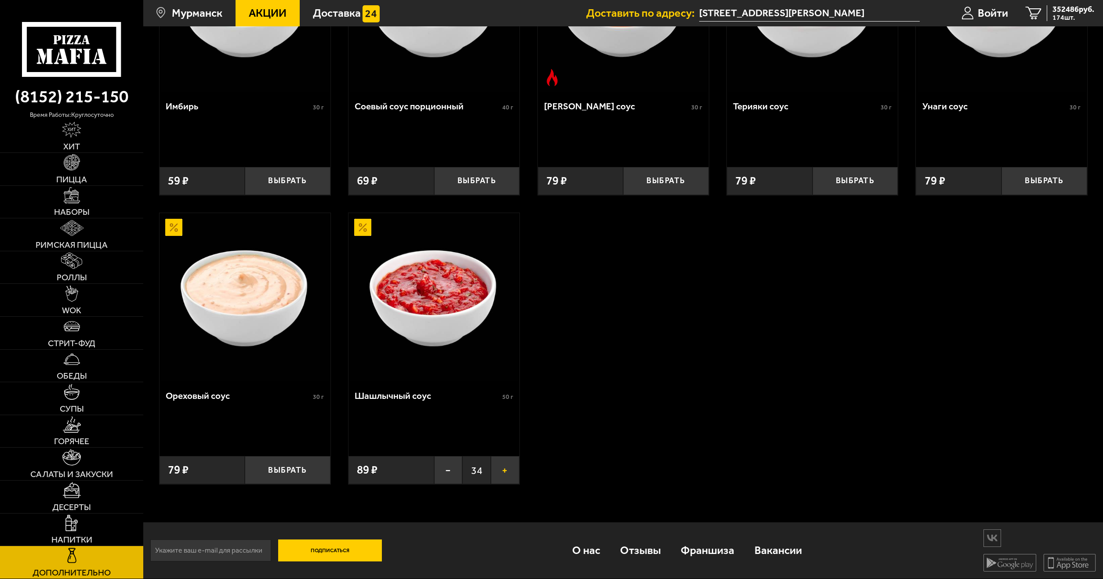
click at [514, 467] on button "+" at bounding box center [505, 470] width 29 height 28
click at [518, 474] on button "+" at bounding box center [505, 470] width 29 height 28
click at [518, 466] on button "+" at bounding box center [505, 470] width 29 height 28
click at [523, 472] on div "Соус Деликатес 30 г Выбрать 69 ₽ Соус Нежный 30 г Выбрать 69 ₽ Лук маринованный…" at bounding box center [623, 60] width 960 height 882
click at [525, 465] on div "Соус Деликатес 30 г Выбрать 69 ₽ Соус Нежный 30 г Выбрать 69 ₽ Лук маринованный…" at bounding box center [623, 60] width 960 height 882
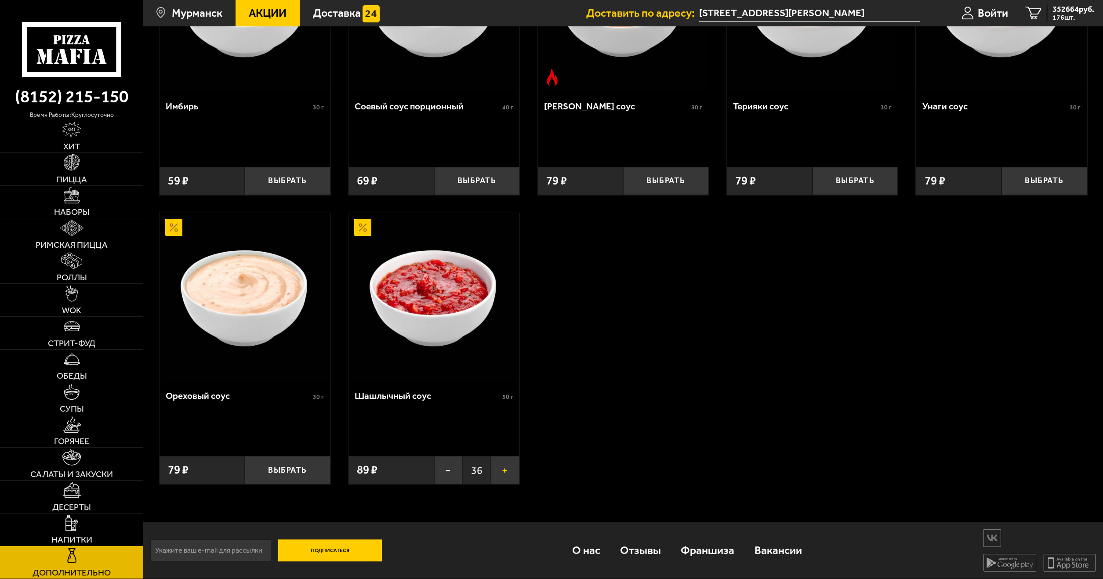
click at [532, 473] on div "Соус Деликатес 30 г Выбрать 69 ₽ Соус Нежный 30 г Выбрать 69 ₽ Лук маринованный…" at bounding box center [623, 60] width 960 height 882
click at [512, 467] on button "+" at bounding box center [505, 470] width 29 height 28
click at [530, 475] on div "Соус Деликатес 30 г Выбрать 69 ₽ Соус Нежный 30 г Выбрать 69 ₽ Лук маринованный…" at bounding box center [623, 60] width 960 height 882
drag, startPoint x: 519, startPoint y: 464, endPoint x: 526, endPoint y: 476, distance: 13.2
click at [518, 465] on button "+" at bounding box center [505, 470] width 29 height 28
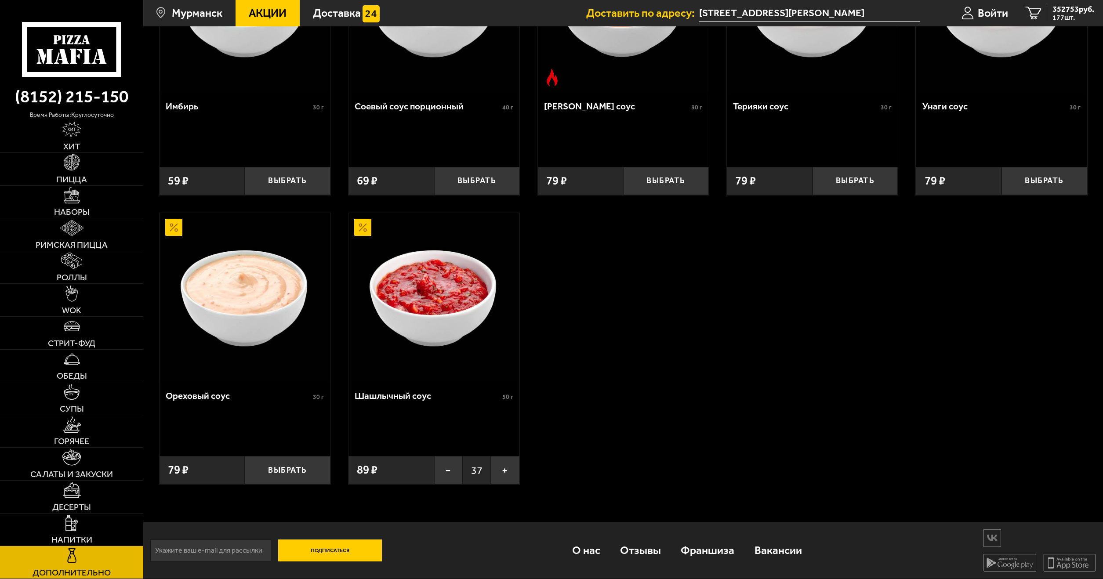
click at [525, 476] on div "Соус Деликатес 30 г Выбрать 69 ₽ Соус Нежный 30 г Выбрать 69 ₽ Лук маринованный…" at bounding box center [623, 60] width 960 height 882
click at [500, 465] on button "+" at bounding box center [505, 470] width 29 height 28
click at [515, 477] on button "+" at bounding box center [505, 470] width 29 height 28
click at [501, 466] on button "+" at bounding box center [505, 470] width 29 height 28
click at [510, 479] on button "+" at bounding box center [505, 470] width 29 height 28
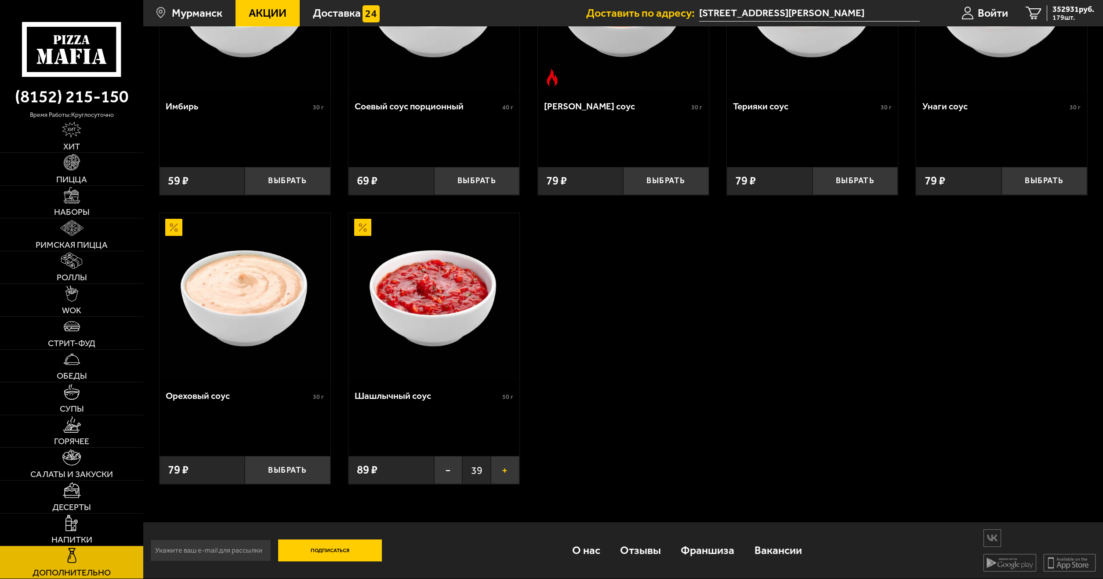
click at [505, 469] on button "+" at bounding box center [505, 470] width 29 height 28
click at [520, 475] on div "Соус Деликатес 30 г Выбрать 69 ₽ Соус Нежный 30 г Выбрать 69 ₽ Лук маринованный…" at bounding box center [623, 60] width 960 height 882
click at [508, 474] on button "+" at bounding box center [505, 470] width 29 height 28
click at [524, 472] on div "Соус Деликатес 30 г Выбрать 69 ₽ Соус Нежный 30 г Выбрать 69 ₽ Лук маринованный…" at bounding box center [623, 60] width 960 height 882
click at [498, 480] on button "+" at bounding box center [505, 470] width 29 height 28
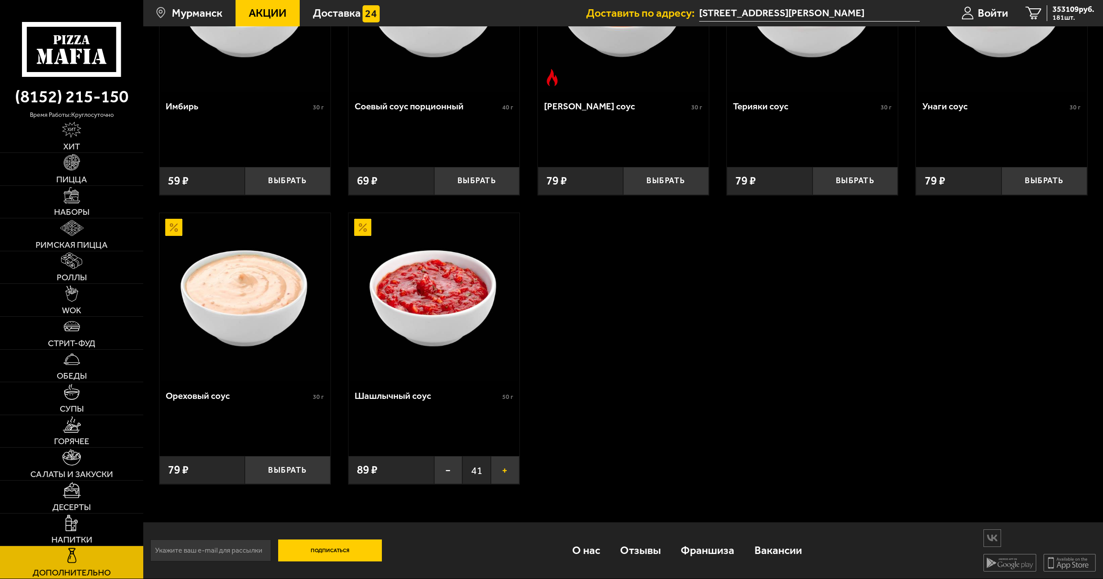
click at [512, 473] on button "+" at bounding box center [505, 470] width 29 height 28
click at [490, 479] on span "41" at bounding box center [476, 470] width 29 height 28
click at [522, 466] on div "Соус Деликатес 30 г Выбрать 69 ₽ Соус Нежный 30 г Выбрать 69 ₽ Лук маринованный…" at bounding box center [623, 60] width 960 height 882
click at [490, 474] on span "42" at bounding box center [476, 470] width 29 height 28
click at [520, 466] on div "Соус Деликатес 30 г Выбрать 69 ₽ Соус Нежный 30 г Выбрать 69 ₽ Лук маринованный…" at bounding box center [623, 60] width 960 height 882
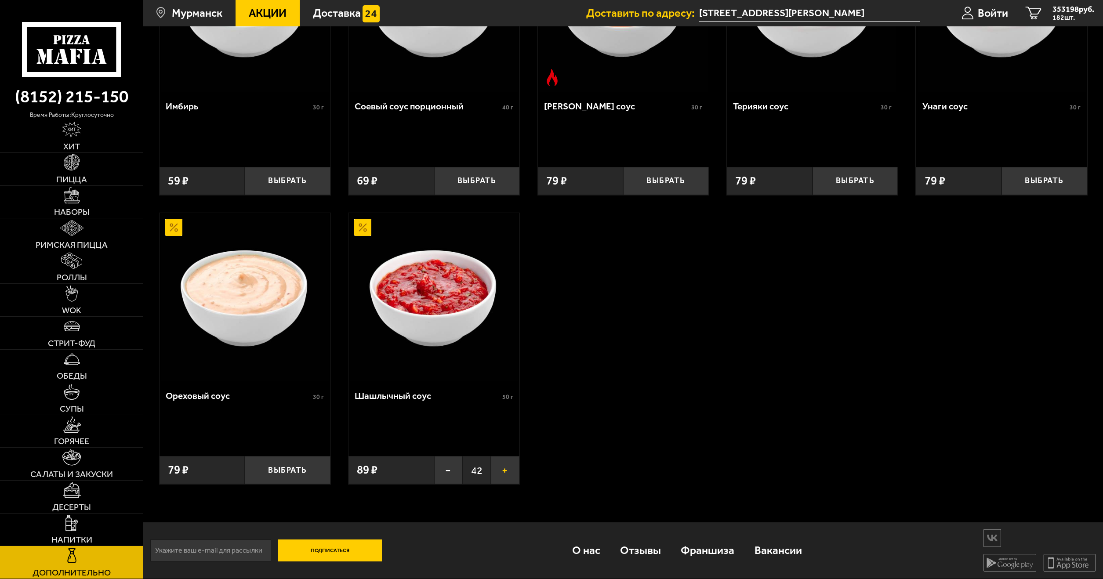
click at [495, 474] on div "− 42 +" at bounding box center [477, 470] width 86 height 28
click at [530, 468] on div "Соус Деликатес 30 г Выбрать 69 ₽ Соус Нежный 30 г Выбрать 69 ₽ Лук маринованный…" at bounding box center [623, 60] width 960 height 882
click at [466, 479] on span "42" at bounding box center [476, 470] width 29 height 28
click at [557, 464] on div "Соус Деликатес 30 г Выбрать 69 ₽ Соус Нежный 30 г Выбрать 69 ₽ Лук маринованный…" at bounding box center [623, 60] width 960 height 882
click at [472, 479] on span "42" at bounding box center [476, 470] width 29 height 28
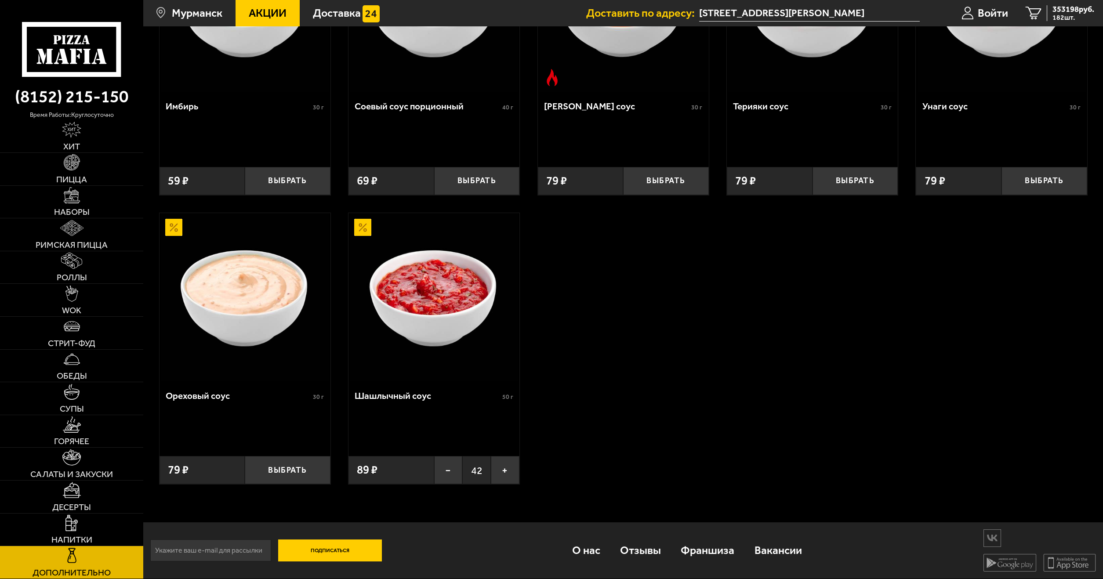
click at [528, 466] on div "Соус Деликатес 30 г Выбрать 69 ₽ Соус Нежный 30 г Выбрать 69 ₽ Лук маринованный…" at bounding box center [623, 60] width 960 height 882
click at [497, 472] on button "+" at bounding box center [505, 470] width 29 height 28
click at [501, 472] on button "+" at bounding box center [505, 470] width 29 height 28
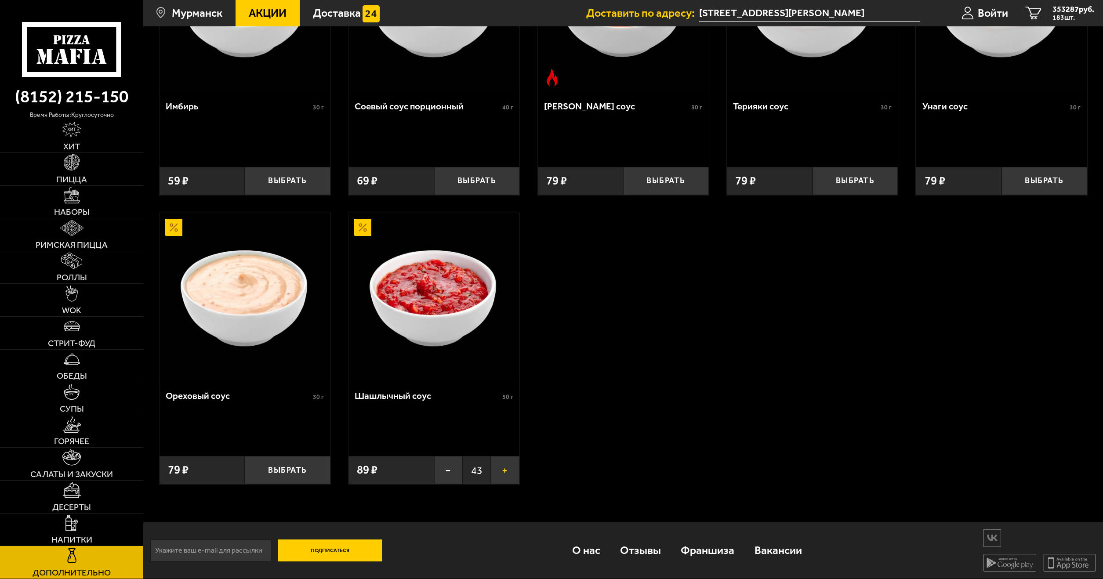
click at [498, 473] on button "+" at bounding box center [505, 470] width 29 height 28
click at [500, 473] on button "+" at bounding box center [505, 470] width 29 height 28
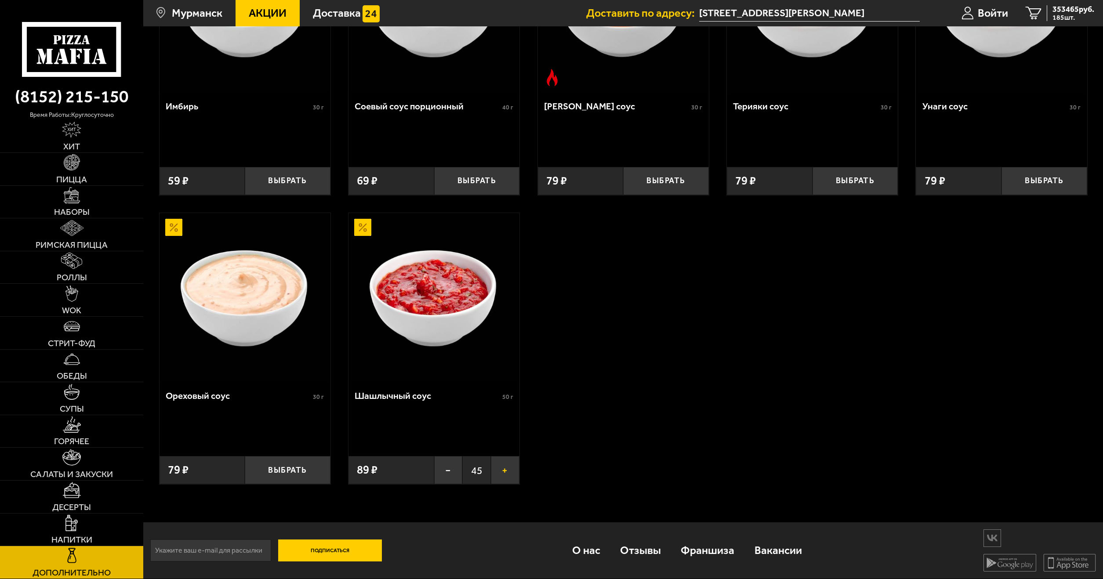
click at [498, 470] on button "+" at bounding box center [505, 470] width 29 height 28
click at [496, 470] on button "+" at bounding box center [505, 470] width 29 height 28
click at [500, 472] on button "+" at bounding box center [505, 470] width 29 height 28
click at [496, 470] on button "+" at bounding box center [505, 470] width 29 height 28
click at [498, 474] on button "+" at bounding box center [505, 470] width 29 height 28
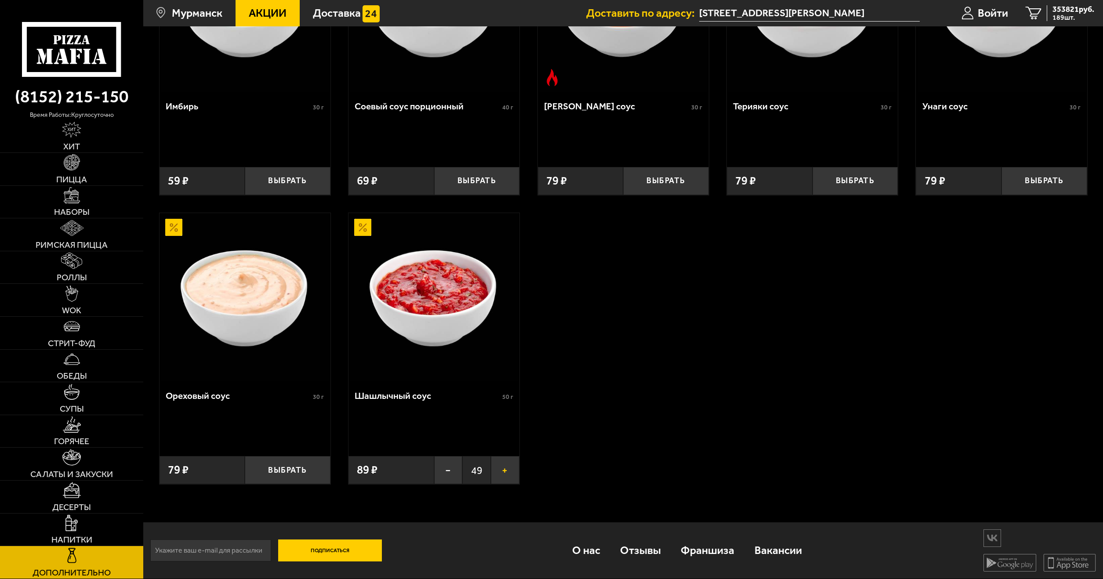
click at [503, 467] on button "+" at bounding box center [505, 470] width 29 height 28
click at [503, 469] on button "+" at bounding box center [505, 470] width 29 height 28
click at [503, 470] on button "+" at bounding box center [505, 470] width 29 height 28
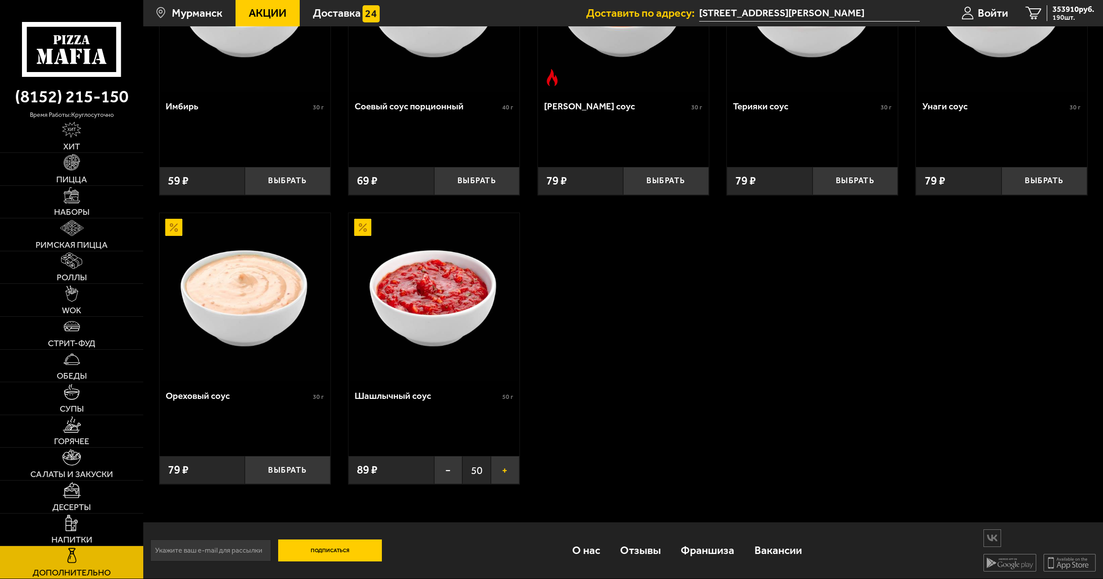
click at [503, 471] on button "+" at bounding box center [505, 470] width 29 height 28
click at [504, 471] on button "+" at bounding box center [505, 470] width 29 height 28
click at [505, 470] on button "+" at bounding box center [505, 470] width 29 height 28
click at [522, 467] on div "Соус Деликатес 30 г Выбрать 69 ₽ Соус Нежный 30 г Выбрать 69 ₽ Лук маринованный…" at bounding box center [623, 60] width 960 height 882
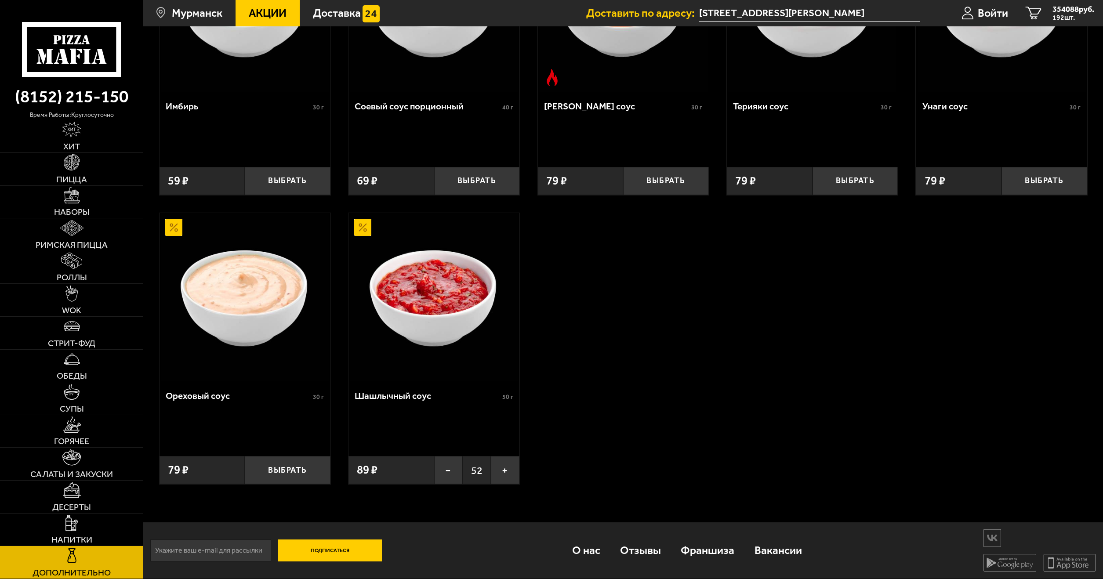
click at [569, 462] on div "Соус Деликатес 30 г Выбрать 69 ₽ Соус Нежный 30 г Выбрать 69 ₽ Лук маринованный…" at bounding box center [623, 60] width 960 height 882
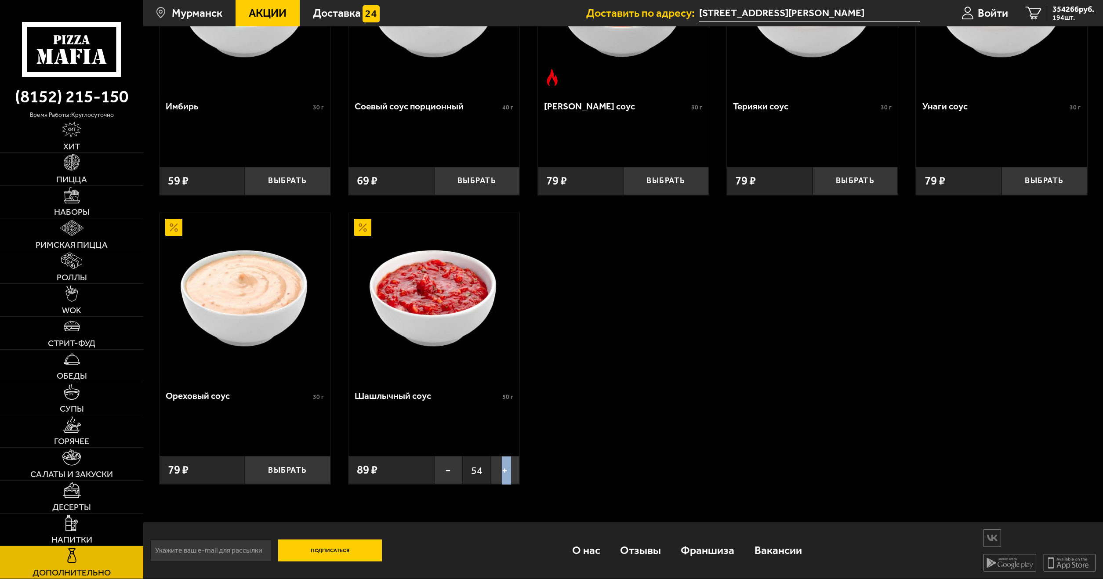
click at [569, 462] on div "Соус Деликатес 30 г Выбрать 69 ₽ Соус Нежный 30 г Выбрать 69 ₽ Лук маринованный…" at bounding box center [623, 60] width 960 height 882
drag, startPoint x: 492, startPoint y: 459, endPoint x: 384, endPoint y: 458, distance: 108.1
drag, startPoint x: 370, startPoint y: 457, endPoint x: 775, endPoint y: 268, distance: 446.7
click at [94, 242] on span "Римская пицца" at bounding box center [72, 245] width 72 height 9
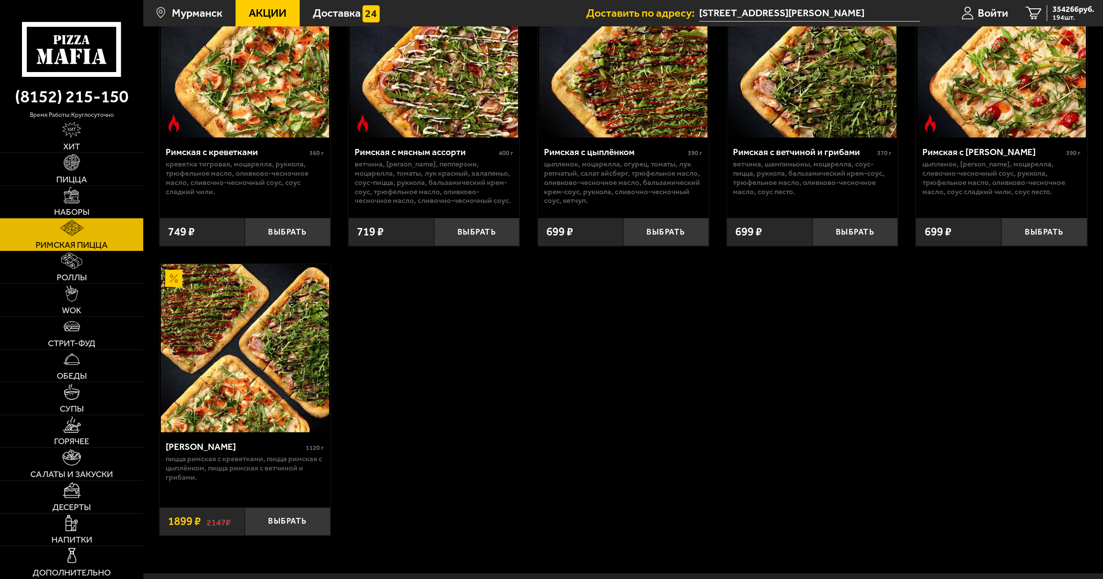
scroll to position [132, 0]
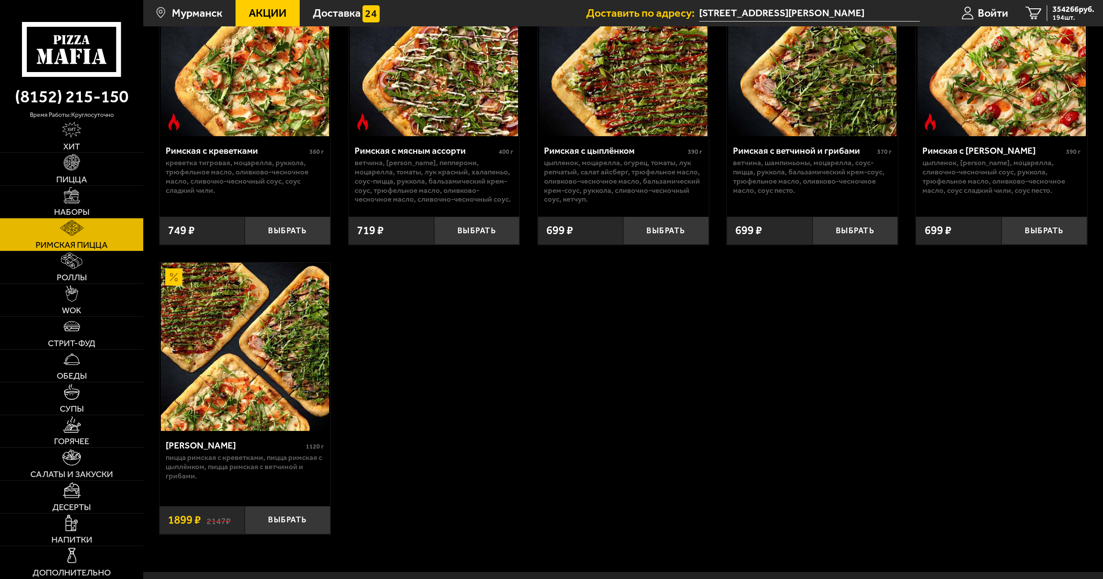
drag, startPoint x: 77, startPoint y: 240, endPoint x: 297, endPoint y: 498, distance: 338.9
click at [286, 519] on button "Выбрать" at bounding box center [288, 520] width 86 height 28
click at [323, 527] on button "+" at bounding box center [316, 520] width 29 height 28
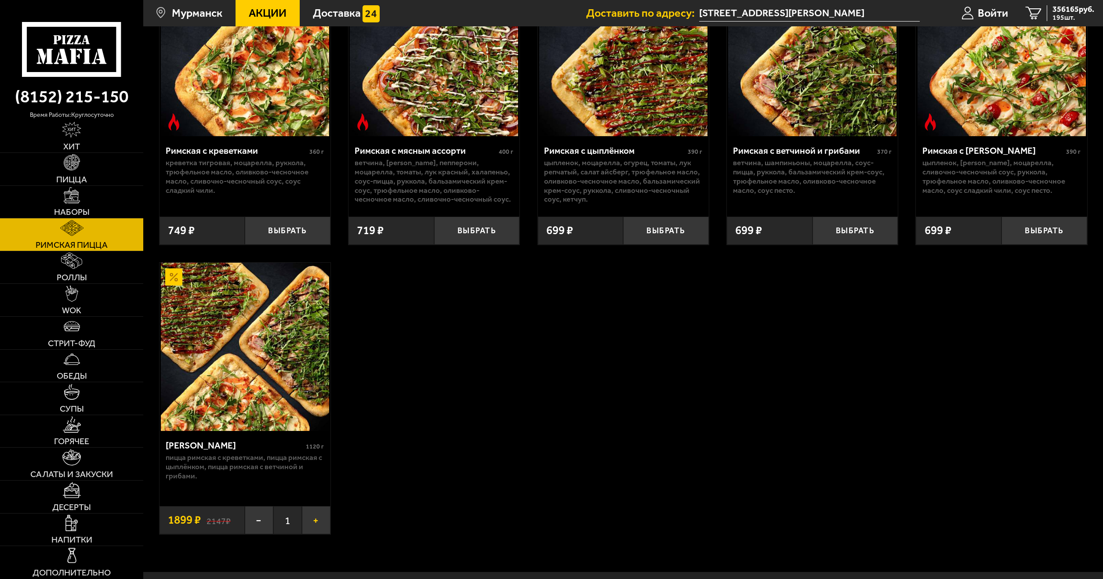
click at [323, 527] on button "+" at bounding box center [316, 520] width 29 height 28
click at [322, 527] on button "+" at bounding box center [316, 520] width 29 height 28
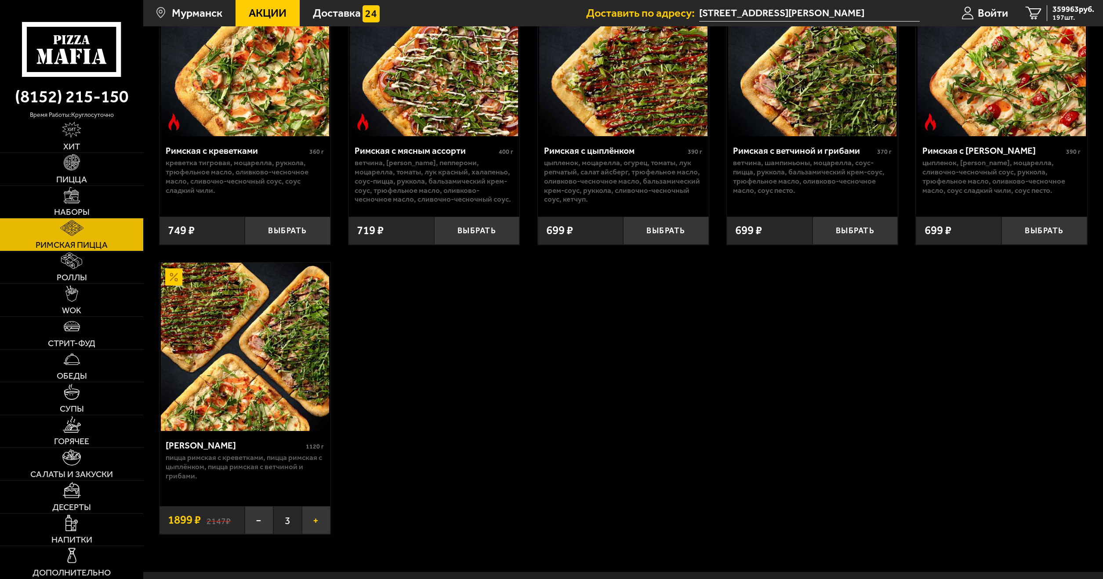
click at [315, 525] on button "+" at bounding box center [316, 520] width 29 height 28
click at [317, 527] on button "+" at bounding box center [316, 520] width 29 height 28
drag, startPoint x: 318, startPoint y: 519, endPoint x: 311, endPoint y: 529, distance: 12.7
click at [318, 519] on button "+" at bounding box center [316, 520] width 29 height 28
click at [314, 530] on button "+" at bounding box center [316, 520] width 29 height 28
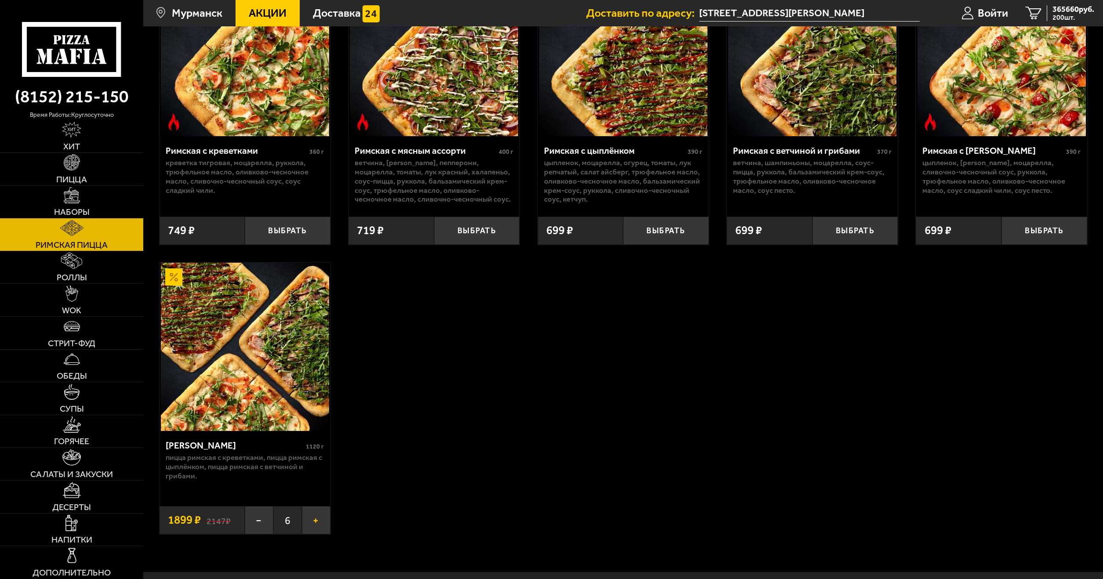
click at [313, 517] on button "+" at bounding box center [316, 520] width 29 height 28
click at [318, 529] on button "+" at bounding box center [316, 520] width 29 height 28
drag, startPoint x: 312, startPoint y: 522, endPoint x: 322, endPoint y: 524, distance: 10.8
click at [312, 523] on button "+" at bounding box center [316, 520] width 29 height 28
click at [322, 524] on button "+" at bounding box center [316, 520] width 29 height 28
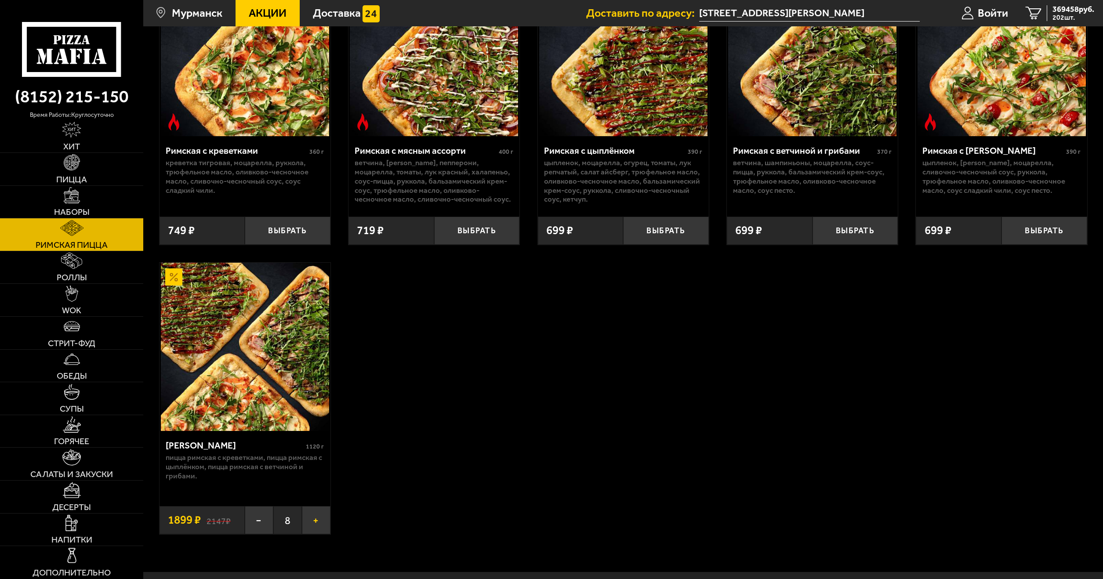
click at [319, 531] on button "+" at bounding box center [316, 520] width 29 height 28
click at [308, 523] on button "+" at bounding box center [316, 520] width 29 height 28
click at [320, 519] on button "+" at bounding box center [316, 520] width 29 height 28
click at [314, 526] on button "+" at bounding box center [316, 520] width 29 height 28
click at [318, 516] on button "+" at bounding box center [316, 520] width 29 height 28
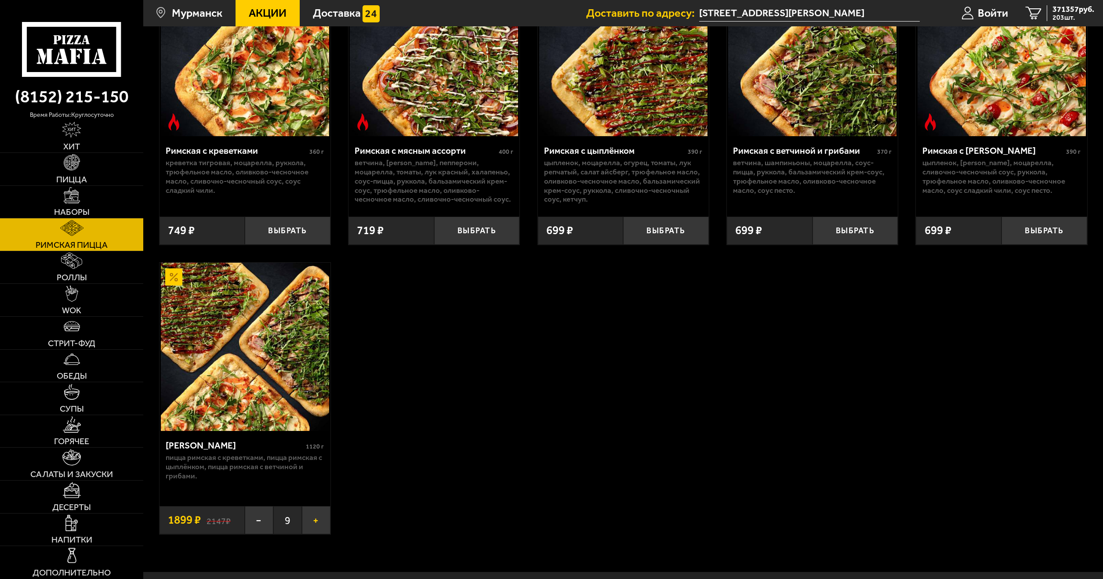
click at [318, 528] on button "+" at bounding box center [316, 520] width 29 height 28
click at [311, 513] on button "+" at bounding box center [316, 520] width 29 height 28
click at [320, 527] on button "+" at bounding box center [316, 520] width 29 height 28
click at [310, 520] on button "+" at bounding box center [316, 520] width 29 height 28
click at [323, 523] on button "+" at bounding box center [316, 520] width 29 height 28
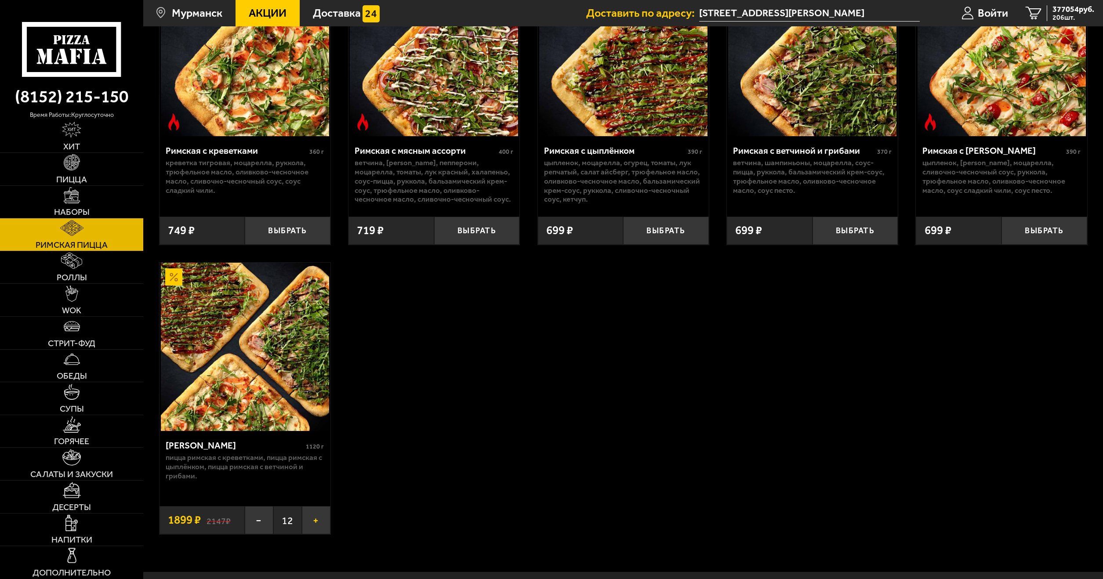
click at [307, 525] on button "+" at bounding box center [316, 520] width 29 height 28
click at [316, 522] on button "+" at bounding box center [316, 520] width 29 height 28
click at [307, 529] on button "+" at bounding box center [316, 520] width 29 height 28
click at [312, 521] on button "+" at bounding box center [316, 520] width 29 height 28
click at [303, 532] on button "+" at bounding box center [316, 520] width 29 height 28
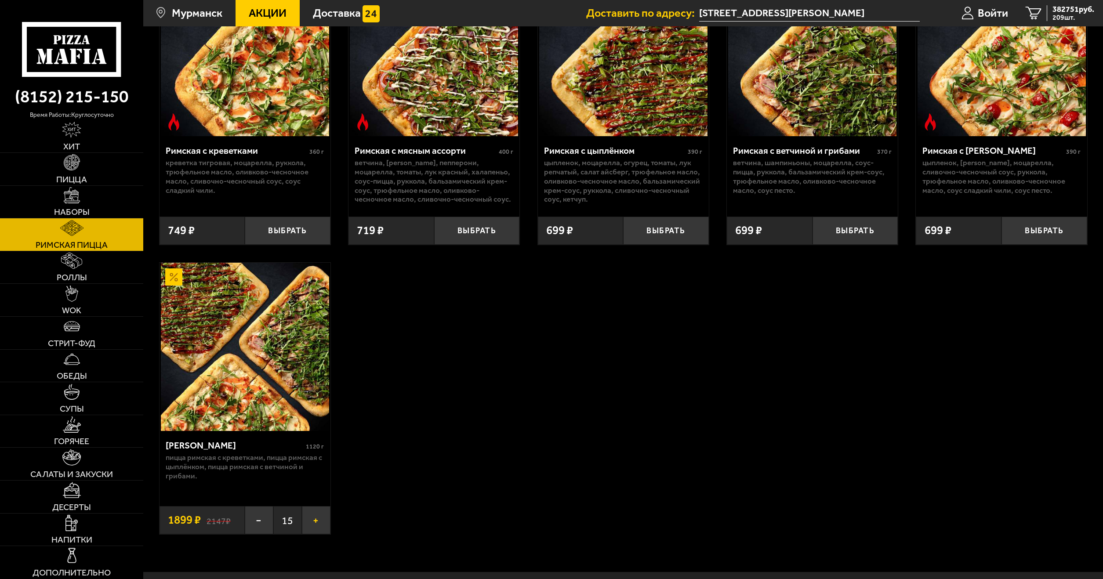
drag, startPoint x: 314, startPoint y: 518, endPoint x: 310, endPoint y: 530, distance: 12.8
click at [314, 518] on button "+" at bounding box center [316, 520] width 29 height 28
click at [314, 534] on button "+" at bounding box center [316, 520] width 29 height 28
click at [320, 519] on button "+" at bounding box center [316, 520] width 29 height 28
click at [319, 541] on div "Римская с креветками 360 г креветка тигровая, моцарелла, руккола, трюфельное ма…" at bounding box center [623, 251] width 960 height 598
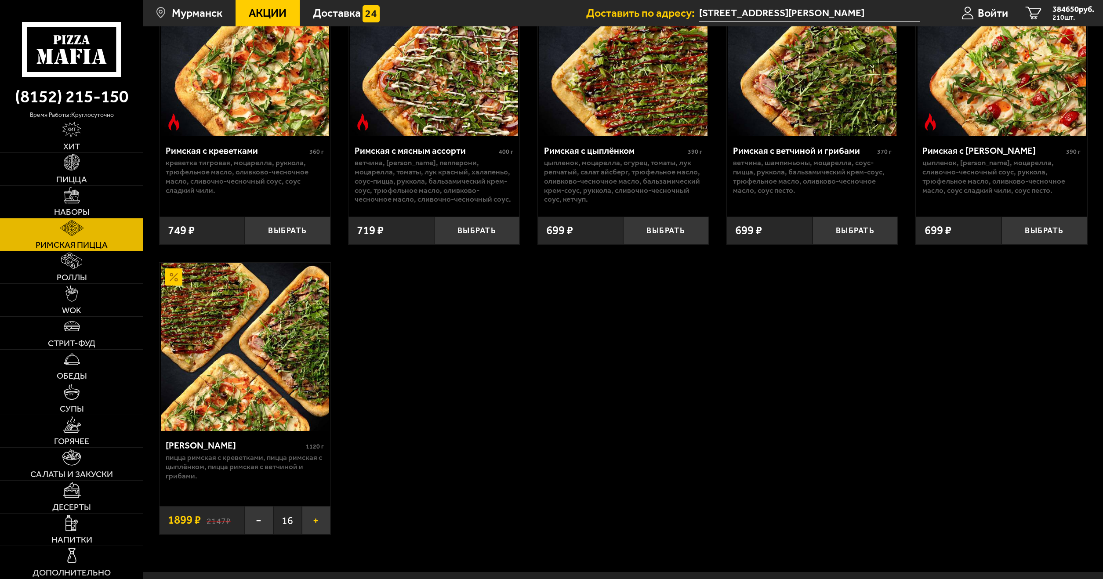
click at [316, 520] on button "+" at bounding box center [316, 520] width 29 height 28
click at [325, 533] on button "+" at bounding box center [316, 520] width 29 height 28
click at [312, 517] on button "+" at bounding box center [316, 520] width 29 height 28
click at [312, 521] on button "+" at bounding box center [316, 520] width 29 height 28
click at [309, 521] on button "+" at bounding box center [316, 520] width 29 height 28
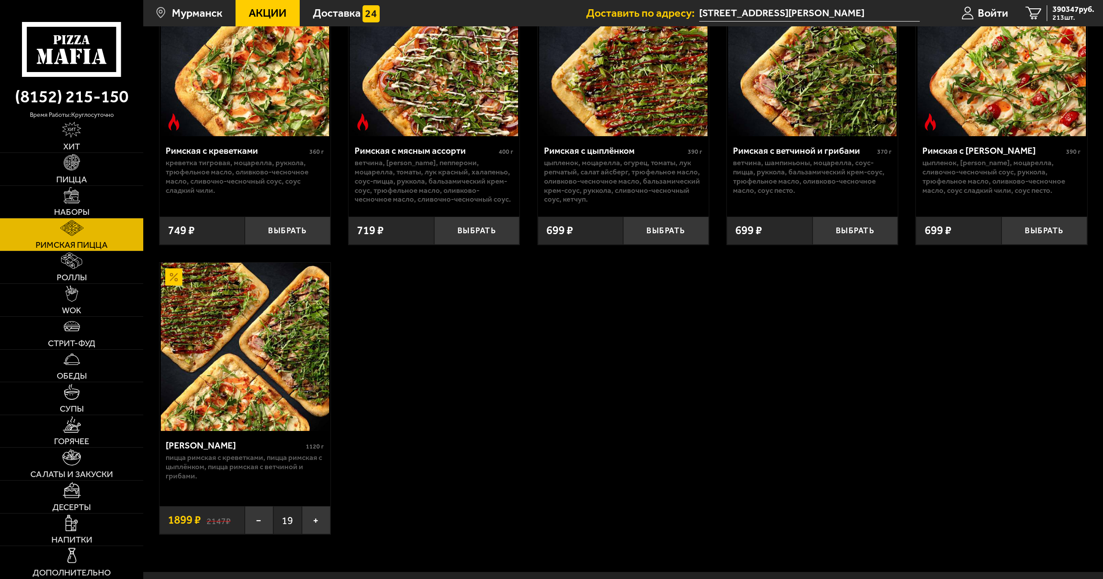
click at [312, 520] on button "+" at bounding box center [316, 520] width 29 height 28
click at [300, 519] on span "20" at bounding box center [287, 520] width 29 height 28
click at [311, 523] on button "+" at bounding box center [316, 520] width 29 height 28
click at [298, 522] on span "20" at bounding box center [287, 520] width 29 height 28
click at [308, 520] on button "+" at bounding box center [316, 520] width 29 height 28
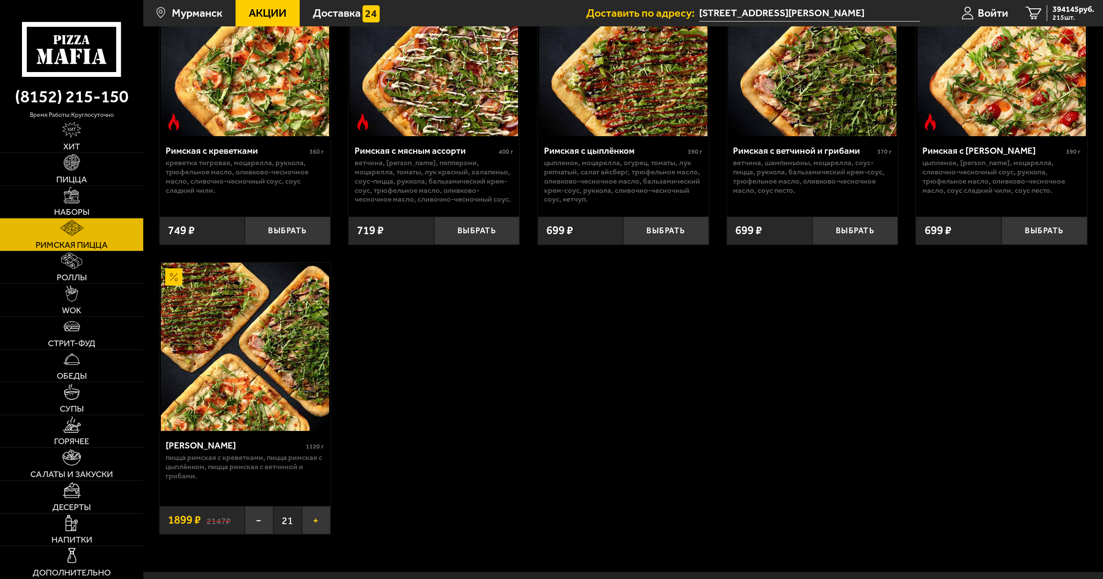
click at [303, 525] on div "− 21 +" at bounding box center [288, 520] width 86 height 28
click at [305, 527] on button "+" at bounding box center [316, 520] width 29 height 28
click at [320, 519] on button "+" at bounding box center [316, 520] width 29 height 28
click at [313, 523] on button "+" at bounding box center [316, 520] width 29 height 28
click at [319, 519] on button "+" at bounding box center [316, 520] width 29 height 28
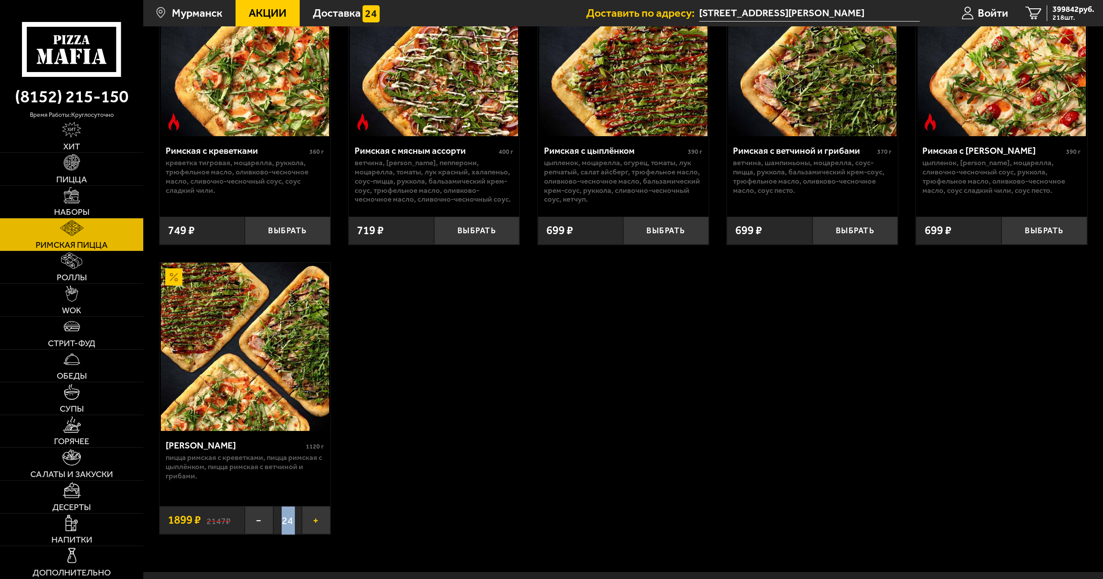
click at [321, 517] on button "+" at bounding box center [316, 520] width 29 height 28
click at [322, 529] on button "+" at bounding box center [316, 520] width 29 height 28
click at [322, 519] on button "+" at bounding box center [316, 520] width 29 height 28
click at [320, 529] on button "+" at bounding box center [316, 520] width 29 height 28
click at [322, 522] on button "+" at bounding box center [316, 520] width 29 height 28
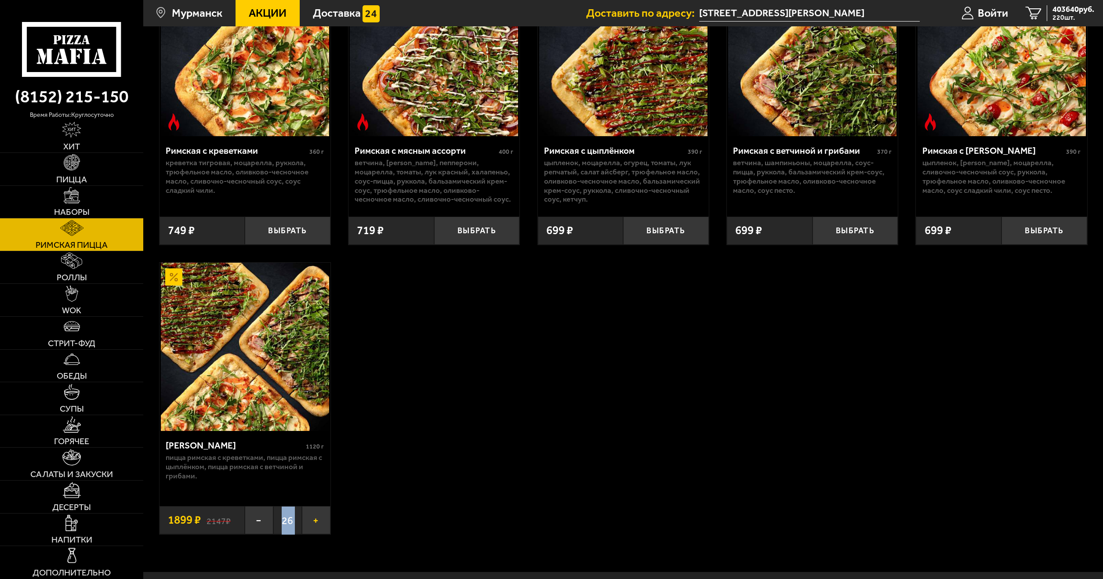
drag, startPoint x: 312, startPoint y: 530, endPoint x: 319, endPoint y: 532, distance: 6.9
click at [313, 530] on button "+" at bounding box center [316, 520] width 29 height 28
click at [320, 516] on button "+" at bounding box center [316, 520] width 29 height 28
click at [321, 531] on button "+" at bounding box center [316, 520] width 29 height 28
click at [311, 516] on button "+" at bounding box center [316, 520] width 29 height 28
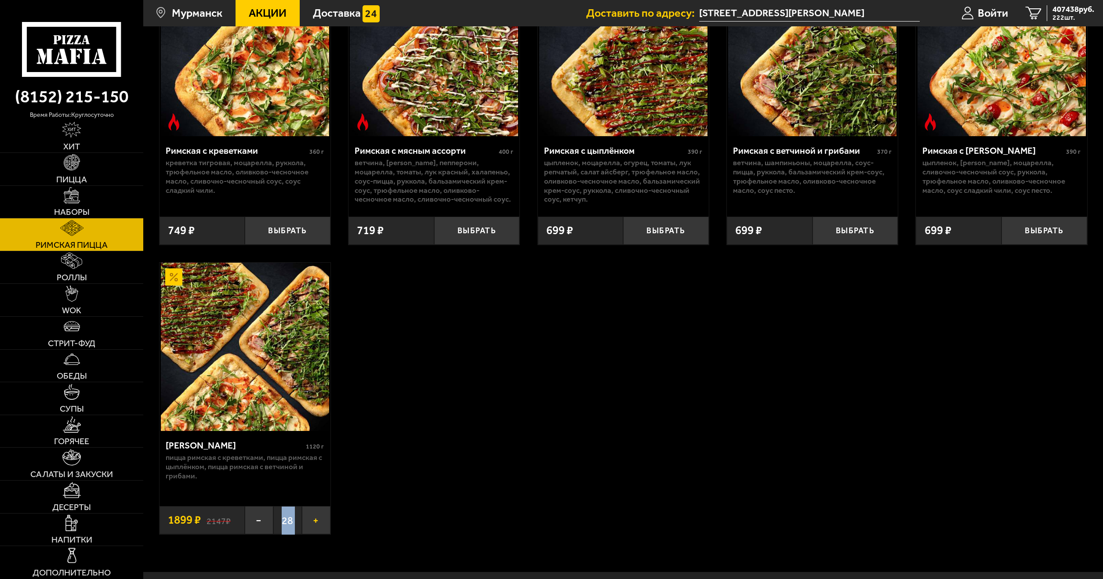
drag, startPoint x: 317, startPoint y: 525, endPoint x: 322, endPoint y: 519, distance: 7.5
click at [318, 525] on button "+" at bounding box center [316, 520] width 29 height 28
click at [316, 516] on button "+" at bounding box center [316, 520] width 29 height 28
click at [330, 521] on div "Мама Миа 1120 г Пицца Римская с креветками, Пицца Римская с цыплёнком, Пицца Ри…" at bounding box center [245, 398] width 172 height 272
click at [315, 521] on button "+" at bounding box center [316, 520] width 29 height 28
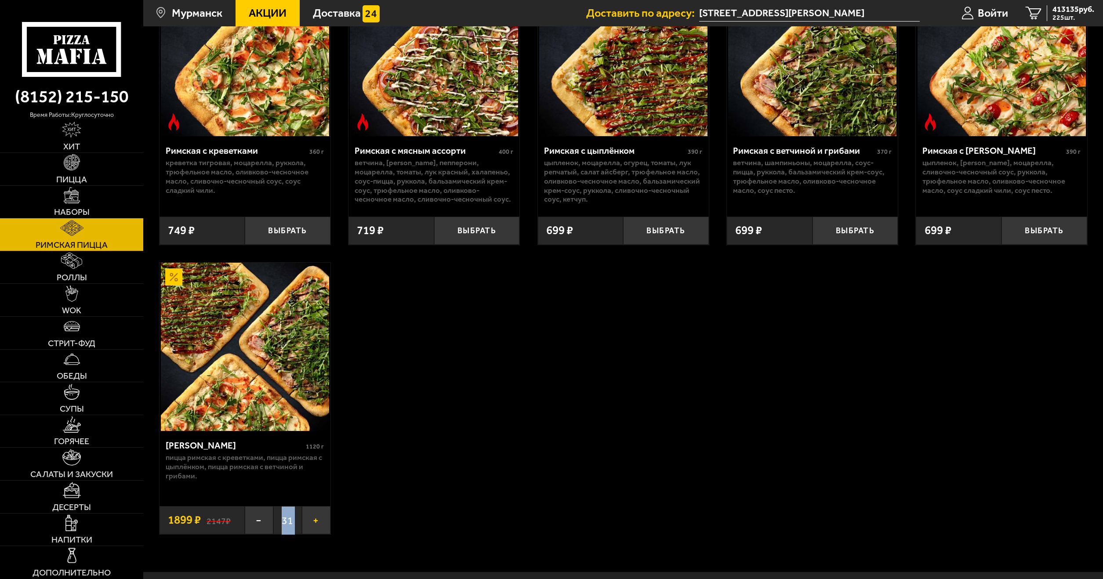
click at [329, 517] on button "+" at bounding box center [316, 520] width 29 height 28
click at [320, 519] on button "+" at bounding box center [316, 520] width 29 height 28
click at [327, 516] on button "+" at bounding box center [316, 520] width 29 height 28
click at [318, 522] on button "+" at bounding box center [316, 520] width 29 height 28
click at [329, 519] on button "+" at bounding box center [316, 520] width 29 height 28
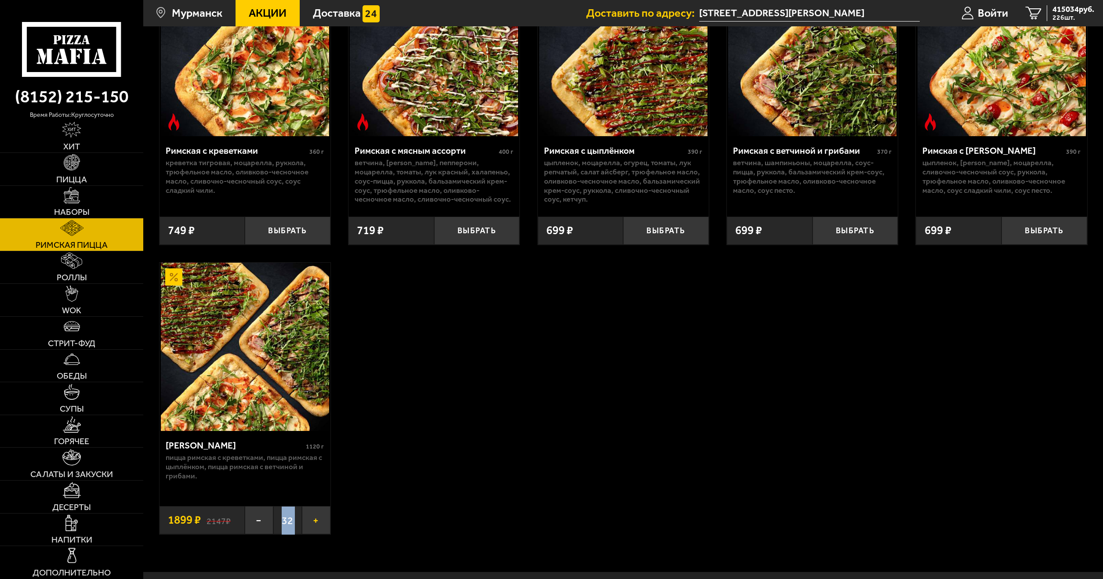
click at [323, 526] on button "+" at bounding box center [316, 520] width 29 height 28
click at [325, 524] on button "+" at bounding box center [316, 520] width 29 height 28
drag, startPoint x: 325, startPoint y: 530, endPoint x: 318, endPoint y: 522, distance: 10.9
click at [326, 530] on button "+" at bounding box center [316, 520] width 29 height 28
click at [318, 522] on button "+" at bounding box center [316, 520] width 29 height 28
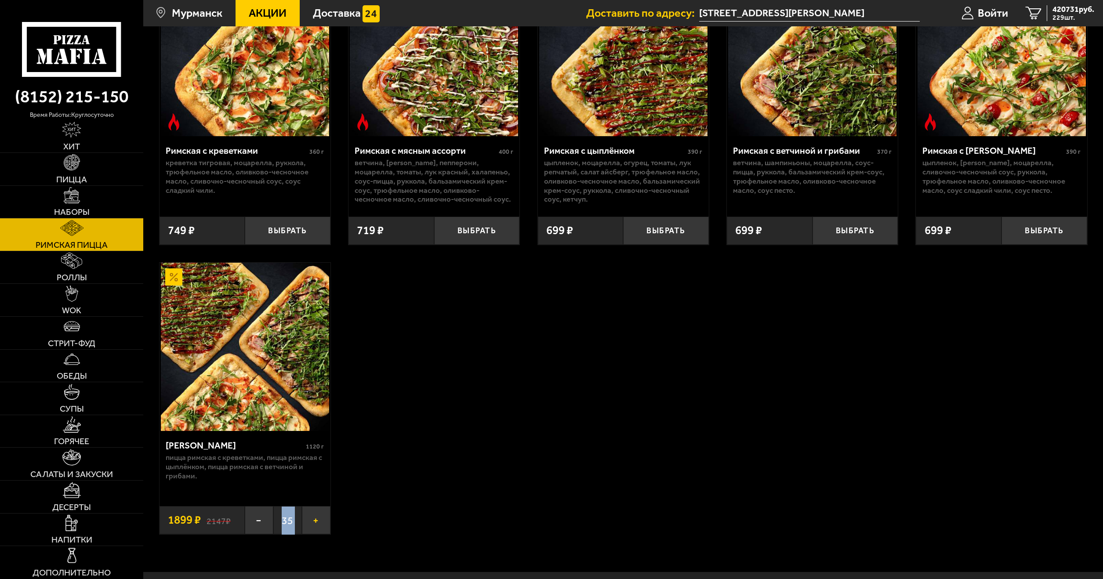
click at [324, 530] on button "+" at bounding box center [316, 520] width 29 height 28
click at [316, 525] on button "+" at bounding box center [316, 520] width 29 height 28
click at [327, 524] on button "+" at bounding box center [316, 520] width 29 height 28
click at [315, 525] on button "+" at bounding box center [316, 520] width 29 height 28
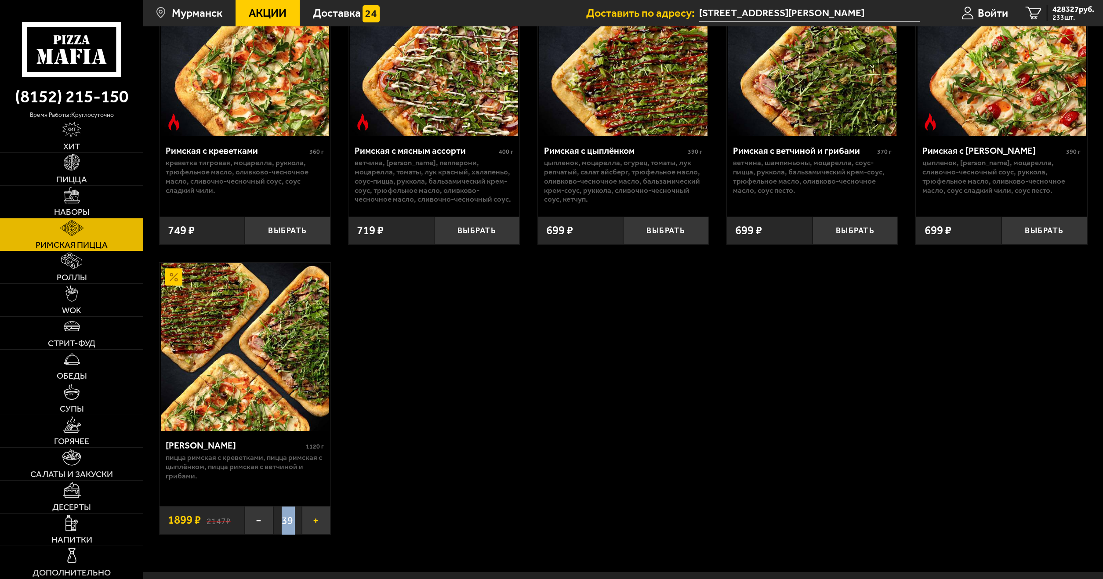
click at [317, 523] on button "+" at bounding box center [316, 520] width 29 height 28
click at [430, 506] on div "Римская с креветками 360 г креветка тигровая, моцарелла, руккола, трюфельное ма…" at bounding box center [623, 251] width 960 height 598
click at [1063, 17] on span "234 шт." at bounding box center [1074, 17] width 42 height 7
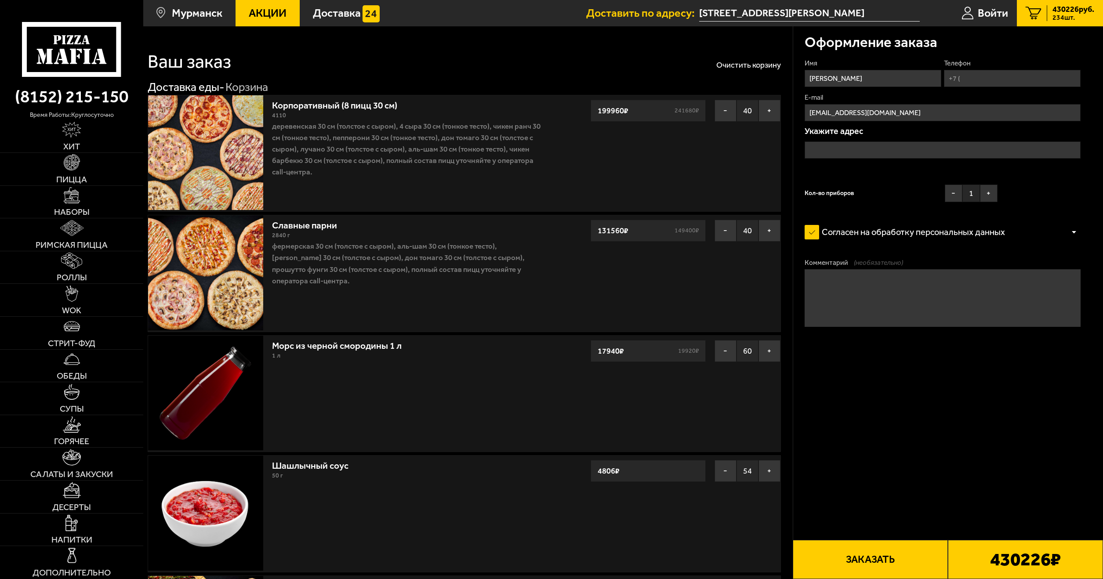
type input "[STREET_ADDRESS][PERSON_NAME]"
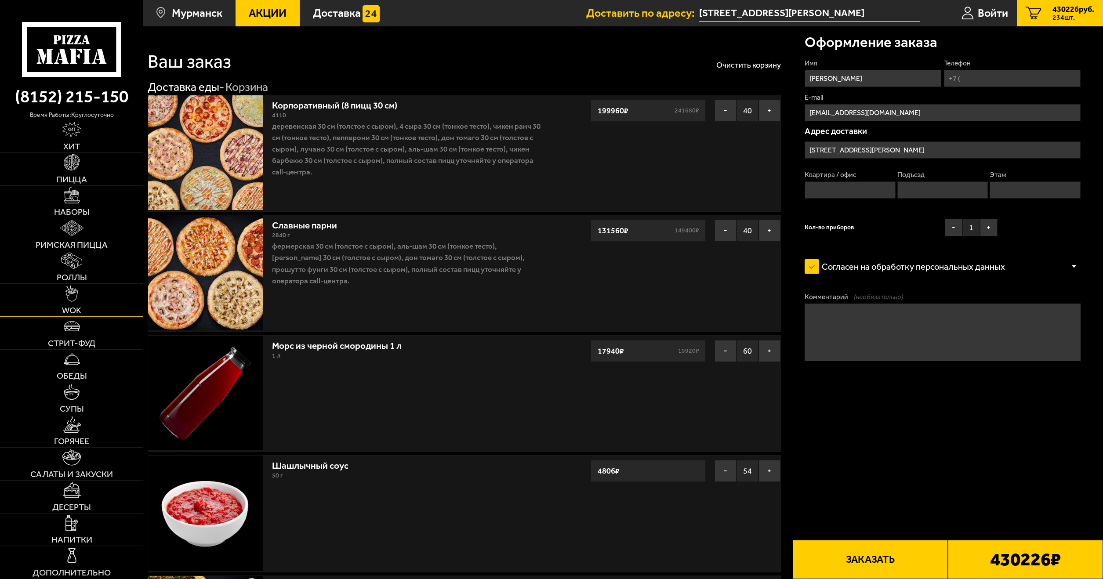
drag, startPoint x: 980, startPoint y: 505, endPoint x: 88, endPoint y: 299, distance: 915.0
click at [88, 299] on link "WOK" at bounding box center [71, 300] width 143 height 33
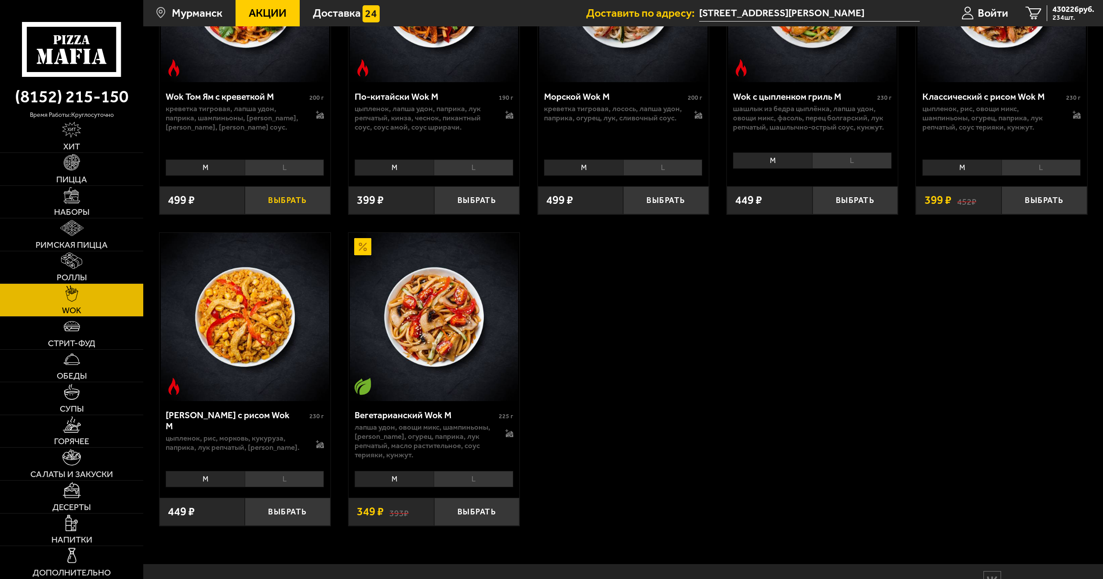
scroll to position [673, 0]
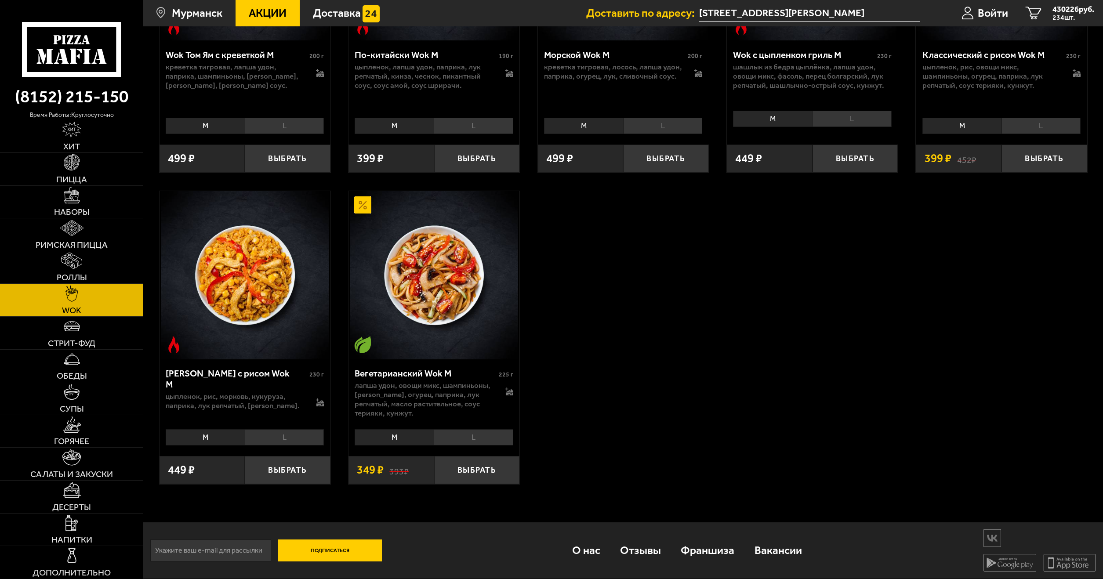
drag, startPoint x: 303, startPoint y: 259, endPoint x: 336, endPoint y: 280, distance: 38.7
drag, startPoint x: 464, startPoint y: 385, endPoint x: 418, endPoint y: 376, distance: 46.5
click at [74, 337] on link "Стрит-фуд" at bounding box center [71, 333] width 143 height 33
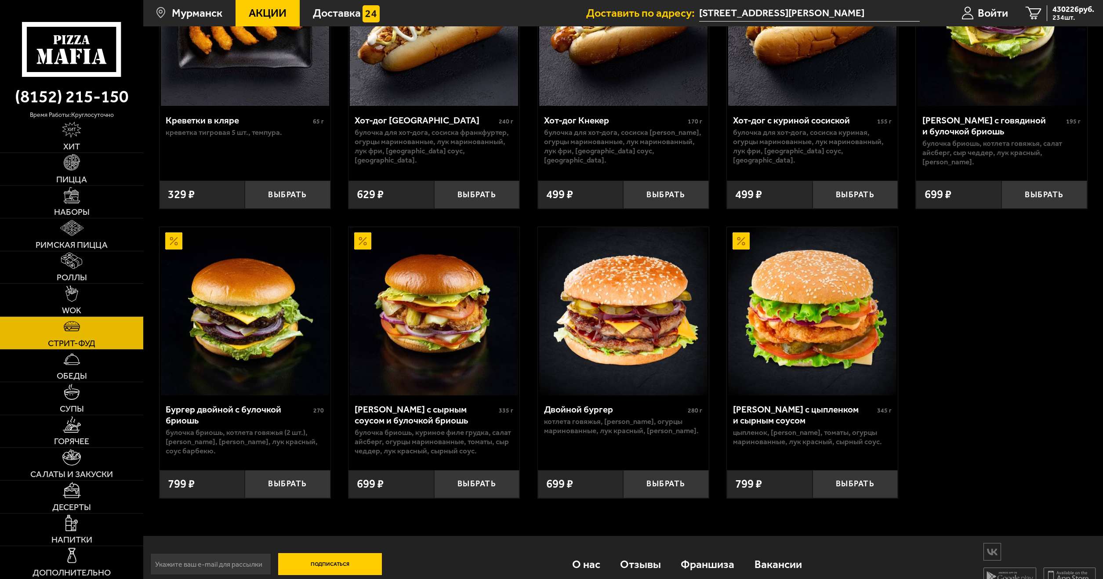
scroll to position [177, 0]
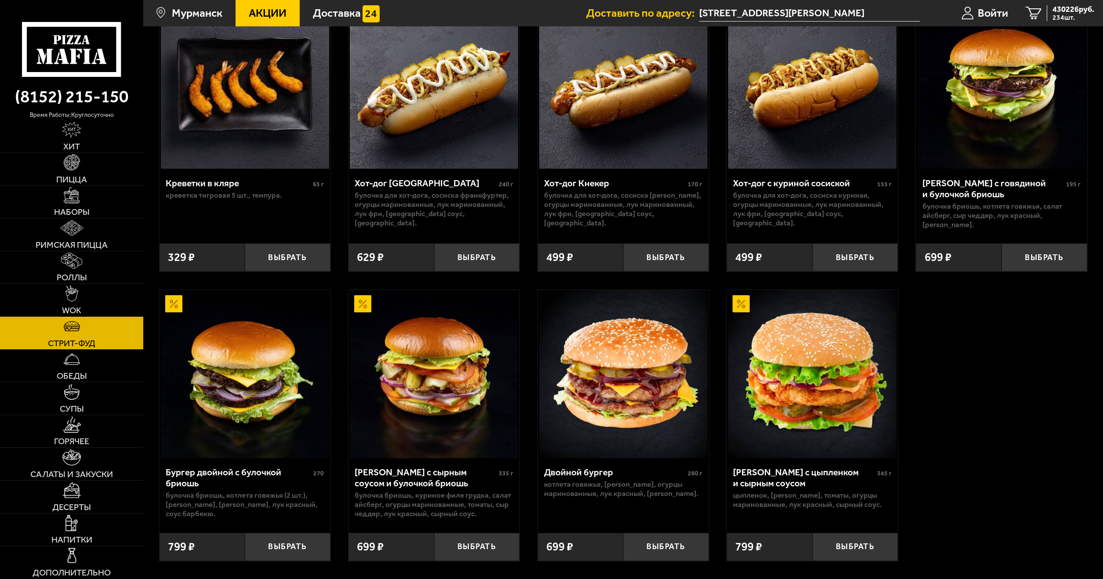
drag, startPoint x: 558, startPoint y: 361, endPoint x: 574, endPoint y: 355, distance: 17.4
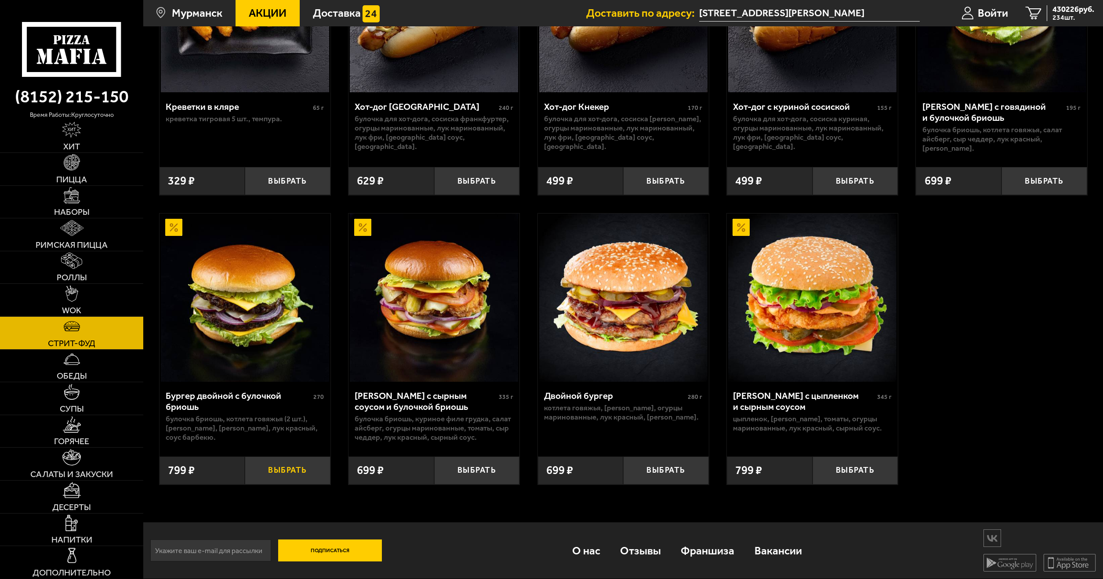
click at [280, 472] on button "Выбрать" at bounding box center [288, 471] width 86 height 28
click at [320, 465] on button "+" at bounding box center [316, 471] width 29 height 28
click at [320, 467] on button "+" at bounding box center [316, 471] width 29 height 28
click at [319, 468] on button "+" at bounding box center [316, 471] width 29 height 28
click at [318, 468] on button "+" at bounding box center [316, 471] width 29 height 28
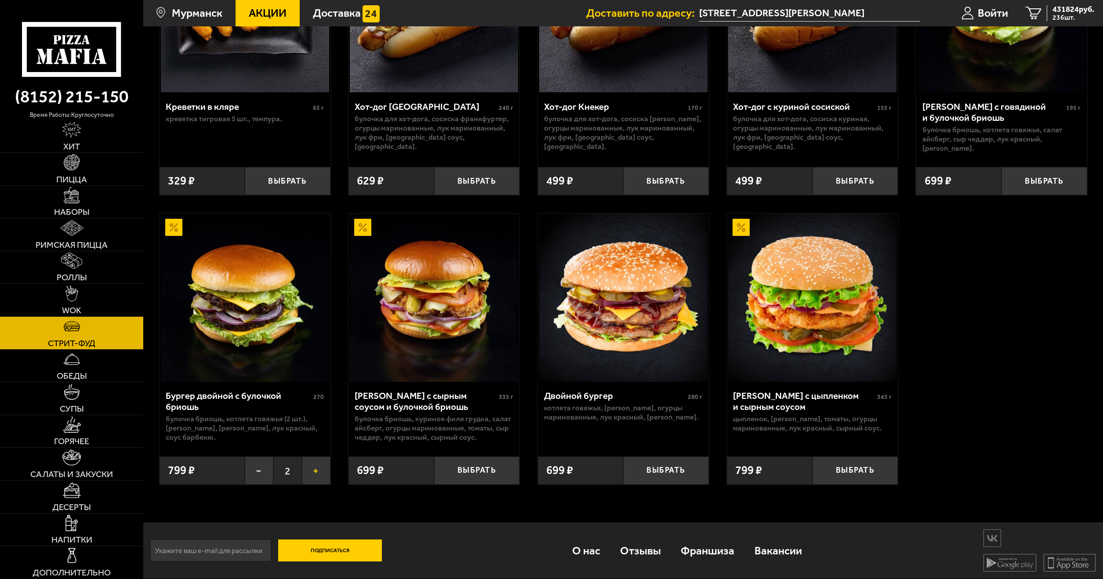
click at [318, 468] on button "+" at bounding box center [316, 471] width 29 height 28
click at [314, 475] on button "+" at bounding box center [316, 471] width 29 height 28
click at [309, 472] on button "+" at bounding box center [316, 471] width 29 height 28
click at [305, 478] on button "+" at bounding box center [316, 471] width 29 height 28
click at [313, 470] on button "+" at bounding box center [316, 471] width 29 height 28
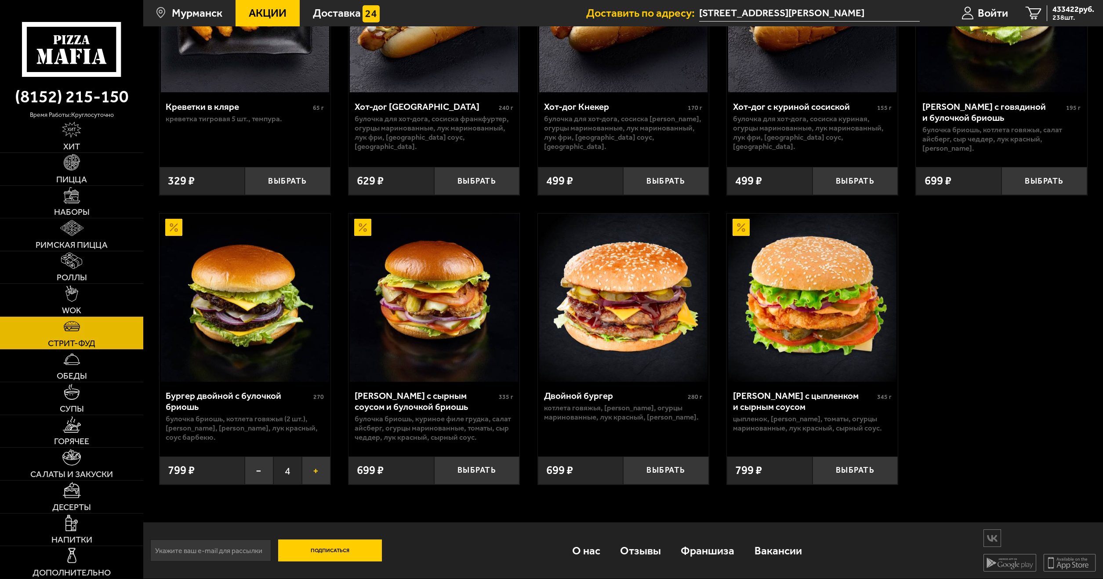
click at [320, 473] on button "+" at bounding box center [316, 471] width 29 height 28
click at [308, 471] on button "+" at bounding box center [316, 471] width 29 height 28
click at [322, 463] on button "+" at bounding box center [316, 471] width 29 height 28
click at [319, 473] on button "+" at bounding box center [316, 471] width 29 height 28
click at [311, 464] on button "+" at bounding box center [316, 471] width 29 height 28
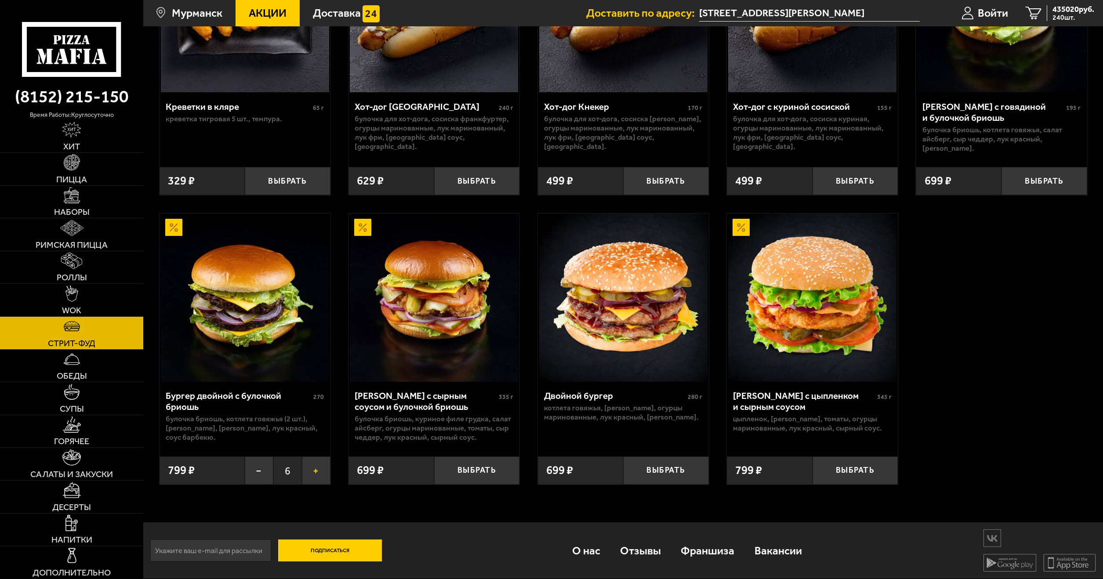
click at [327, 465] on button "+" at bounding box center [316, 471] width 29 height 28
drag, startPoint x: 316, startPoint y: 475, endPoint x: 324, endPoint y: 470, distance: 9.3
click at [318, 476] on button "+" at bounding box center [316, 471] width 29 height 28
click at [319, 468] on button "+" at bounding box center [316, 471] width 29 height 28
click at [327, 472] on button "+" at bounding box center [316, 471] width 29 height 28
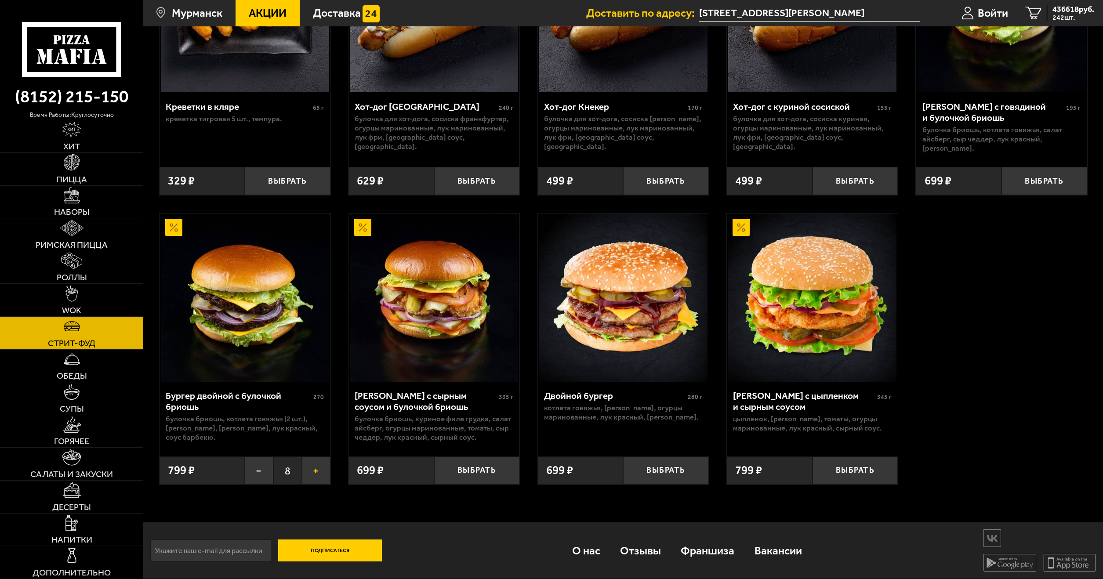
click at [312, 472] on button "+" at bounding box center [316, 471] width 29 height 28
click at [321, 467] on button "+" at bounding box center [316, 471] width 29 height 28
click at [310, 474] on button "+" at bounding box center [316, 471] width 29 height 28
click at [316, 465] on button "+" at bounding box center [316, 471] width 29 height 28
click at [316, 473] on button "+" at bounding box center [316, 471] width 29 height 28
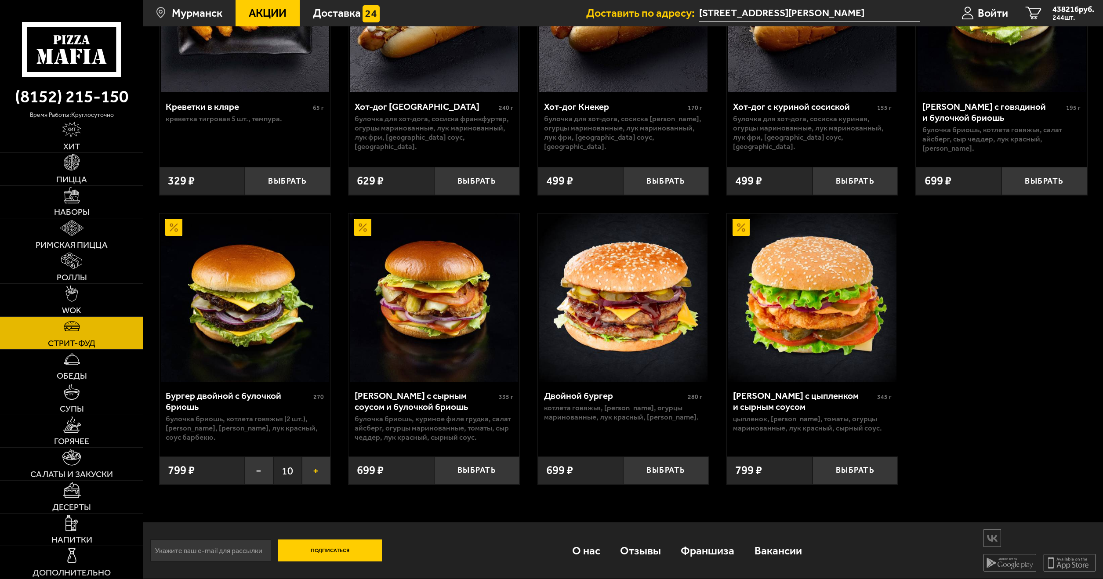
click at [305, 469] on button "+" at bounding box center [316, 471] width 29 height 28
click at [324, 471] on button "+" at bounding box center [316, 471] width 29 height 28
click at [307, 471] on button "+" at bounding box center [316, 471] width 29 height 28
drag, startPoint x: 324, startPoint y: 472, endPoint x: 301, endPoint y: 474, distance: 22.5
click at [323, 472] on button "+" at bounding box center [316, 471] width 29 height 28
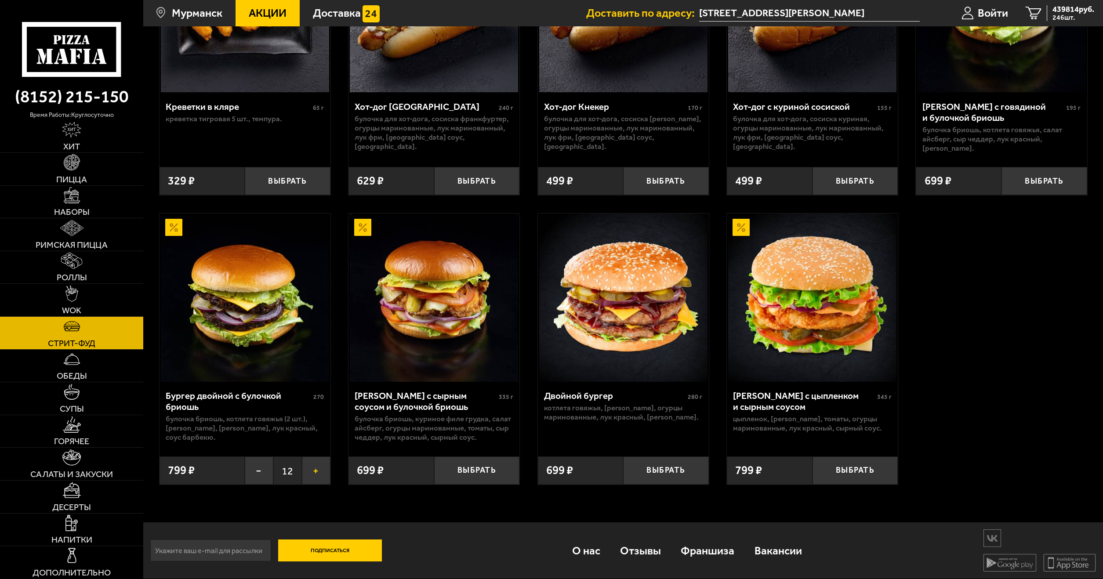
click at [306, 478] on button "+" at bounding box center [316, 471] width 29 height 28
click at [320, 468] on button "+" at bounding box center [316, 471] width 29 height 28
click at [314, 479] on button "+" at bounding box center [316, 471] width 29 height 28
click at [310, 465] on button "+" at bounding box center [316, 471] width 29 height 28
click at [326, 475] on button "+" at bounding box center [316, 471] width 29 height 28
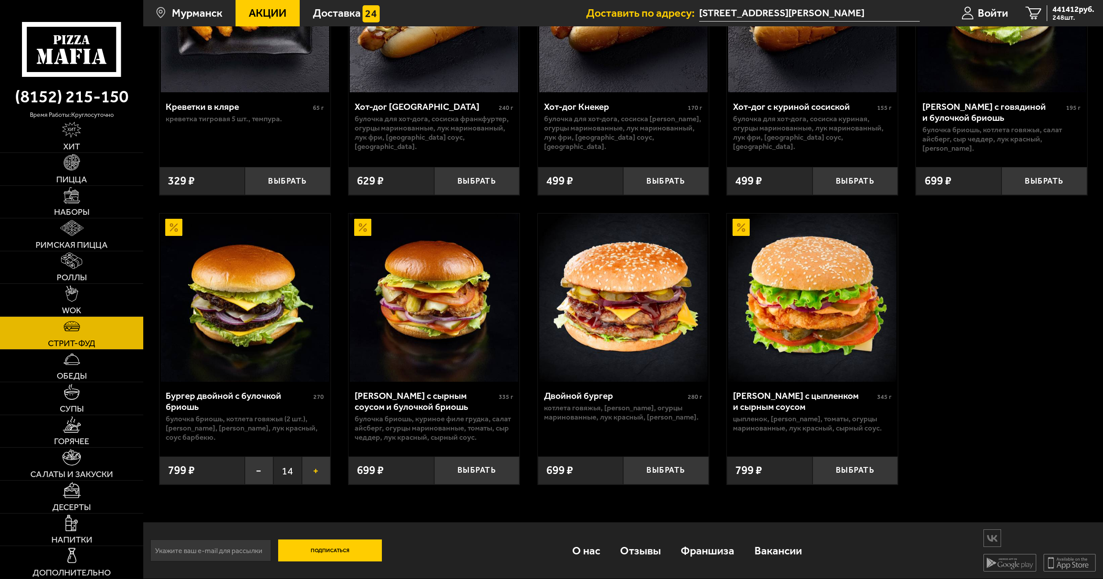
click at [307, 469] on button "+" at bounding box center [316, 471] width 29 height 28
click at [326, 471] on button "+" at bounding box center [316, 471] width 29 height 28
click at [310, 468] on button "+" at bounding box center [316, 471] width 29 height 28
click at [323, 463] on button "+" at bounding box center [316, 471] width 29 height 28
click at [309, 474] on button "+" at bounding box center [316, 471] width 29 height 28
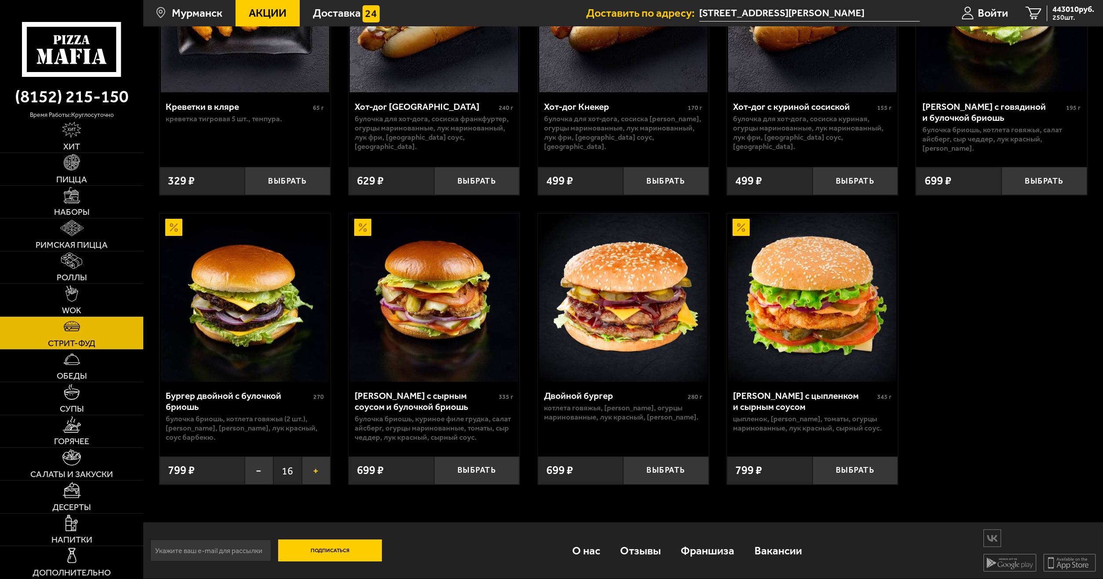
click at [314, 459] on button "+" at bounding box center [316, 471] width 29 height 28
click at [316, 474] on button "+" at bounding box center [316, 471] width 29 height 28
click at [315, 457] on button "+" at bounding box center [316, 471] width 29 height 28
click at [316, 474] on button "+" at bounding box center [316, 471] width 29 height 28
click at [307, 461] on button "+" at bounding box center [316, 471] width 29 height 28
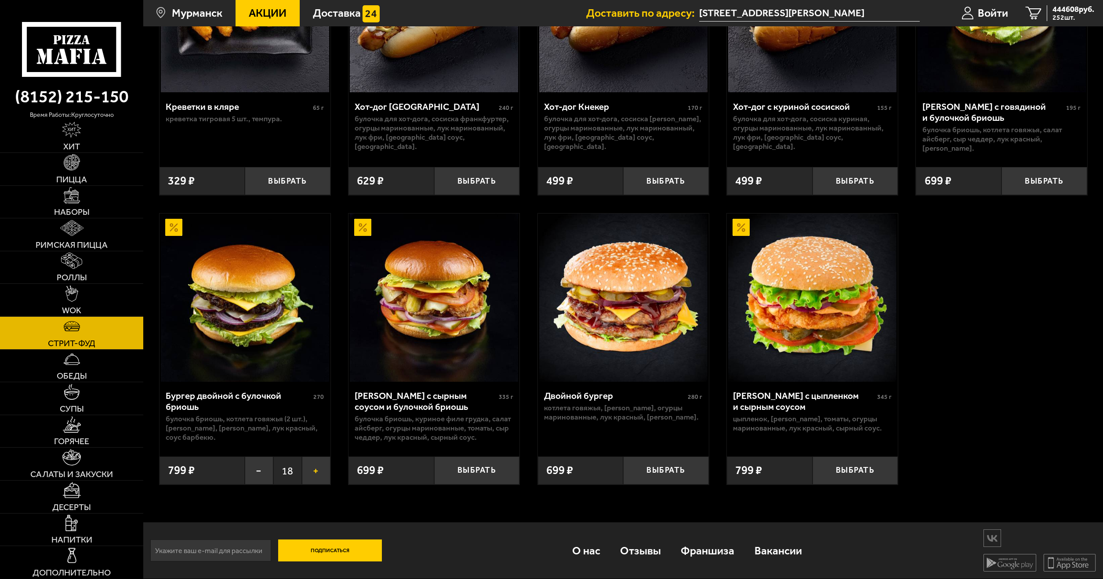
click at [324, 471] on button "+" at bounding box center [316, 471] width 29 height 28
click at [309, 466] on button "+" at bounding box center [316, 471] width 29 height 28
click at [326, 470] on button "+" at bounding box center [316, 471] width 29 height 28
click at [308, 468] on button "+" at bounding box center [316, 471] width 29 height 28
click at [323, 468] on button "+" at bounding box center [316, 471] width 29 height 28
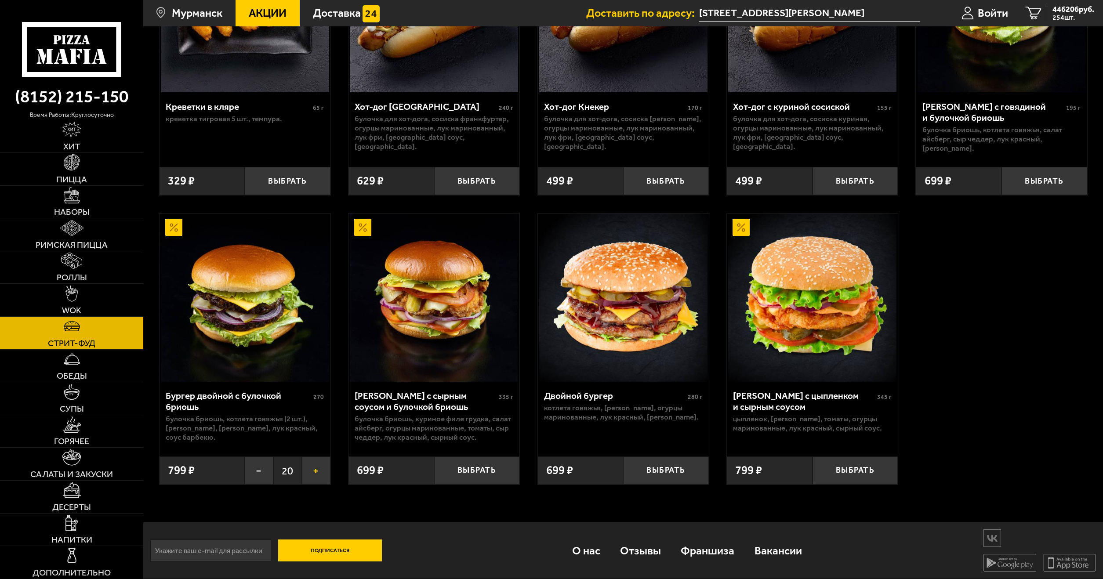
click at [309, 477] on button "+" at bounding box center [316, 471] width 29 height 28
click at [314, 464] on button "+" at bounding box center [316, 471] width 29 height 28
drag, startPoint x: 308, startPoint y: 475, endPoint x: 317, endPoint y: 466, distance: 13.1
click at [309, 476] on button "+" at bounding box center [316, 471] width 29 height 28
click at [318, 466] on button "+" at bounding box center [316, 471] width 29 height 28
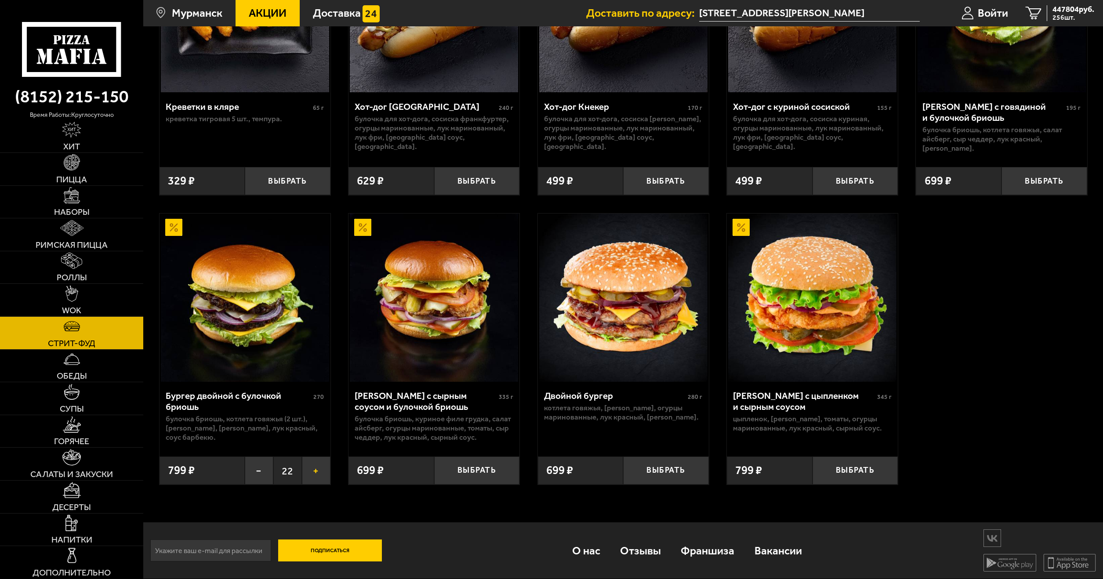
click at [318, 471] on button "+" at bounding box center [316, 471] width 29 height 28
click at [321, 466] on button "+" at bounding box center [316, 471] width 29 height 28
click at [321, 473] on button "+" at bounding box center [316, 471] width 29 height 28
click at [313, 469] on button "+" at bounding box center [316, 471] width 29 height 28
click at [333, 465] on div "Креветки в кляре 65 г креветка тигровая 5 шт., темпура. Выбрать 329 ₽ Хот-дог […" at bounding box center [623, 204] width 960 height 592
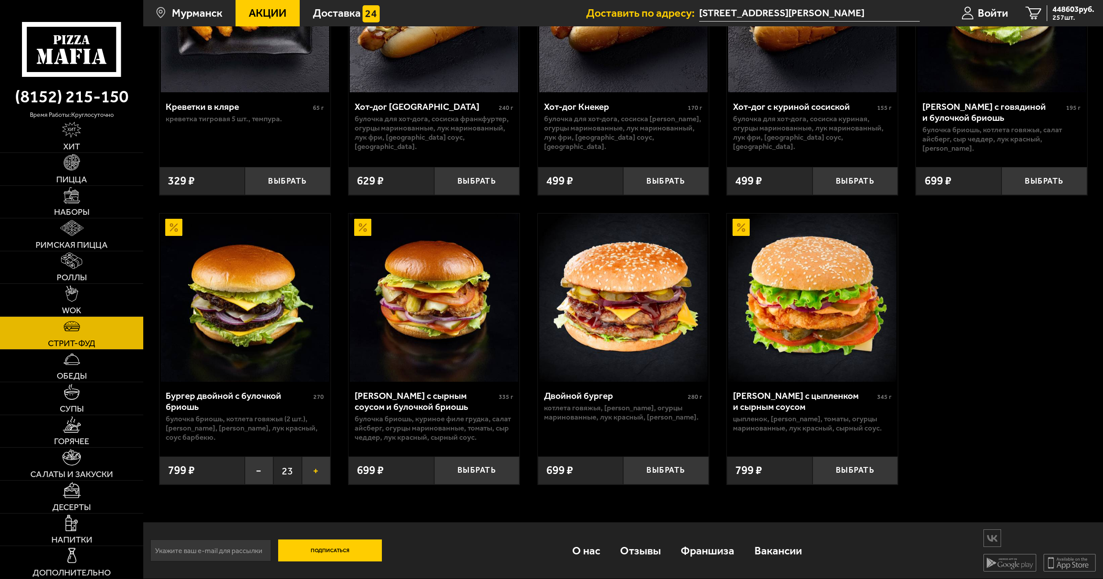
click at [312, 476] on button "+" at bounding box center [316, 471] width 29 height 28
click at [318, 462] on button "+" at bounding box center [316, 471] width 29 height 28
click at [330, 473] on div "Бургер двойной с булочкой бриошь 270 булочка Бриошь, котлета говяжья (2 шт.), с…" at bounding box center [245, 349] width 172 height 272
click at [316, 468] on button "+" at bounding box center [316, 471] width 29 height 28
click at [321, 468] on button "+" at bounding box center [316, 471] width 29 height 28
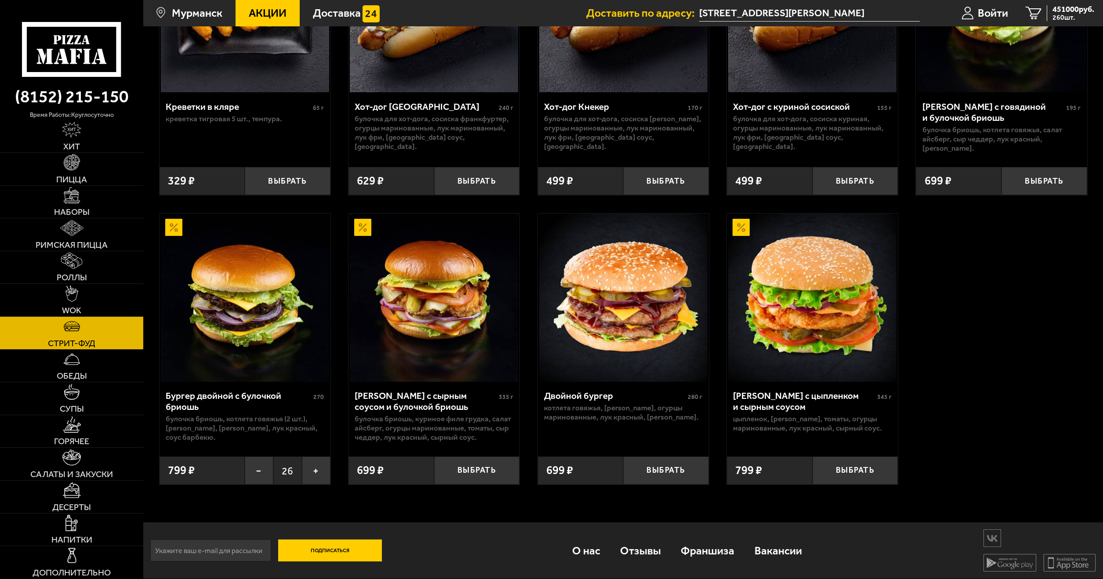
click at [331, 470] on div "Креветки в кляре 65 г креветка тигровая 5 шт., темпура. Выбрать 329 ₽ Хот-дог […" at bounding box center [623, 204] width 960 height 592
drag, startPoint x: 316, startPoint y: 467, endPoint x: 323, endPoint y: 472, distance: 7.9
click at [317, 468] on button "+" at bounding box center [316, 471] width 29 height 28
click at [319, 466] on button "+" at bounding box center [316, 471] width 29 height 28
click at [320, 471] on button "+" at bounding box center [316, 471] width 29 height 28
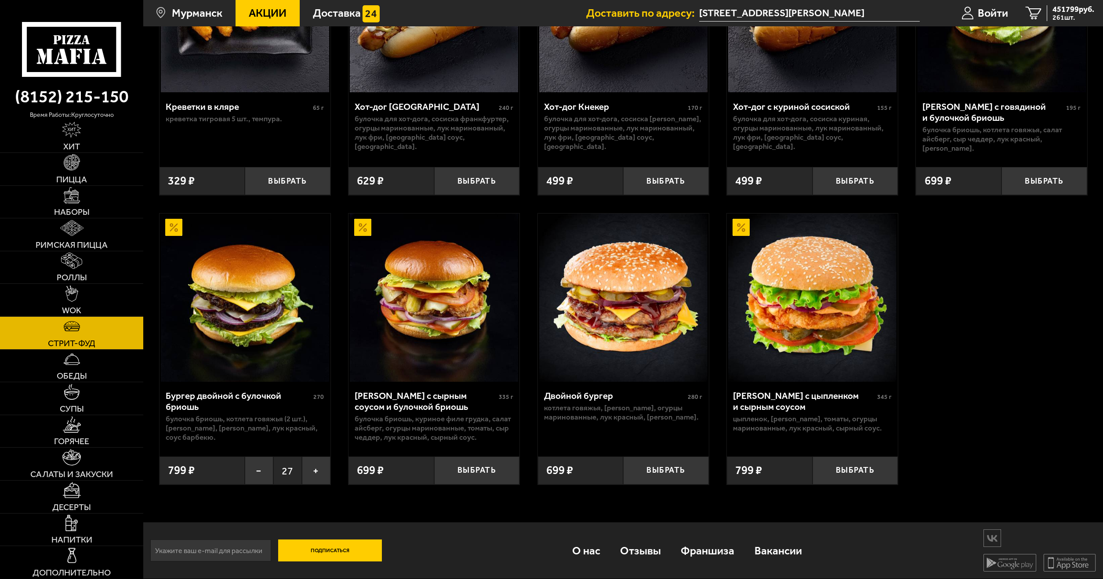
click at [316, 472] on button "+" at bounding box center [316, 471] width 29 height 28
click at [323, 470] on button "+" at bounding box center [316, 471] width 29 height 28
click at [325, 476] on button "+" at bounding box center [316, 471] width 29 height 28
click at [310, 472] on button "+" at bounding box center [316, 471] width 29 height 28
click at [331, 474] on div "Креветки в кляре 65 г креветка тигровая 5 шт., темпура. Выбрать 329 ₽ Хот-дог […" at bounding box center [623, 204] width 960 height 592
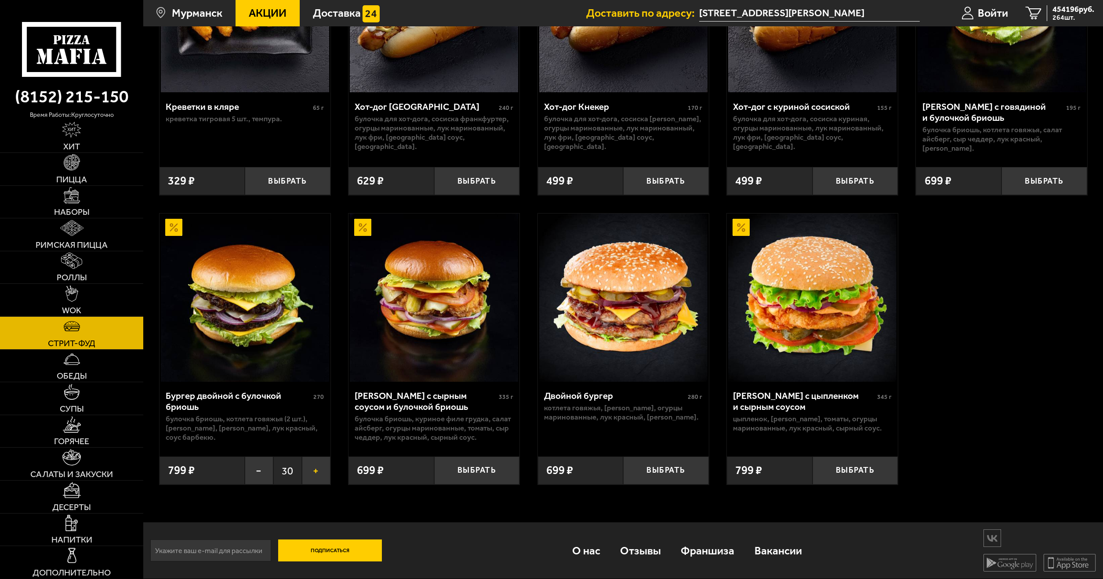
click at [312, 474] on button "+" at bounding box center [316, 471] width 29 height 28
drag, startPoint x: 316, startPoint y: 472, endPoint x: 306, endPoint y: 472, distance: 10.1
click at [312, 472] on button "+" at bounding box center [316, 471] width 29 height 28
click at [324, 471] on button "+" at bounding box center [316, 471] width 29 height 28
click at [308, 470] on button "+" at bounding box center [316, 471] width 29 height 28
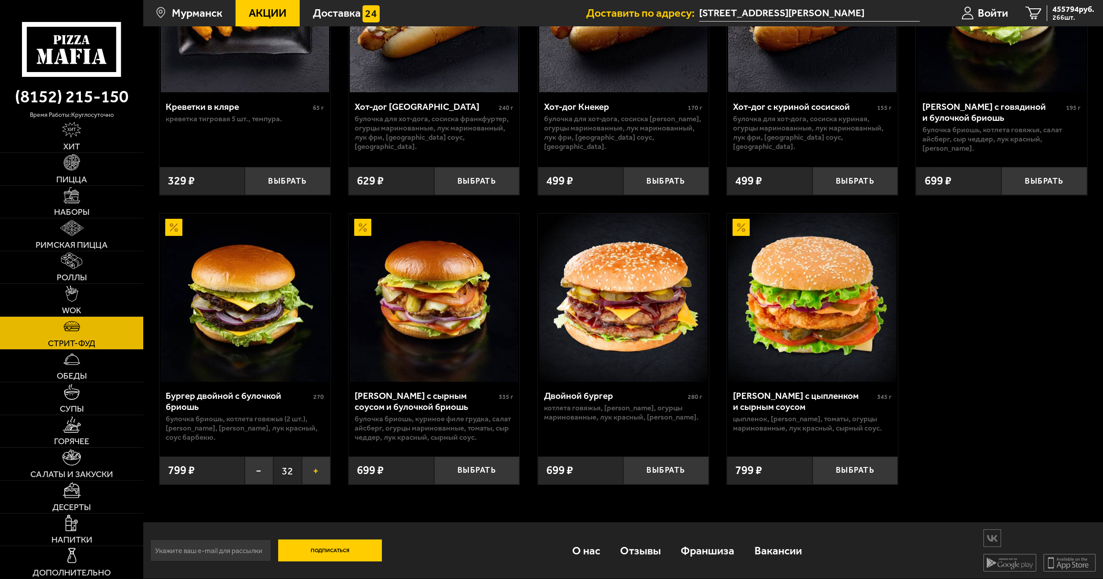
click at [318, 476] on button "+" at bounding box center [316, 471] width 29 height 28
click at [318, 462] on button "+" at bounding box center [316, 471] width 29 height 28
click at [318, 474] on button "+" at bounding box center [316, 471] width 29 height 28
click at [312, 469] on button "+" at bounding box center [316, 471] width 29 height 28
click at [326, 465] on button "+" at bounding box center [316, 471] width 29 height 28
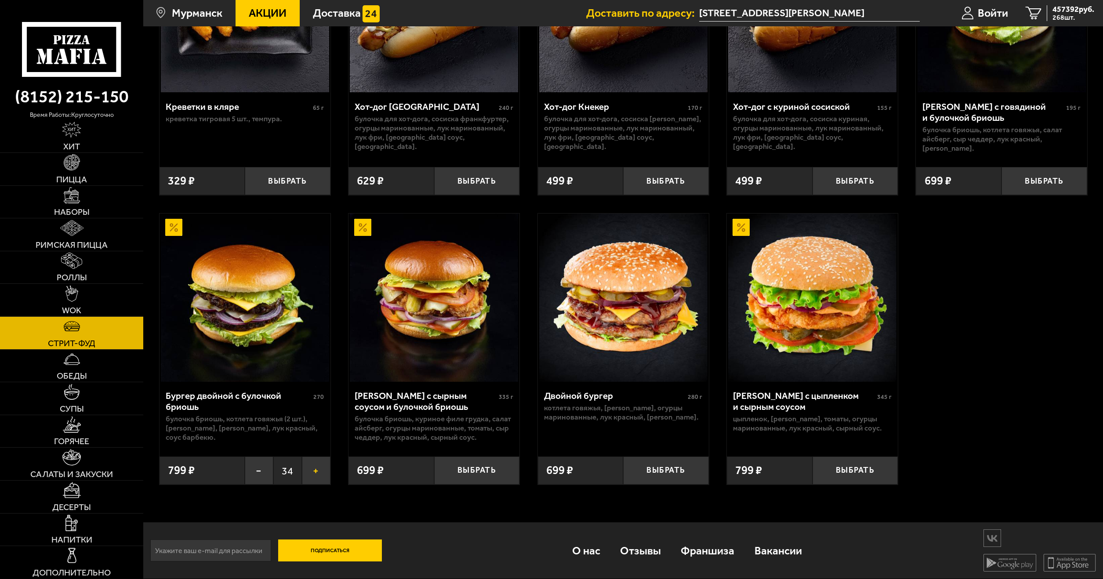
click at [324, 479] on button "+" at bounding box center [316, 471] width 29 height 28
click at [308, 465] on button "+" at bounding box center [316, 471] width 29 height 28
click at [327, 467] on button "+" at bounding box center [316, 471] width 29 height 28
click at [315, 473] on button "+" at bounding box center [316, 471] width 29 height 28
click at [318, 465] on button "+" at bounding box center [316, 471] width 29 height 28
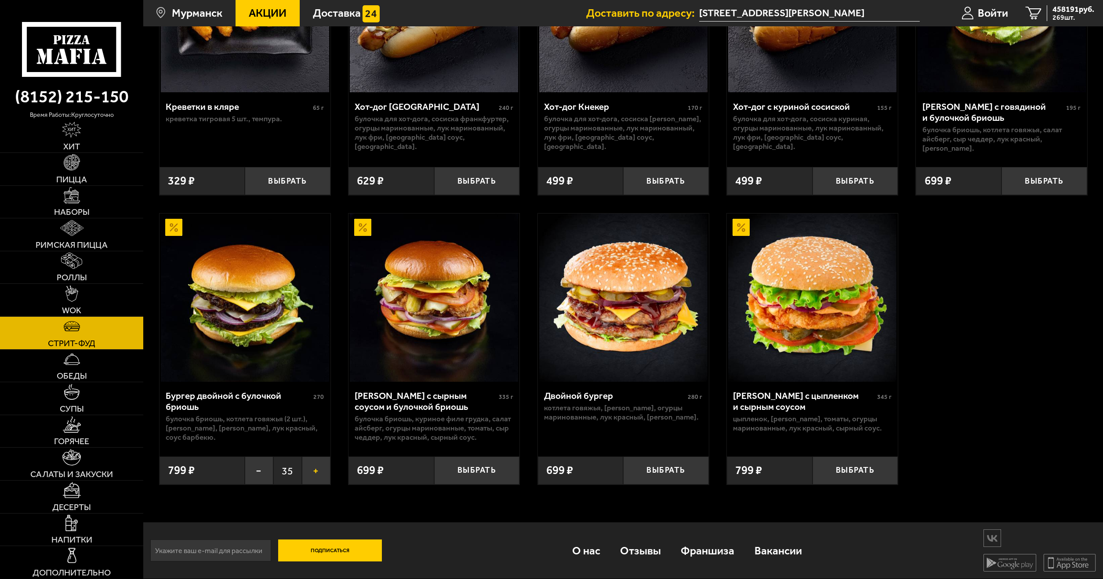
click at [318, 476] on button "+" at bounding box center [316, 471] width 29 height 28
click at [301, 472] on div "− 36 +" at bounding box center [288, 471] width 86 height 28
click at [320, 473] on button "+" at bounding box center [316, 471] width 29 height 28
click at [308, 473] on button "+" at bounding box center [316, 471] width 29 height 28
click at [320, 466] on button "+" at bounding box center [316, 471] width 29 height 28
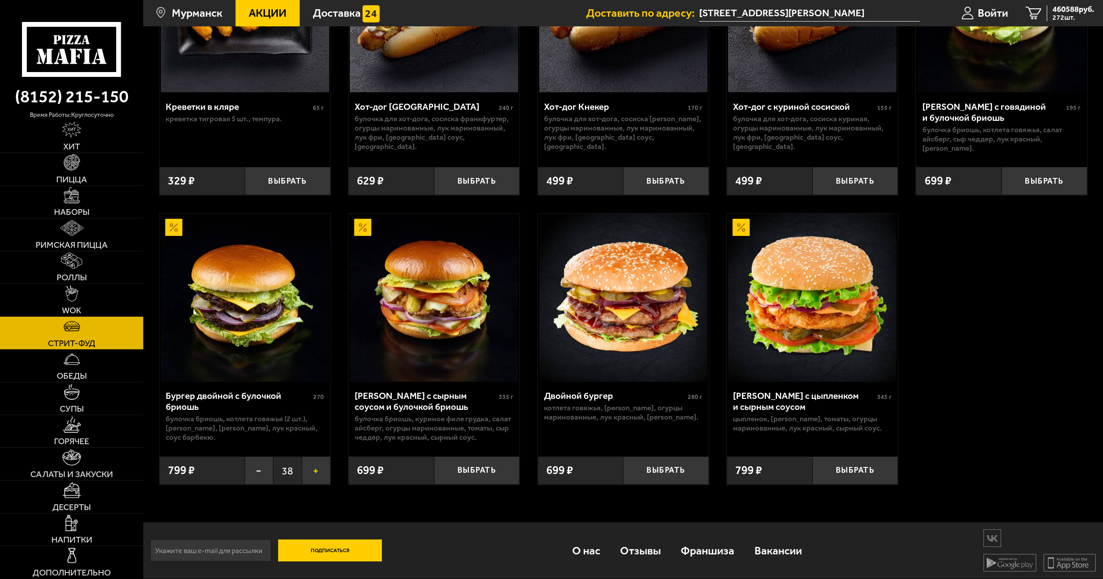
click at [316, 476] on button "+" at bounding box center [316, 471] width 29 height 28
click at [315, 464] on button "+" at bounding box center [316, 471] width 29 height 28
click at [322, 475] on button "+" at bounding box center [316, 471] width 29 height 28
click at [303, 469] on button "+" at bounding box center [316, 471] width 29 height 28
drag, startPoint x: 875, startPoint y: 282, endPoint x: 71, endPoint y: 457, distance: 822.5
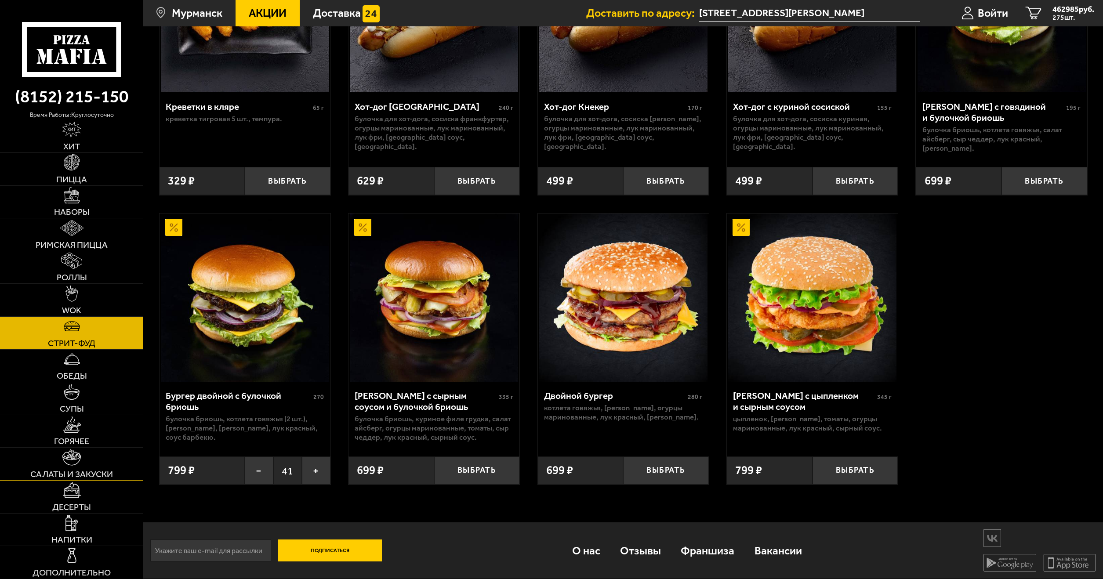
click at [71, 457] on img at bounding box center [71, 458] width 18 height 16
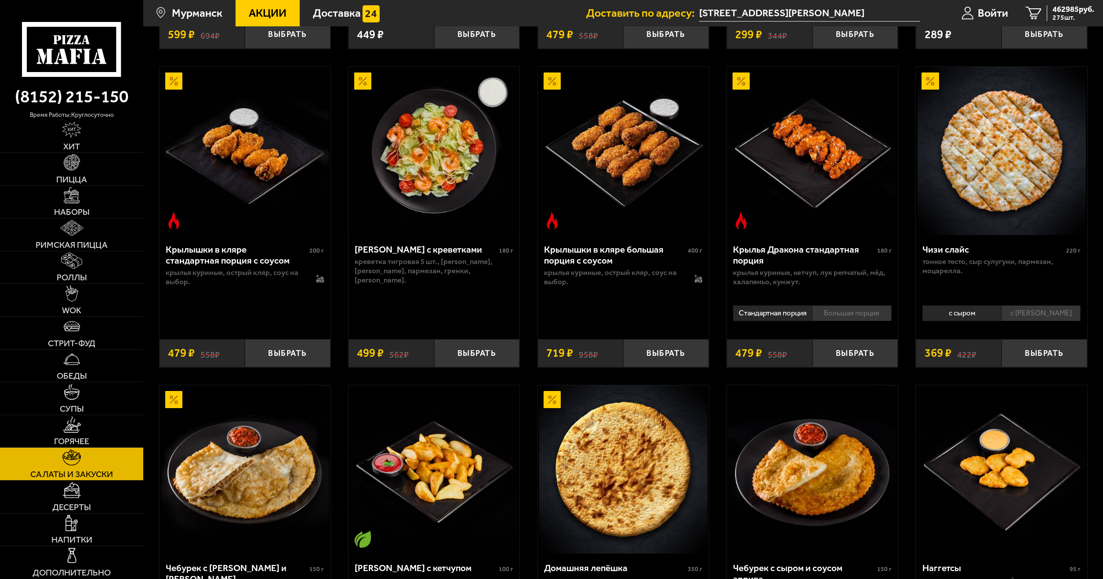
drag, startPoint x: 81, startPoint y: 456, endPoint x: 325, endPoint y: 397, distance: 250.9
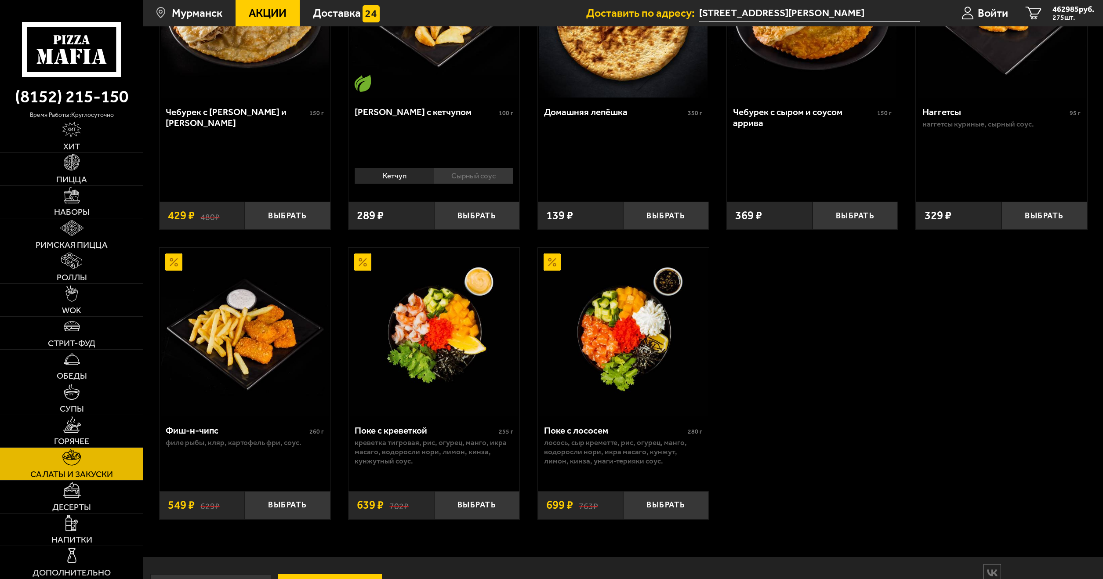
scroll to position [845, 0]
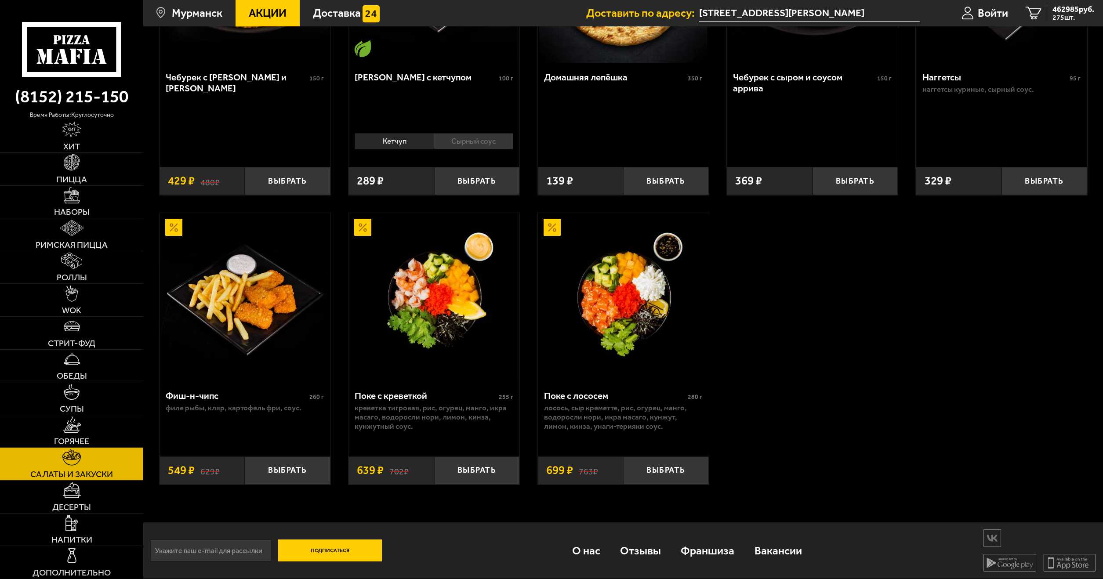
drag, startPoint x: 812, startPoint y: 390, endPoint x: 582, endPoint y: 396, distance: 229.9
drag, startPoint x: 605, startPoint y: 407, endPoint x: 686, endPoint y: 472, distance: 103.2
click at [686, 472] on button "Выбрать" at bounding box center [666, 471] width 86 height 28
click at [703, 475] on button "+" at bounding box center [694, 471] width 29 height 28
click at [701, 476] on button "+" at bounding box center [694, 471] width 29 height 28
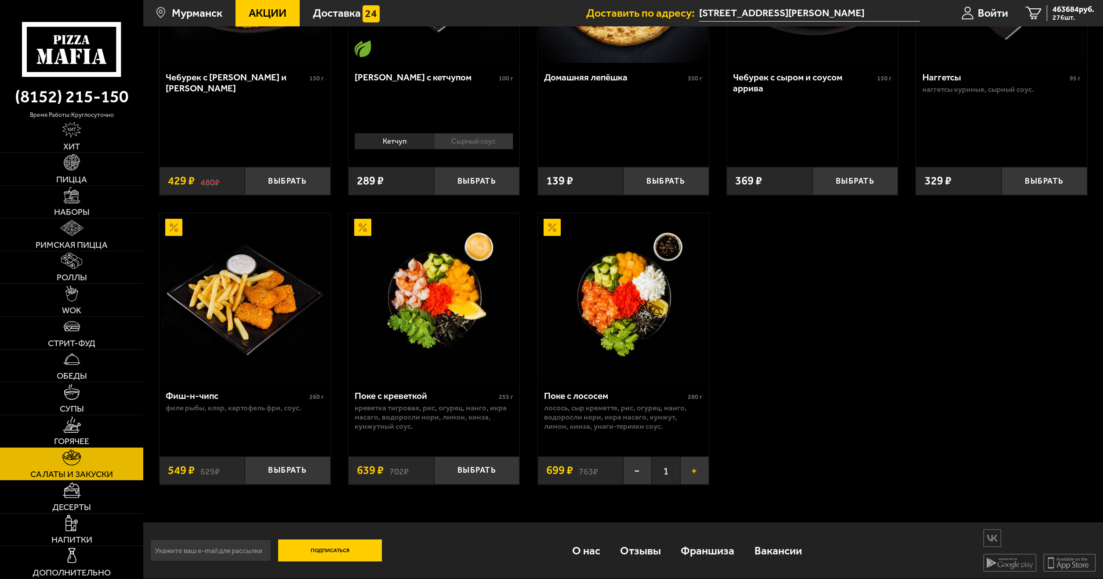
click at [700, 477] on button "+" at bounding box center [694, 471] width 29 height 28
click at [695, 471] on button "+" at bounding box center [694, 471] width 29 height 28
click at [692, 478] on button "+" at bounding box center [694, 471] width 29 height 28
click at [690, 468] on button "+" at bounding box center [694, 471] width 29 height 28
click at [699, 474] on button "+" at bounding box center [694, 471] width 29 height 28
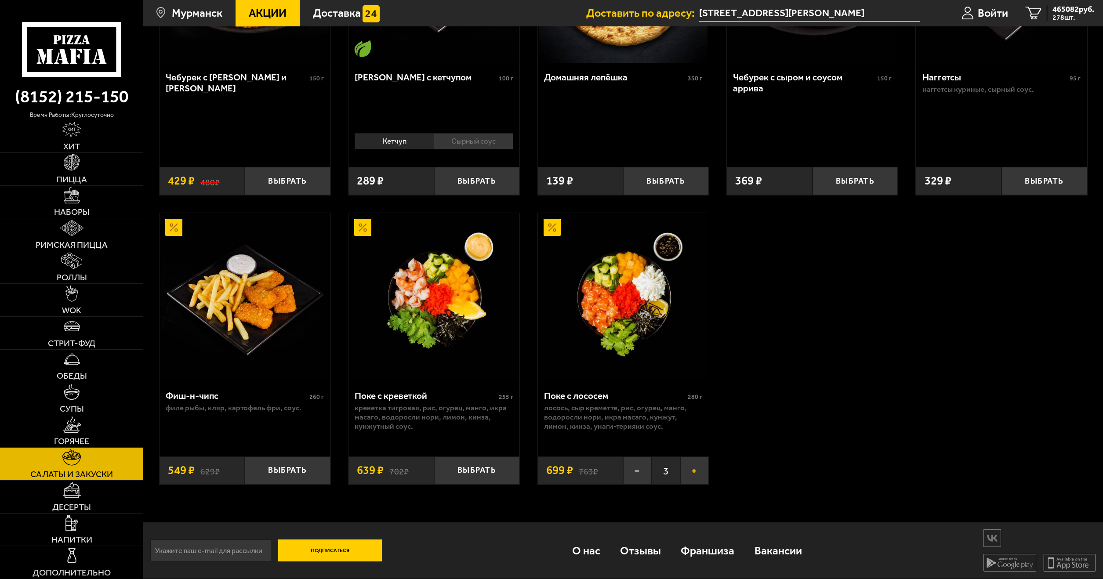
drag, startPoint x: 690, startPoint y: 468, endPoint x: 691, endPoint y: 474, distance: 6.3
click at [690, 468] on button "+" at bounding box center [694, 471] width 29 height 28
click at [698, 474] on button "+" at bounding box center [694, 471] width 29 height 28
click at [693, 474] on button "+" at bounding box center [694, 471] width 29 height 28
click at [704, 473] on button "+" at bounding box center [694, 471] width 29 height 28
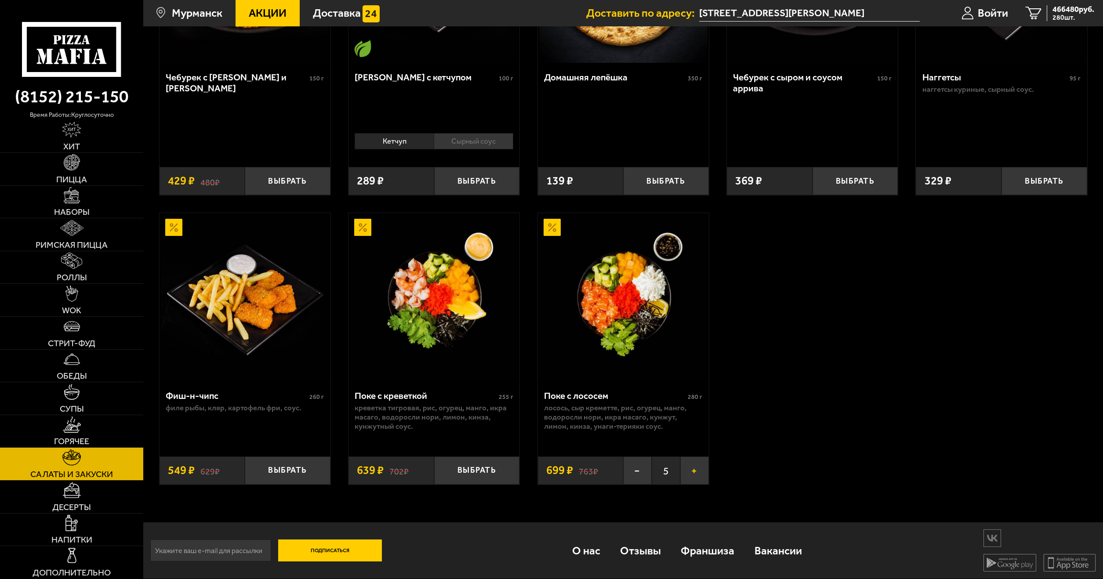
click at [692, 479] on button "+" at bounding box center [694, 471] width 29 height 28
click at [707, 471] on button "+" at bounding box center [694, 471] width 29 height 28
drag, startPoint x: 696, startPoint y: 472, endPoint x: 705, endPoint y: 475, distance: 8.8
click at [696, 474] on button "+" at bounding box center [694, 471] width 29 height 28
click at [705, 475] on button "+" at bounding box center [694, 471] width 29 height 28
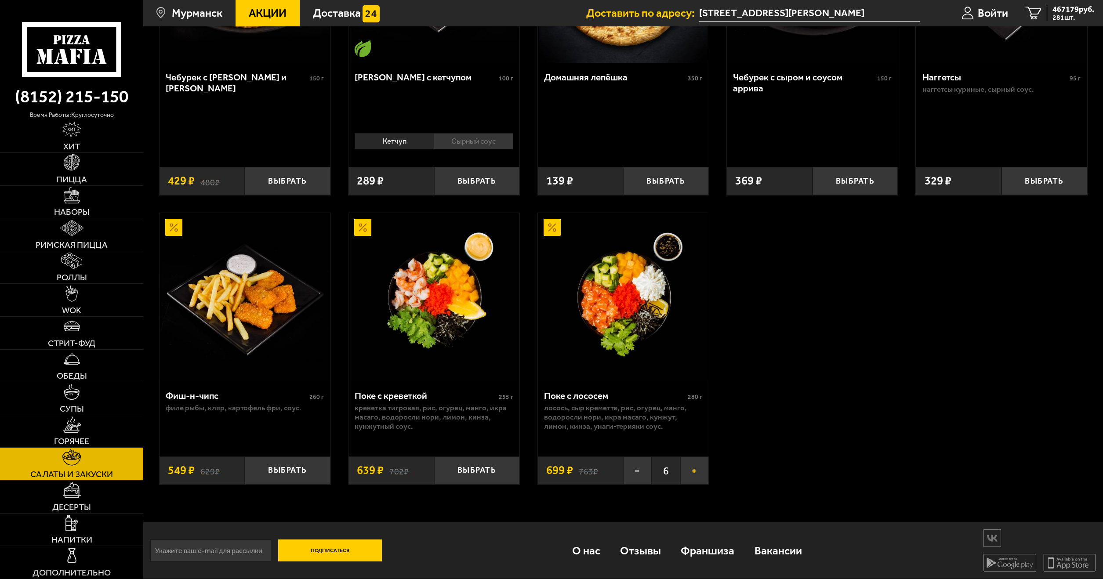
click at [694, 477] on button "+" at bounding box center [694, 471] width 29 height 28
click at [707, 474] on button "+" at bounding box center [694, 471] width 29 height 28
click at [693, 478] on button "+" at bounding box center [694, 471] width 29 height 28
click at [700, 477] on button "+" at bounding box center [694, 471] width 29 height 28
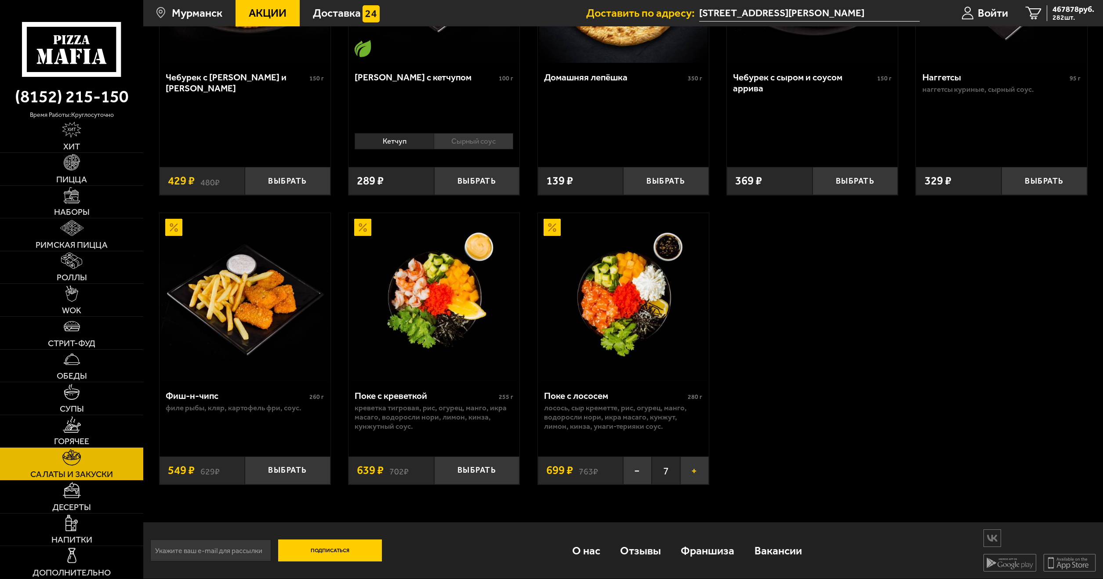
click at [698, 470] on button "+" at bounding box center [694, 471] width 29 height 28
click at [701, 477] on button "+" at bounding box center [694, 471] width 29 height 28
drag, startPoint x: 704, startPoint y: 468, endPoint x: 700, endPoint y: 472, distance: 5.3
click at [704, 468] on button "+" at bounding box center [694, 471] width 29 height 28
click at [700, 472] on button "+" at bounding box center [694, 471] width 29 height 28
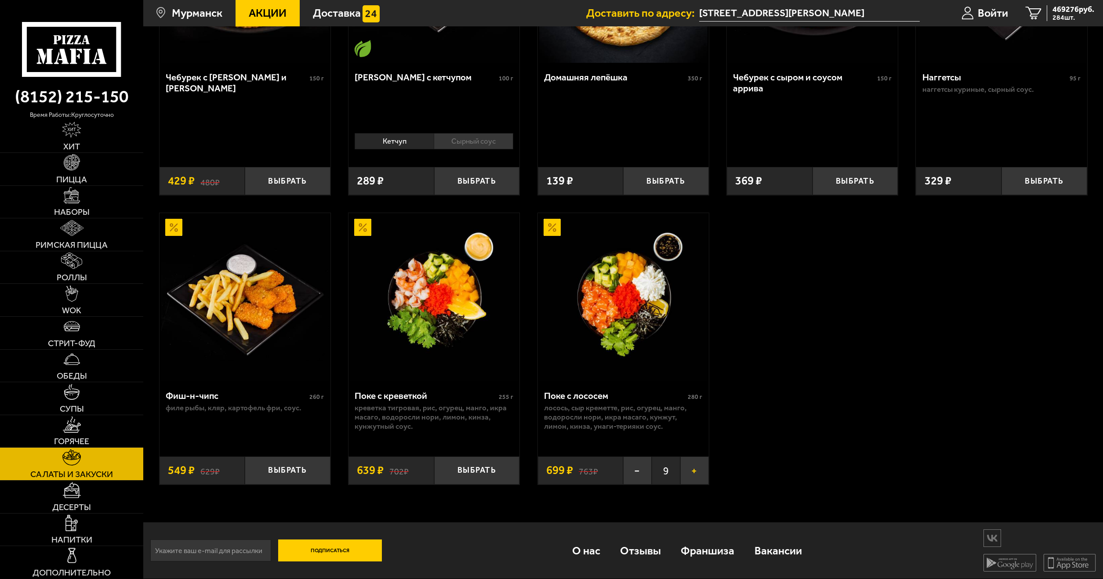
click at [701, 468] on button "+" at bounding box center [694, 471] width 29 height 28
click at [697, 480] on button "+" at bounding box center [694, 471] width 29 height 28
click at [693, 471] on button "+" at bounding box center [694, 471] width 29 height 28
click at [697, 479] on button "+" at bounding box center [694, 471] width 29 height 28
click at [692, 471] on button "+" at bounding box center [694, 471] width 29 height 28
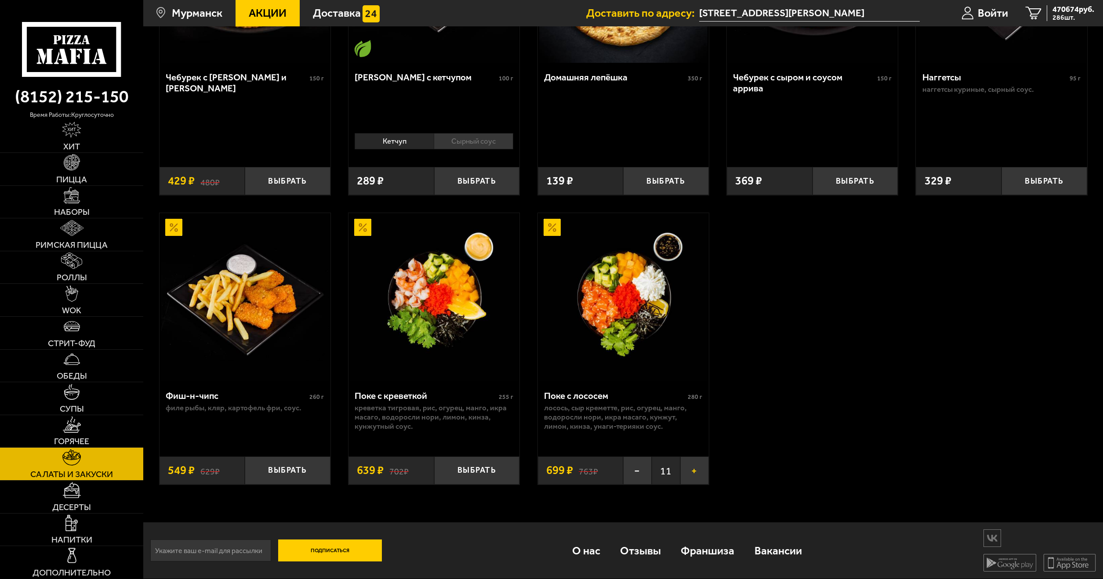
click at [695, 479] on button "+" at bounding box center [694, 471] width 29 height 28
click at [693, 468] on button "+" at bounding box center [694, 471] width 29 height 28
click at [702, 476] on button "+" at bounding box center [694, 471] width 29 height 28
click at [692, 471] on button "+" at bounding box center [694, 471] width 29 height 28
drag, startPoint x: 705, startPoint y: 477, endPoint x: 692, endPoint y: 468, distance: 14.9
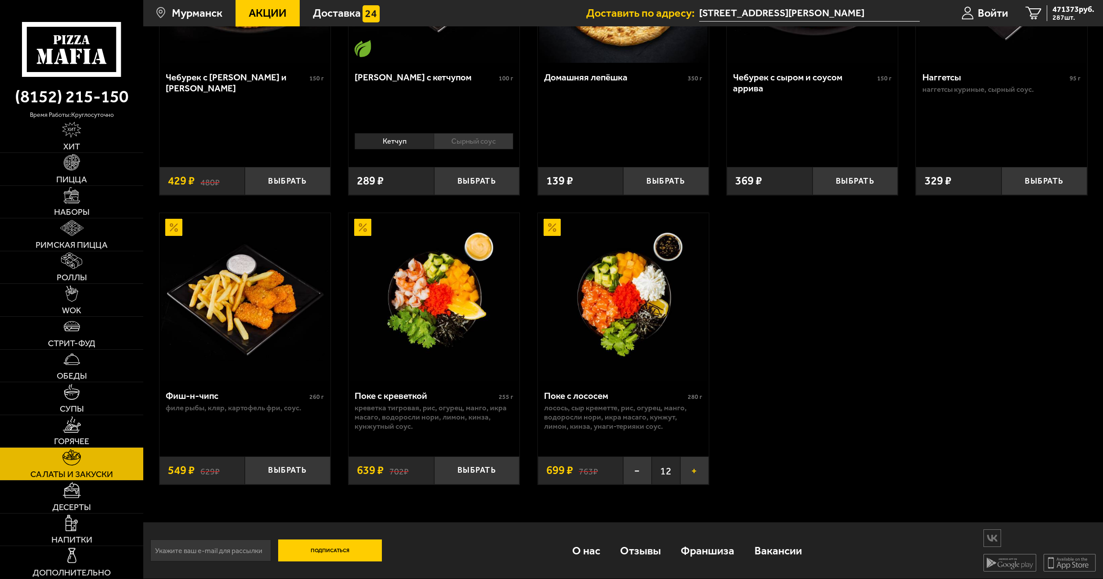
click at [705, 476] on button "+" at bounding box center [694, 471] width 29 height 28
click at [692, 468] on button "+" at bounding box center [694, 471] width 29 height 28
click at [701, 476] on button "+" at bounding box center [694, 471] width 29 height 28
click at [692, 470] on button "+" at bounding box center [694, 471] width 29 height 28
click at [702, 473] on button "+" at bounding box center [694, 471] width 29 height 28
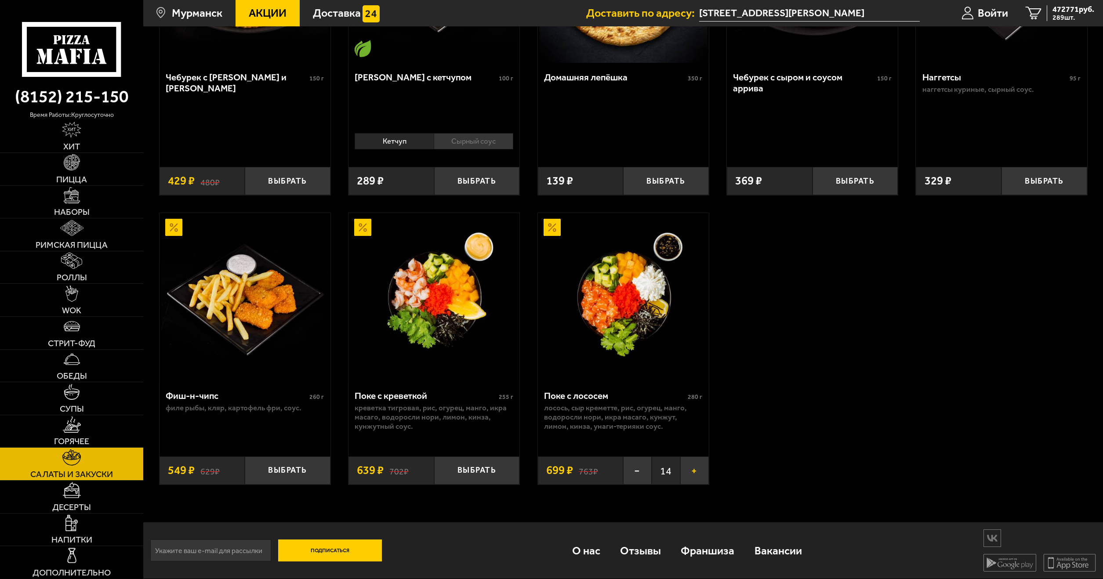
click at [691, 473] on button "+" at bounding box center [694, 471] width 29 height 28
click at [704, 472] on button "+" at bounding box center [694, 471] width 29 height 28
click at [693, 472] on button "+" at bounding box center [694, 471] width 29 height 28
click at [697, 472] on button "+" at bounding box center [694, 471] width 29 height 28
click at [685, 468] on button "+" at bounding box center [694, 471] width 29 height 28
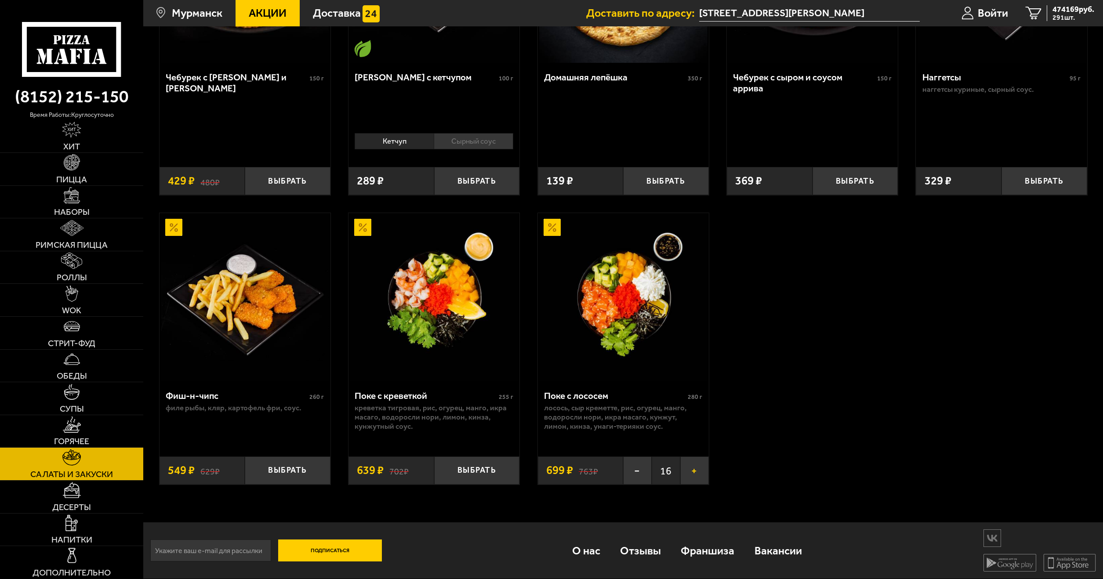
click at [697, 472] on button "+" at bounding box center [694, 471] width 29 height 28
drag, startPoint x: 688, startPoint y: 467, endPoint x: 694, endPoint y: 476, distance: 11.2
click at [687, 468] on button "+" at bounding box center [694, 471] width 29 height 28
click at [696, 473] on button "+" at bounding box center [694, 471] width 29 height 28
click at [686, 469] on button "+" at bounding box center [694, 471] width 29 height 28
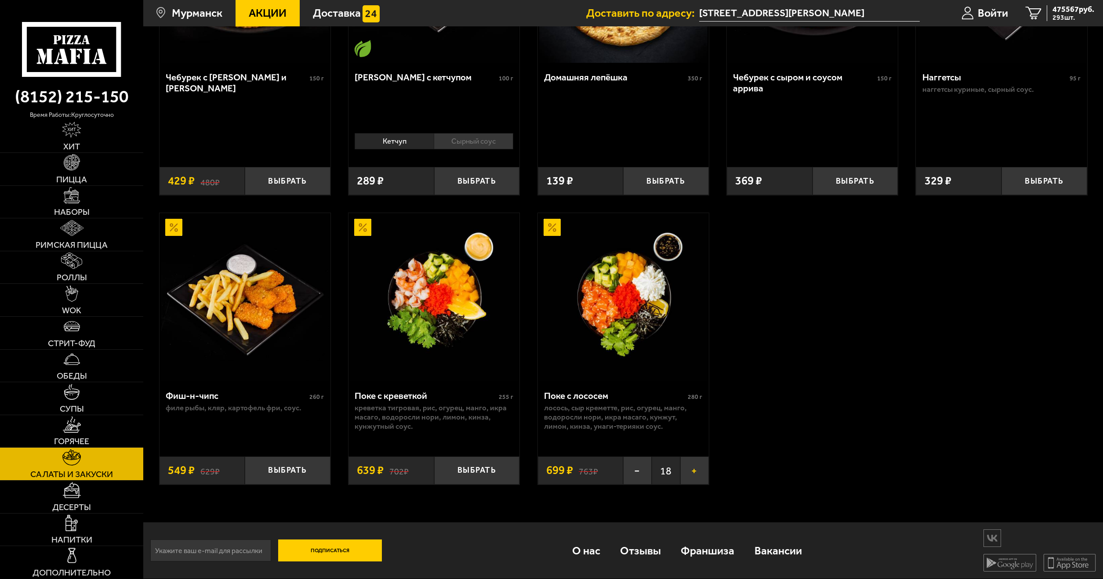
click at [700, 471] on button "+" at bounding box center [694, 471] width 29 height 28
click at [686, 473] on button "+" at bounding box center [694, 471] width 29 height 28
click at [697, 468] on button "+" at bounding box center [694, 471] width 29 height 28
click at [689, 477] on button "+" at bounding box center [694, 471] width 29 height 28
click at [692, 469] on button "+" at bounding box center [694, 471] width 29 height 28
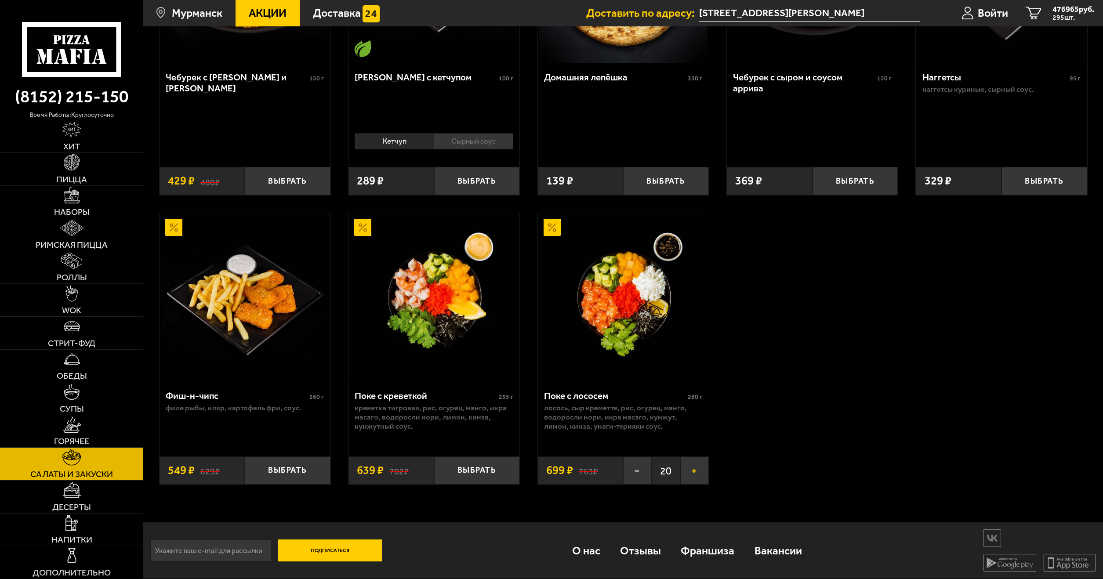
click at [689, 478] on button "+" at bounding box center [694, 471] width 29 height 28
click at [692, 467] on button "+" at bounding box center [694, 471] width 29 height 28
click at [698, 475] on button "+" at bounding box center [694, 471] width 29 height 28
click at [692, 465] on button "+" at bounding box center [694, 471] width 29 height 28
click at [704, 470] on button "+" at bounding box center [694, 471] width 29 height 28
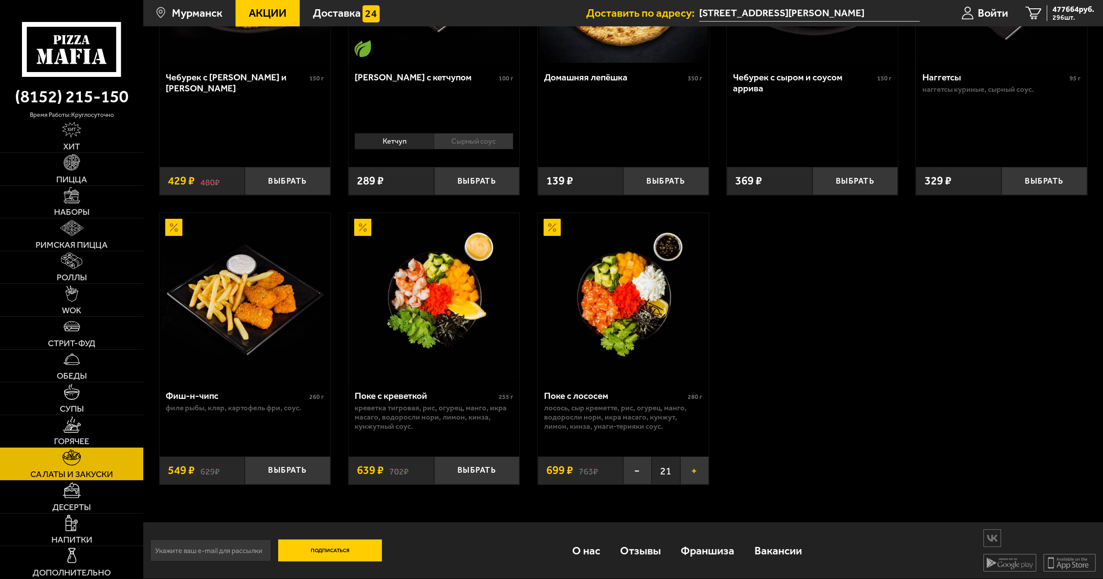
click at [694, 472] on button "+" at bounding box center [694, 471] width 29 height 28
click at [700, 470] on button "+" at bounding box center [694, 471] width 29 height 28
click at [694, 476] on button "+" at bounding box center [694, 471] width 29 height 28
click at [691, 466] on button "+" at bounding box center [694, 471] width 29 height 28
click at [696, 476] on button "+" at bounding box center [694, 471] width 29 height 28
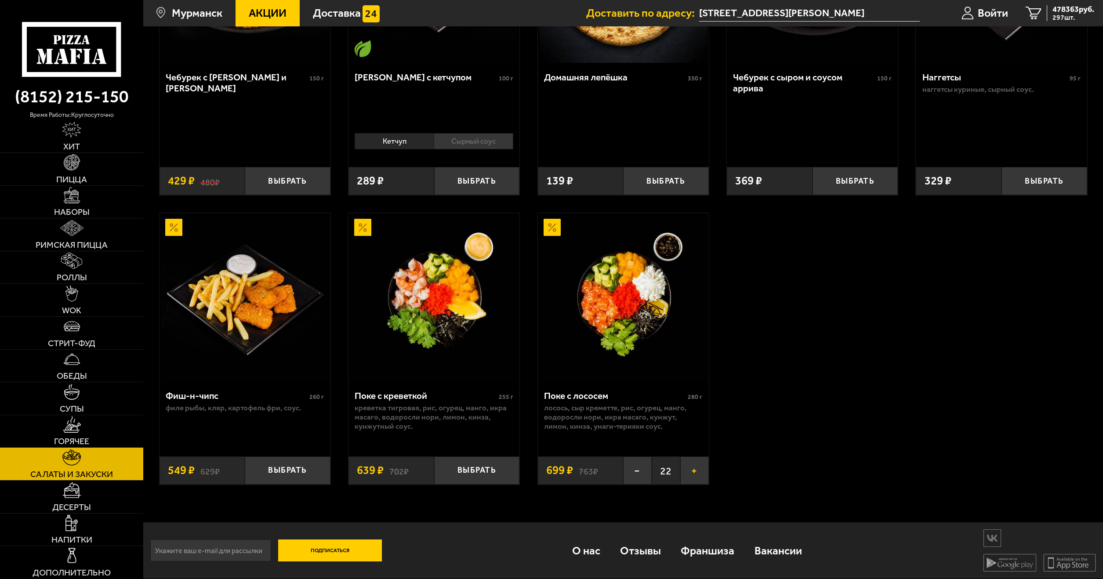
click at [689, 472] on button "+" at bounding box center [694, 471] width 29 height 28
click at [698, 472] on button "+" at bounding box center [694, 471] width 29 height 28
click at [690, 476] on button "+" at bounding box center [694, 471] width 29 height 28
click at [689, 471] on button "+" at bounding box center [694, 471] width 29 height 28
click at [692, 479] on button "+" at bounding box center [694, 471] width 29 height 28
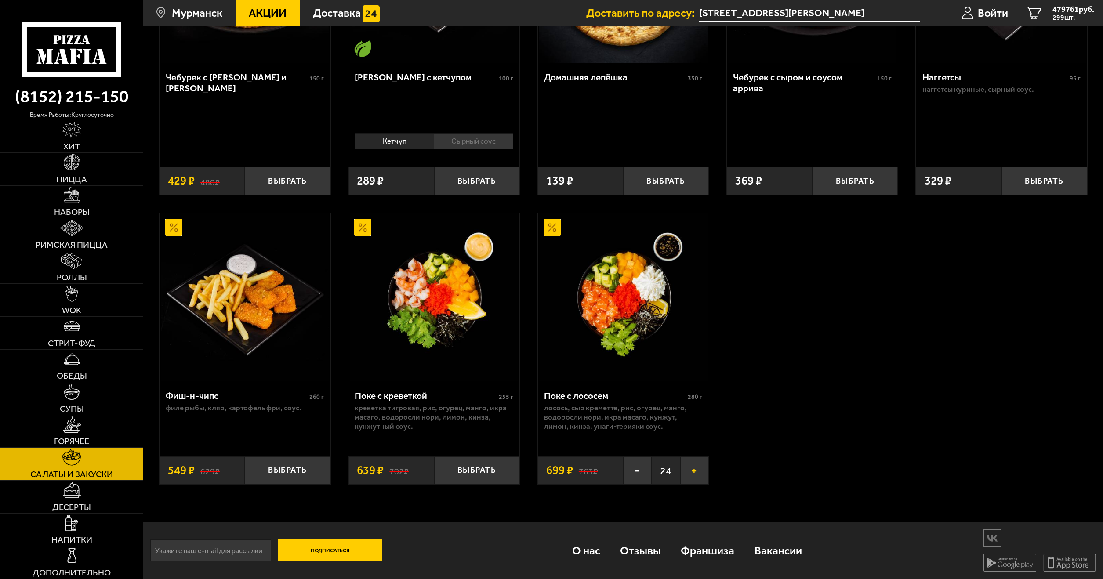
click at [684, 472] on button "+" at bounding box center [694, 471] width 29 height 28
click at [691, 479] on button "+" at bounding box center [694, 471] width 29 height 28
click at [689, 472] on button "+" at bounding box center [694, 471] width 29 height 28
click at [692, 480] on button "+" at bounding box center [694, 471] width 29 height 28
click at [690, 474] on button "+" at bounding box center [694, 471] width 29 height 28
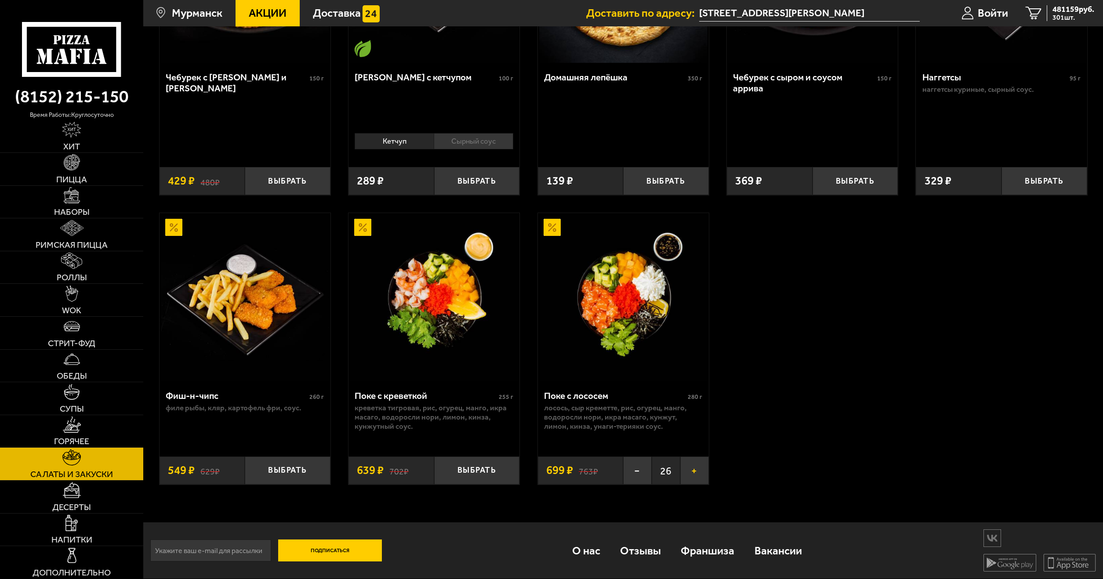
click at [703, 479] on button "+" at bounding box center [694, 471] width 29 height 28
click at [686, 476] on button "+" at bounding box center [694, 471] width 29 height 28
click at [701, 472] on button "+" at bounding box center [694, 471] width 29 height 28
click at [695, 476] on button "+" at bounding box center [694, 471] width 29 height 28
click at [695, 467] on button "+" at bounding box center [694, 471] width 29 height 28
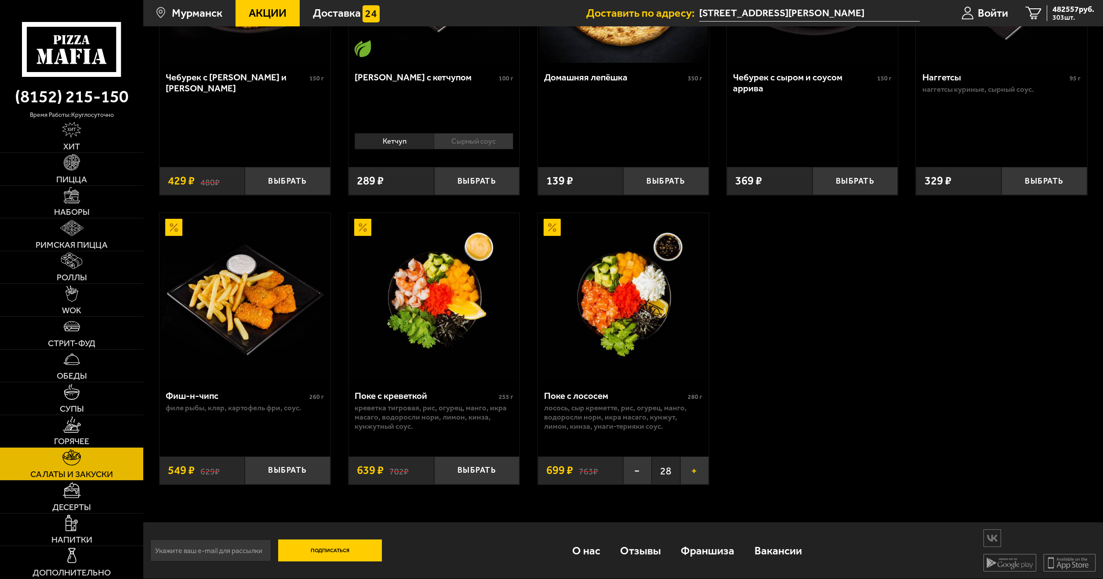
click at [703, 477] on button "+" at bounding box center [694, 471] width 29 height 28
click at [690, 467] on button "+" at bounding box center [694, 471] width 29 height 28
click at [704, 473] on button "+" at bounding box center [694, 471] width 29 height 28
click at [691, 471] on button "+" at bounding box center [694, 471] width 29 height 28
click at [697, 473] on button "+" at bounding box center [694, 471] width 29 height 28
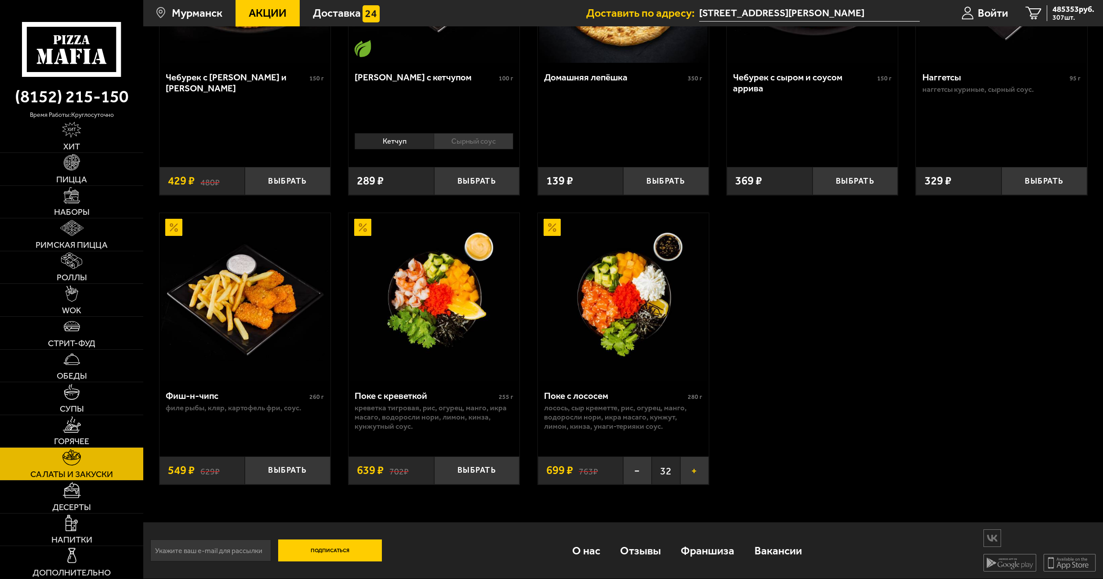
click at [695, 474] on button "+" at bounding box center [694, 471] width 29 height 28
click at [695, 475] on button "+" at bounding box center [694, 471] width 29 height 28
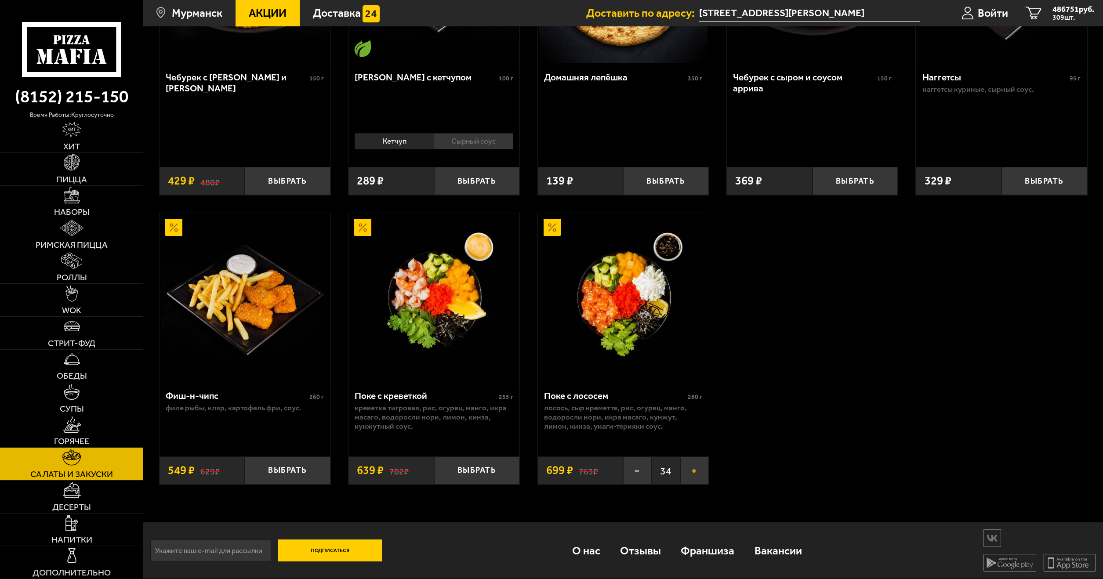
click at [695, 475] on button "+" at bounding box center [694, 471] width 29 height 28
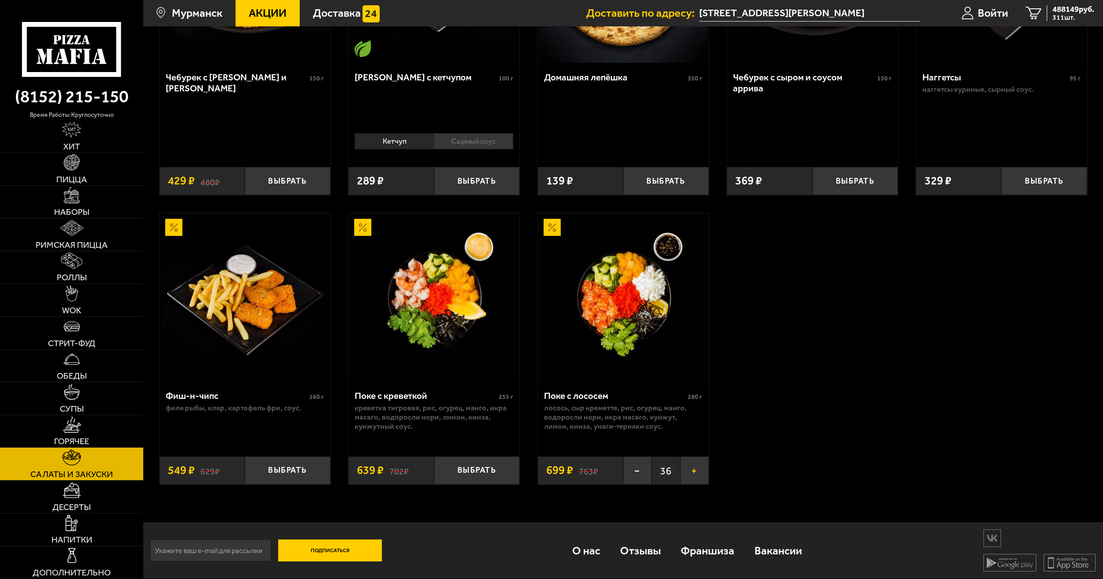
click at [695, 475] on button "+" at bounding box center [694, 471] width 29 height 28
click at [694, 475] on button "+" at bounding box center [694, 471] width 29 height 28
click at [694, 476] on button "+" at bounding box center [694, 471] width 29 height 28
click at [695, 476] on button "+" at bounding box center [694, 471] width 29 height 28
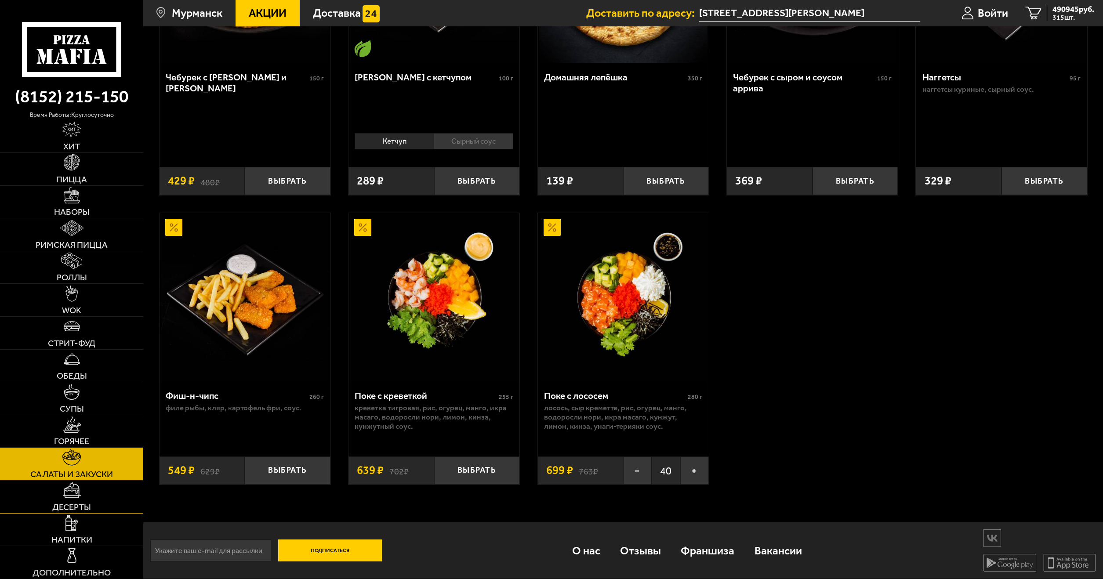
click at [98, 493] on link "Десерты" at bounding box center [71, 497] width 143 height 33
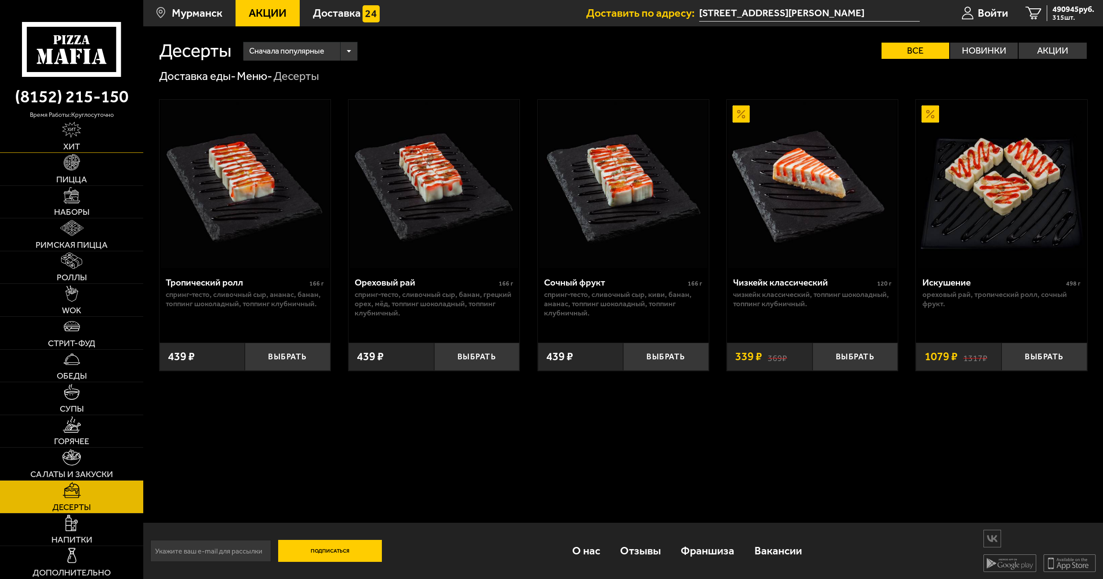
click at [77, 136] on img at bounding box center [71, 130] width 19 height 16
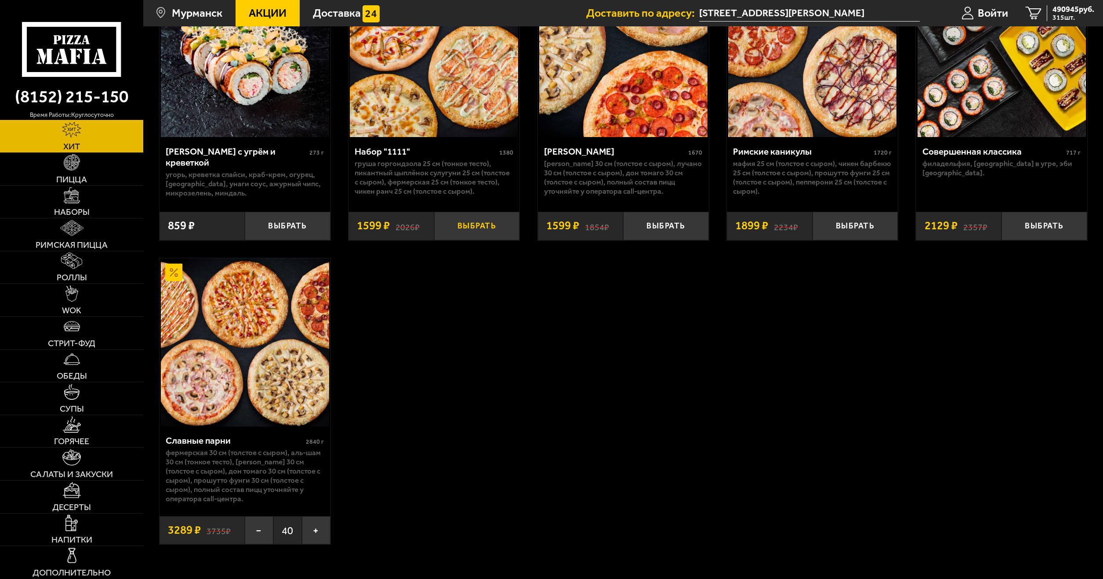
scroll to position [747, 0]
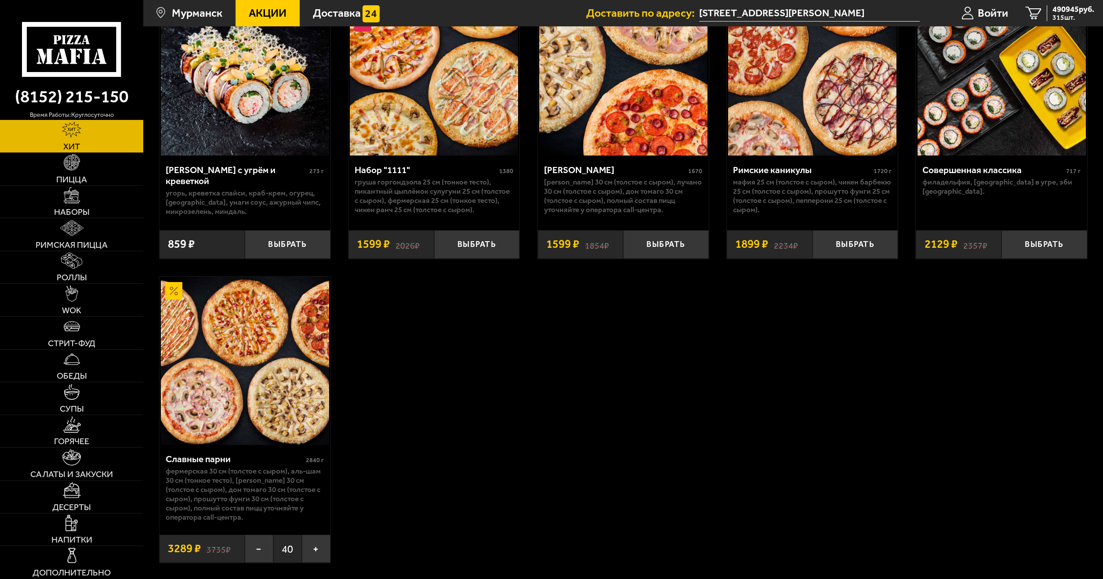
drag, startPoint x: 529, startPoint y: 364, endPoint x: 540, endPoint y: 367, distance: 11.0
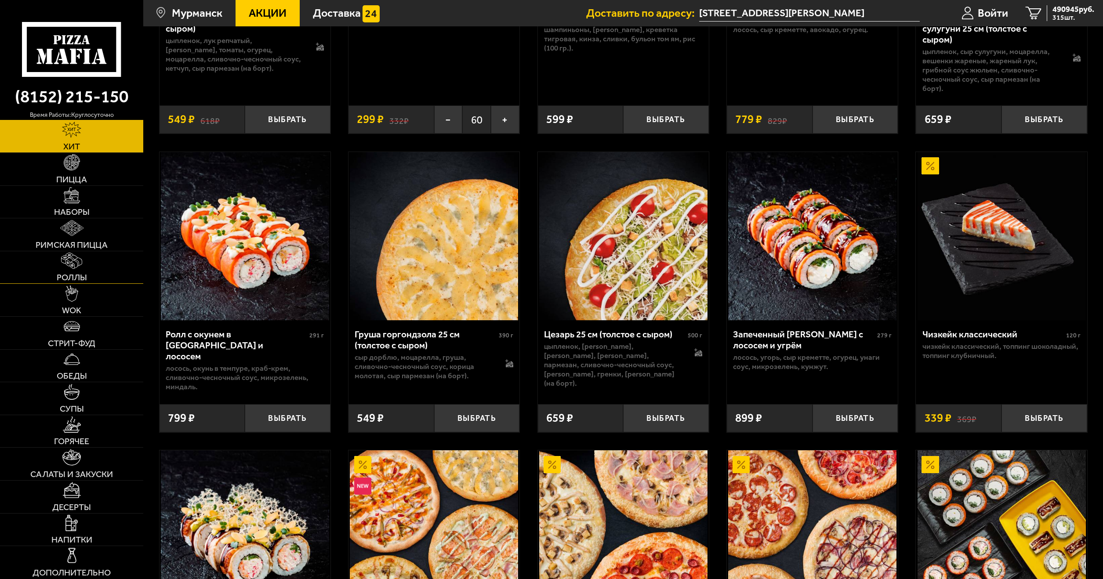
scroll to position [264, 0]
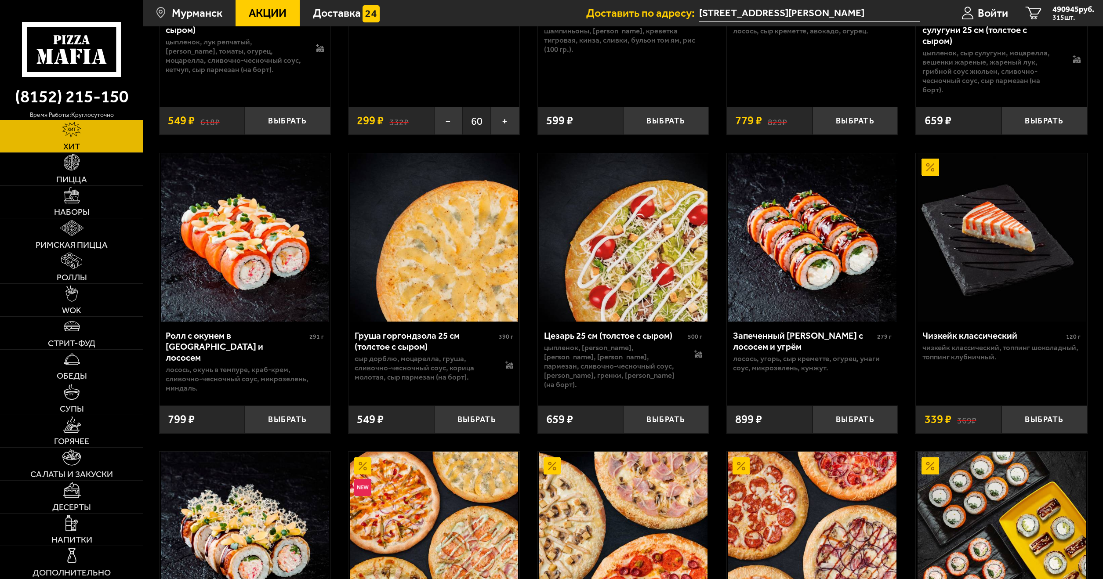
drag, startPoint x: 536, startPoint y: 367, endPoint x: 110, endPoint y: 237, distance: 445.2
click at [101, 314] on link "WOK" at bounding box center [71, 300] width 143 height 33
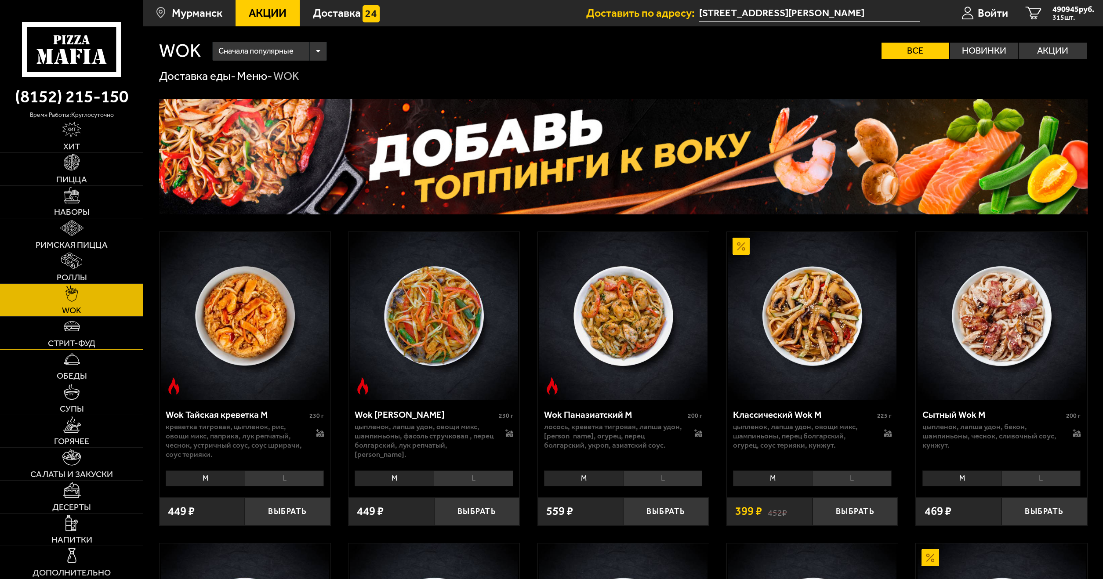
click at [104, 330] on link "Стрит-фуд" at bounding box center [71, 333] width 143 height 33
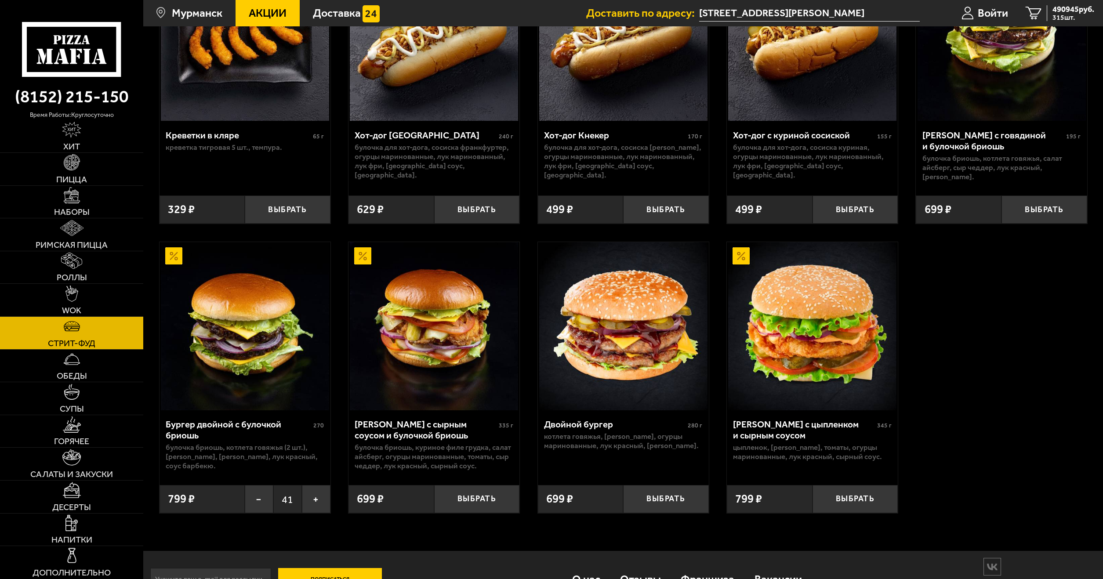
scroll to position [177, 0]
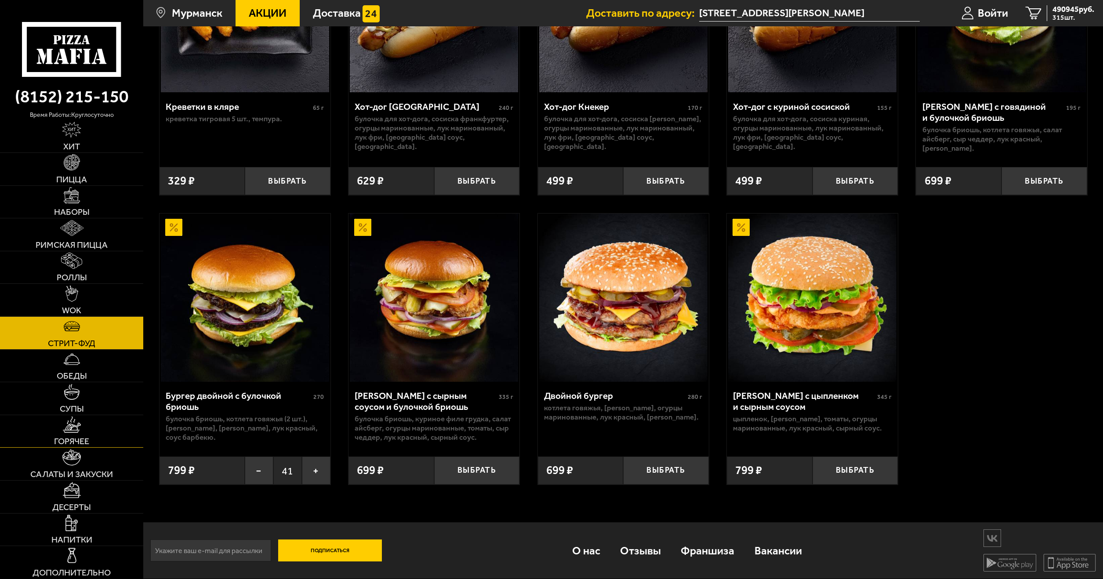
click at [115, 442] on link "Горячее" at bounding box center [71, 431] width 143 height 33
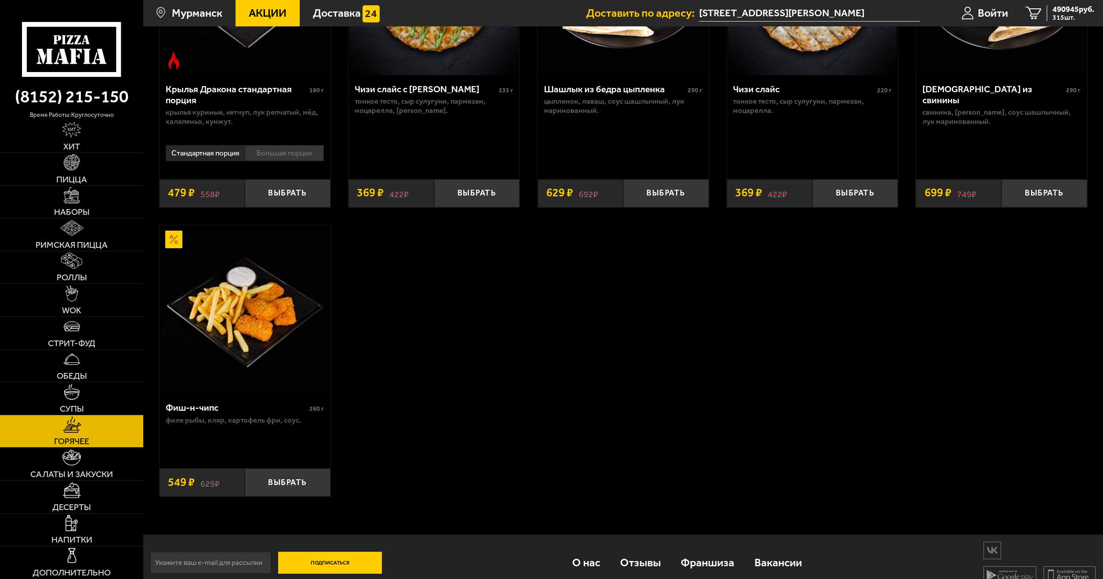
scroll to position [822, 0]
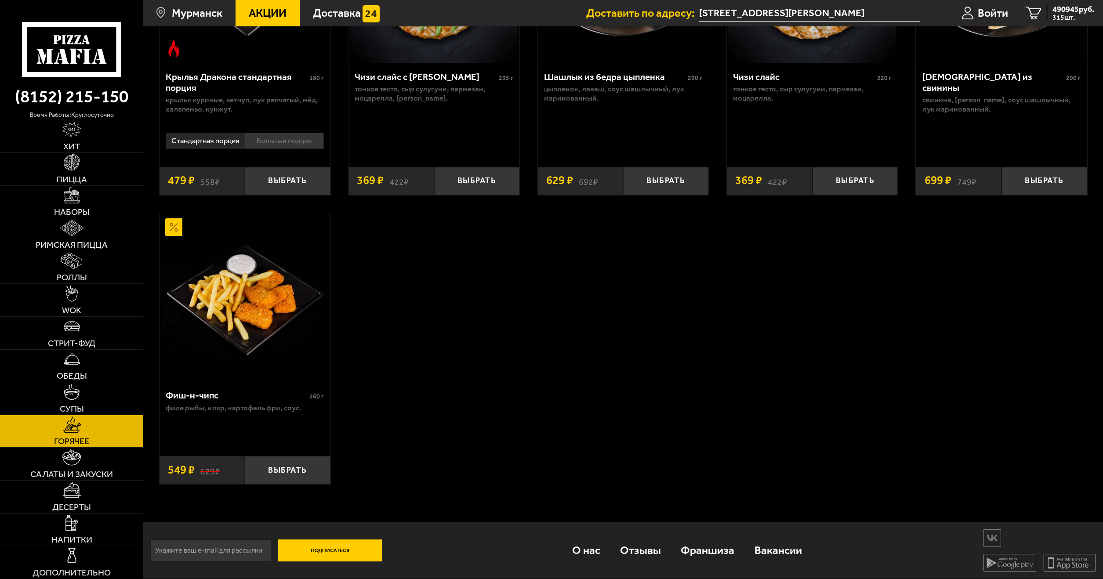
drag, startPoint x: 655, startPoint y: 265, endPoint x: 227, endPoint y: 288, distance: 429.1
click at [91, 452] on link "Салаты и закуски" at bounding box center [71, 464] width 143 height 33
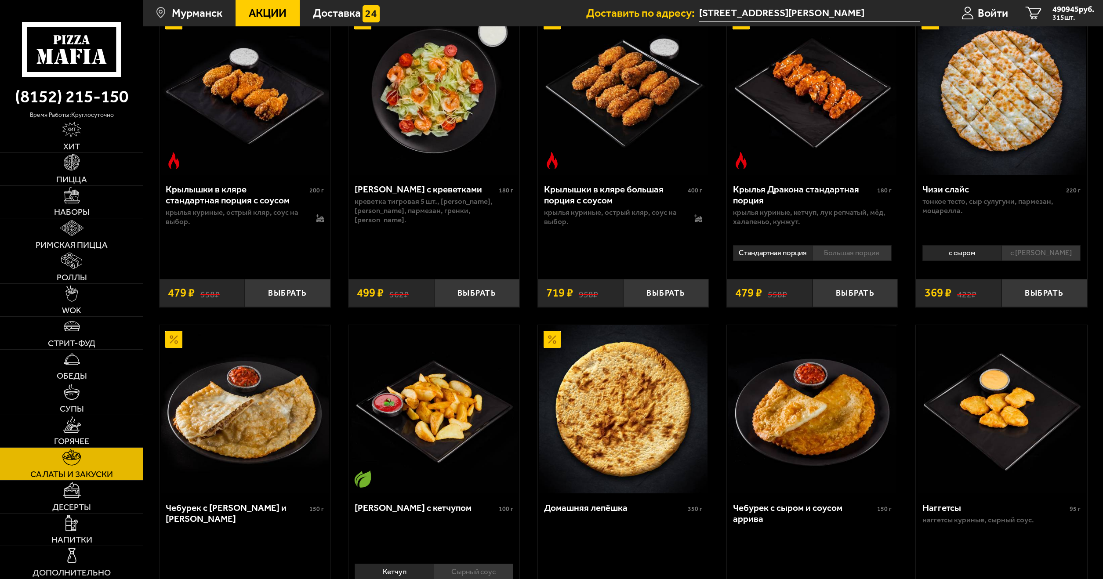
scroll to position [439, 0]
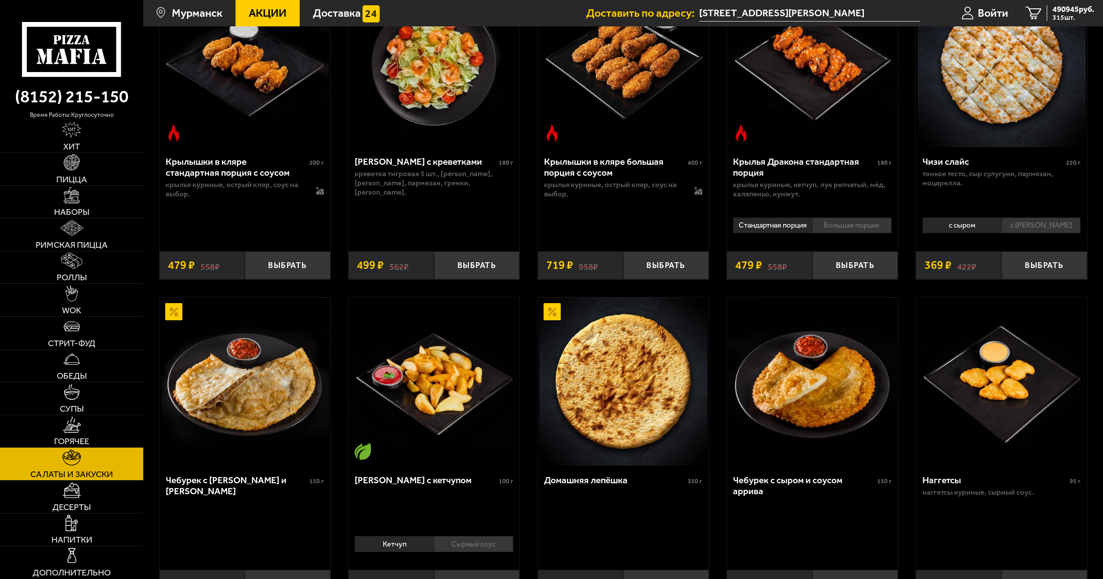
drag, startPoint x: 310, startPoint y: 291, endPoint x: 1018, endPoint y: 99, distance: 733.7
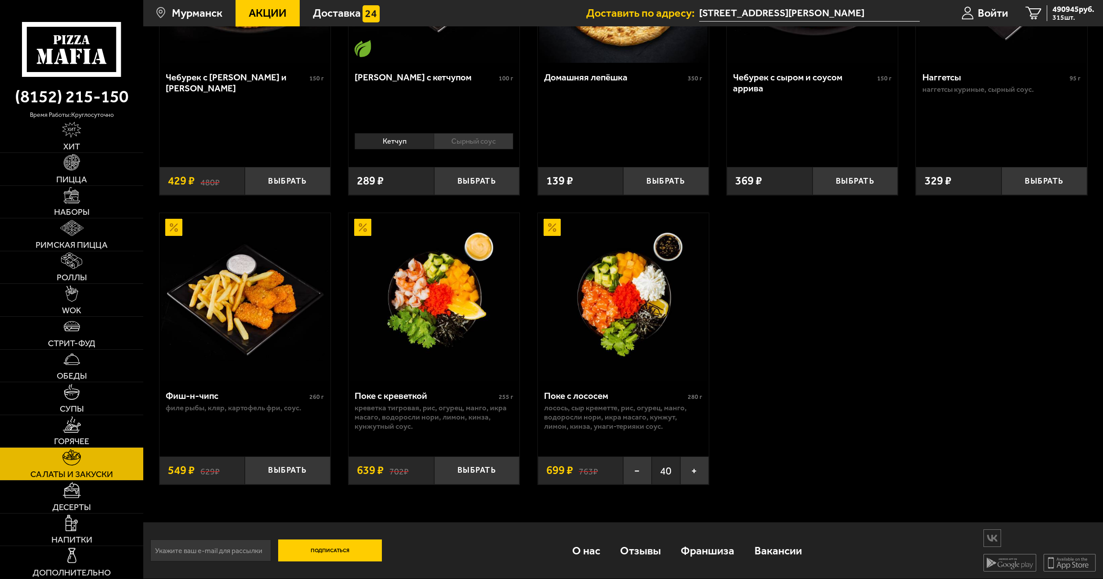
scroll to position [845, 0]
drag, startPoint x: 1020, startPoint y: 78, endPoint x: 933, endPoint y: 210, distance: 157.7
drag, startPoint x: 744, startPoint y: 297, endPoint x: 673, endPoint y: 323, distance: 75.5
drag, startPoint x: 673, startPoint y: 323, endPoint x: 644, endPoint y: 335, distance: 31.5
drag, startPoint x: 621, startPoint y: 331, endPoint x: 599, endPoint y: 333, distance: 22.0
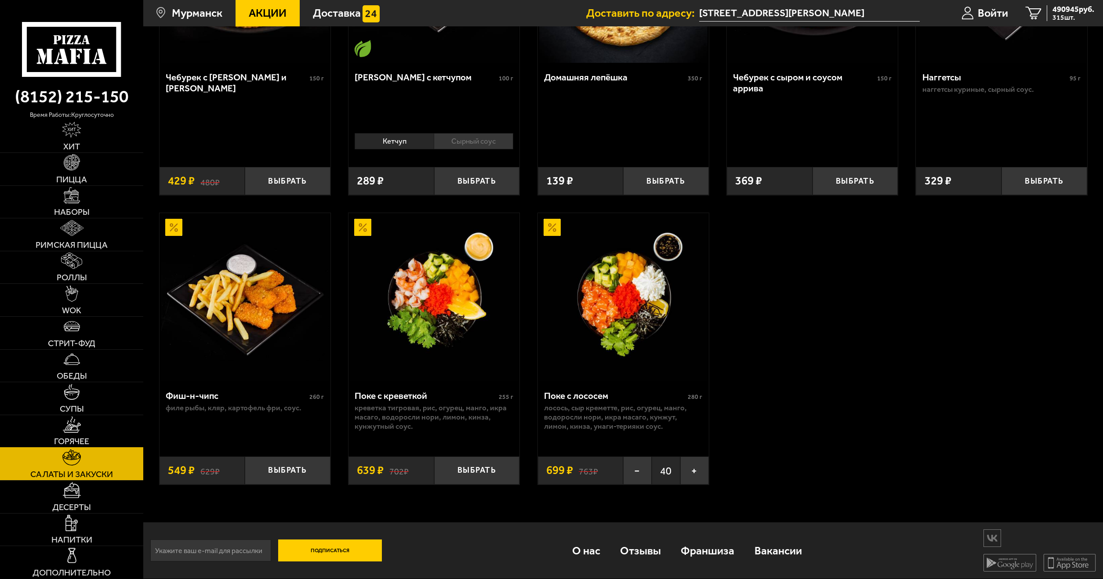
click at [73, 437] on span "Горячее" at bounding box center [71, 441] width 35 height 9
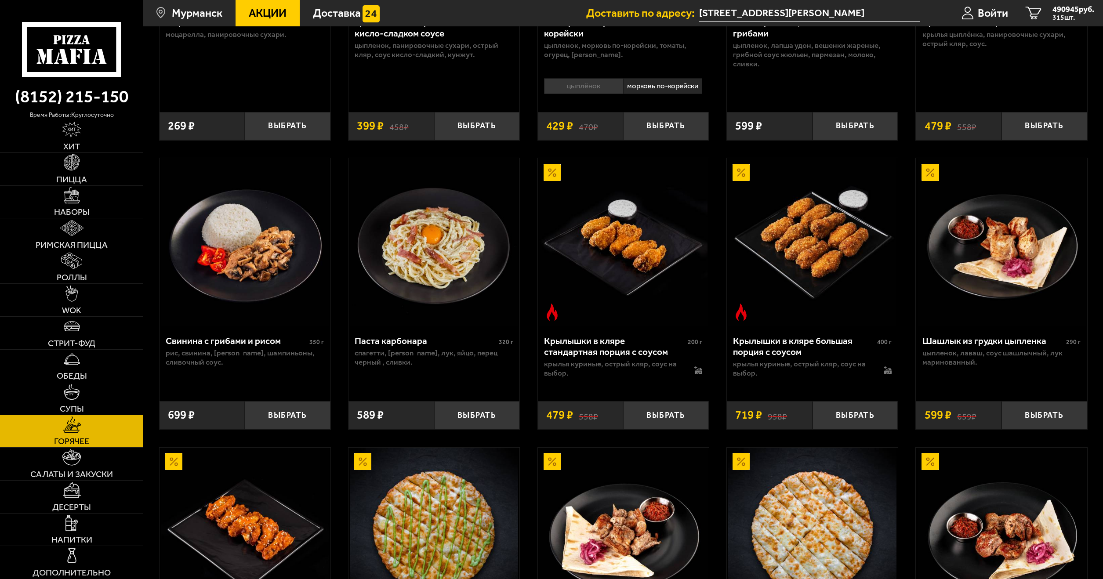
scroll to position [264, 0]
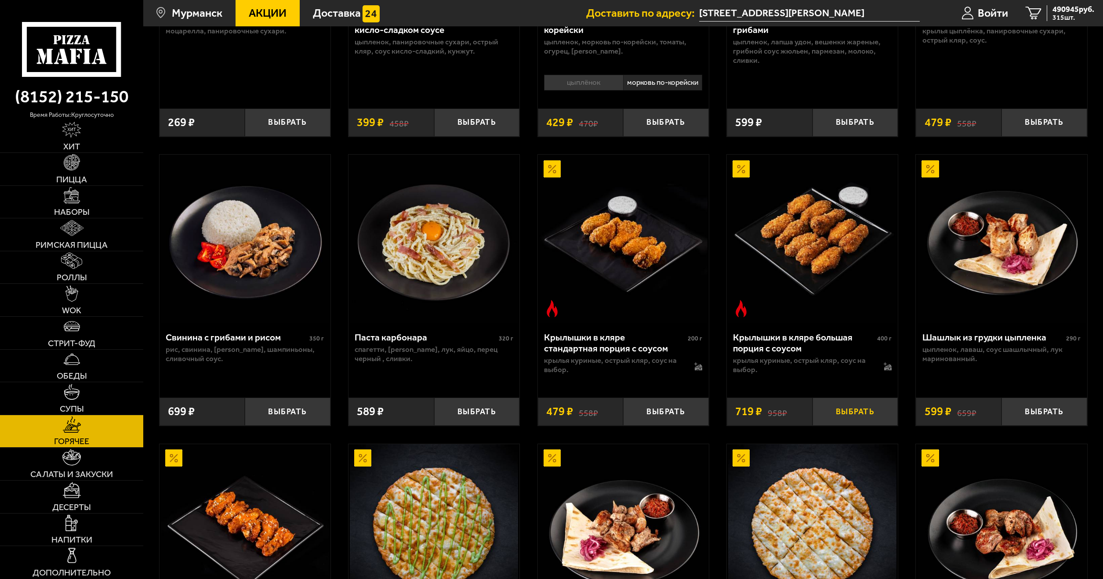
click at [861, 422] on button "Выбрать" at bounding box center [856, 412] width 86 height 28
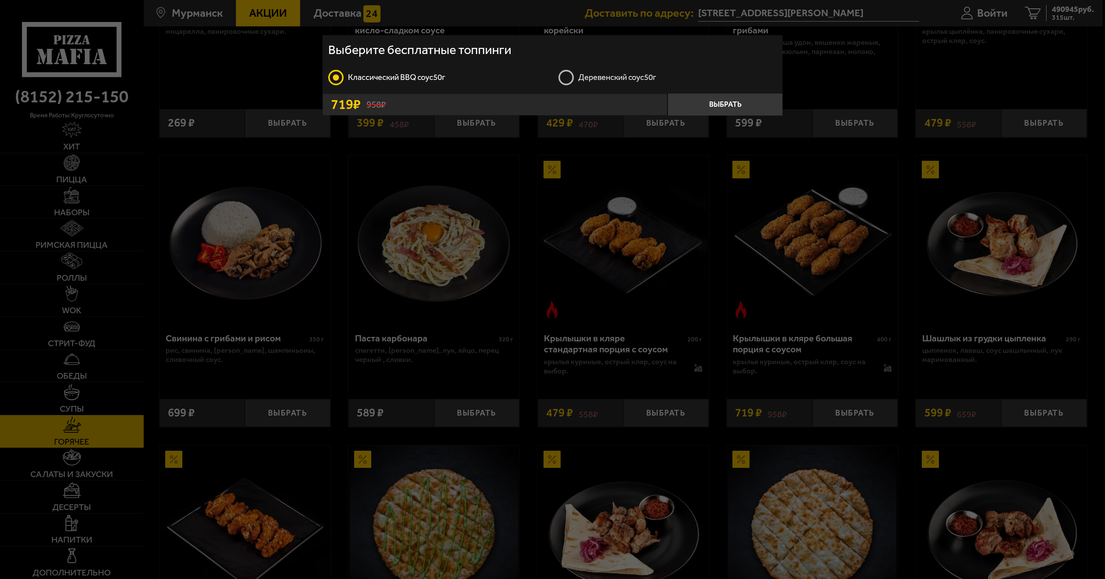
click at [564, 79] on label "Деревенский соус 50г" at bounding box center [668, 77] width 219 height 17
click at [0, 0] on input "Деревенский соус 50г" at bounding box center [0, 0] width 0 height 0
click at [711, 97] on button "Выбрать" at bounding box center [725, 105] width 115 height 22
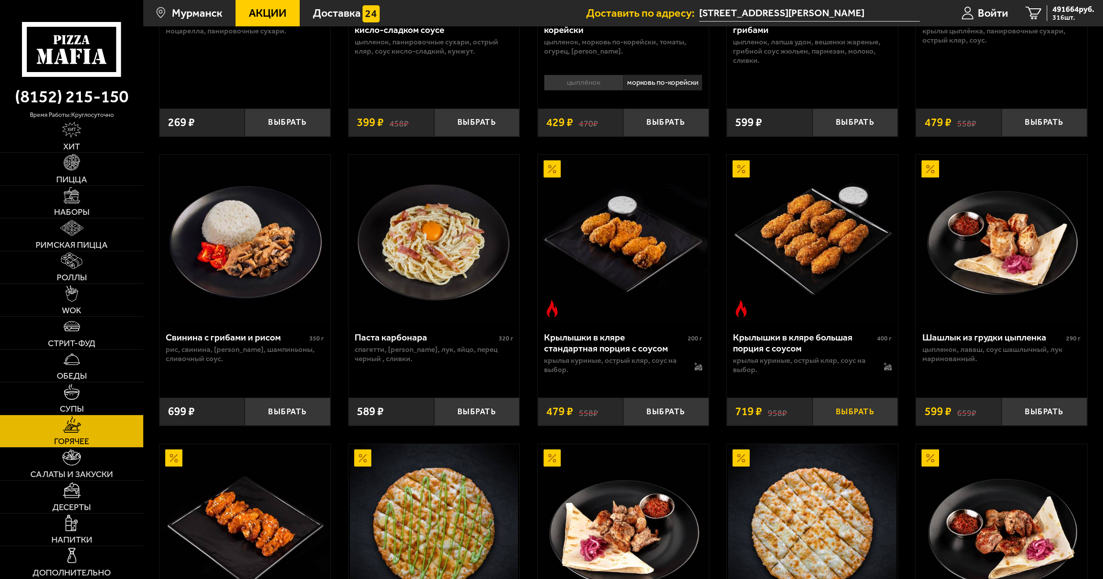
click at [858, 425] on button "Выбрать" at bounding box center [856, 412] width 86 height 28
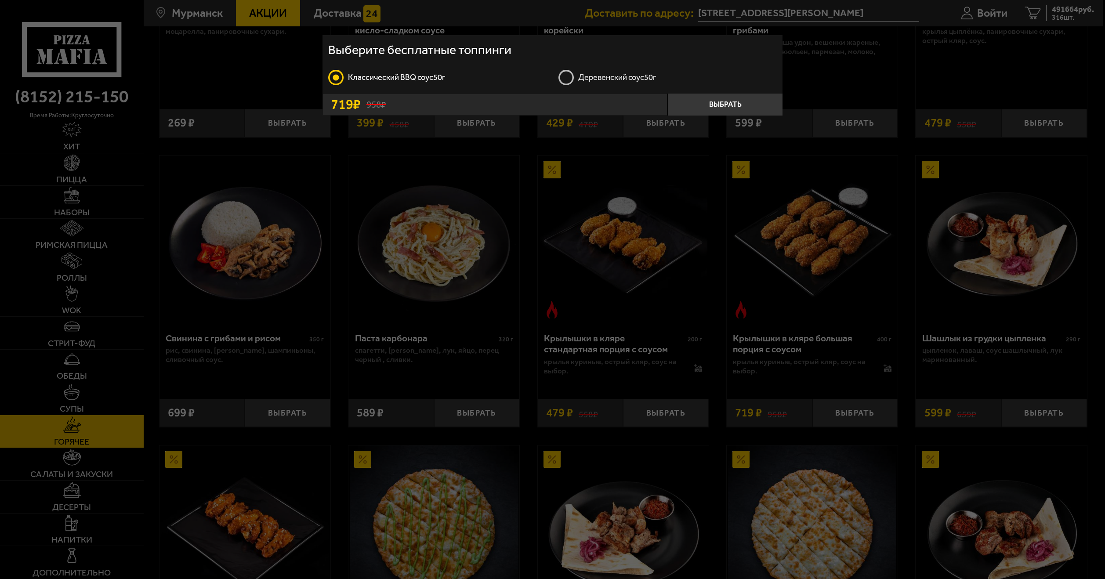
click at [579, 71] on label "Деревенский соус 50г" at bounding box center [668, 77] width 219 height 17
click at [0, 0] on input "Деревенский соус 50г" at bounding box center [0, 0] width 0 height 0
drag, startPoint x: 704, startPoint y: 109, endPoint x: 718, endPoint y: 110, distance: 13.6
click at [718, 110] on button "Выбрать" at bounding box center [725, 105] width 115 height 22
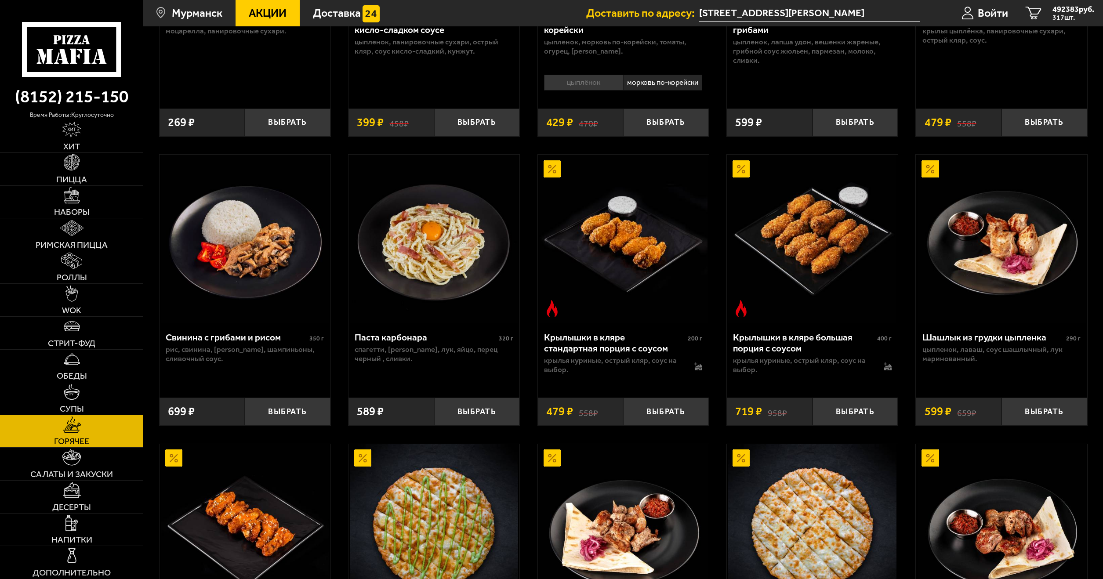
click at [804, 352] on div "Крылышки в кляре большая порция c соусом" at bounding box center [804, 343] width 142 height 22
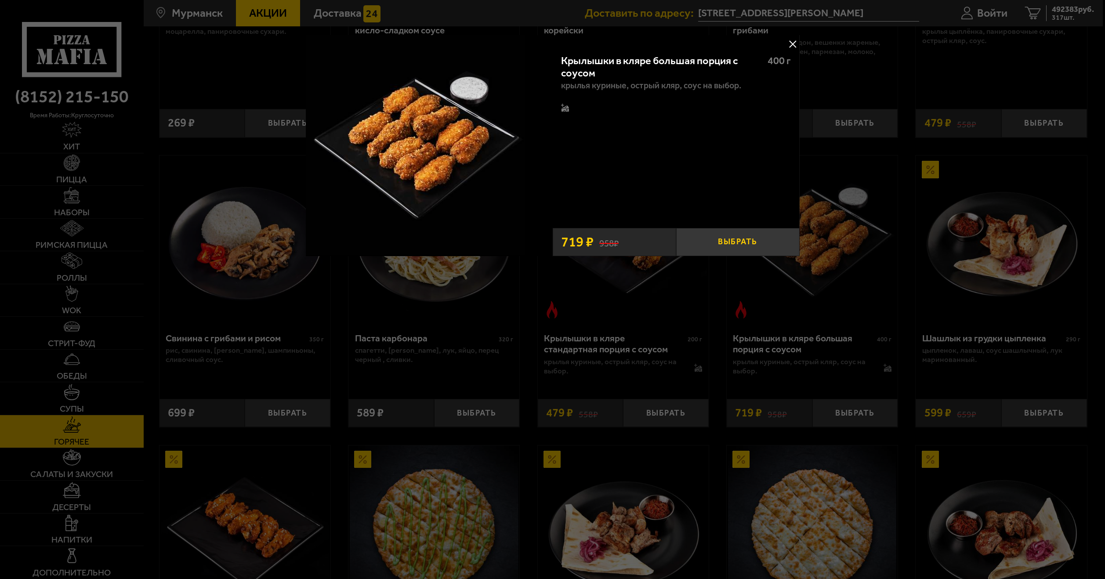
click at [718, 235] on button "Выбрать" at bounding box center [737, 242] width 123 height 28
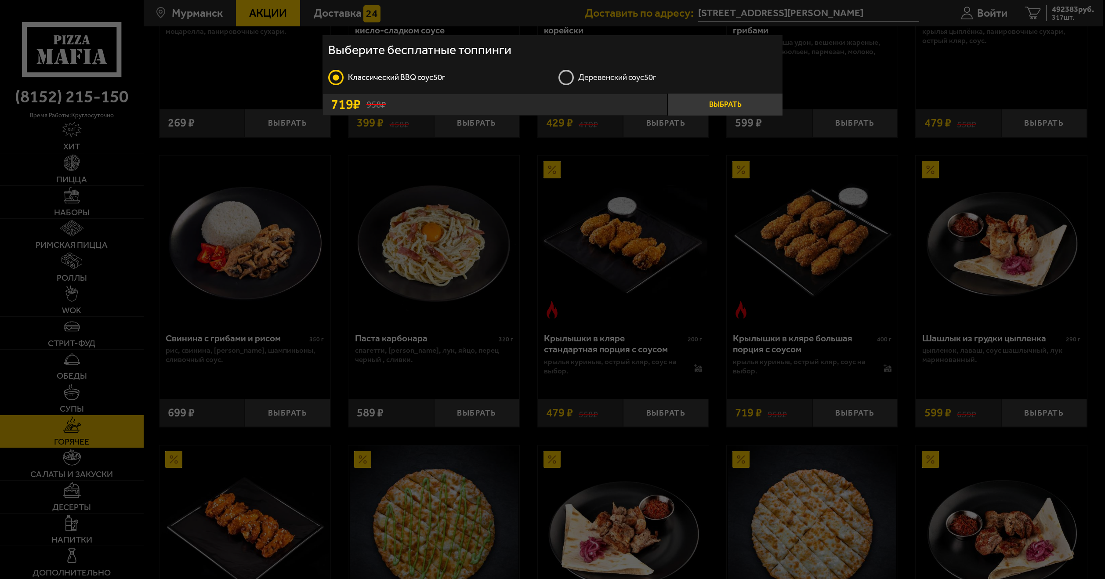
click at [711, 98] on button "Выбрать" at bounding box center [725, 105] width 115 height 22
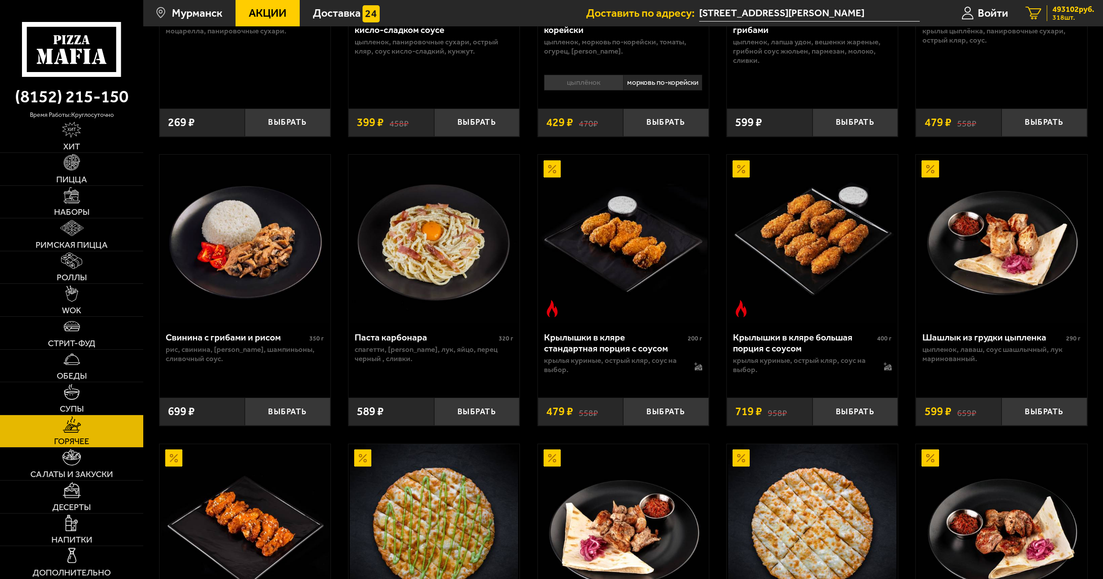
click at [1058, 16] on span "318 шт." at bounding box center [1074, 17] width 42 height 7
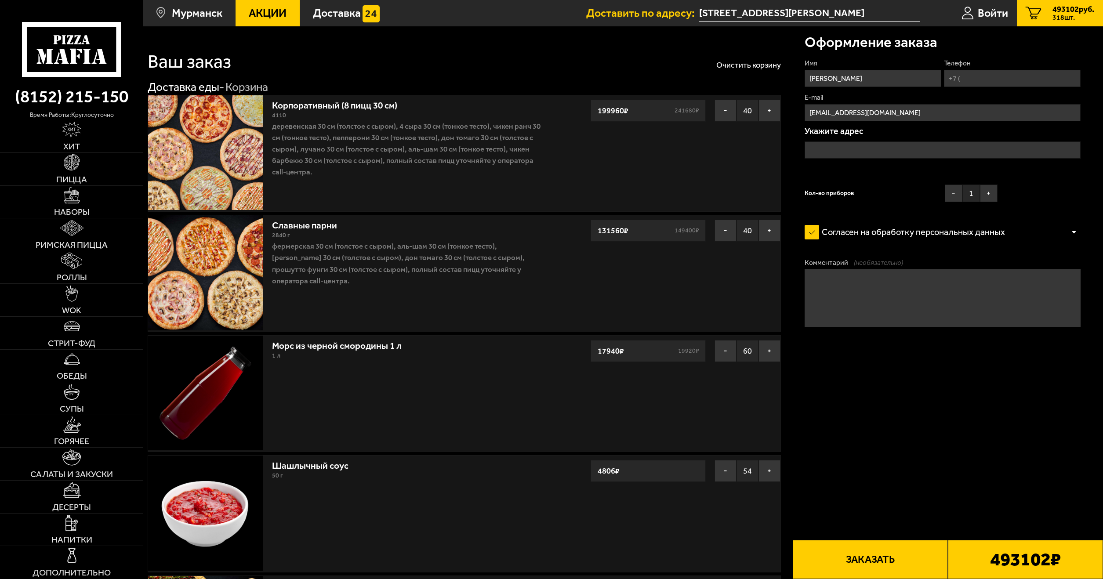
type input "[STREET_ADDRESS][PERSON_NAME]"
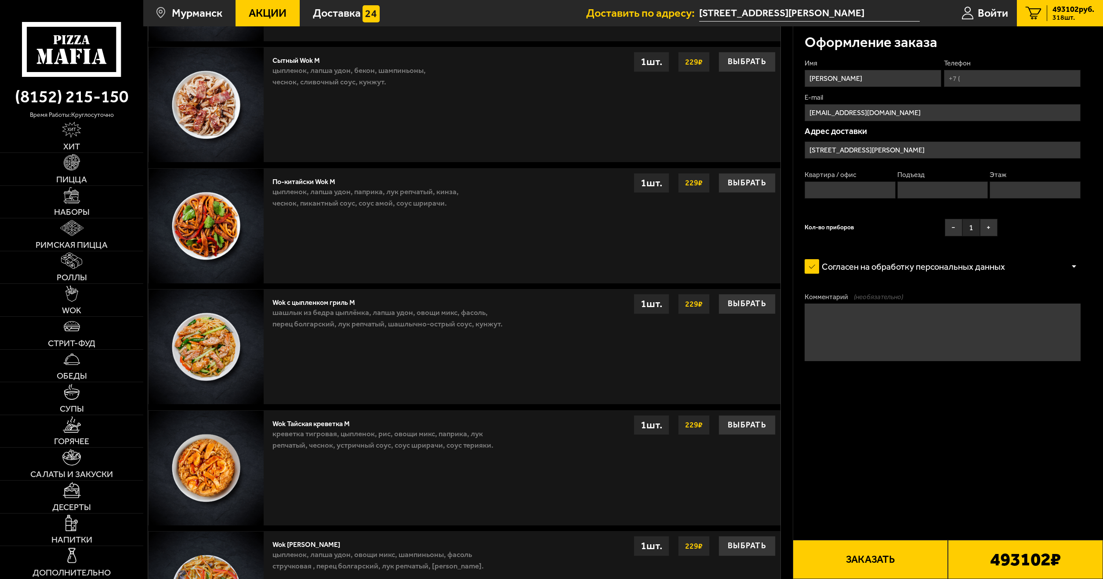
scroll to position [1318, 0]
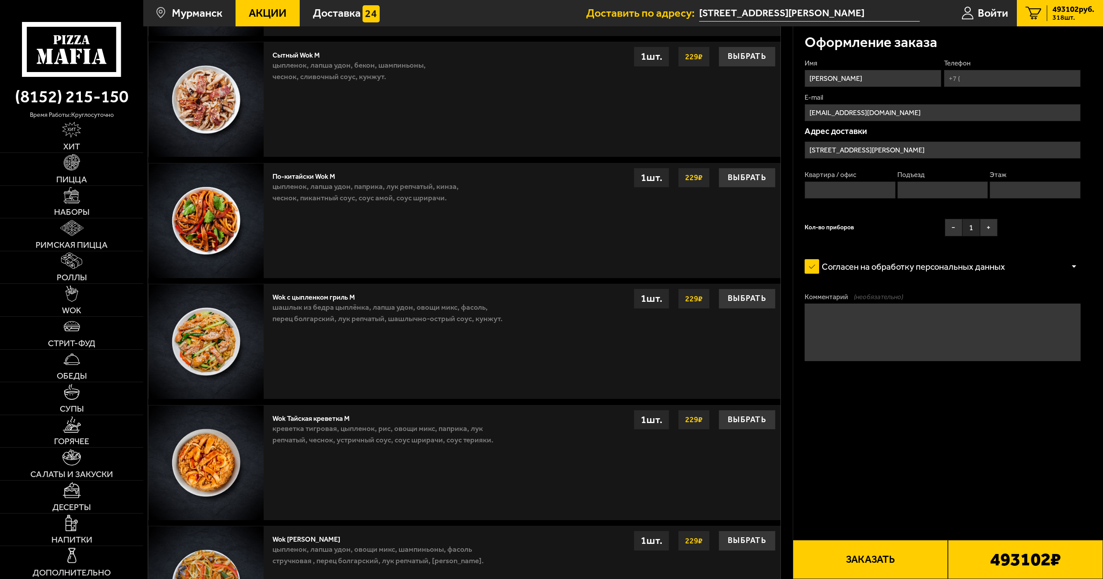
drag, startPoint x: 554, startPoint y: 334, endPoint x: 912, endPoint y: 496, distance: 393.0
drag, startPoint x: 864, startPoint y: 84, endPoint x: 819, endPoint y: 98, distance: 46.7
drag, startPoint x: 589, startPoint y: 577, endPoint x: 583, endPoint y: 595, distance: 19.3
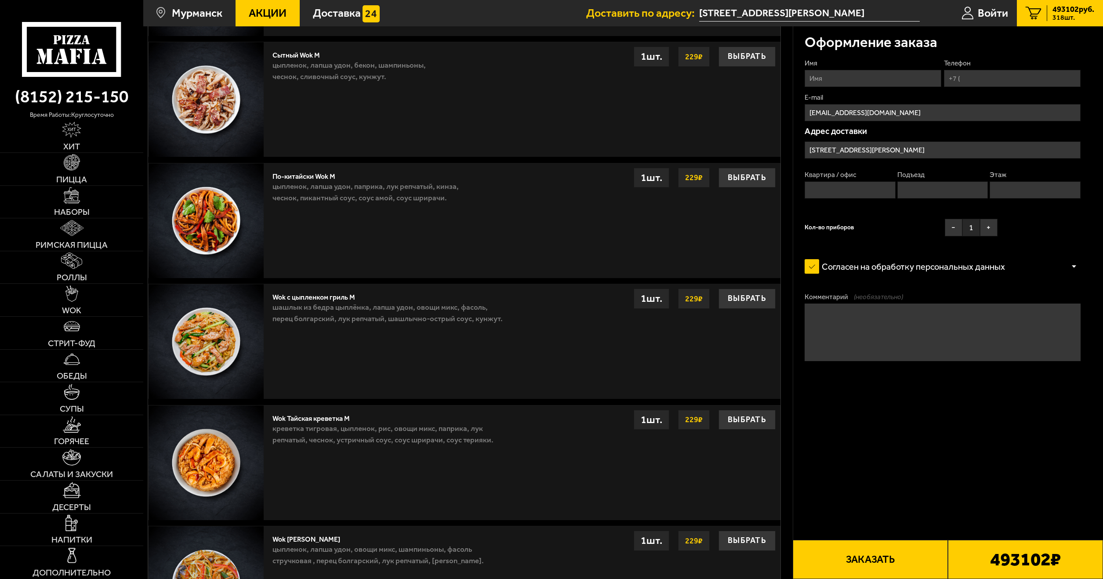
click at [878, 85] on input "Имя" at bounding box center [873, 78] width 137 height 17
type input "Потап"
drag, startPoint x: 1016, startPoint y: 55, endPoint x: 992, endPoint y: 80, distance: 33.6
drag, startPoint x: 871, startPoint y: 77, endPoint x: 876, endPoint y: 77, distance: 5.3
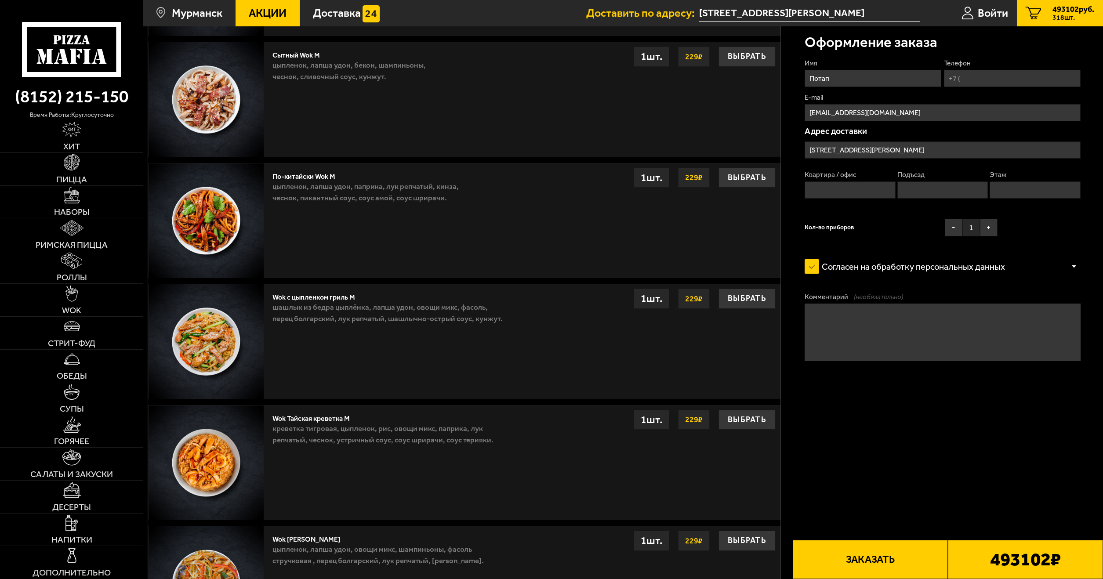
click at [984, 83] on input "Телефон" at bounding box center [1012, 78] width 137 height 17
drag, startPoint x: 948, startPoint y: 216, endPoint x: 649, endPoint y: 577, distance: 469.5
click at [962, 76] on input "Телефон" at bounding box center [1012, 78] width 137 height 17
paste input "+7 ("
paste input "952) [PHONE_NUMBER]"
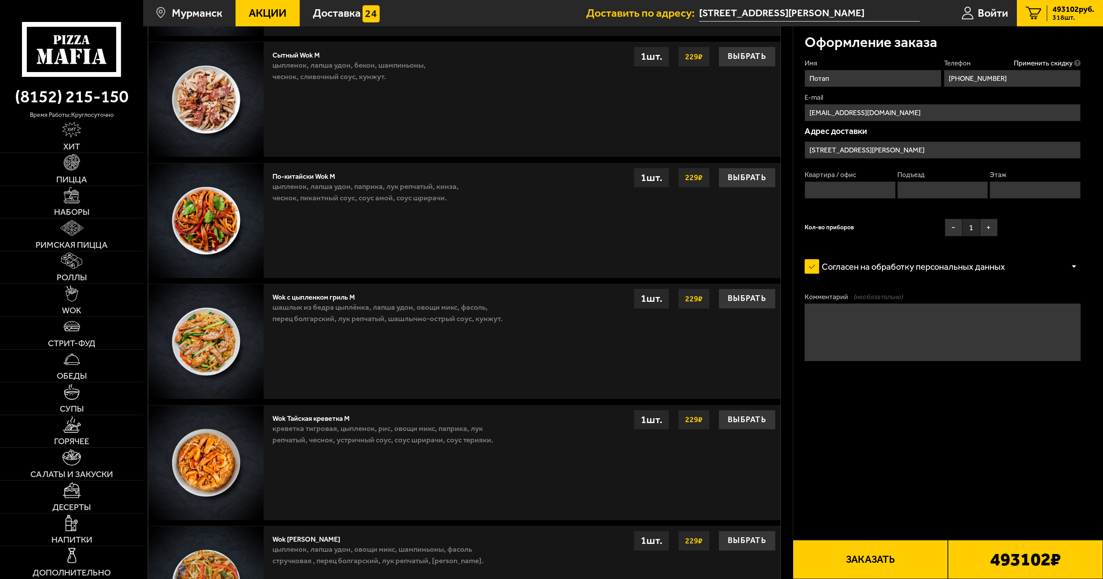
type input "[PHONE_NUMBER]"
drag, startPoint x: 949, startPoint y: 183, endPoint x: 939, endPoint y: 196, distance: 17.0
click
drag, startPoint x: 870, startPoint y: 171, endPoint x: 895, endPoint y: 109, distance: 67.1
drag, startPoint x: 895, startPoint y: 109, endPoint x: 827, endPoint y: 116, distance: 68.0
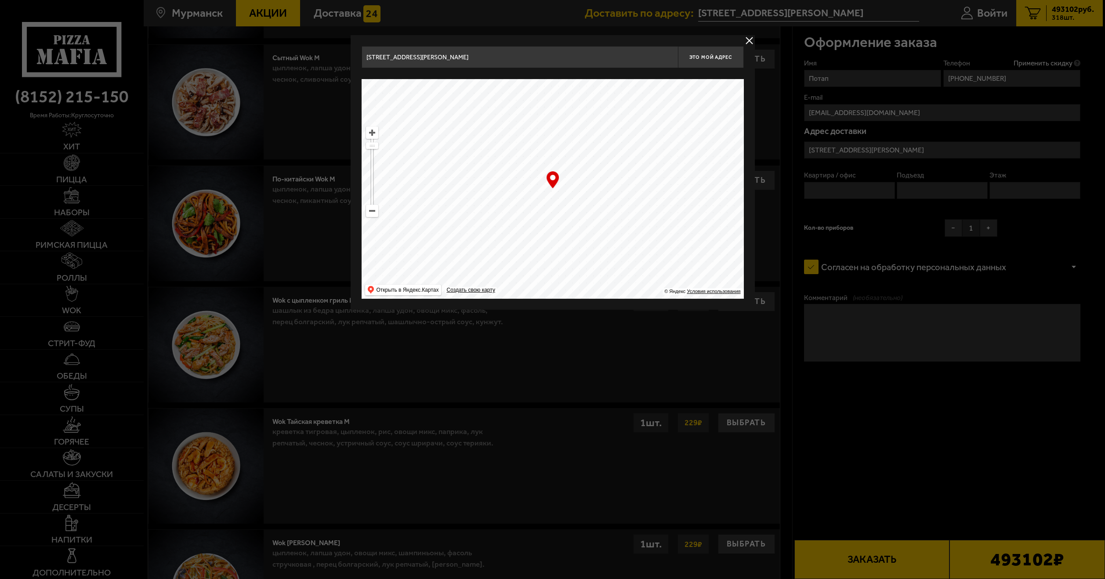
drag, startPoint x: 835, startPoint y: 187, endPoint x: 838, endPoint y: 182, distance: 5.4
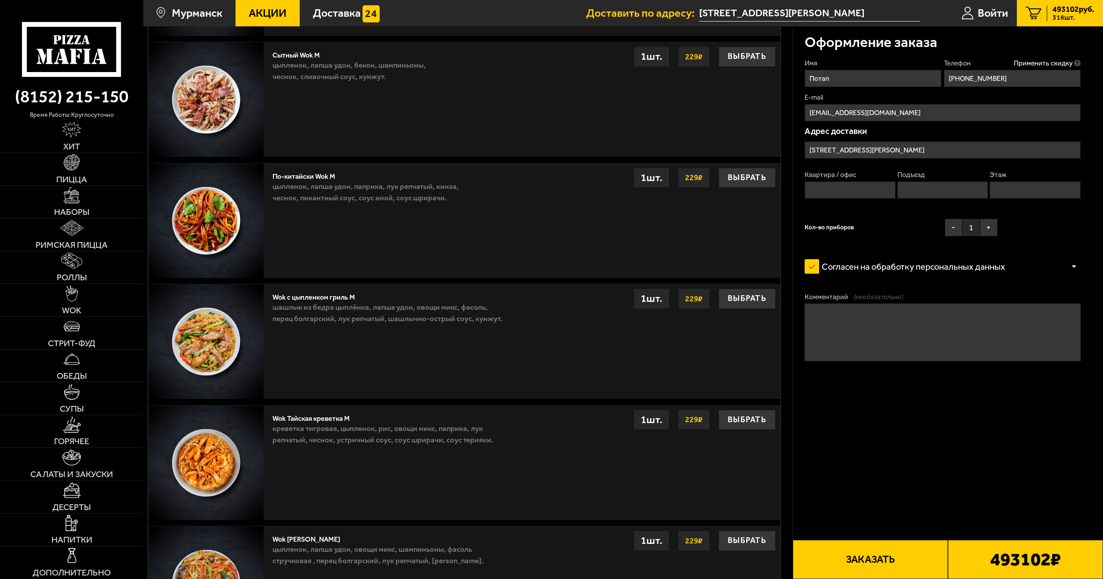
drag, startPoint x: 853, startPoint y: 200, endPoint x: 618, endPoint y: 579, distance: 445.5
drag, startPoint x: 928, startPoint y: 145, endPoint x: 661, endPoint y: 575, distance: 506.5
drag, startPoint x: 661, startPoint y: 575, endPoint x: 655, endPoint y: 578, distance: 6.5
